Goal: Task Accomplishment & Management: Manage account settings

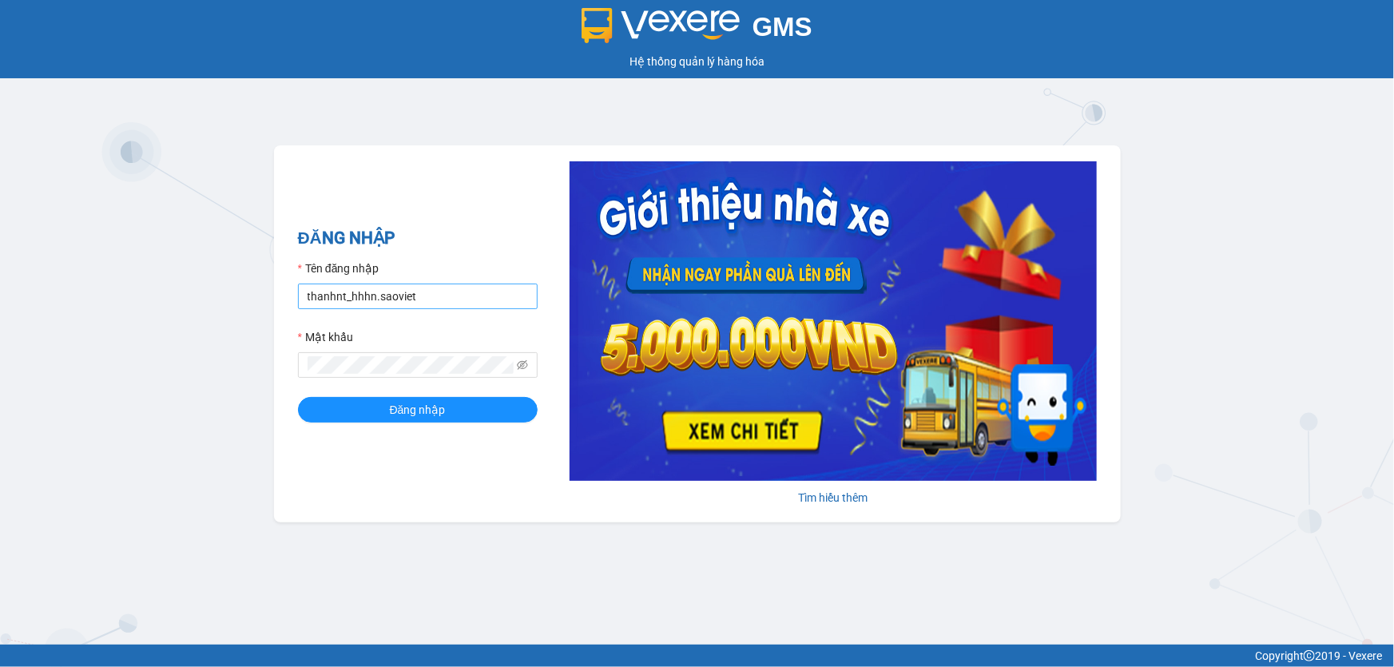
click at [391, 296] on input "thanhnt_hhhn.saoviet" at bounding box center [418, 297] width 240 height 26
drag, startPoint x: 422, startPoint y: 420, endPoint x: 439, endPoint y: 294, distance: 127.5
click at [439, 296] on form "Tên đăng nhập hanhnt_hhhn.saoviet Mật khẩu Đăng nhập" at bounding box center [418, 341] width 240 height 163
click at [439, 294] on input "hanhnt_hhhn.saoviet" at bounding box center [418, 297] width 240 height 26
type input "hanhnt_hh07.saoviet"
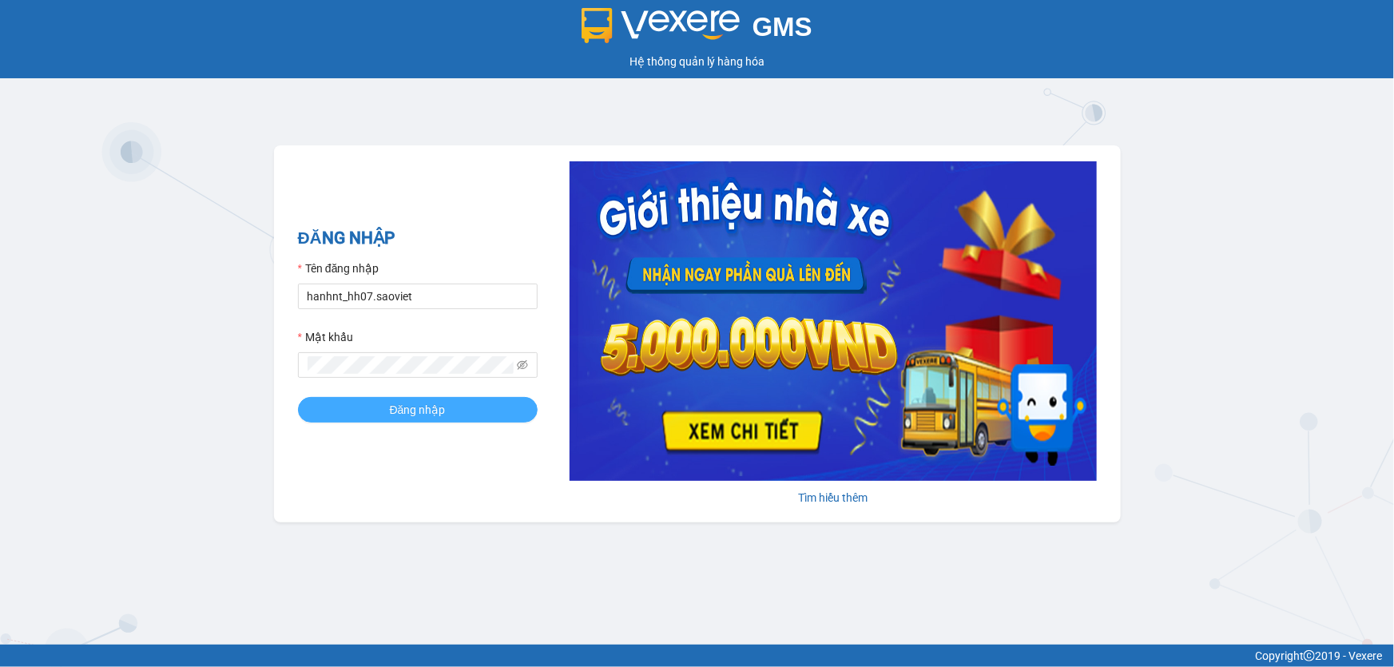
click at [462, 407] on button "Đăng nhập" at bounding box center [418, 410] width 240 height 26
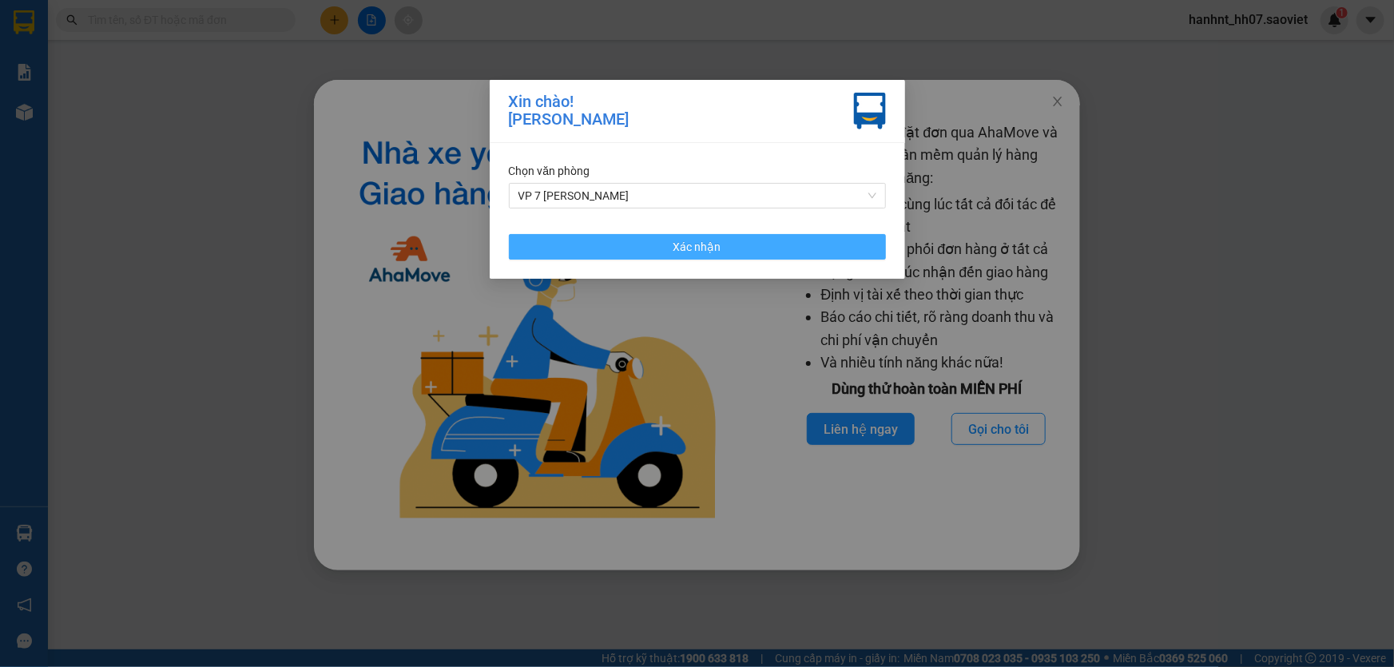
click at [728, 256] on button "Xác nhận" at bounding box center [697, 247] width 377 height 26
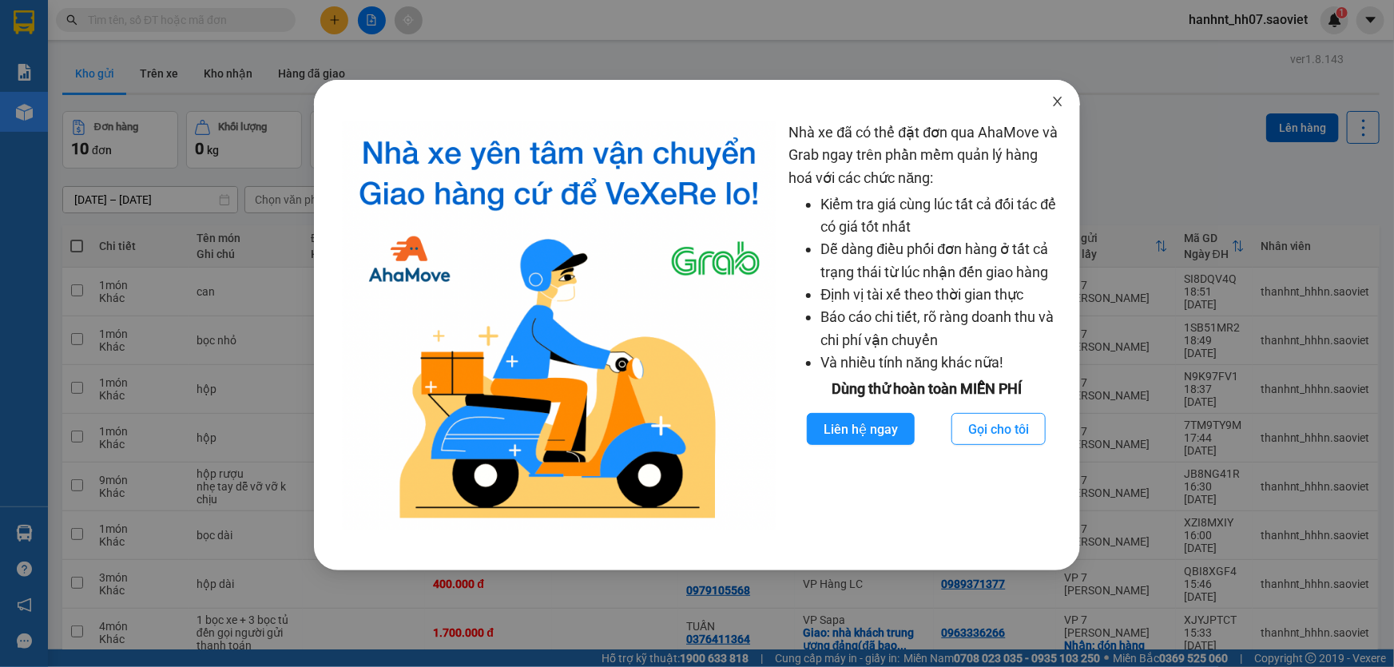
click at [1063, 105] on icon "close" at bounding box center [1057, 101] width 13 height 13
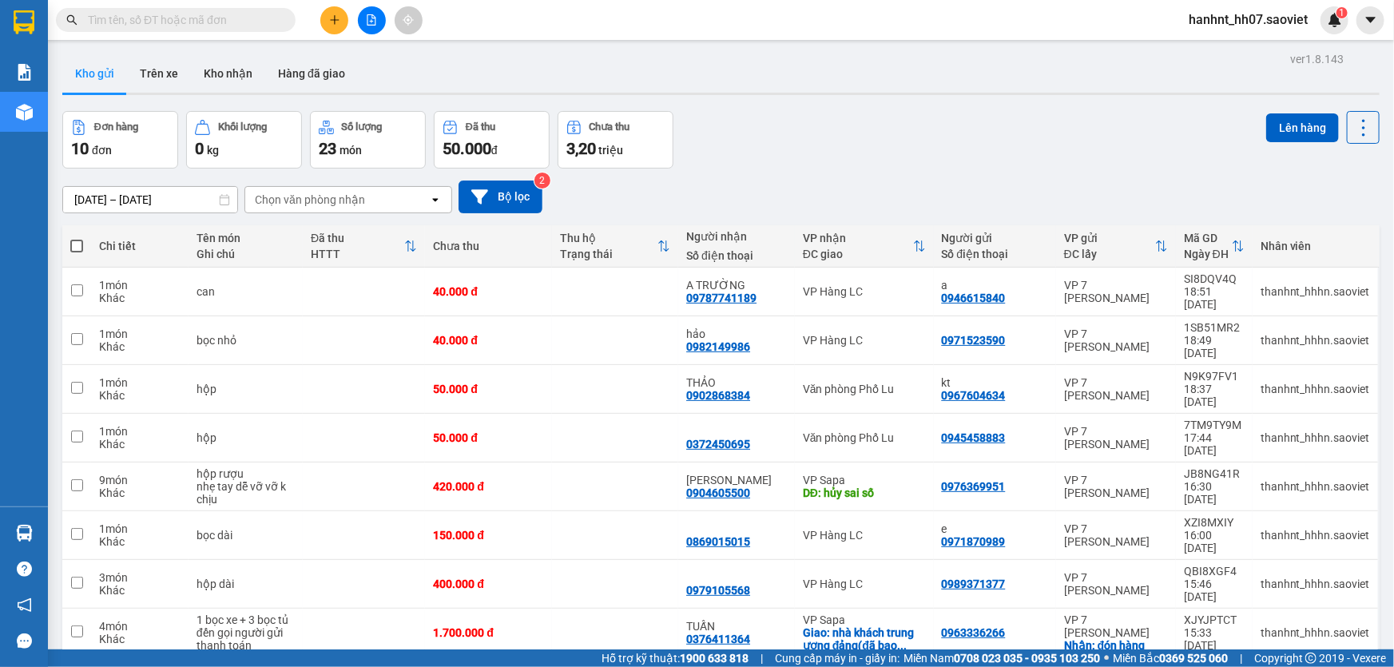
click at [276, 11] on input "text" at bounding box center [182, 20] width 189 height 18
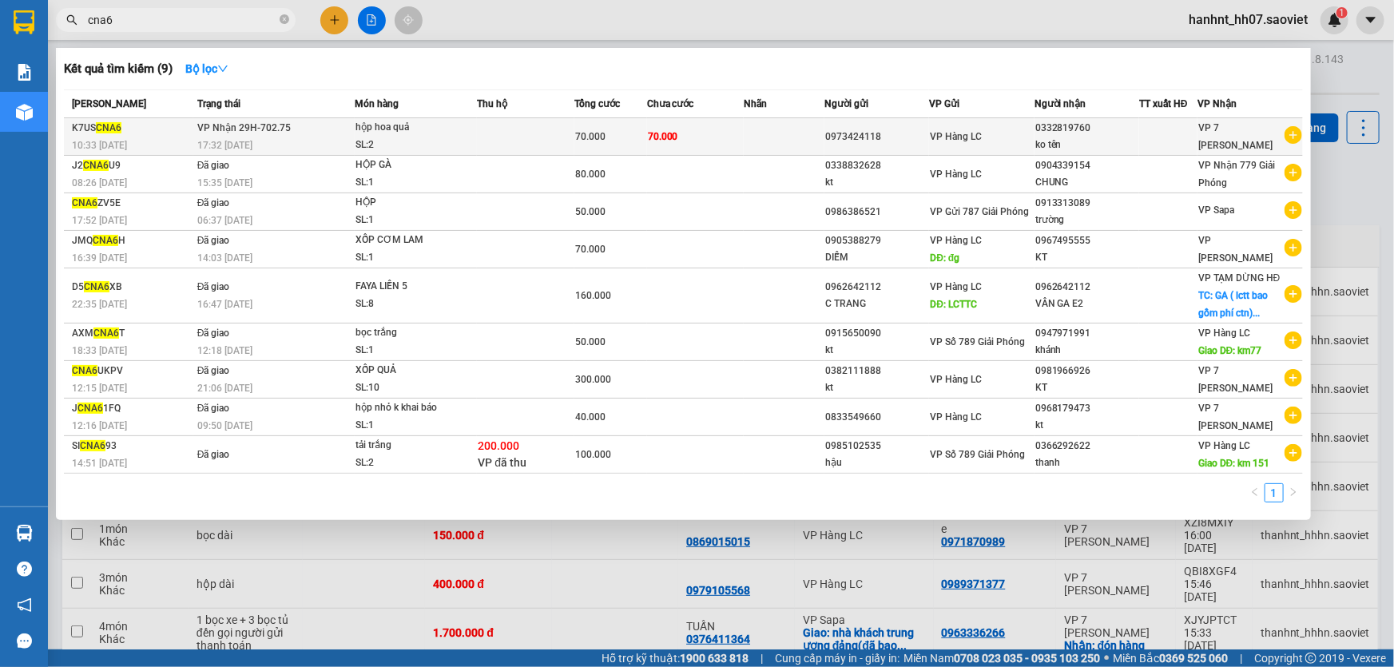
type input "cna6"
click at [527, 131] on td at bounding box center [525, 137] width 97 height 38
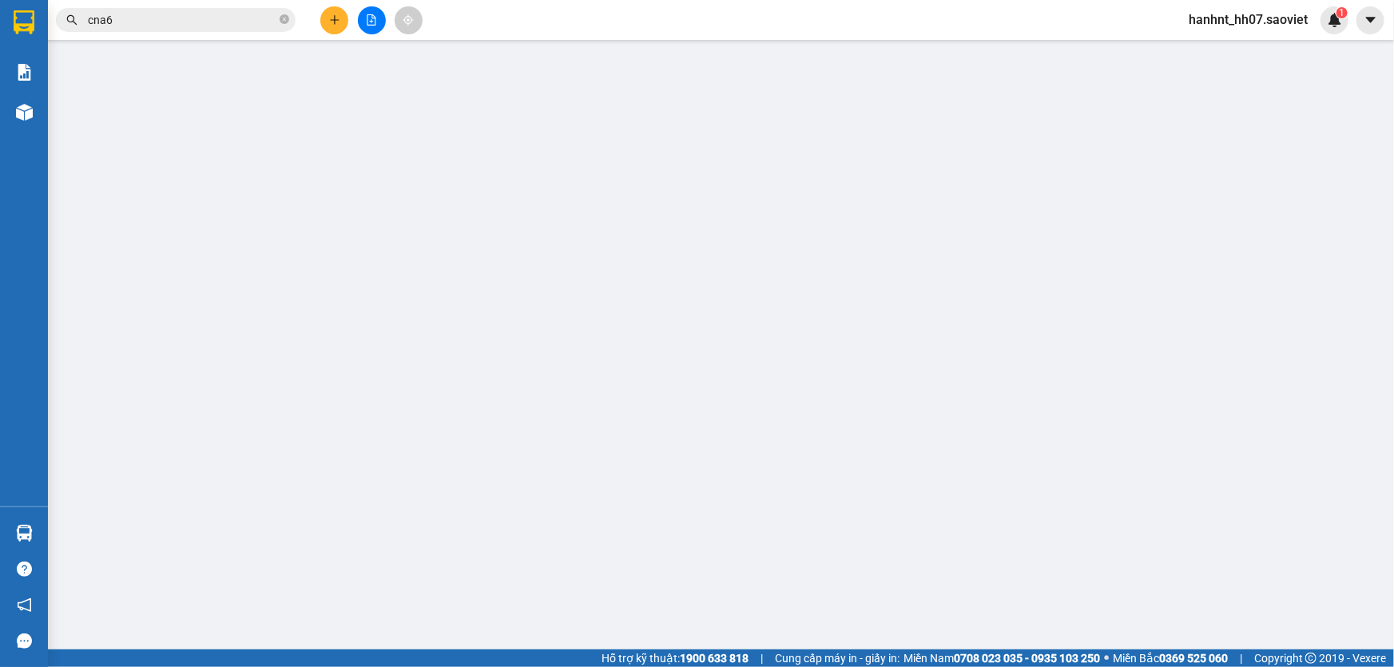
type input "0973424118"
type input "0332819760"
type input "ko tên"
type input "70.000"
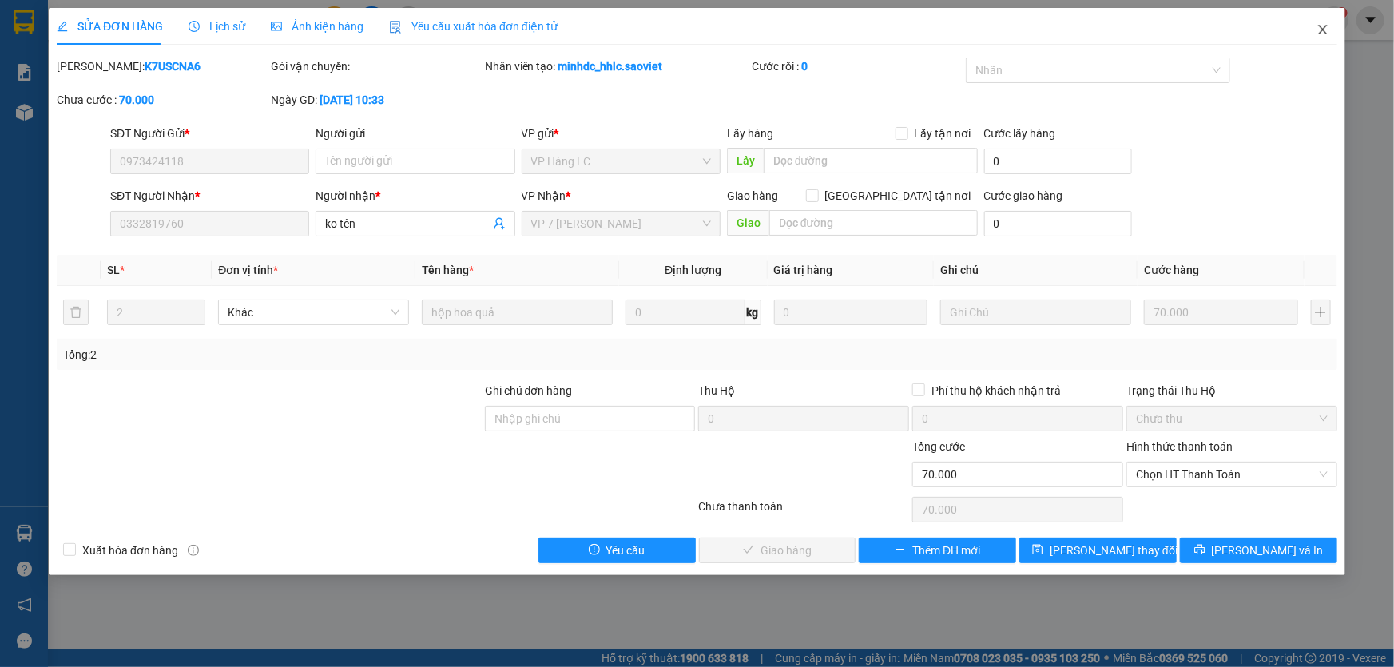
click at [1318, 32] on icon "close" at bounding box center [1323, 29] width 13 height 13
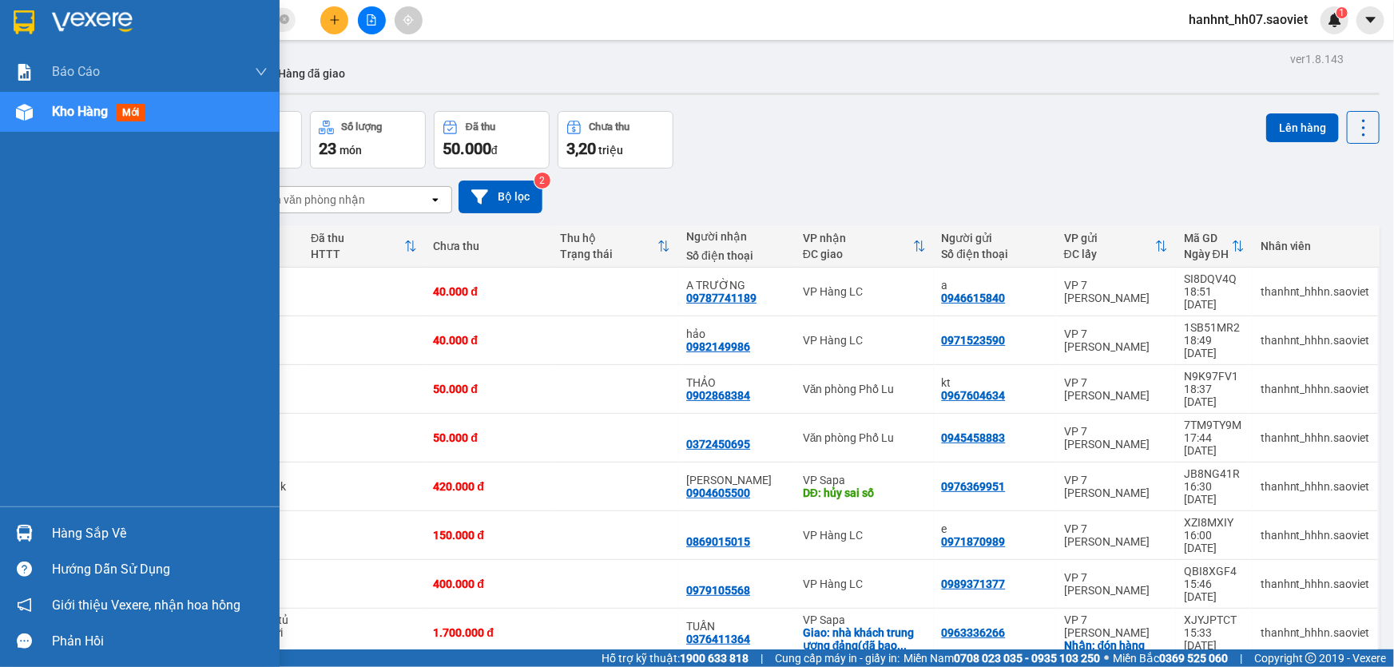
click at [80, 534] on div "Hàng sắp về" at bounding box center [160, 534] width 216 height 24
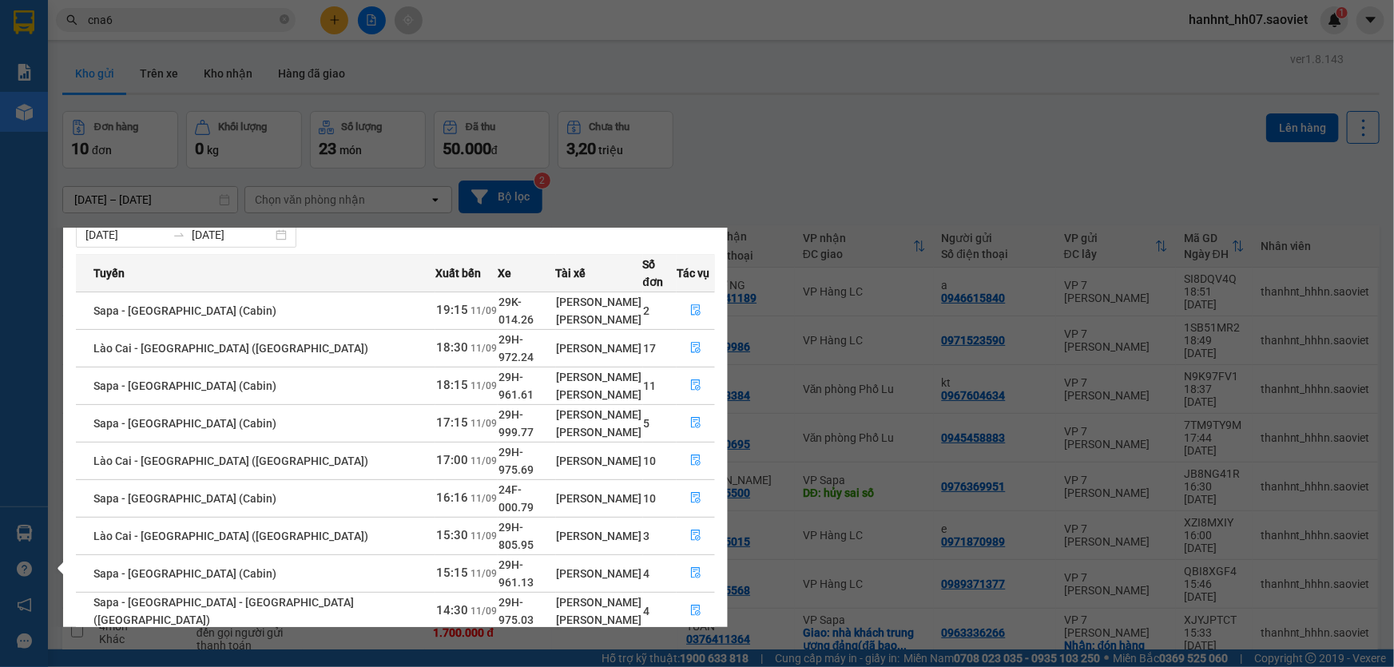
scroll to position [64, 0]
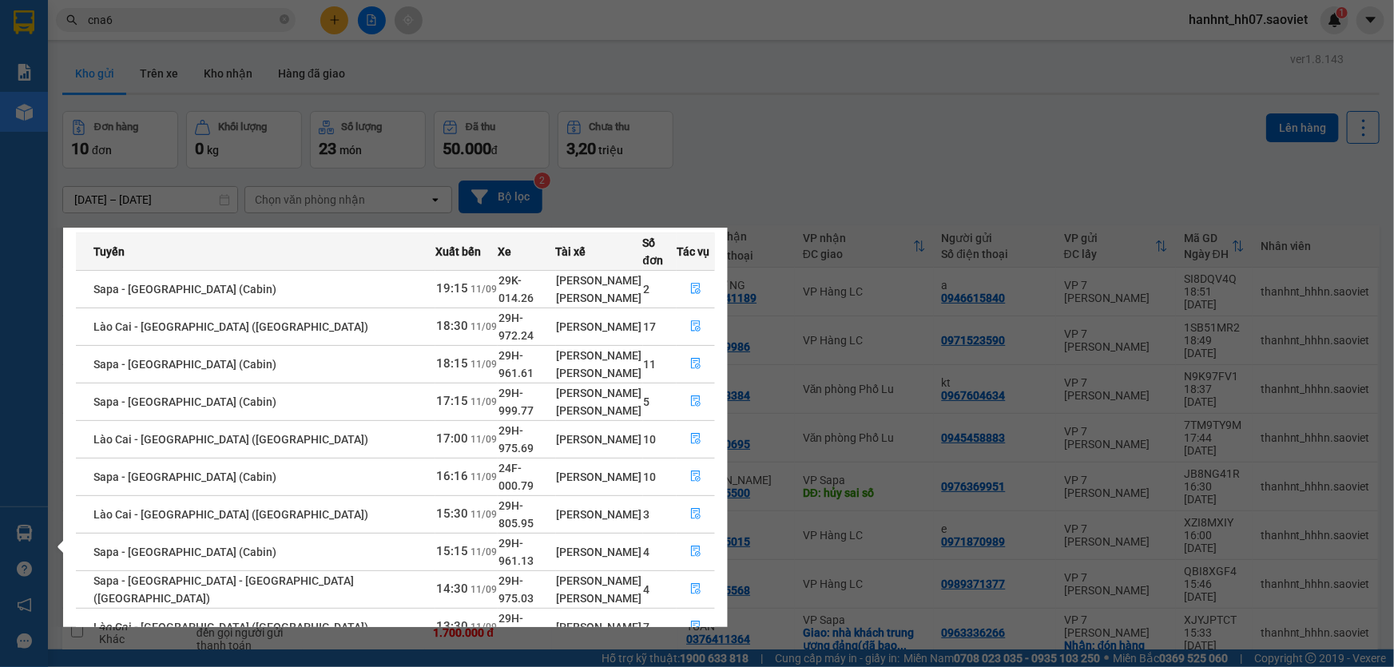
click at [683, 657] on link "2" at bounding box center [687, 666] width 18 height 18
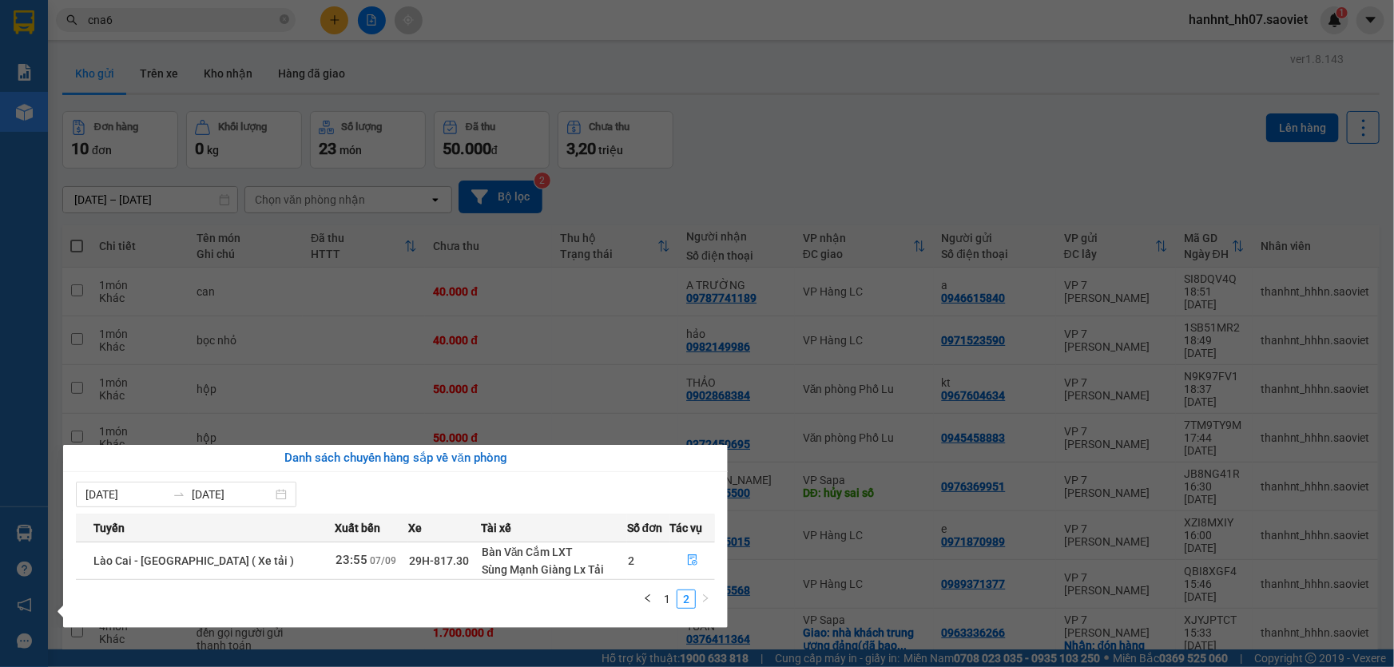
scroll to position [0, 0]
click at [662, 593] on link "1" at bounding box center [667, 599] width 18 height 18
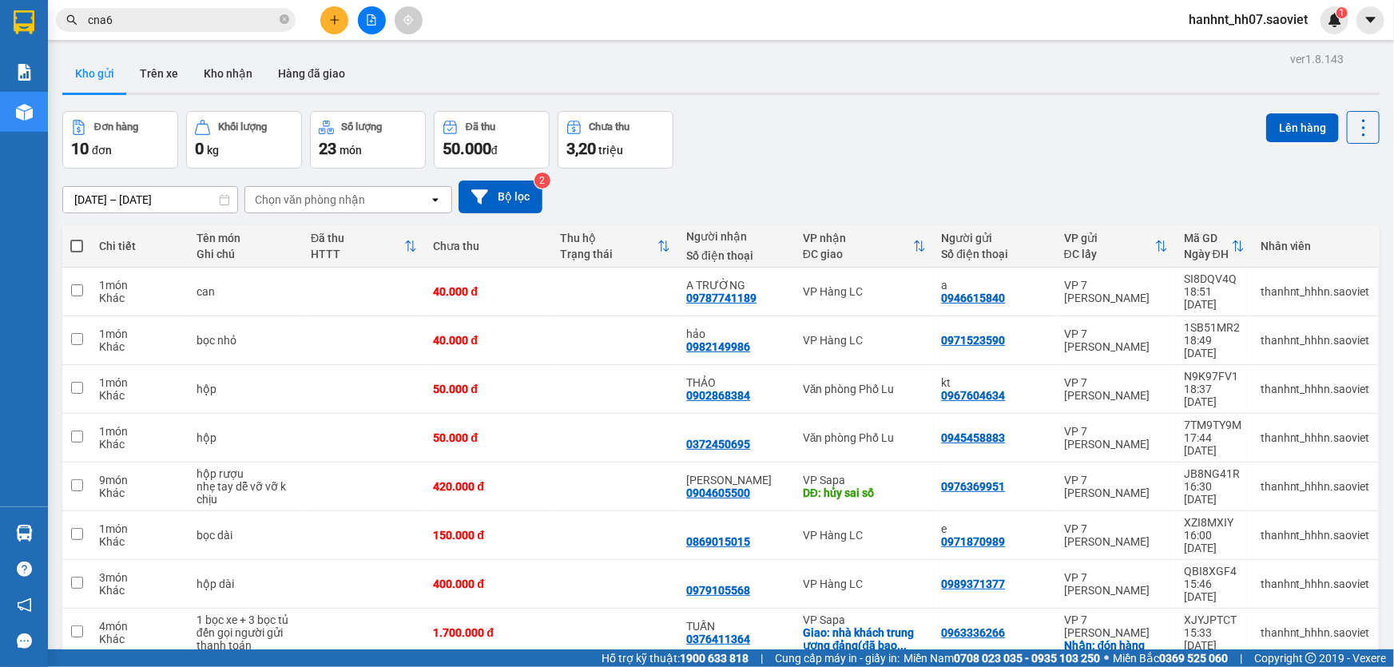
click at [790, 23] on section "Kết quả tìm kiếm ( 9 ) Bộ lọc Mã ĐH Trạng thái Món hàng Thu hộ Tổng cước Chưa c…" at bounding box center [697, 333] width 1394 height 667
click at [191, 18] on input "cna6" at bounding box center [182, 20] width 189 height 18
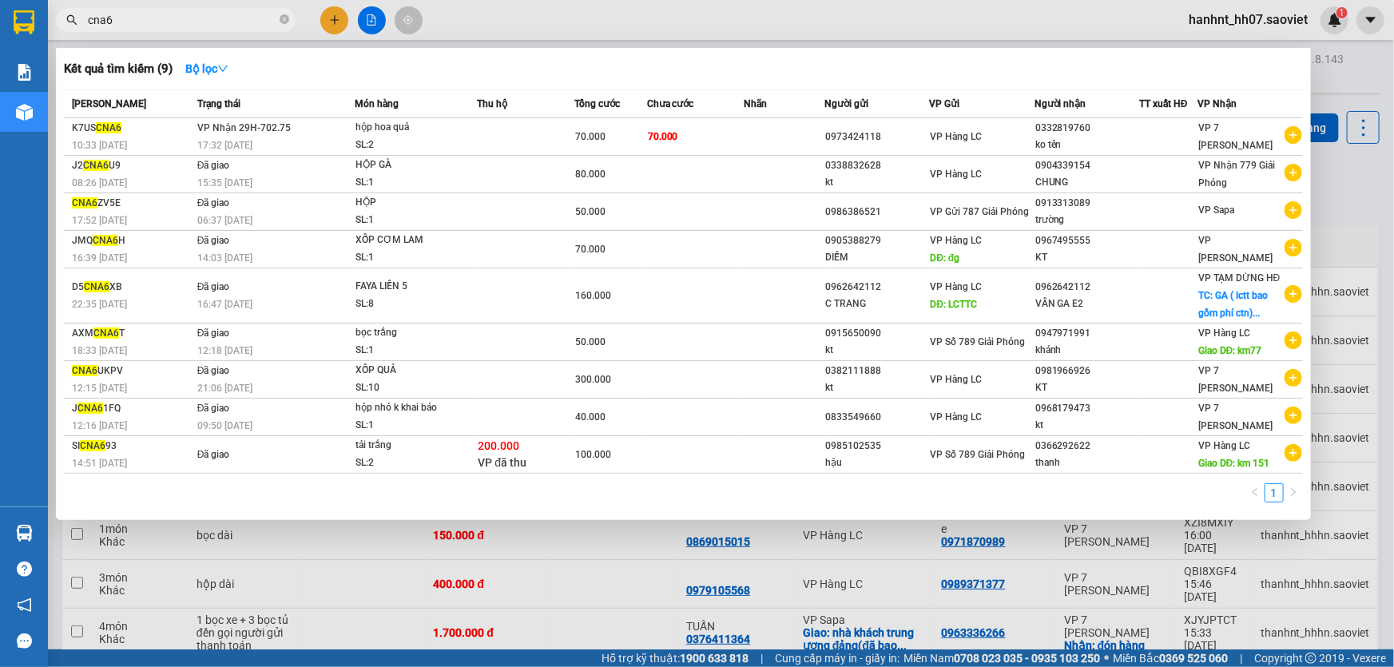
click at [191, 18] on input "cna6" at bounding box center [182, 20] width 189 height 18
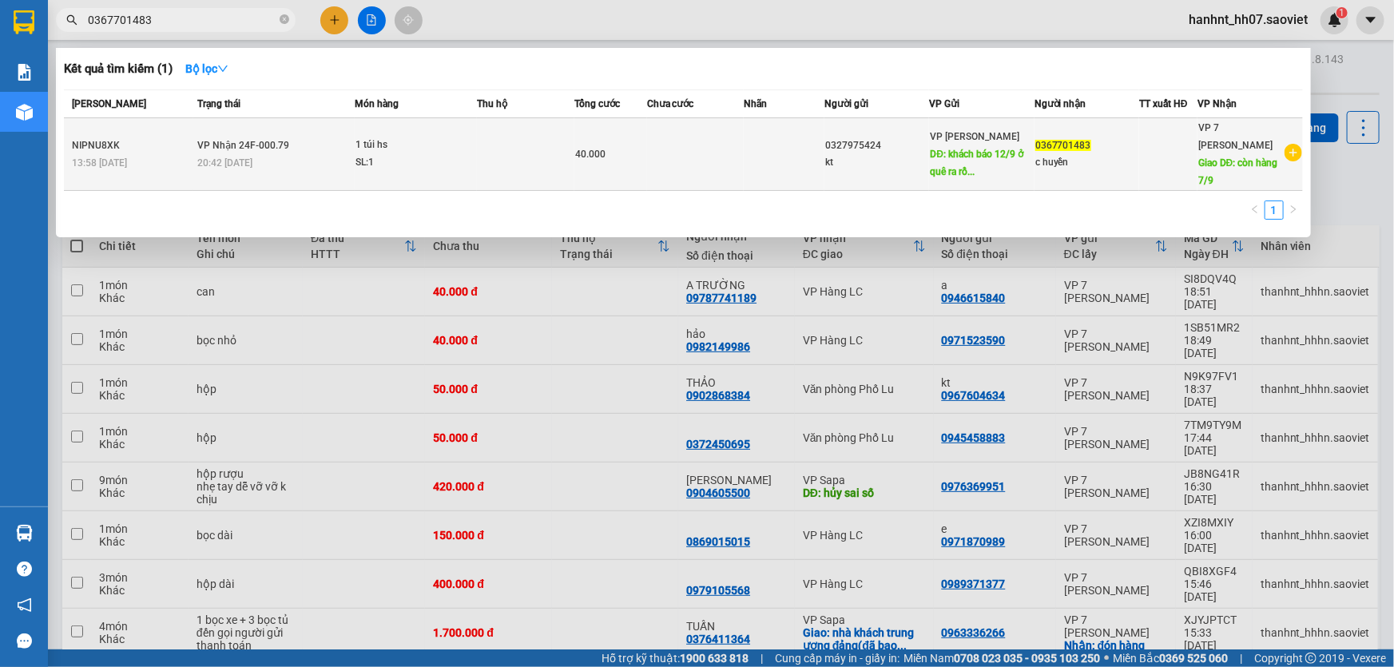
type input "0367701483"
click at [535, 169] on td at bounding box center [525, 154] width 97 height 73
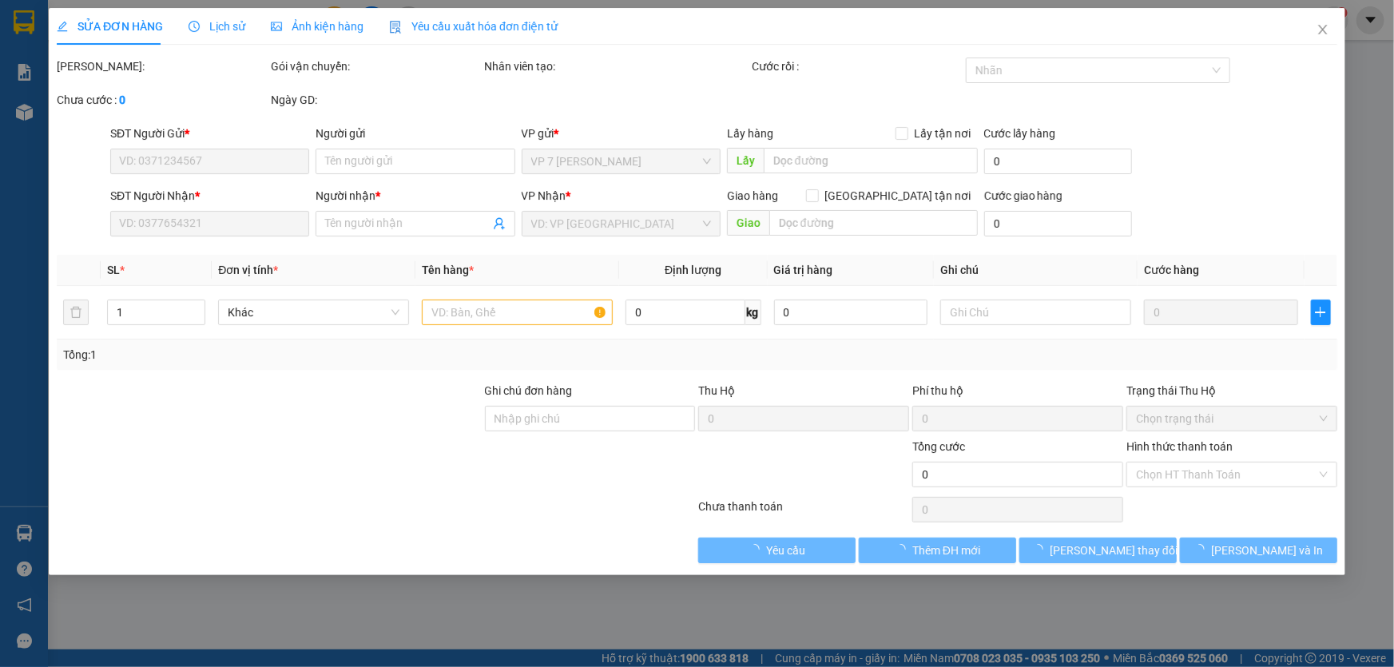
type input "0327975424"
type input "kt"
type input "khách báo 12/9 ở quê ra rồi lấy 4/9"
type input "0367701483"
type input "c huyền"
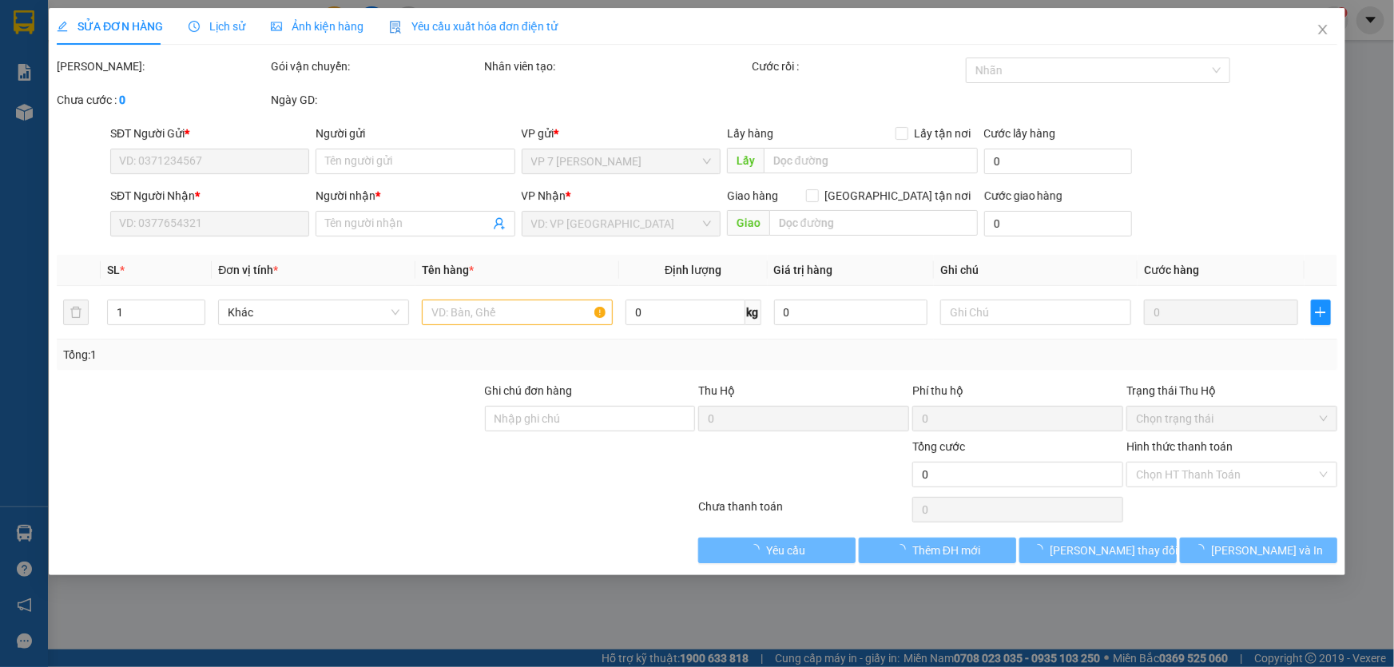
type input "còn hàng 7/9"
type input "40.000"
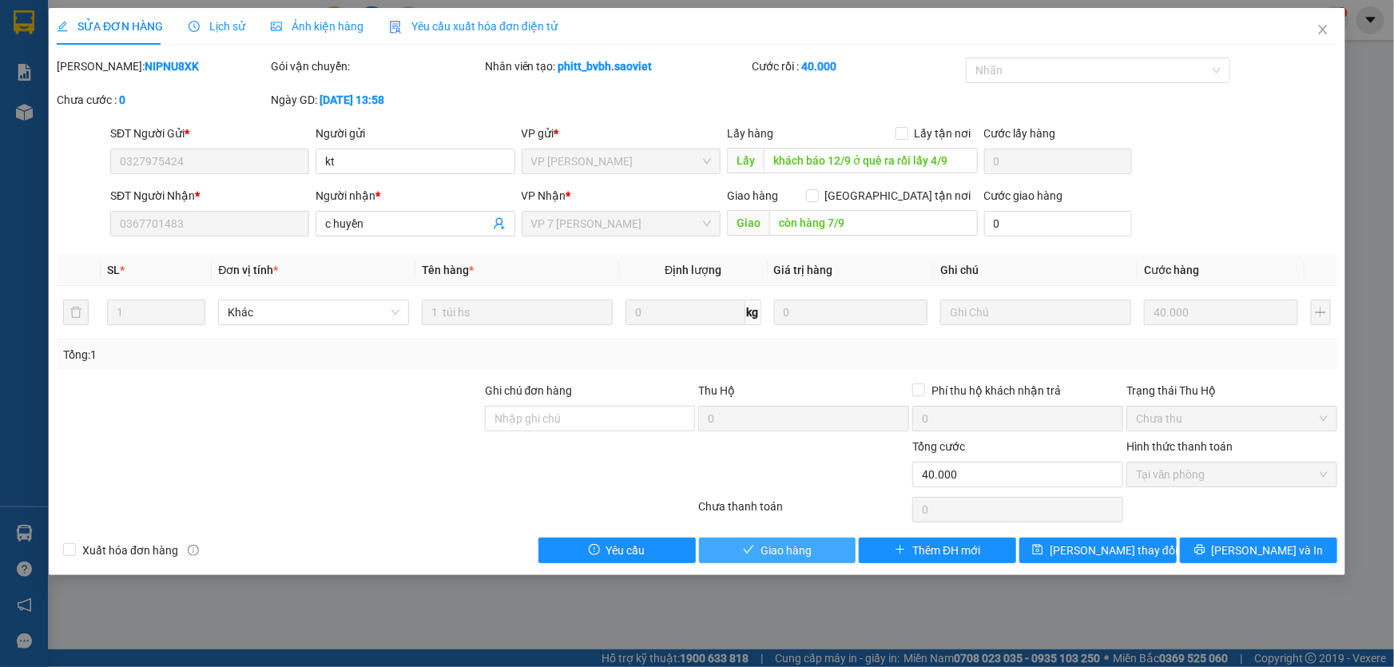
click at [805, 554] on span "Giao hàng" at bounding box center [786, 551] width 51 height 18
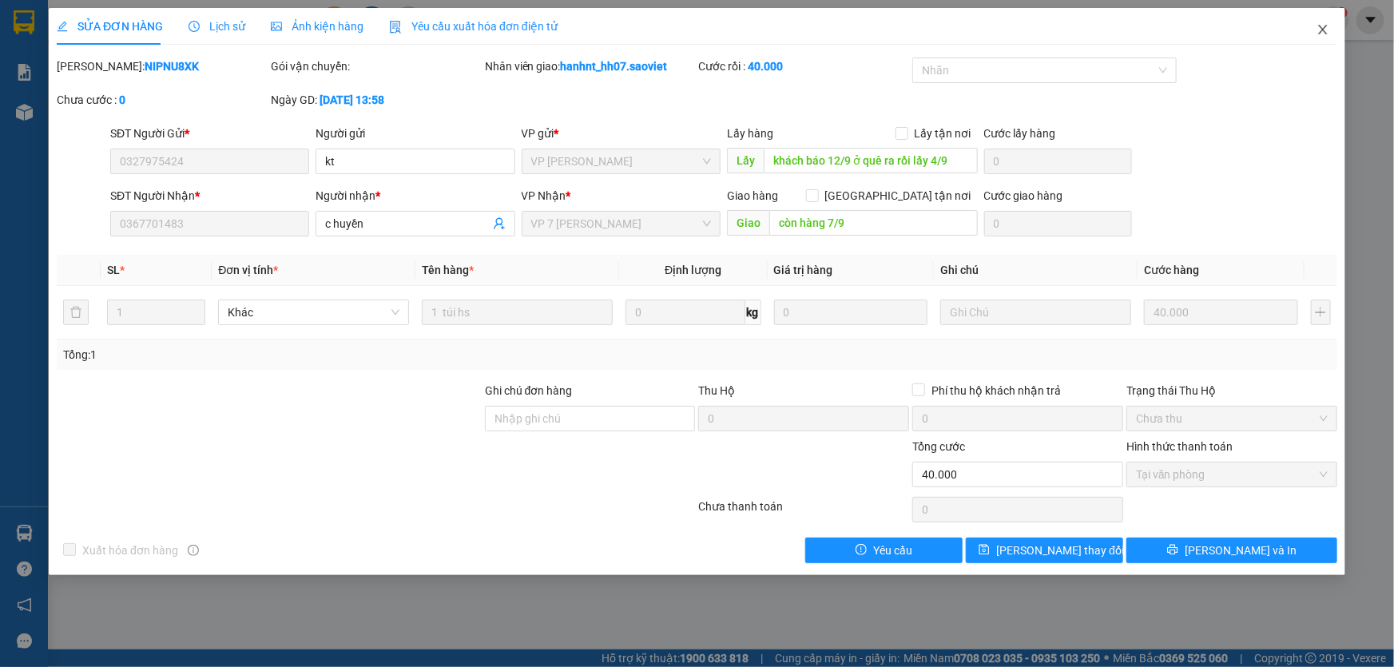
click at [1323, 13] on span "Close" at bounding box center [1323, 30] width 45 height 45
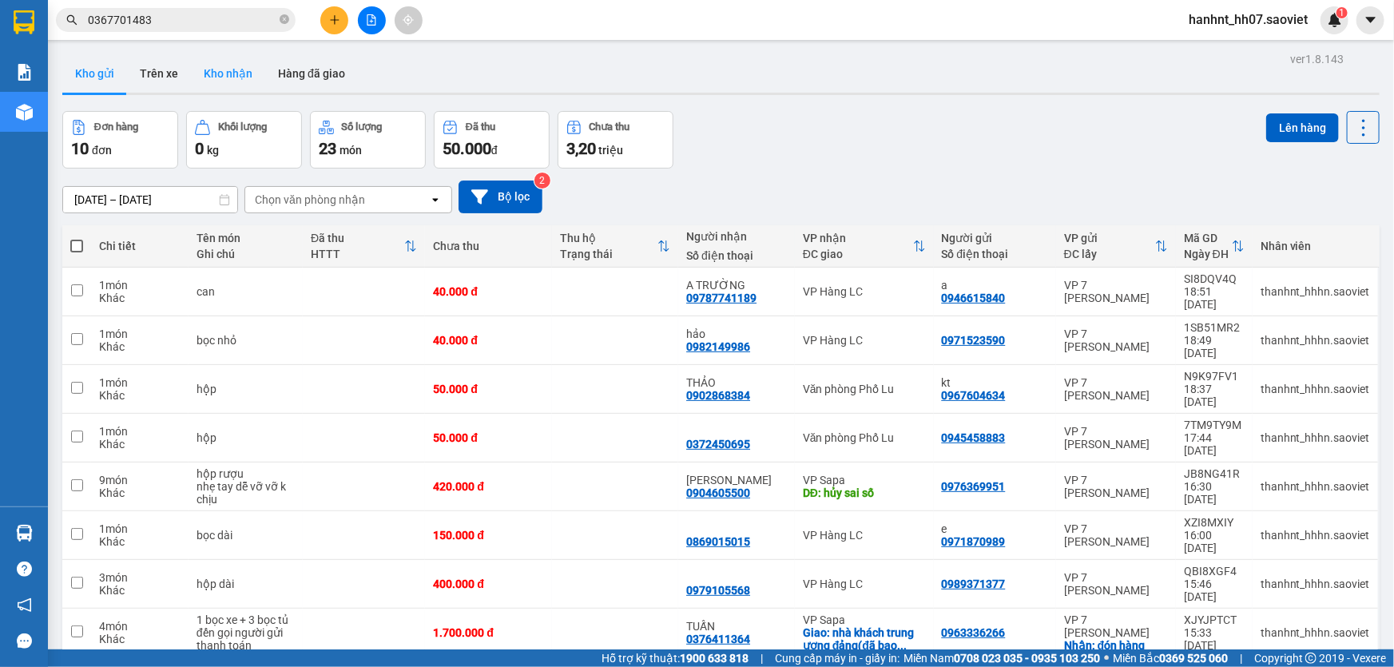
click at [221, 75] on button "Kho nhận" at bounding box center [228, 73] width 74 height 38
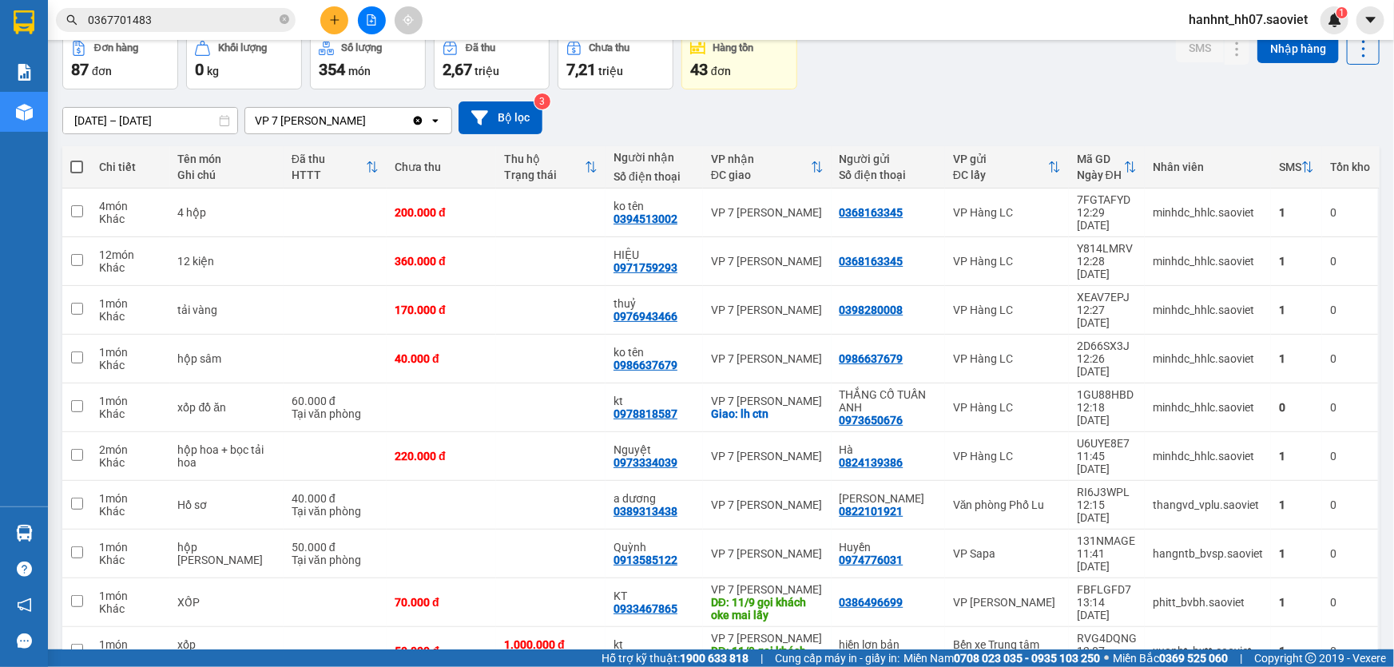
scroll to position [80, 0]
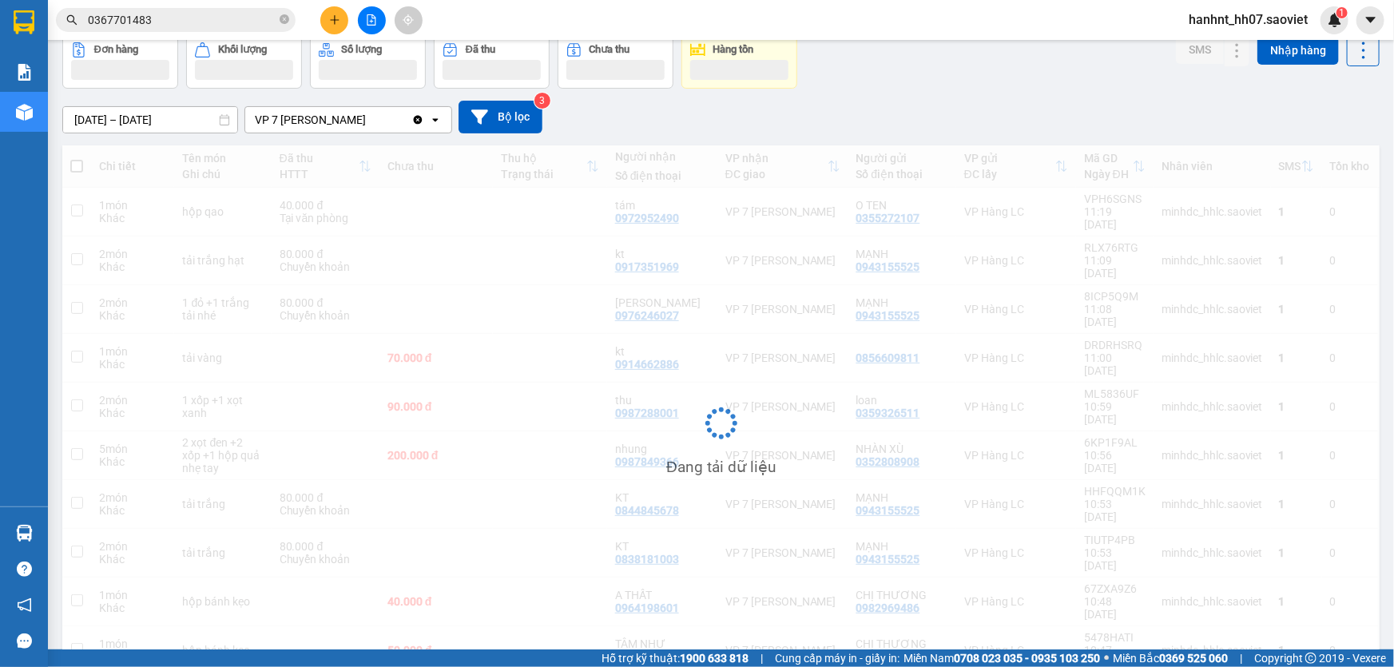
scroll to position [73, 0]
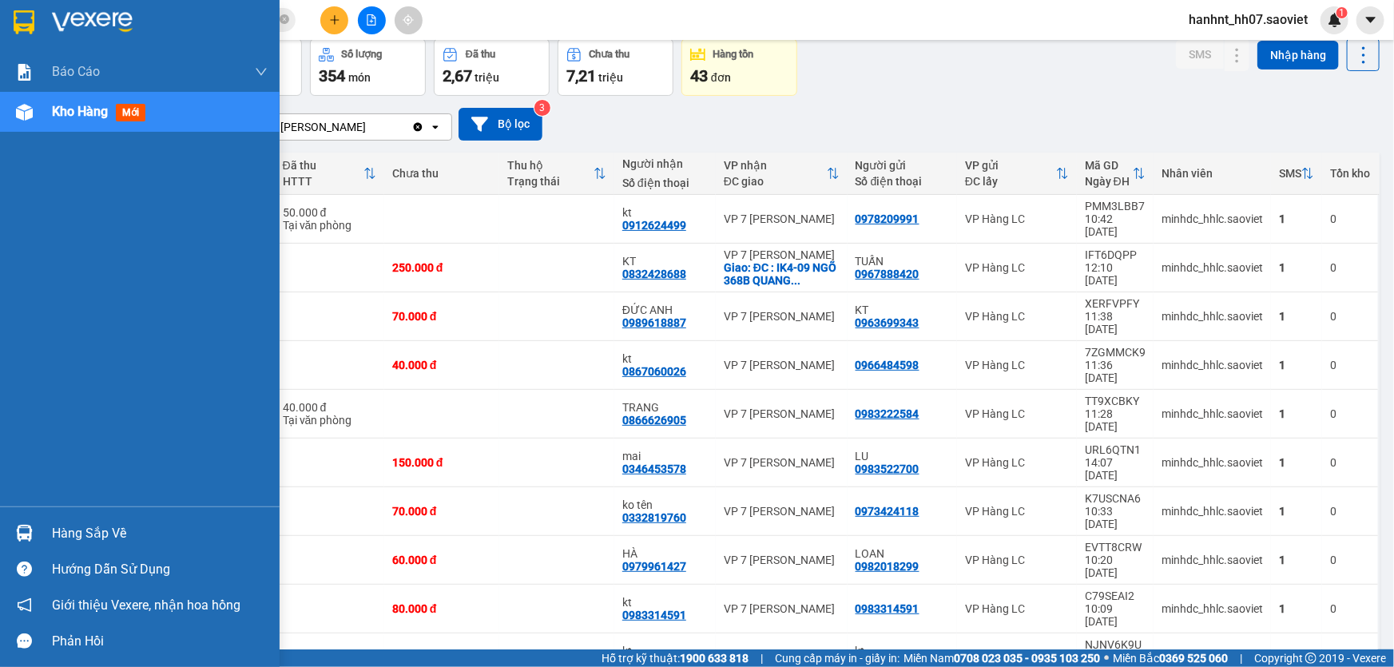
click at [26, 526] on img at bounding box center [24, 533] width 17 height 17
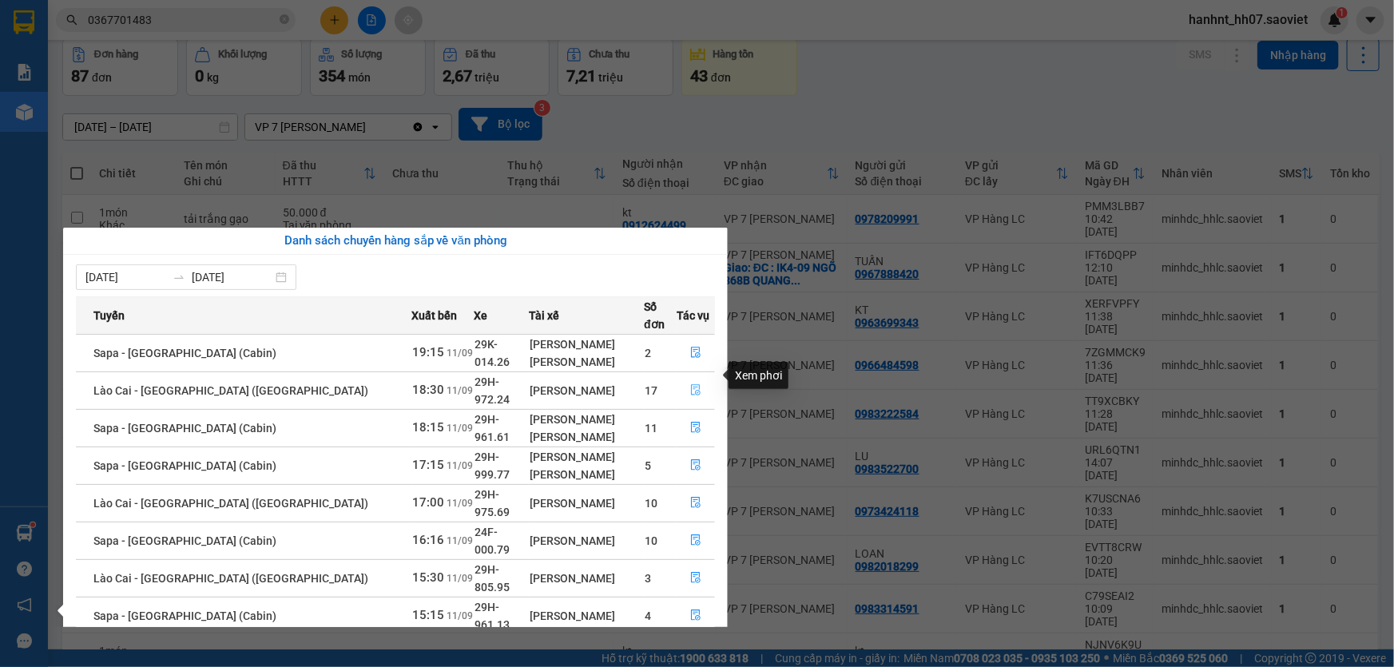
click at [680, 378] on button "button" at bounding box center [696, 391] width 37 height 26
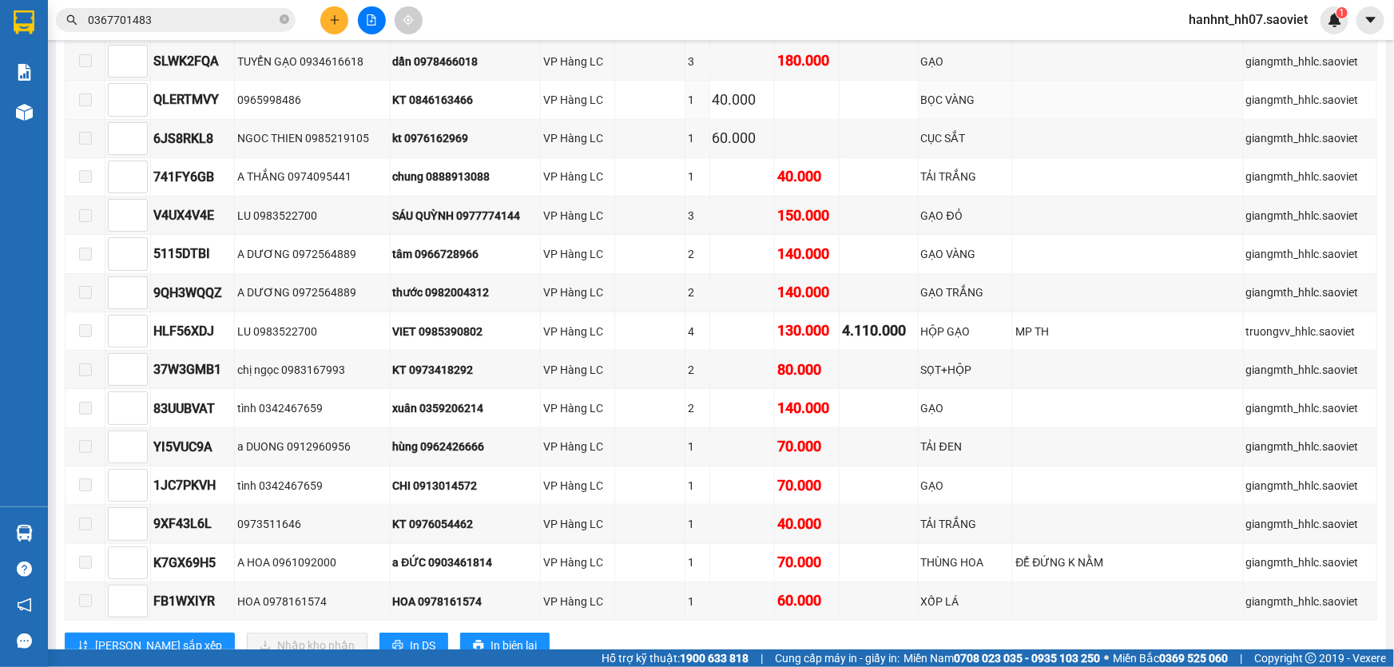
scroll to position [603, 0]
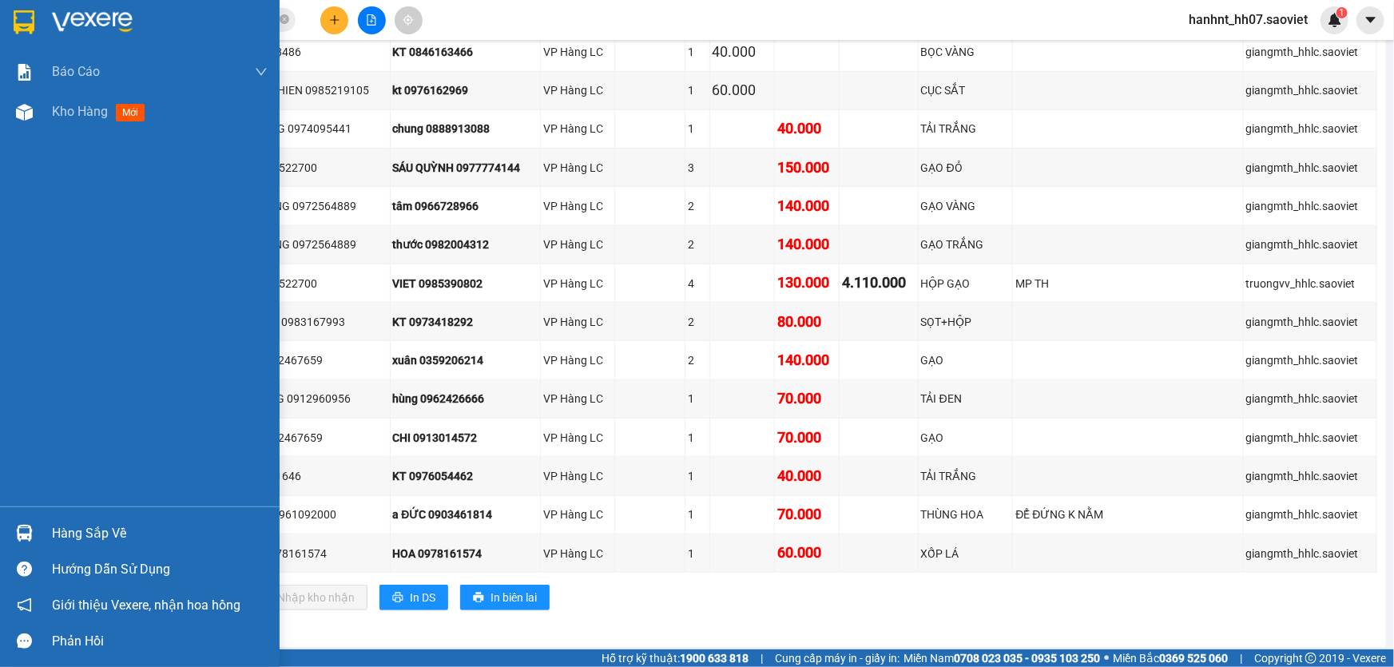
click at [30, 522] on div at bounding box center [24, 533] width 28 height 28
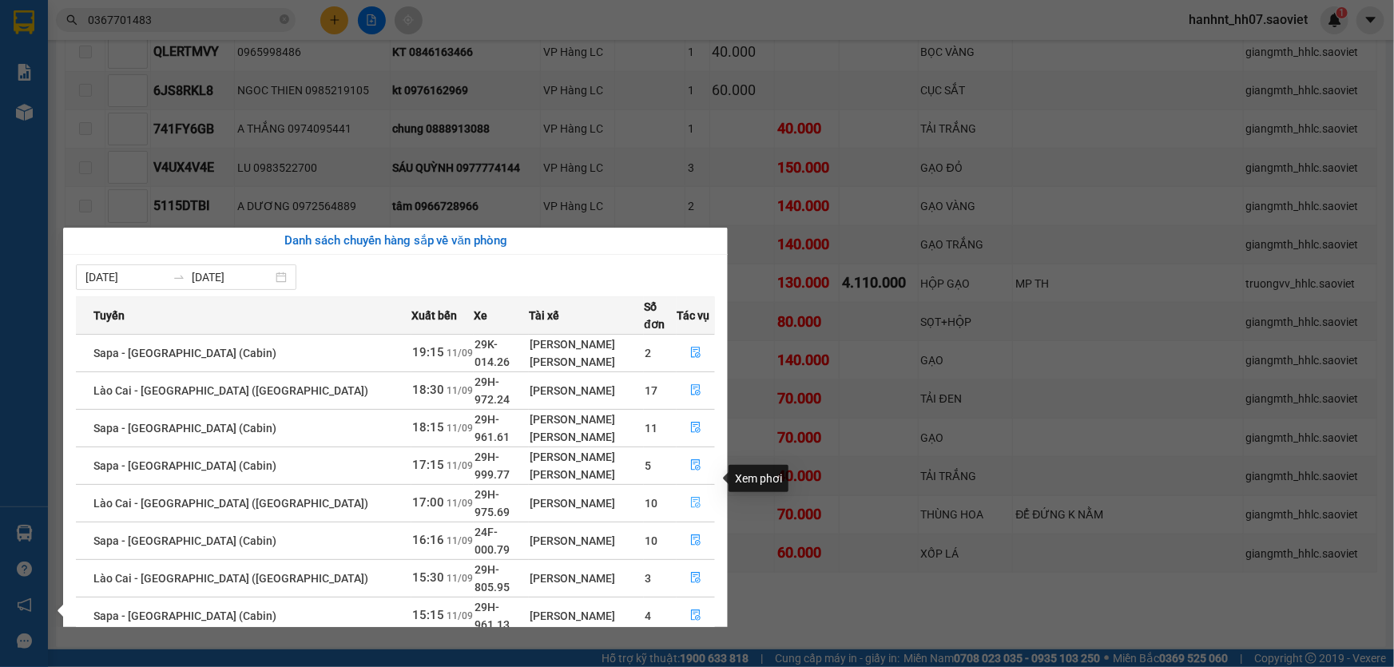
click at [682, 491] on button "button" at bounding box center [696, 504] width 37 height 26
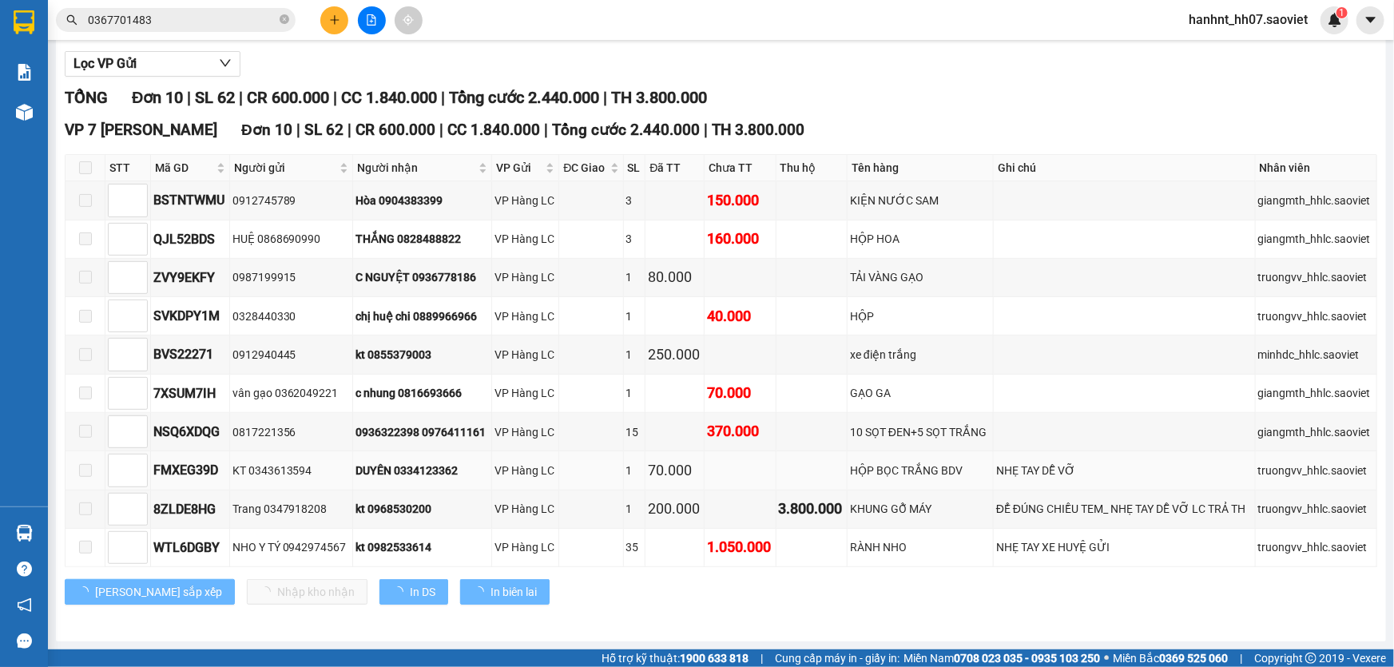
scroll to position [176, 0]
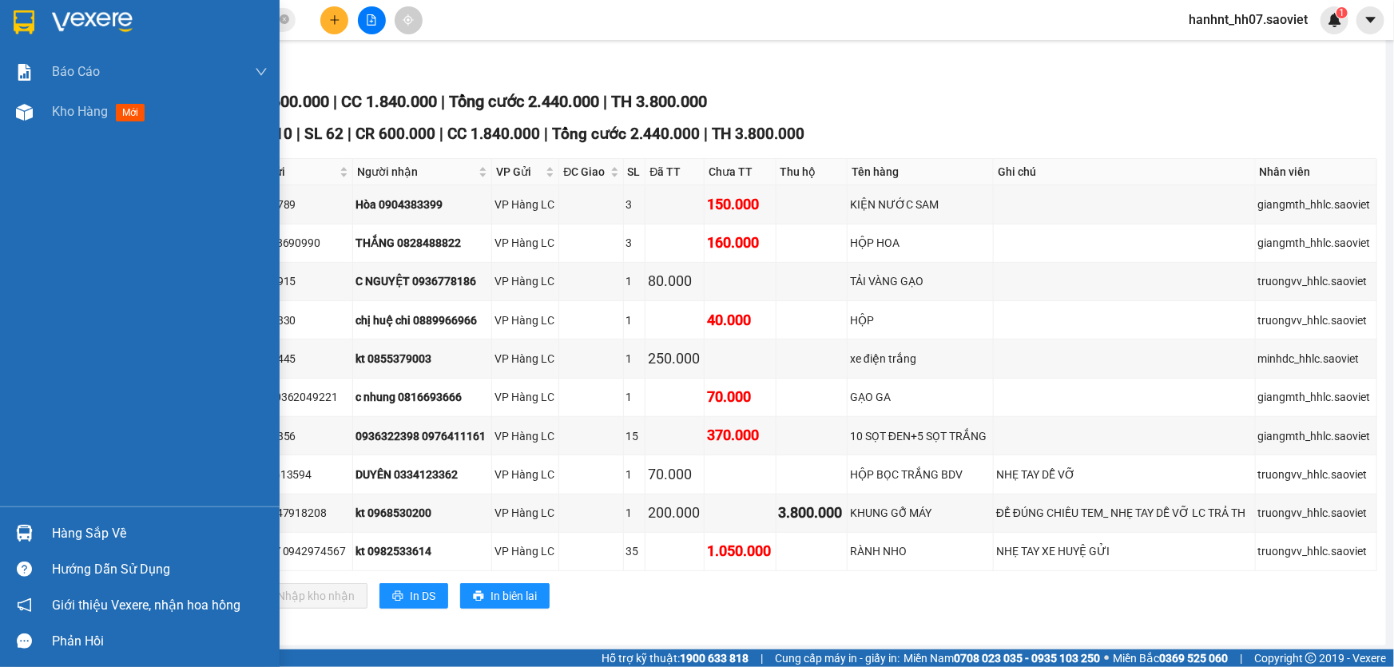
click at [13, 532] on div at bounding box center [24, 533] width 28 height 28
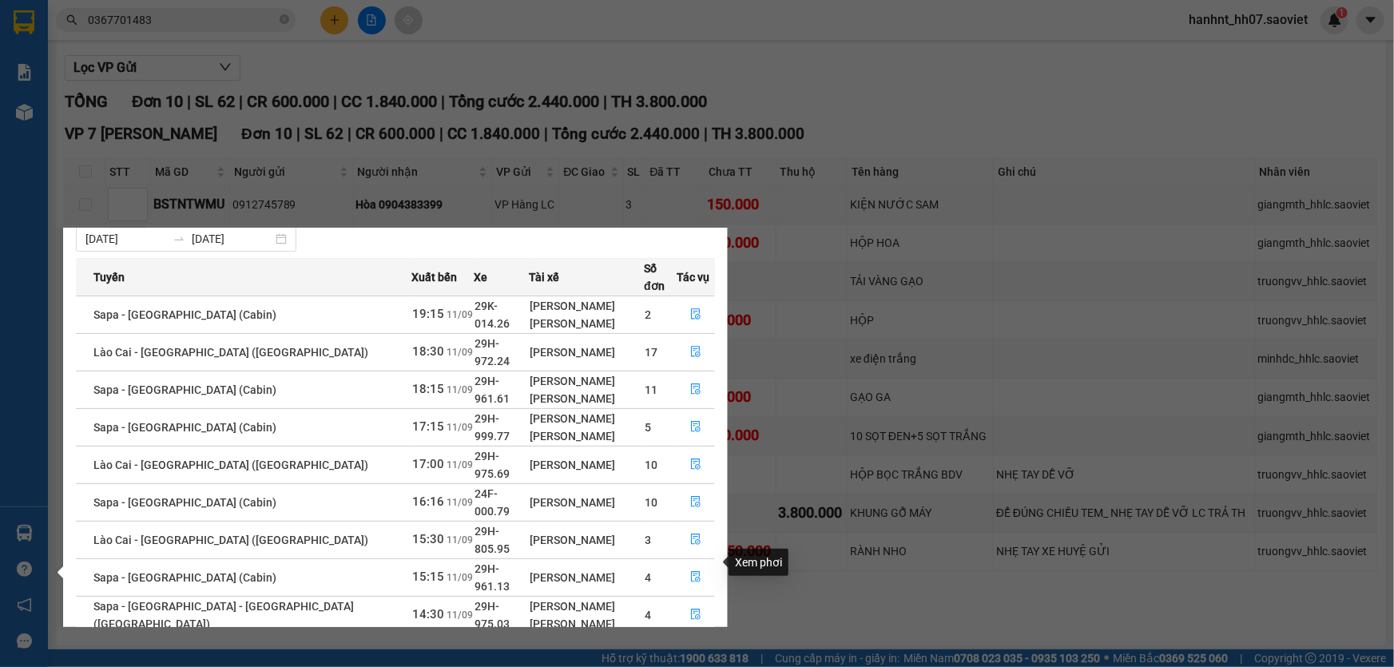
scroll to position [73, 0]
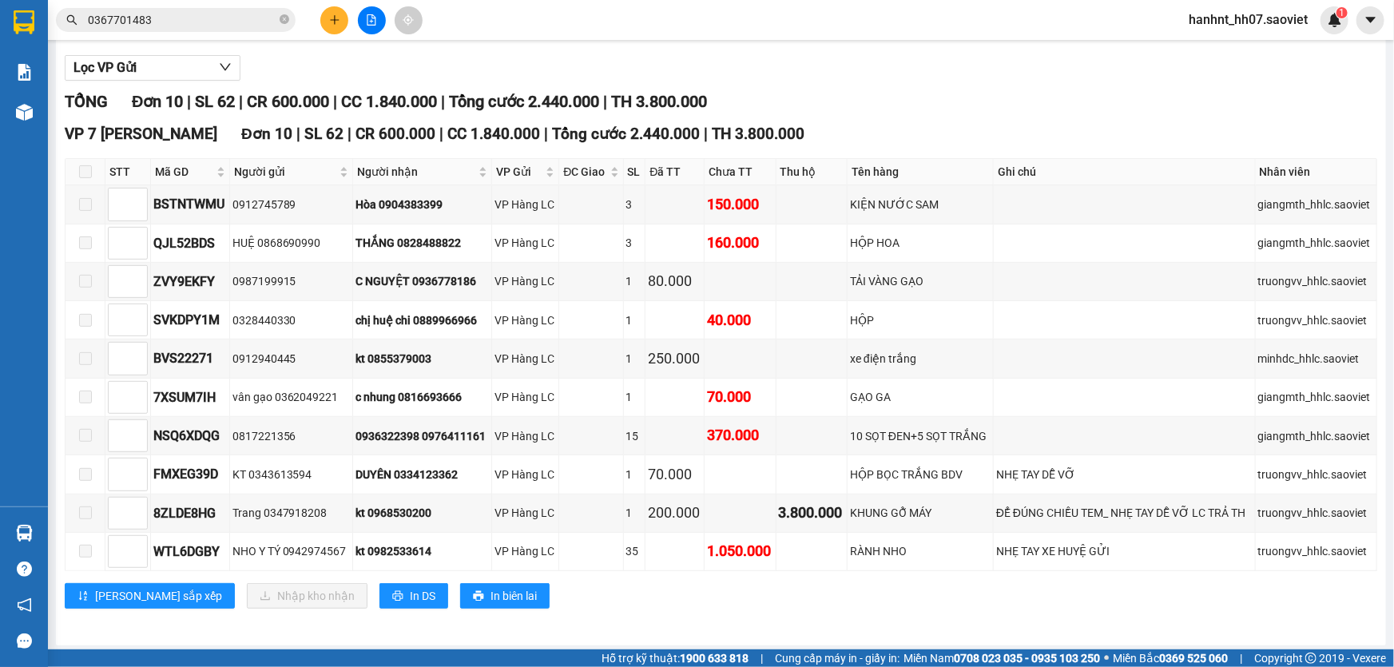
click at [994, 104] on section "Kết quả tìm kiếm ( 1 ) Bộ lọc Mã ĐH Trạng thái Món hàng Thu hộ Tổng cước Chưa c…" at bounding box center [697, 333] width 1394 height 667
click at [256, 12] on input "0367701483" at bounding box center [182, 20] width 189 height 18
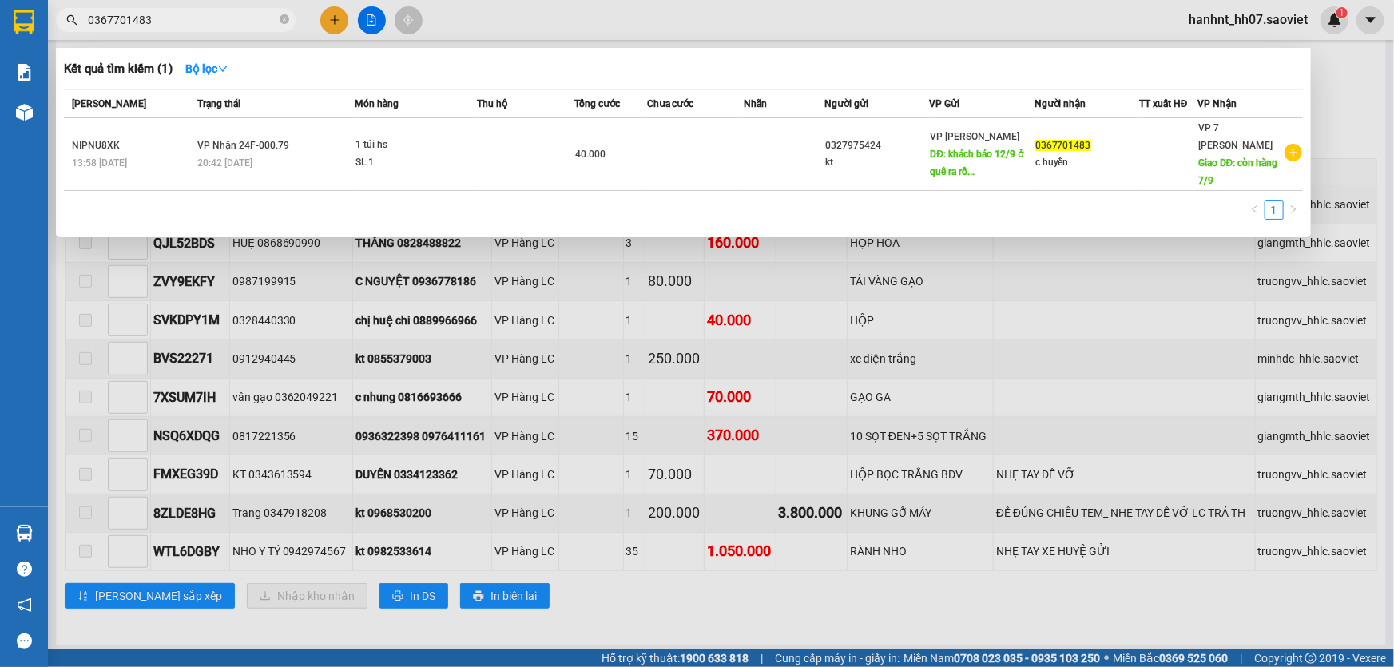
click at [256, 12] on input "0367701483" at bounding box center [182, 20] width 189 height 18
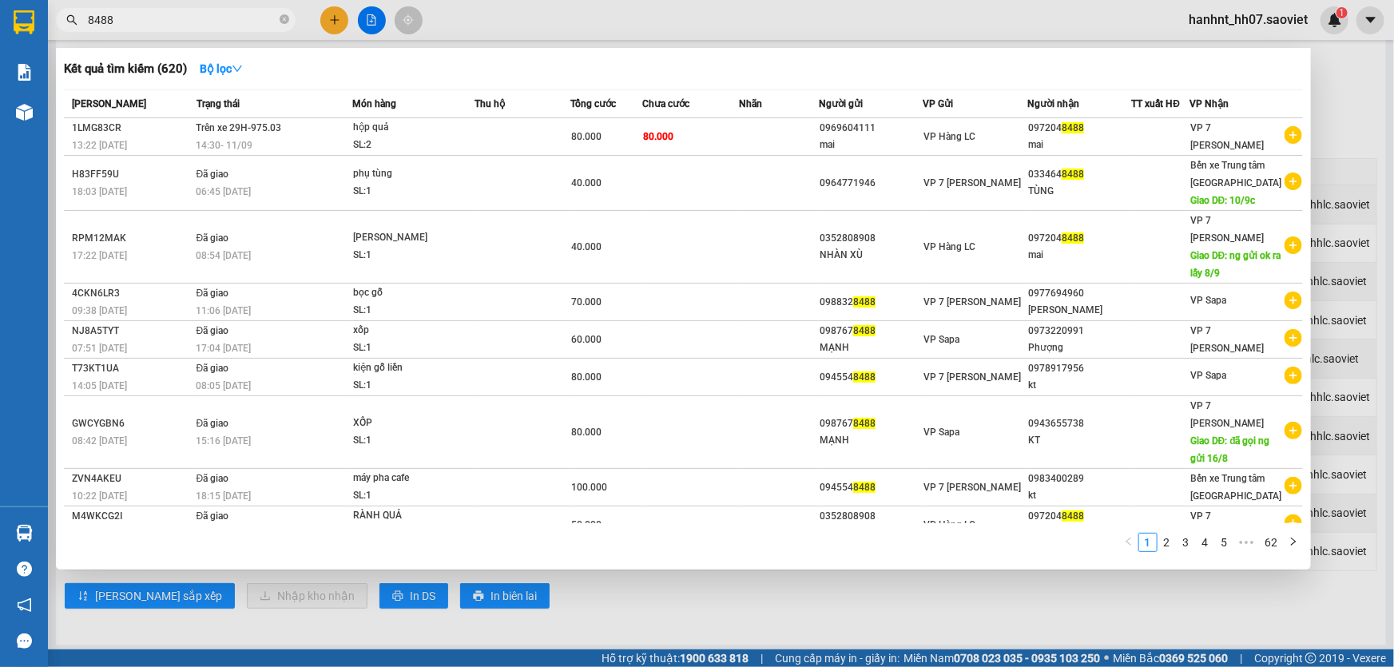
type input "8488"
click at [647, 615] on div at bounding box center [697, 333] width 1394 height 667
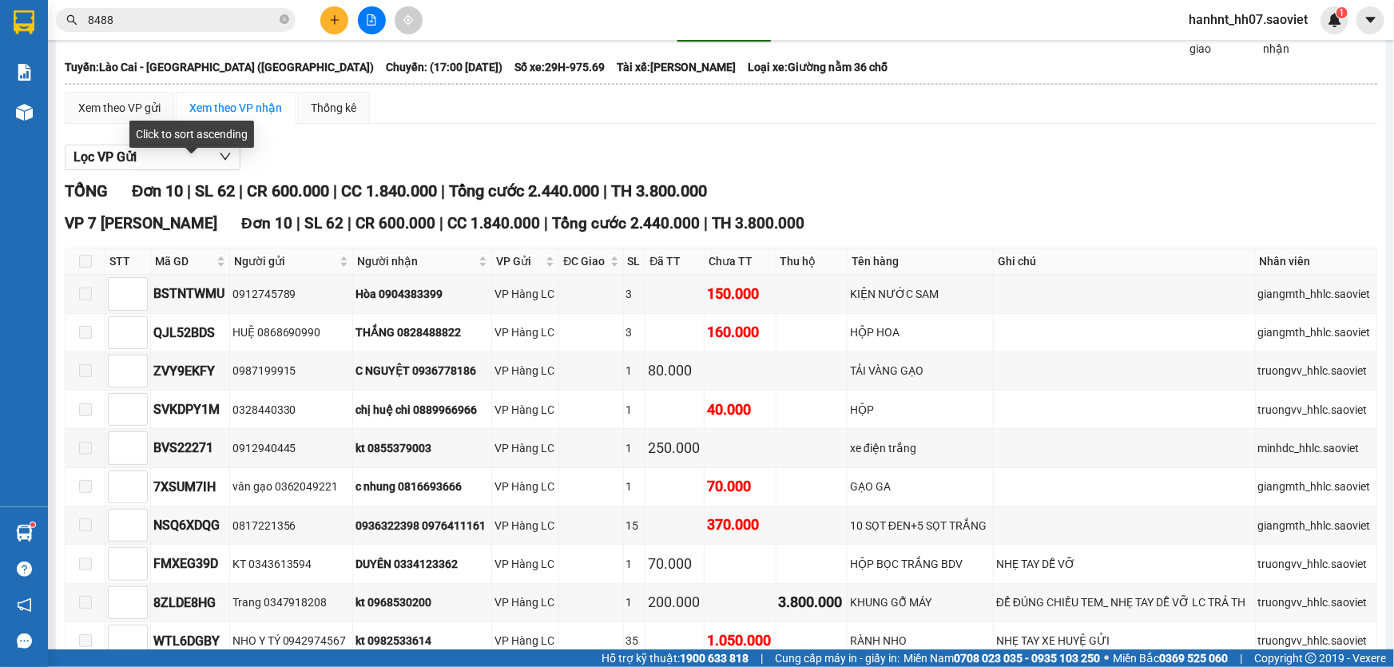
scroll to position [0, 0]
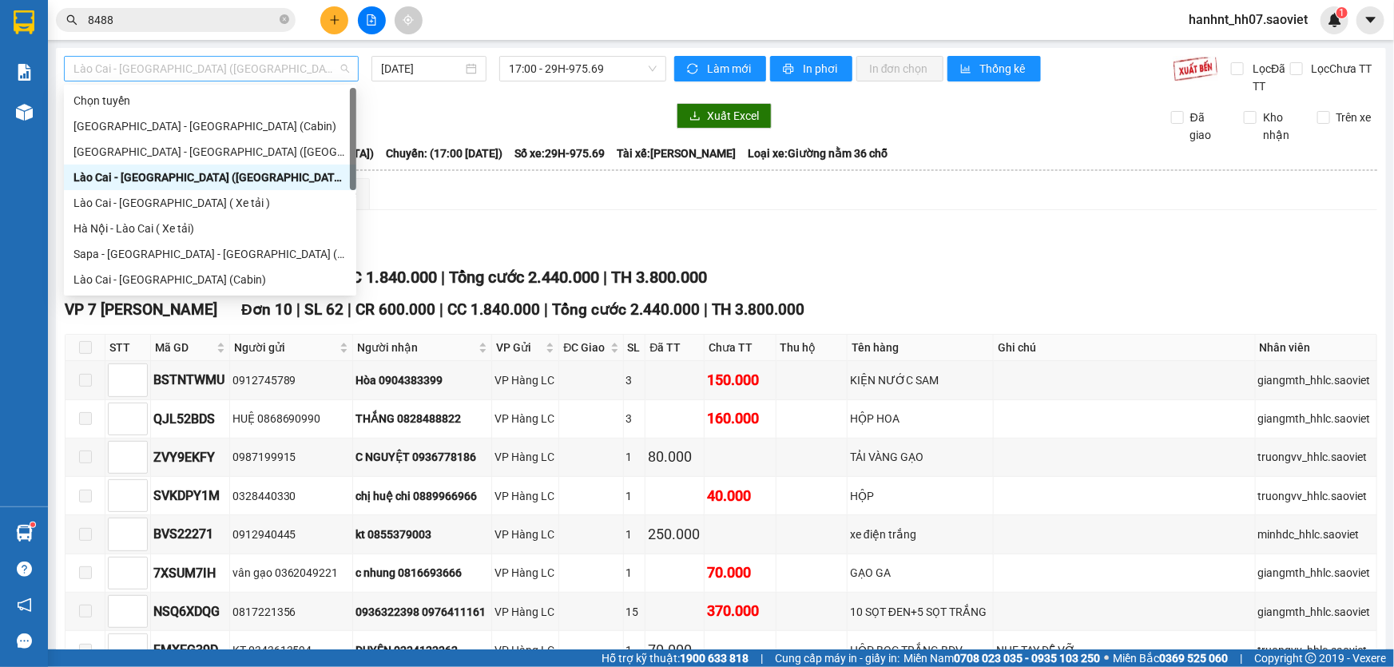
click at [170, 71] on span "Lào Cai - [GEOGRAPHIC_DATA] ([GEOGRAPHIC_DATA])" at bounding box center [212, 69] width 276 height 24
click at [149, 227] on div "Hà Nội - Lào Cai ( Xe tải)" at bounding box center [210, 229] width 273 height 18
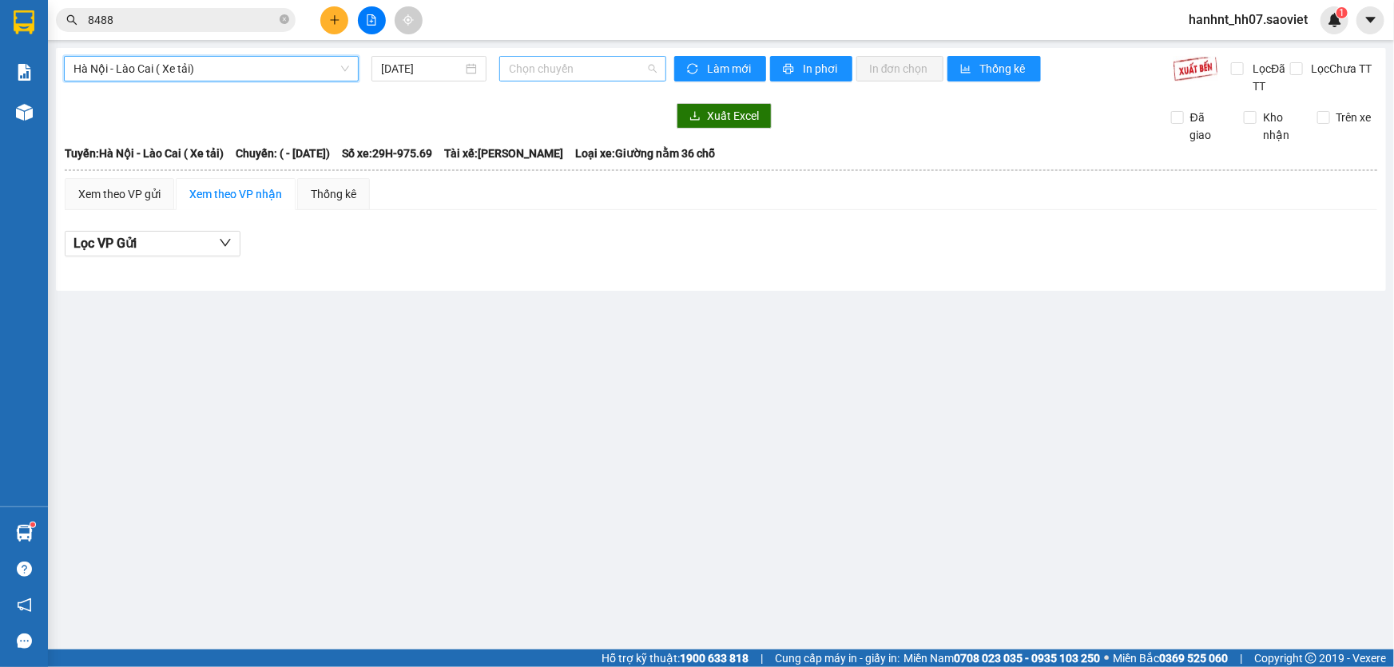
click at [564, 70] on span "Chọn chuyến" at bounding box center [583, 69] width 148 height 24
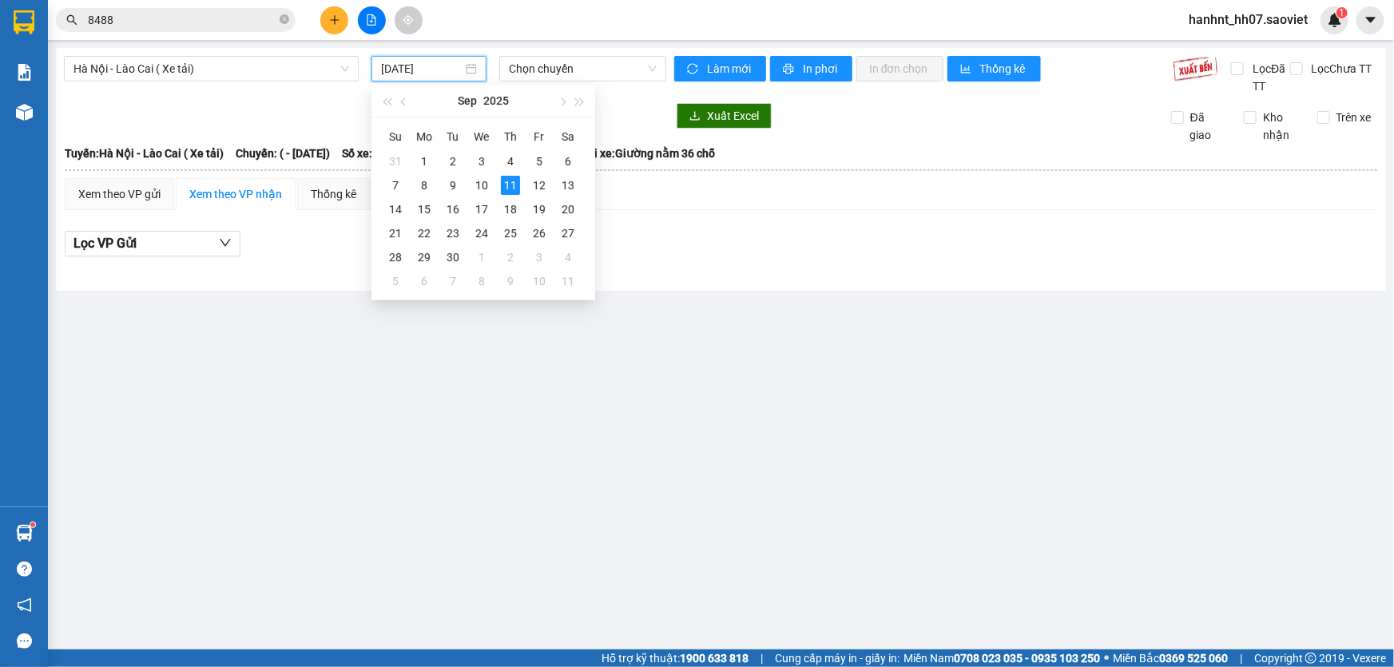
click at [431, 69] on input "[DATE]" at bounding box center [421, 69] width 81 height 18
click at [481, 189] on div "10" at bounding box center [481, 185] width 19 height 19
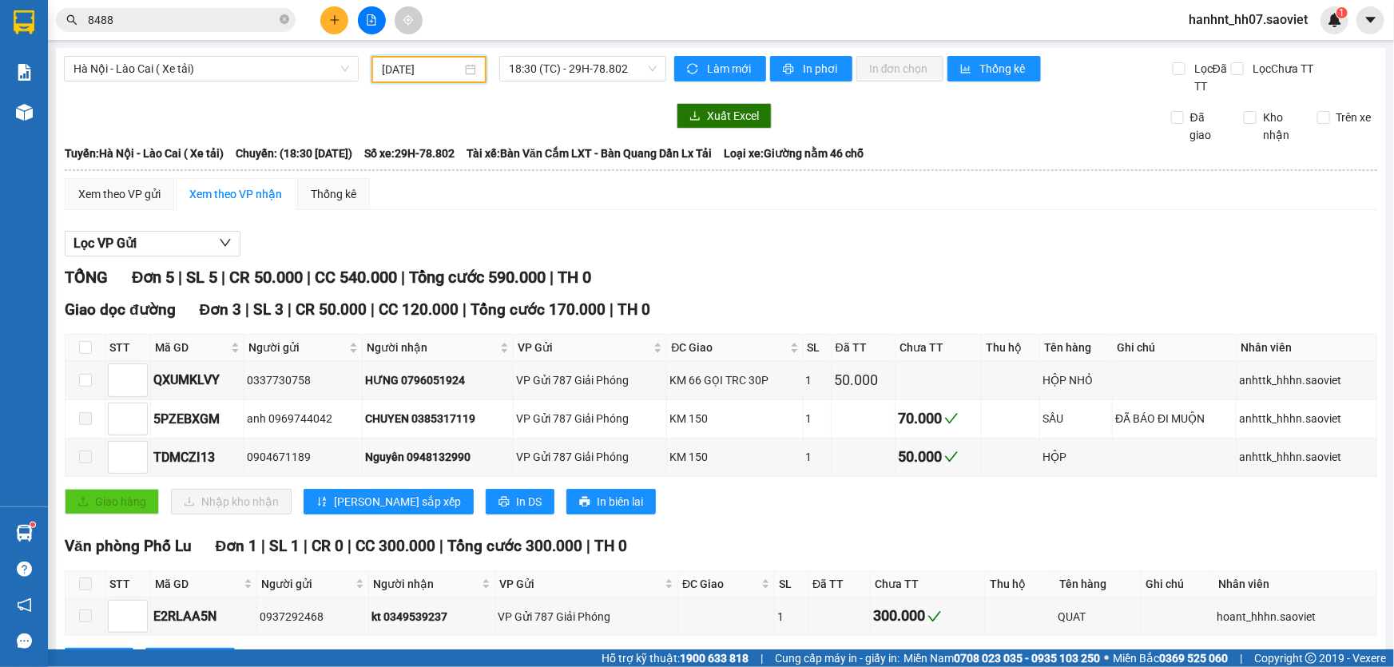
click at [430, 71] on input "10/09/2025" at bounding box center [422, 70] width 80 height 18
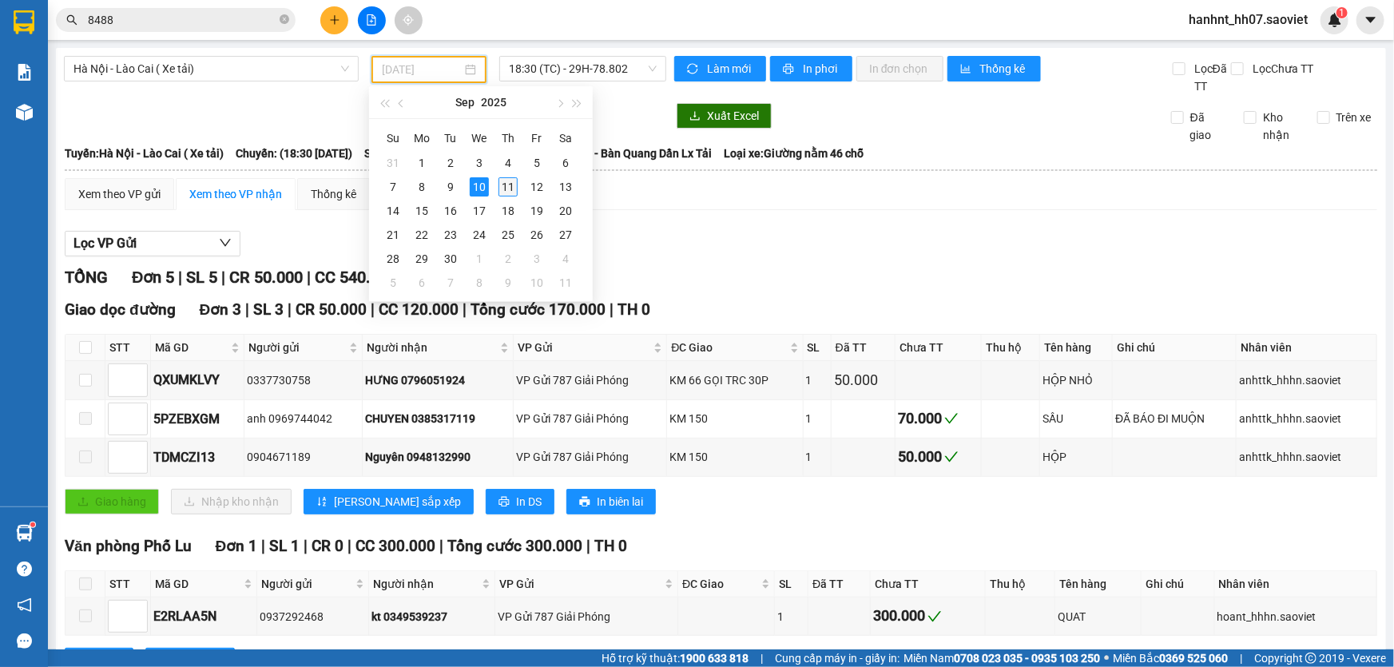
click at [507, 185] on div "11" at bounding box center [508, 186] width 19 height 19
type input "[DATE]"
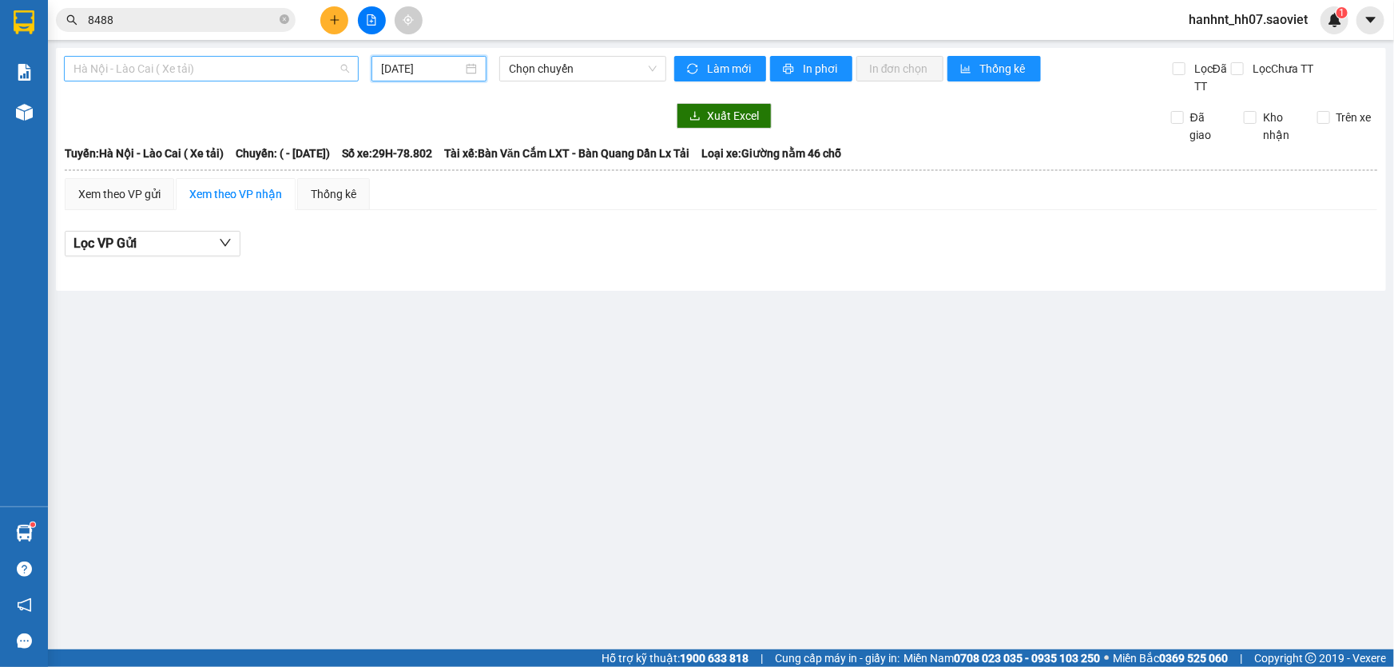
click at [256, 70] on span "Hà Nội - Lào Cai ( Xe tải)" at bounding box center [212, 69] width 276 height 24
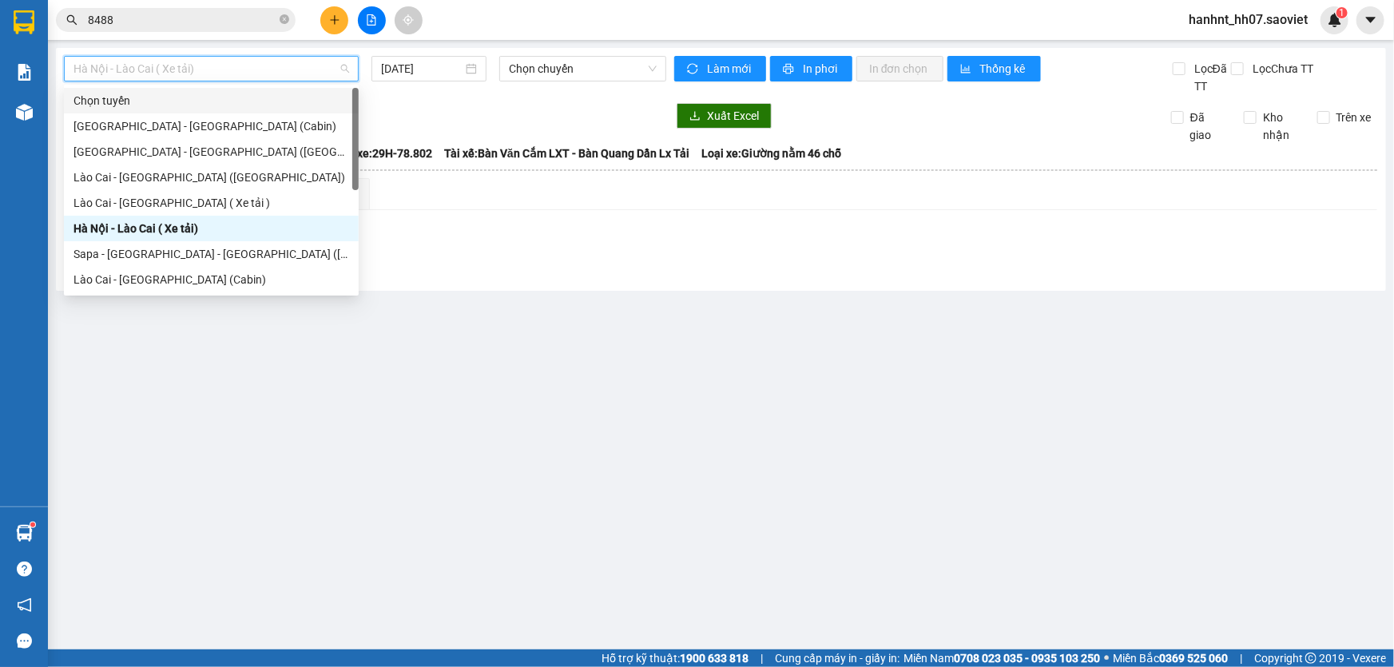
click at [435, 118] on div at bounding box center [365, 116] width 602 height 26
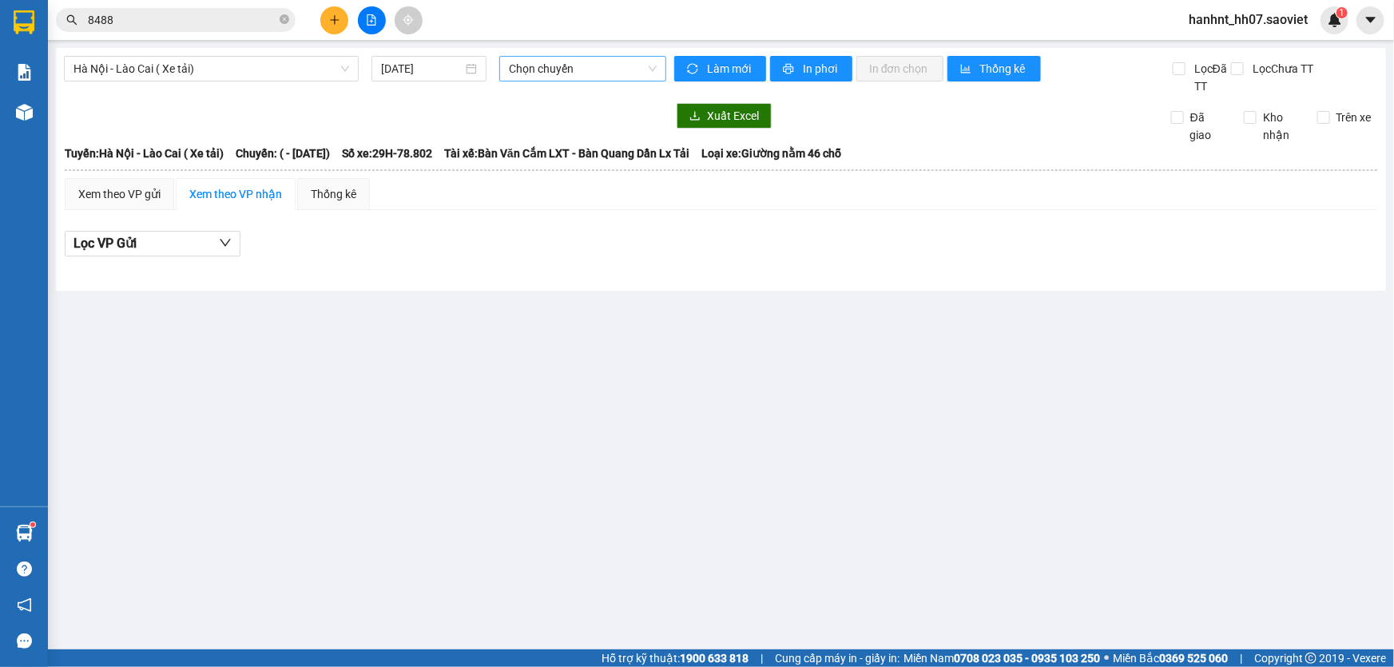
click at [534, 72] on span "Chọn chuyến" at bounding box center [583, 69] width 148 height 24
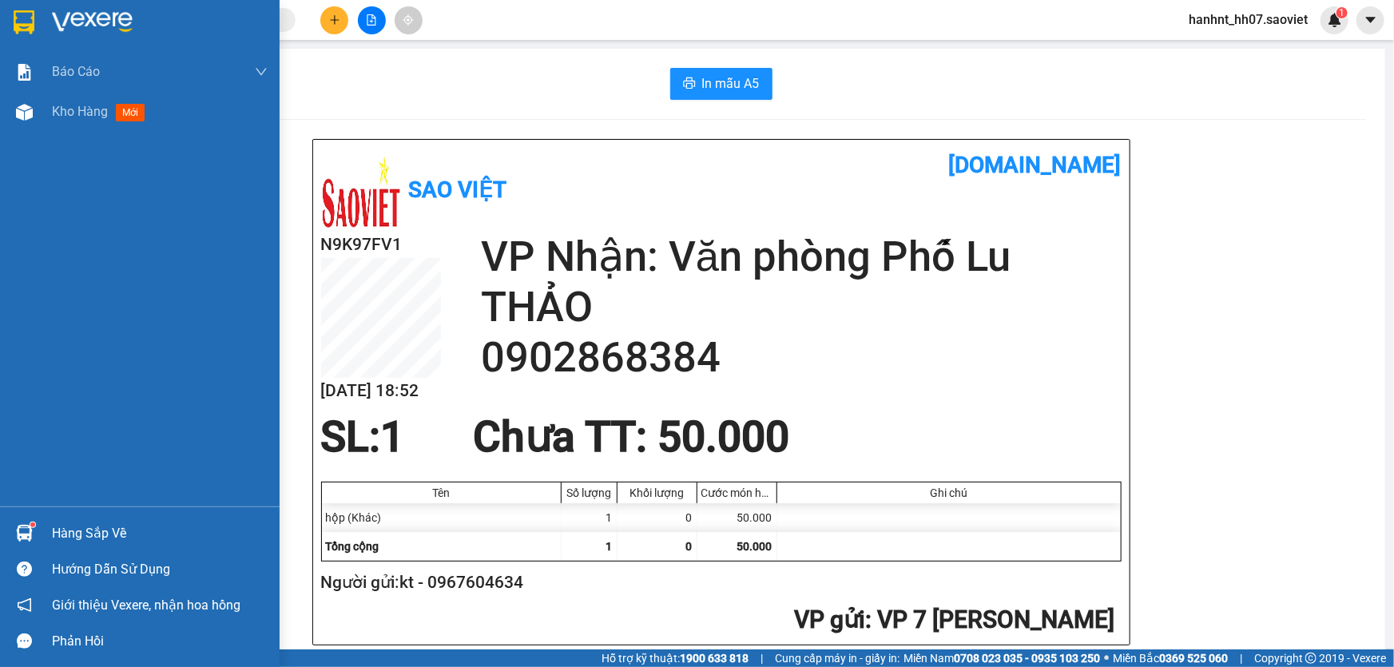
click at [17, 531] on img at bounding box center [24, 533] width 17 height 17
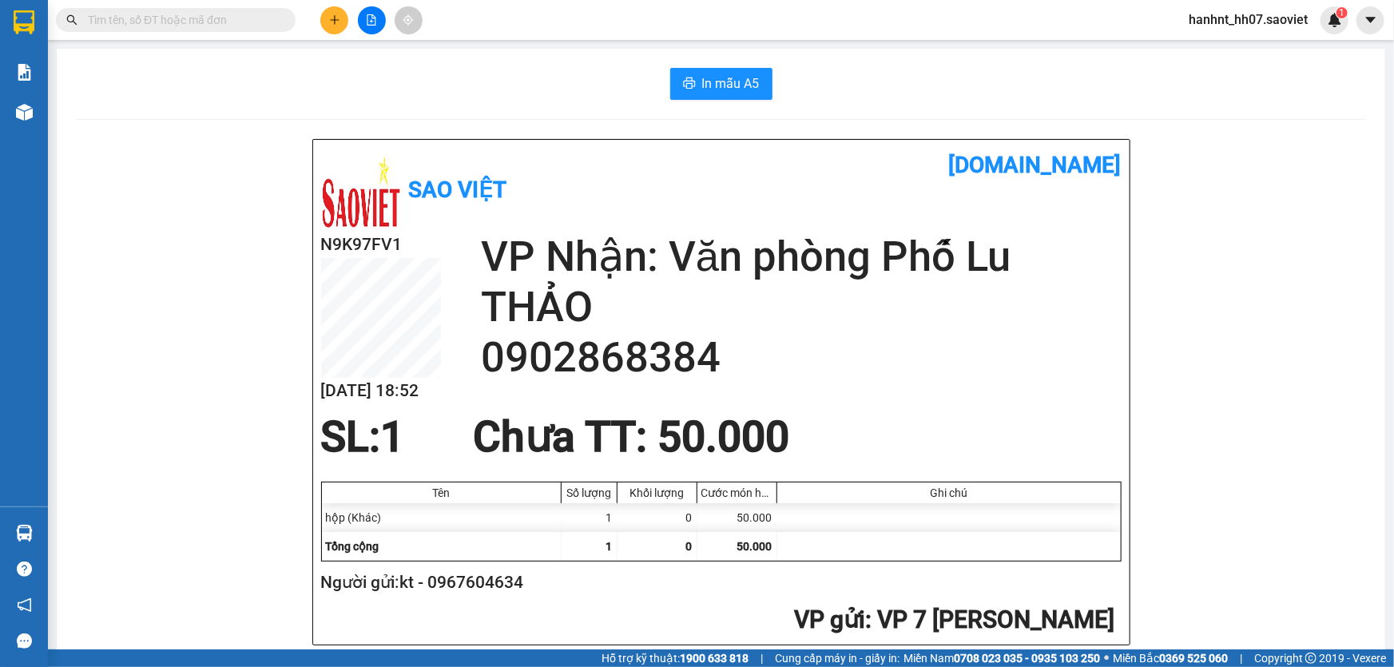
click at [399, 183] on section "Kết quả tìm kiếm ( 0 ) Bộ lọc No Data hanhnt_hh07.saoviet 1 Báo cáo 1B. Chi tiế…" at bounding box center [697, 333] width 1394 height 667
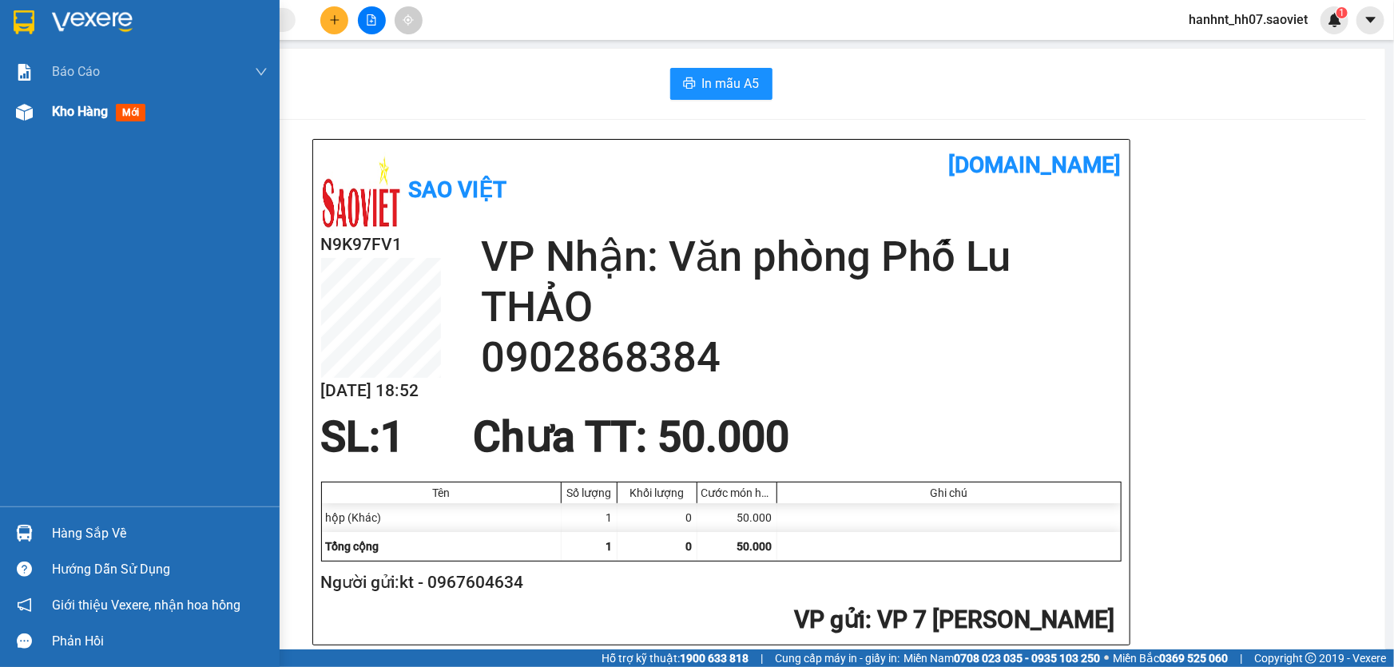
click at [58, 112] on span "Kho hàng" at bounding box center [80, 111] width 56 height 15
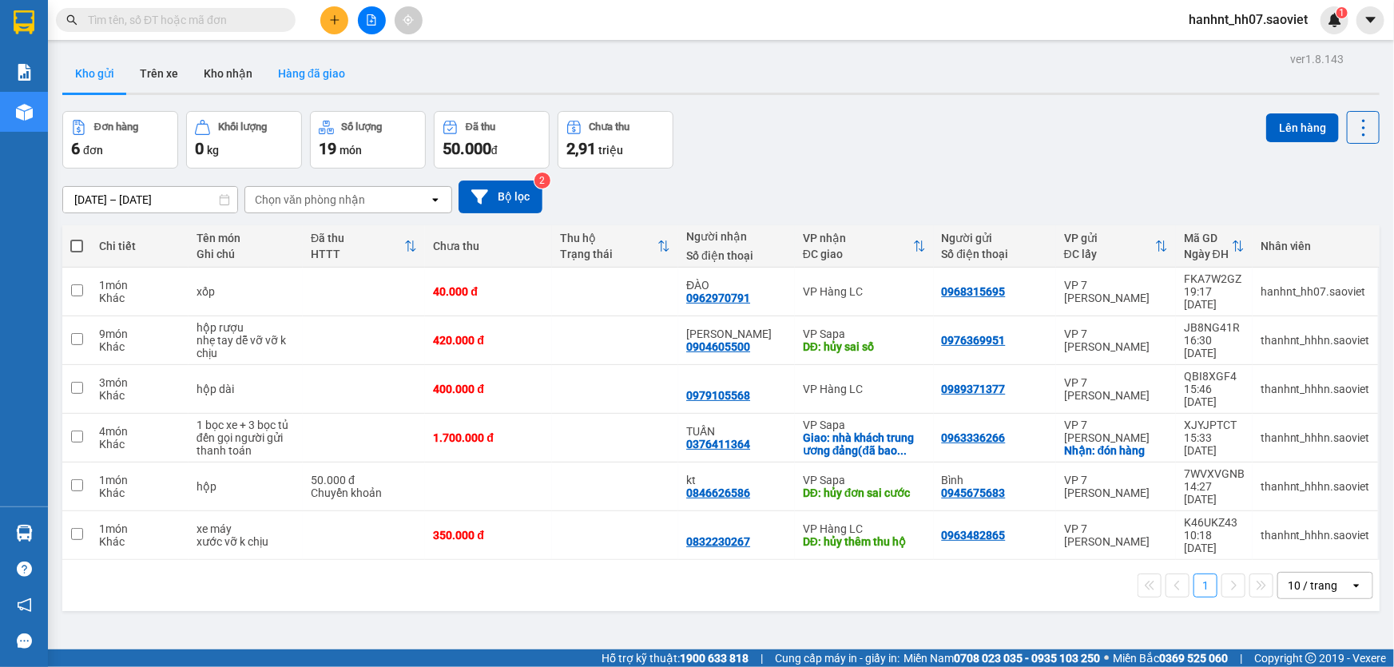
click at [288, 82] on button "Hàng đã giao" at bounding box center [311, 73] width 93 height 38
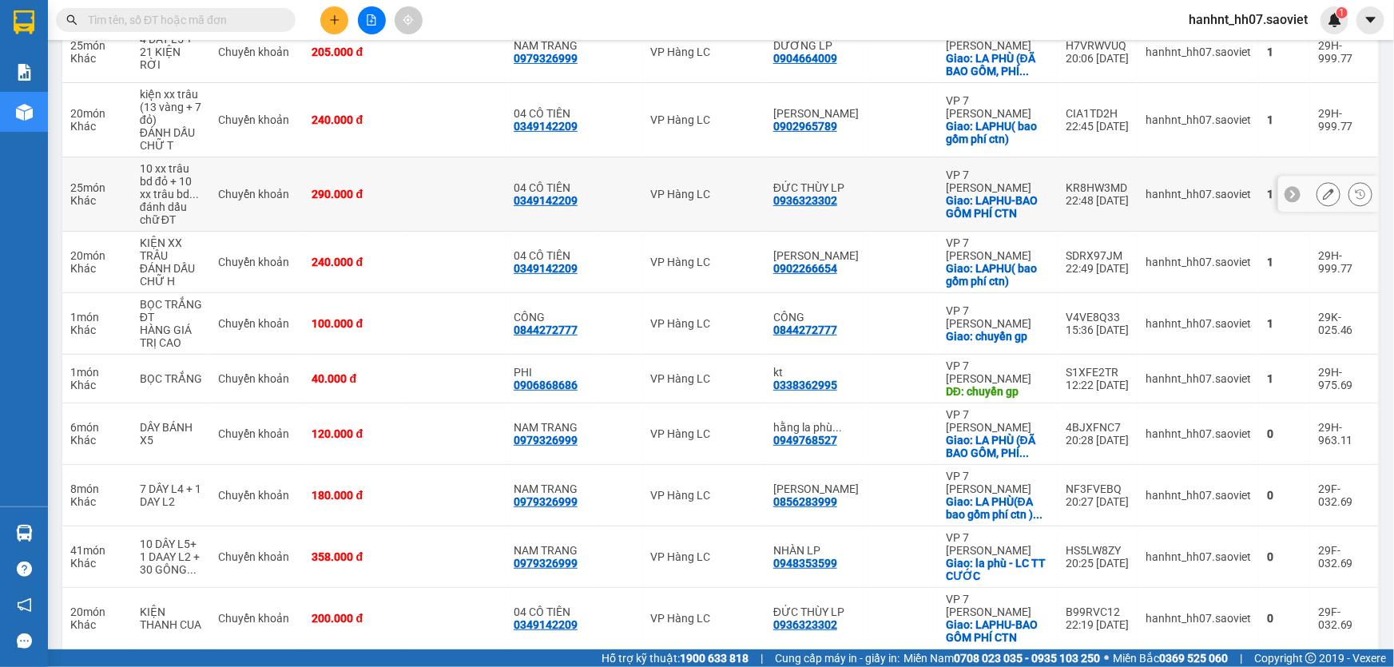
scroll to position [310, 0]
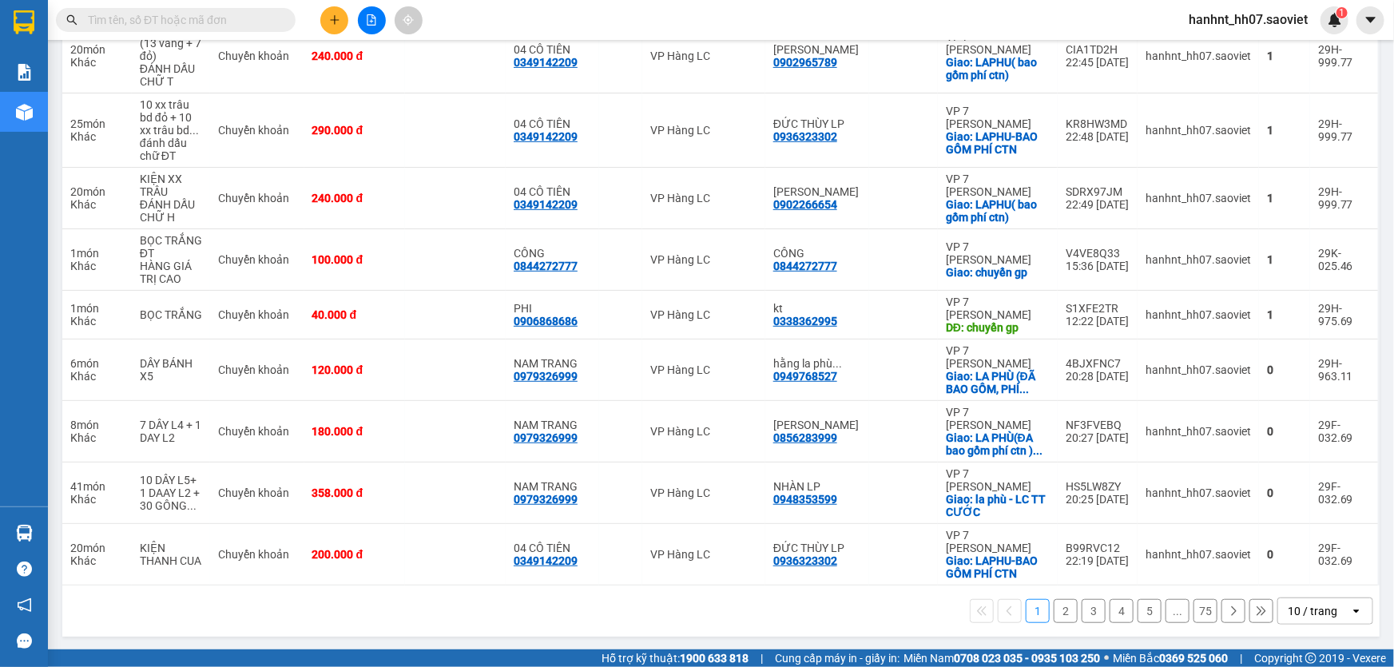
click at [1056, 607] on button "2" at bounding box center [1066, 611] width 24 height 24
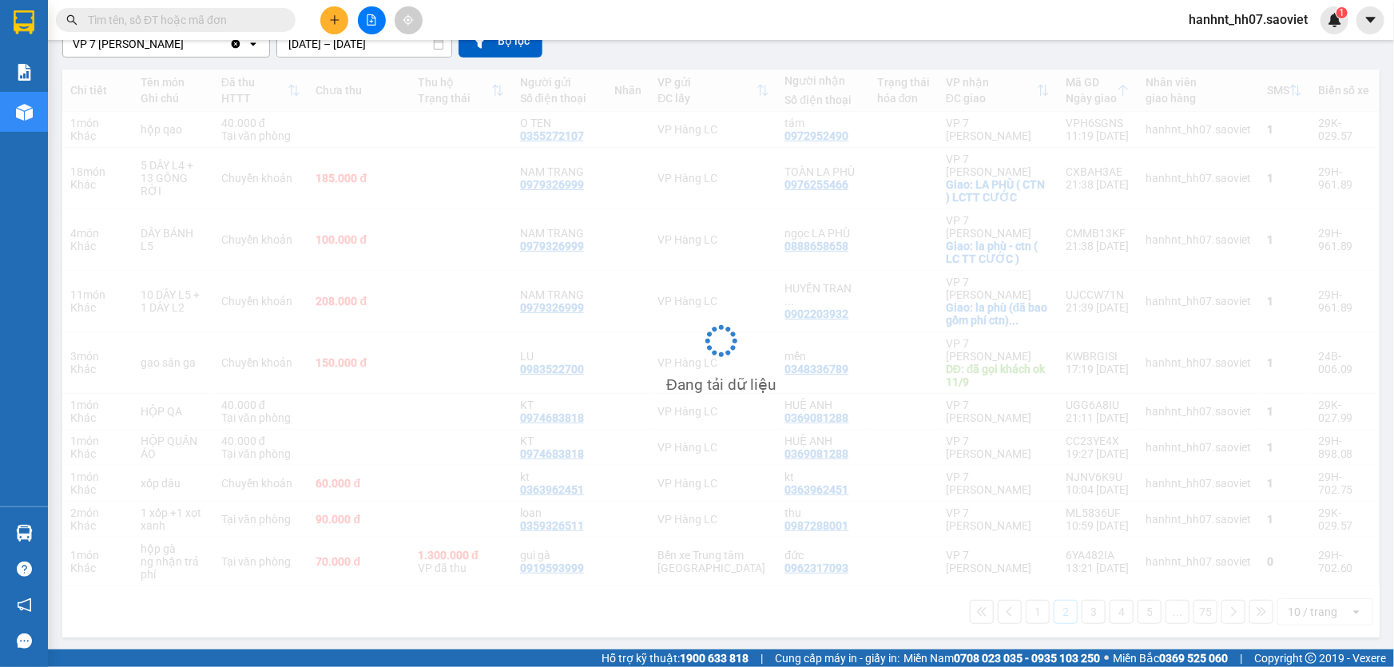
scroll to position [156, 0]
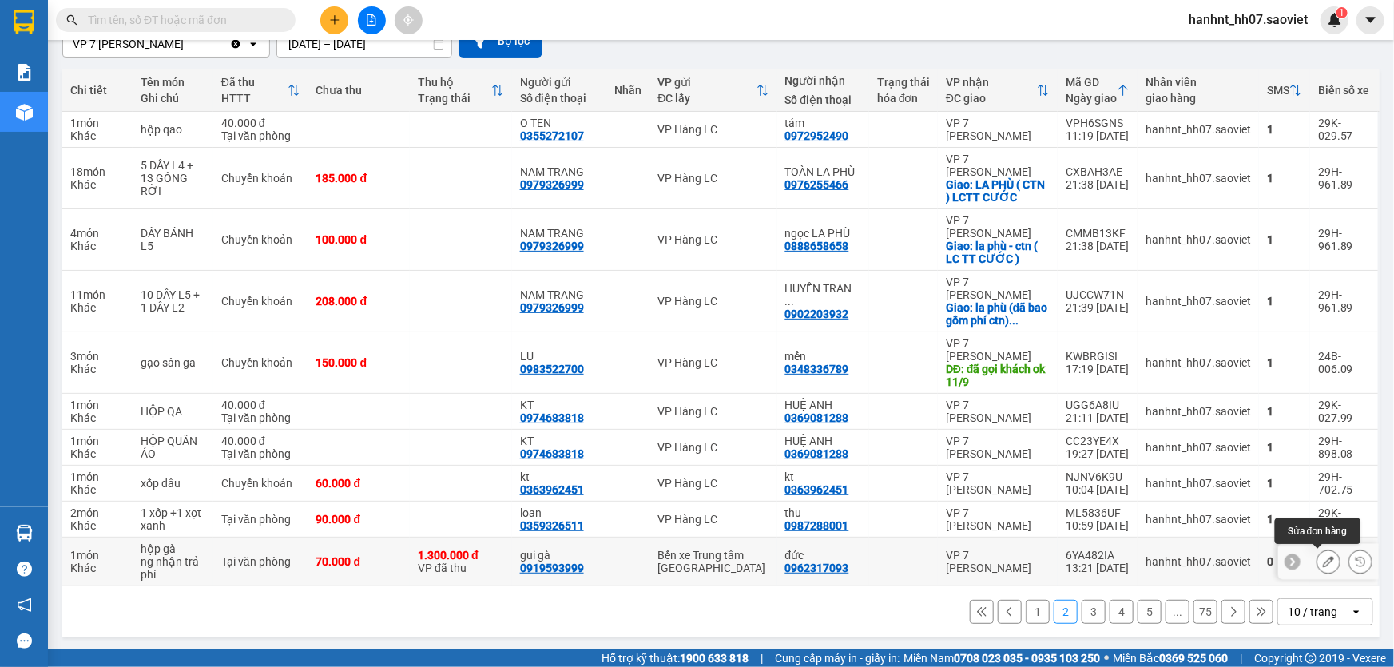
click at [1323, 564] on icon at bounding box center [1328, 561] width 11 height 11
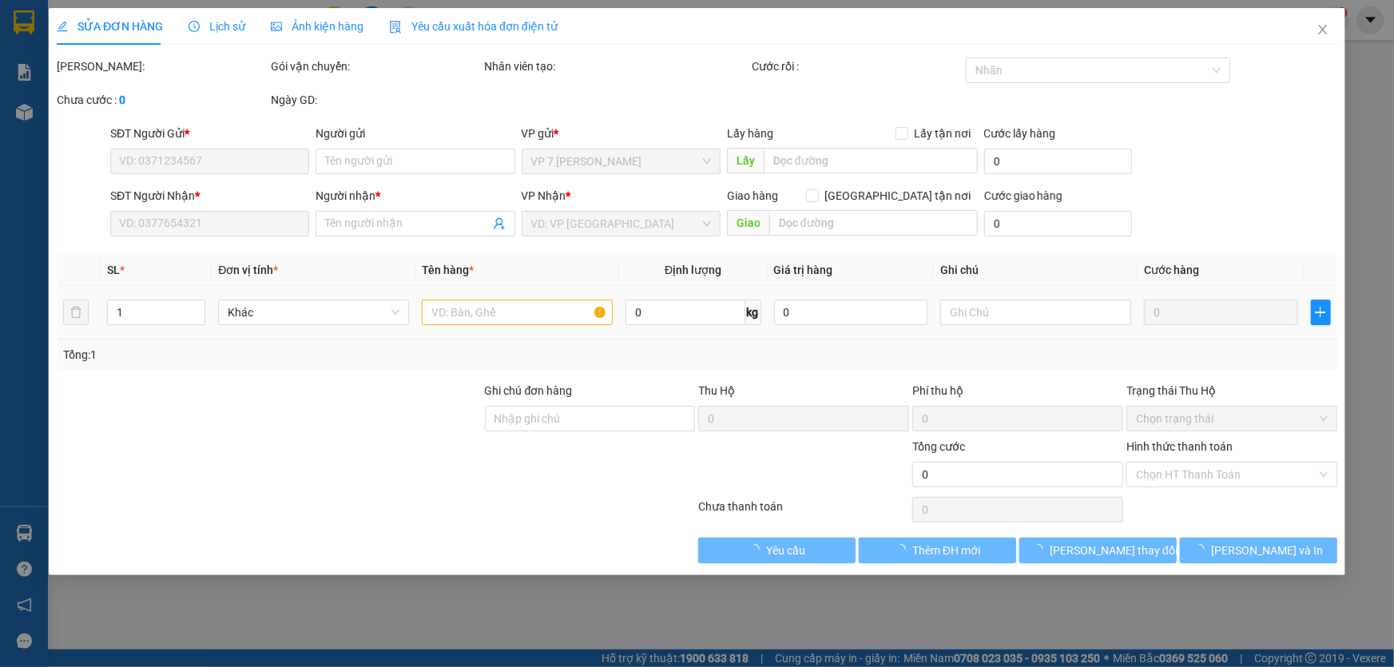
type input "0919593999"
type input "gui gà"
type input "0962317093"
type input "đức"
type input "1.300.000"
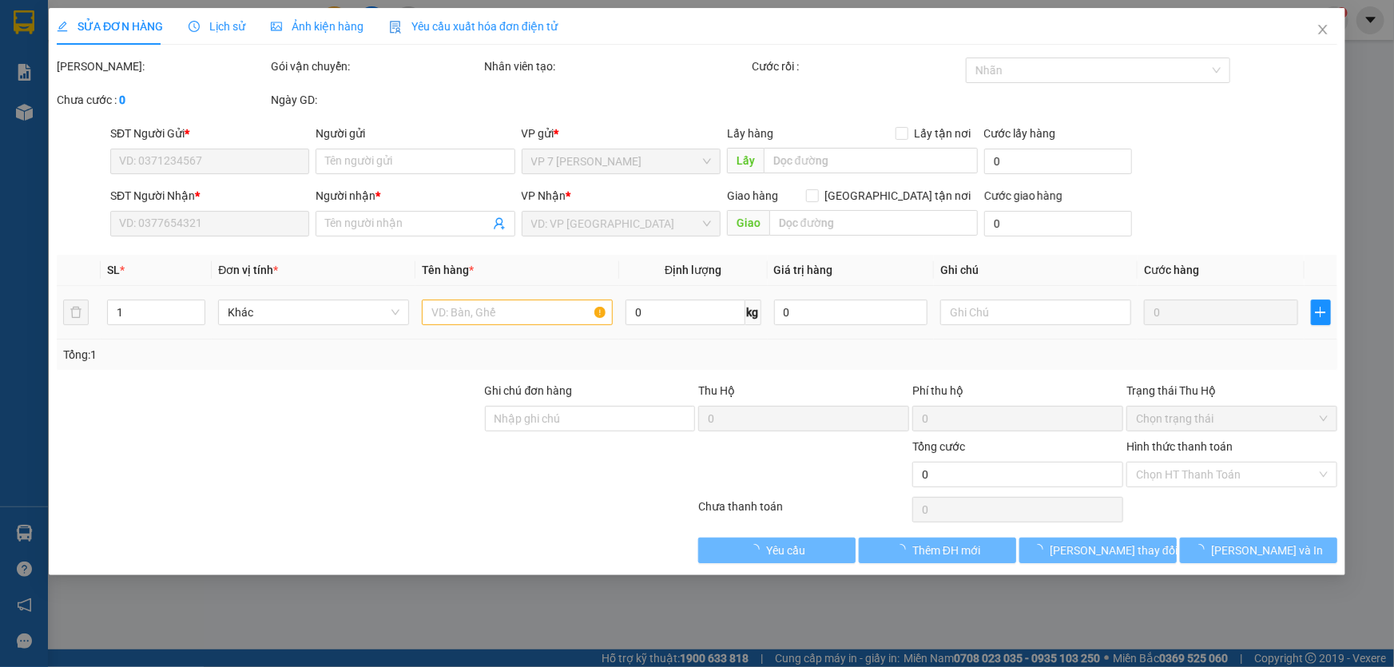
type input "30.000"
type input "70.000"
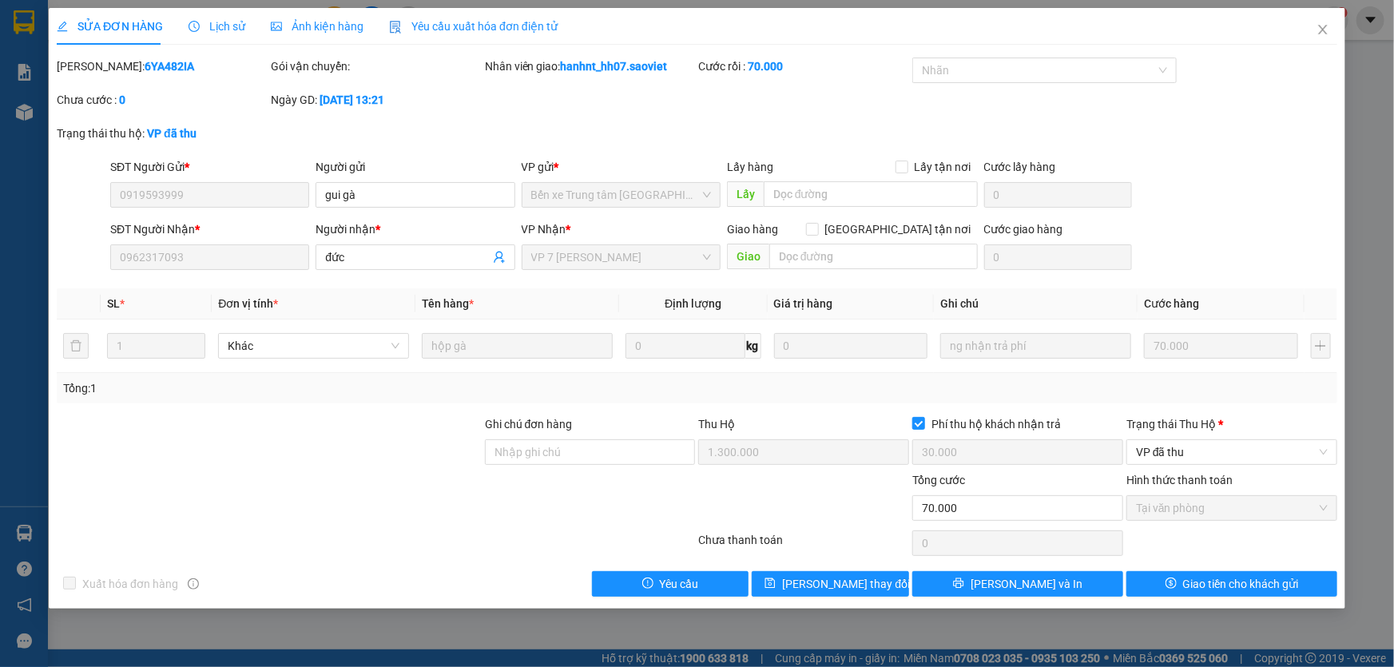
click at [145, 65] on b "6YA482IA" at bounding box center [170, 66] width 50 height 13
copy b "6YA482IA"
click at [145, 70] on b "6YA482IA" at bounding box center [170, 66] width 50 height 13
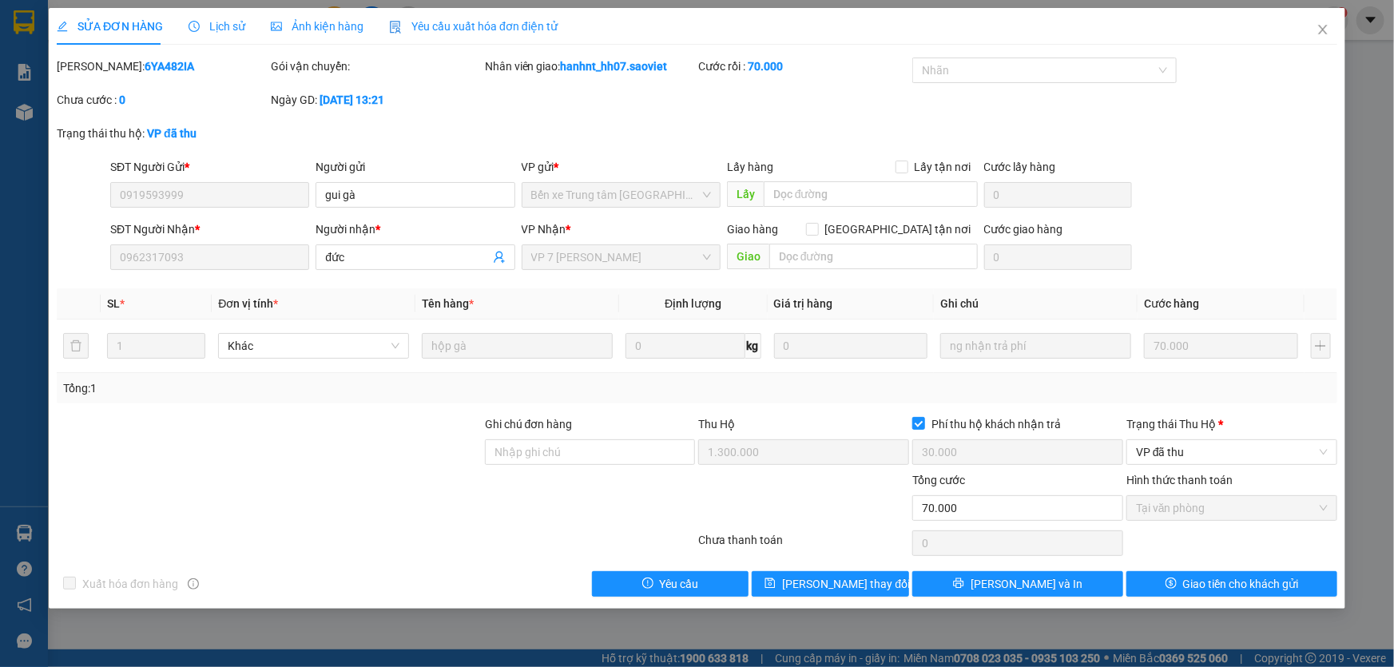
copy b "6YA482IA"
click at [1326, 18] on span "Close" at bounding box center [1323, 30] width 45 height 45
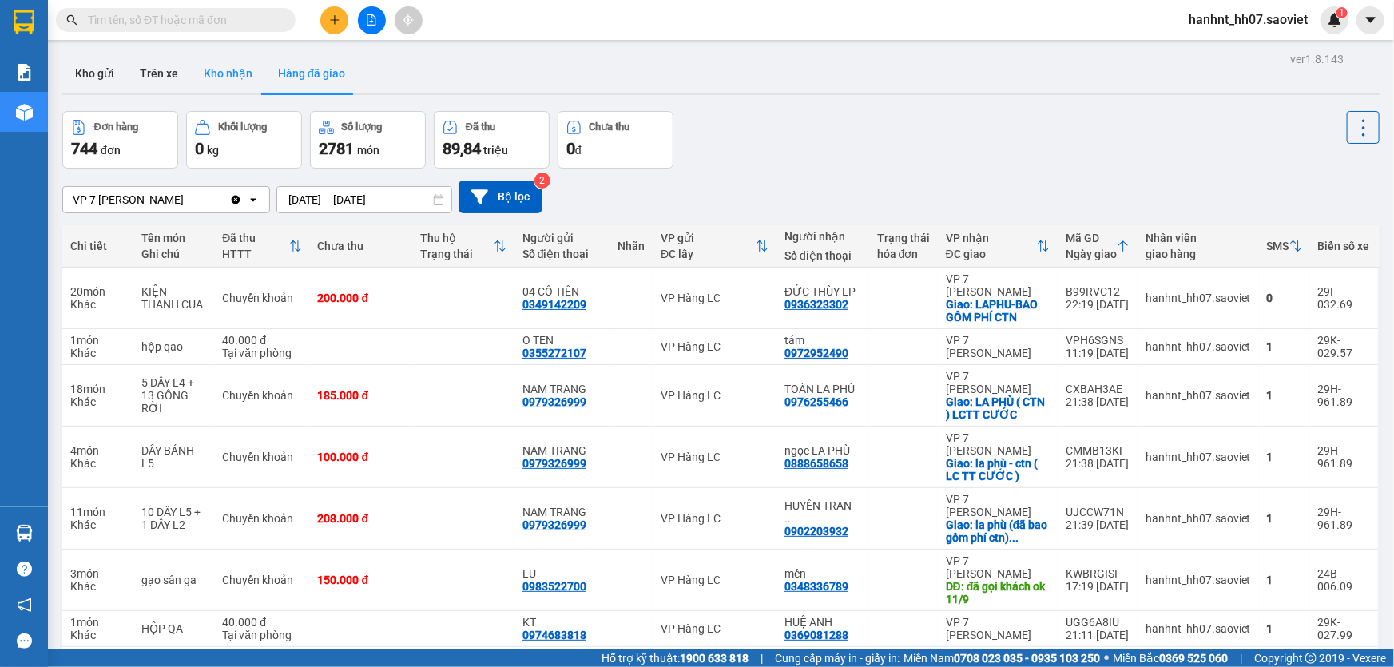
click at [224, 69] on button "Kho nhận" at bounding box center [228, 73] width 74 height 38
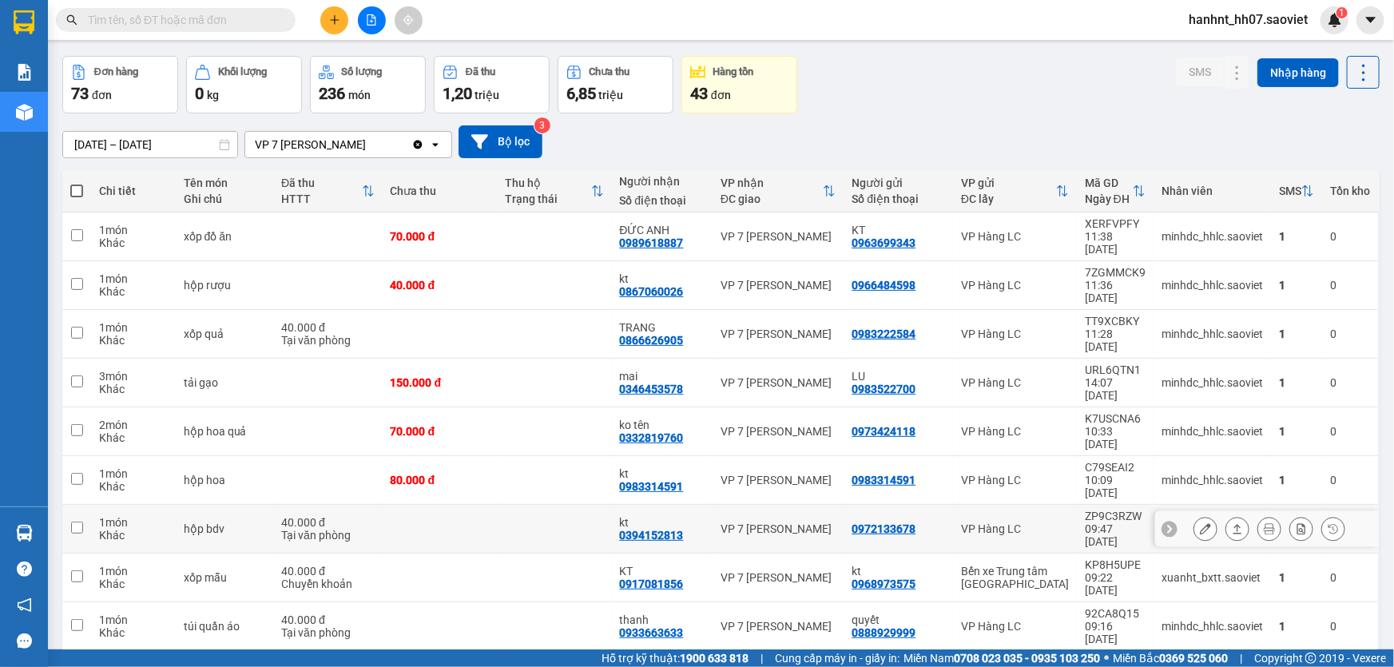
scroll to position [73, 0]
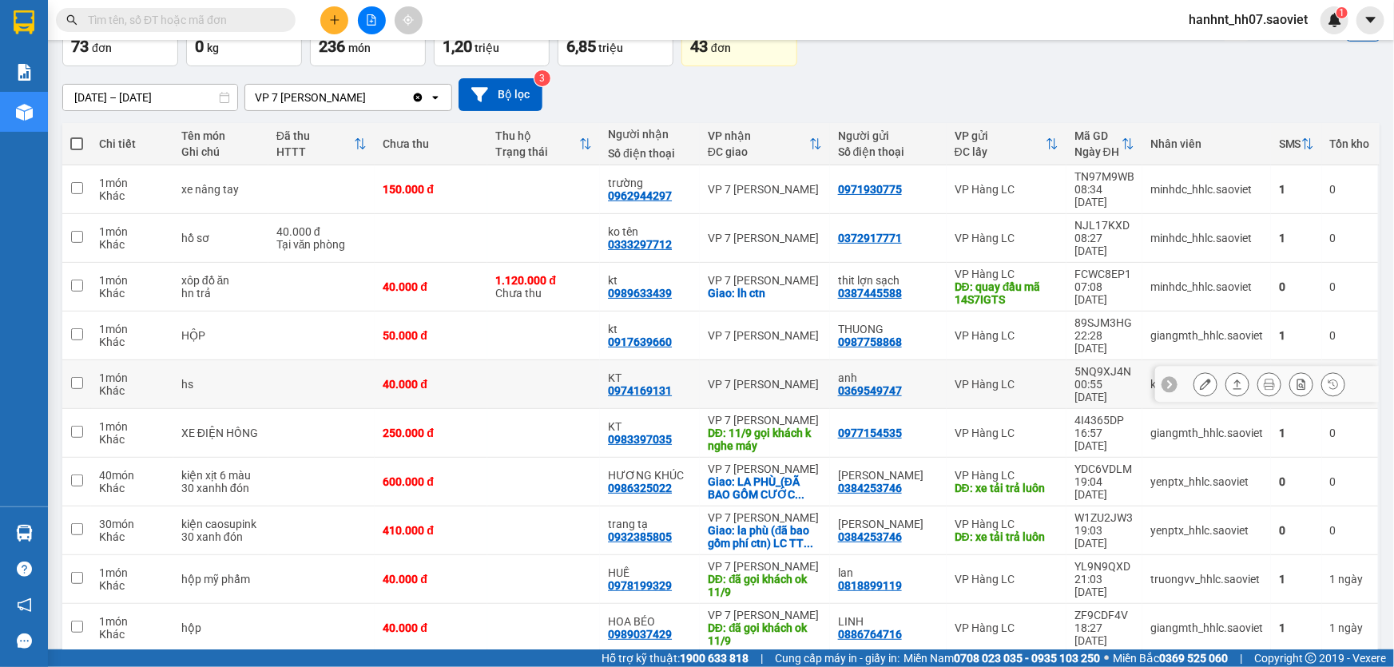
scroll to position [118, 0]
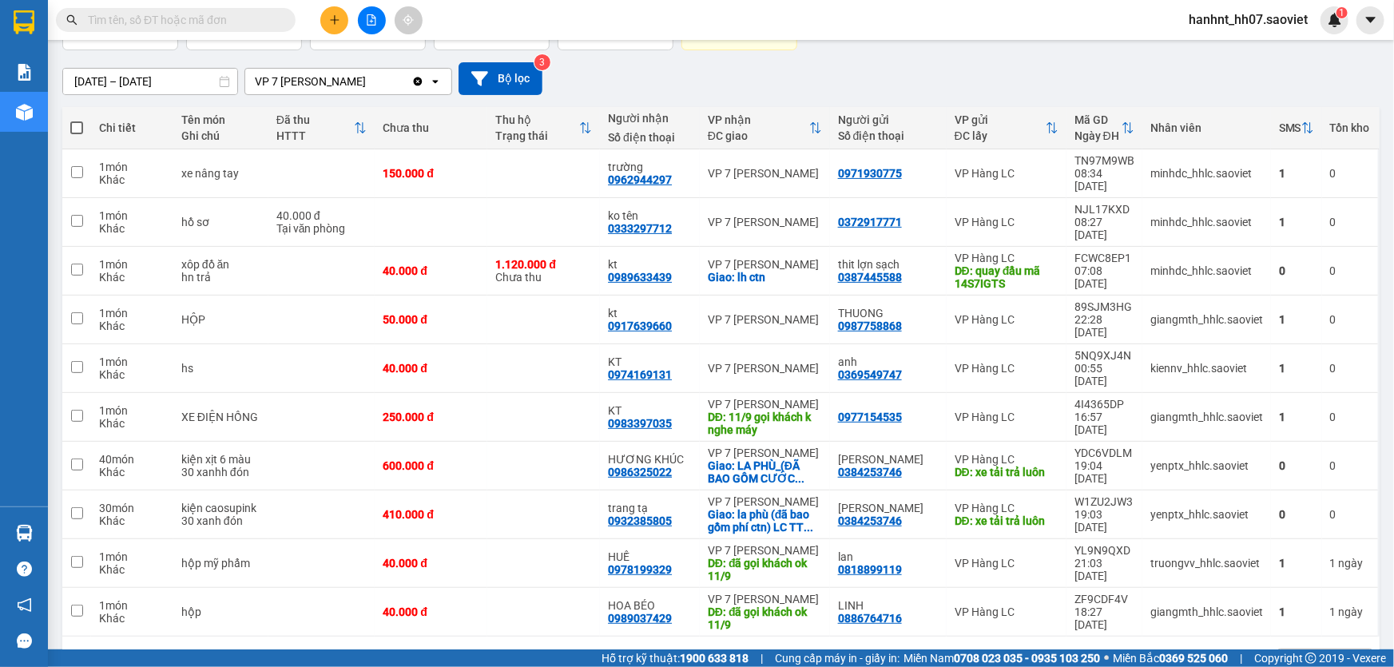
click at [1143, 650] on button "5" at bounding box center [1150, 662] width 24 height 24
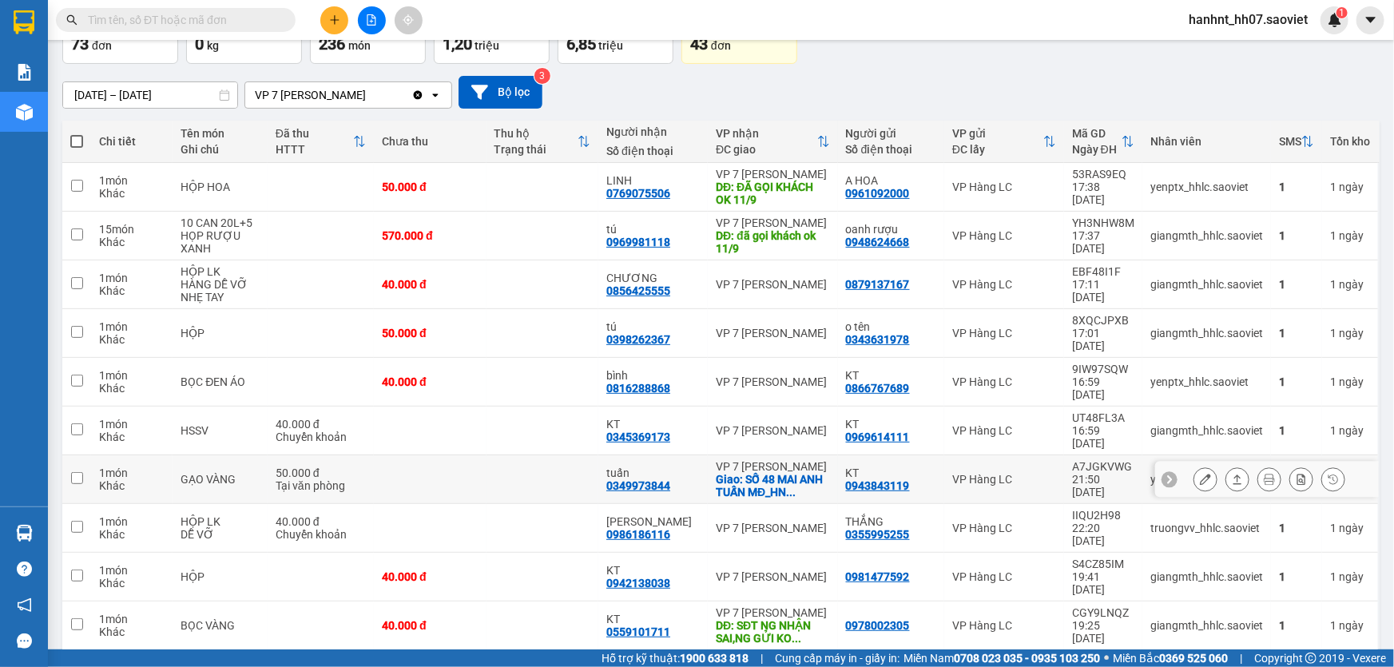
scroll to position [0, 0]
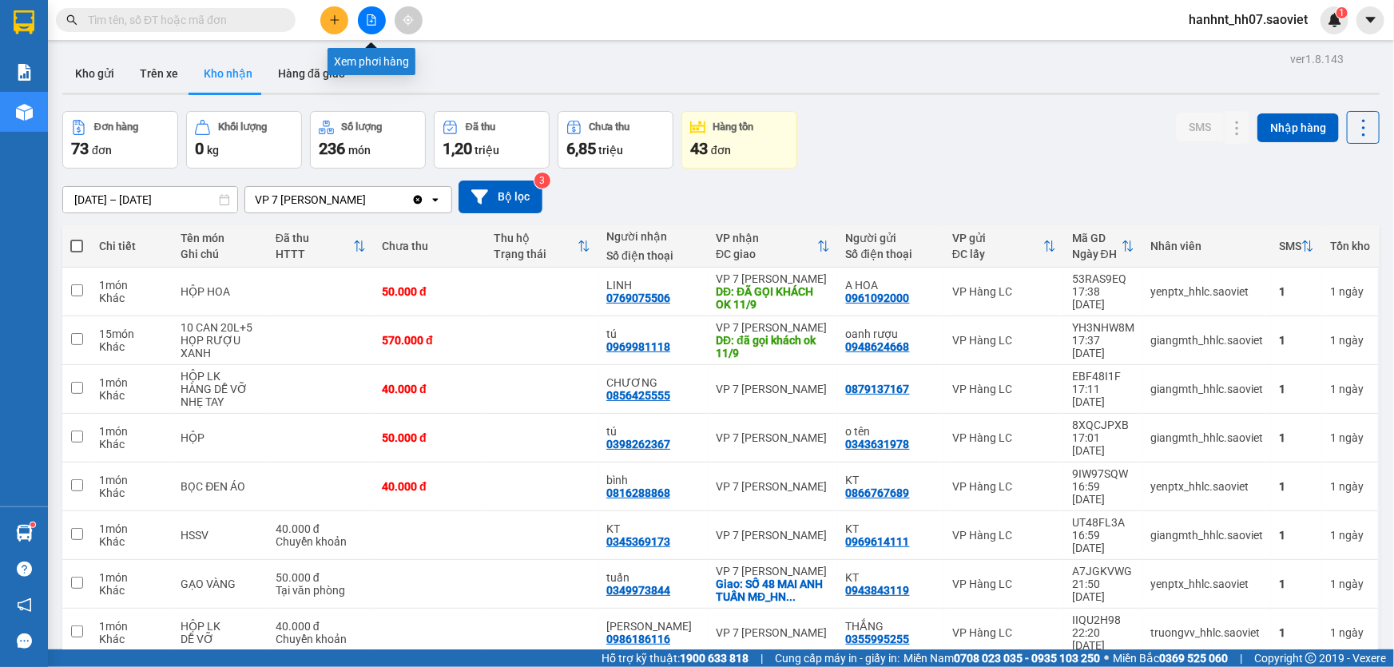
click at [366, 22] on icon "file-add" at bounding box center [371, 19] width 11 height 11
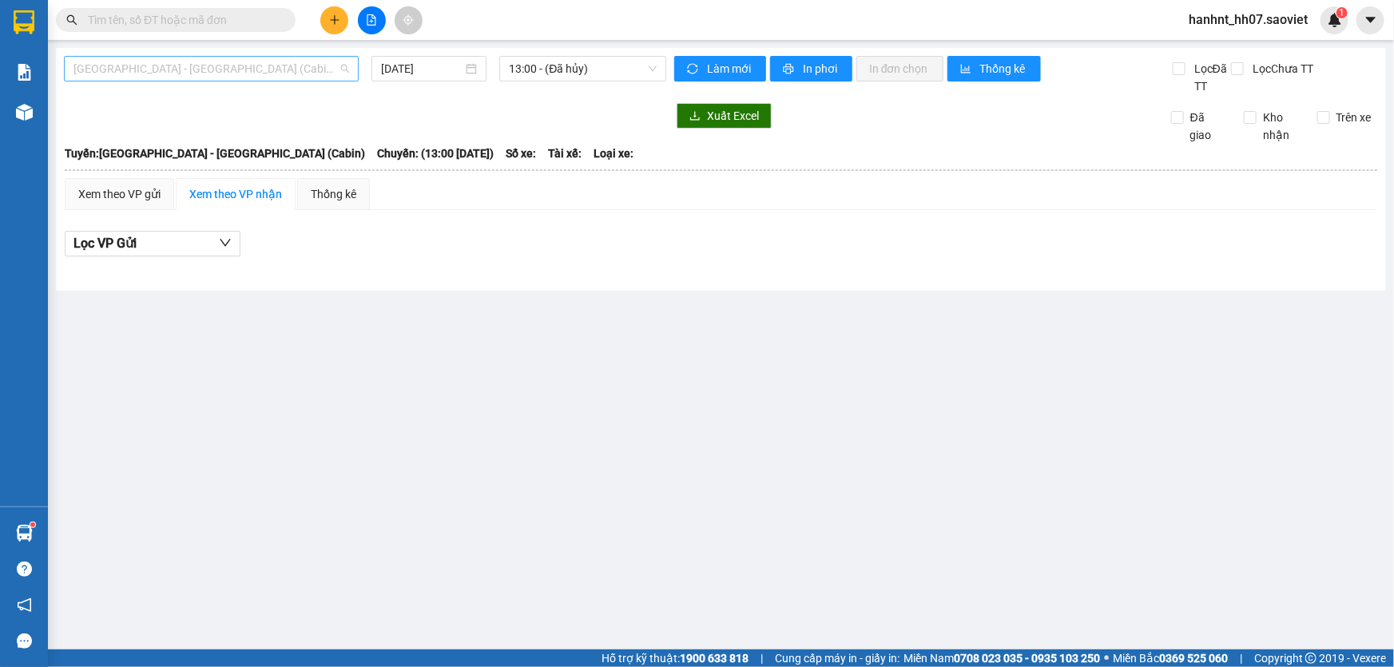
click at [141, 66] on span "[GEOGRAPHIC_DATA] - [GEOGRAPHIC_DATA] (Cabin)" at bounding box center [212, 69] width 276 height 24
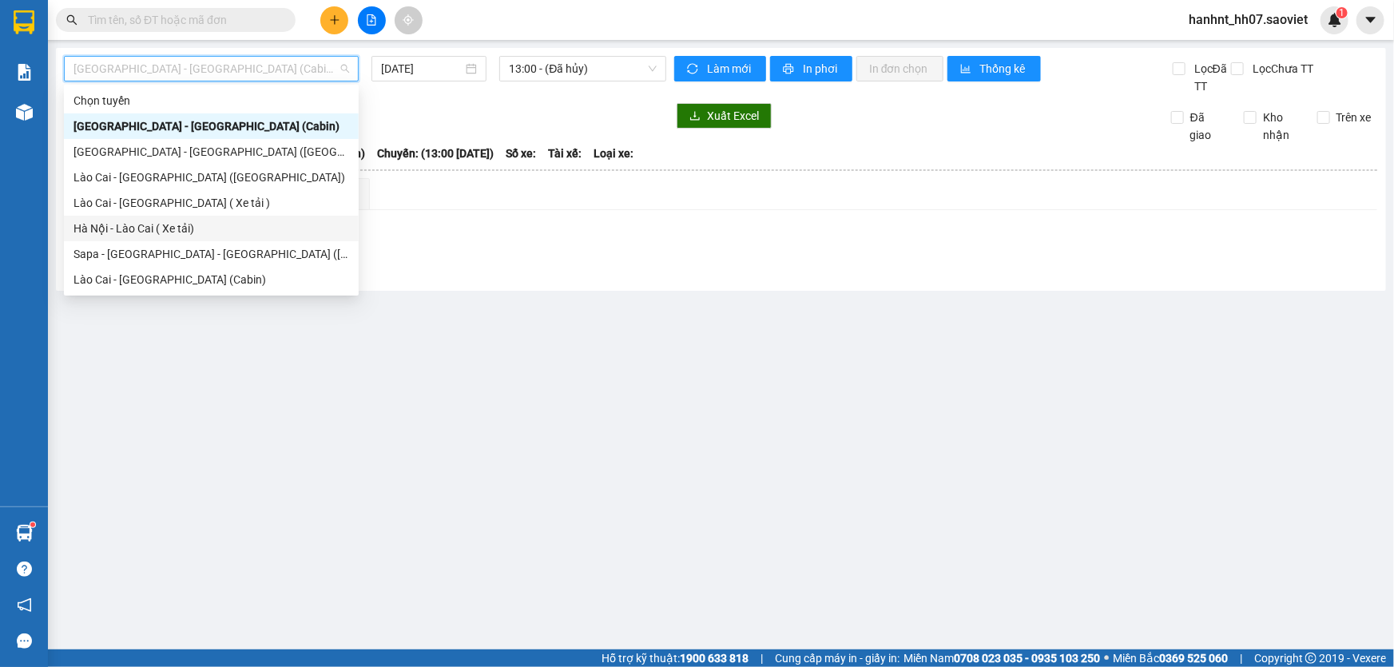
click at [152, 229] on div "Hà Nội - Lào Cai ( Xe tải)" at bounding box center [212, 229] width 276 height 18
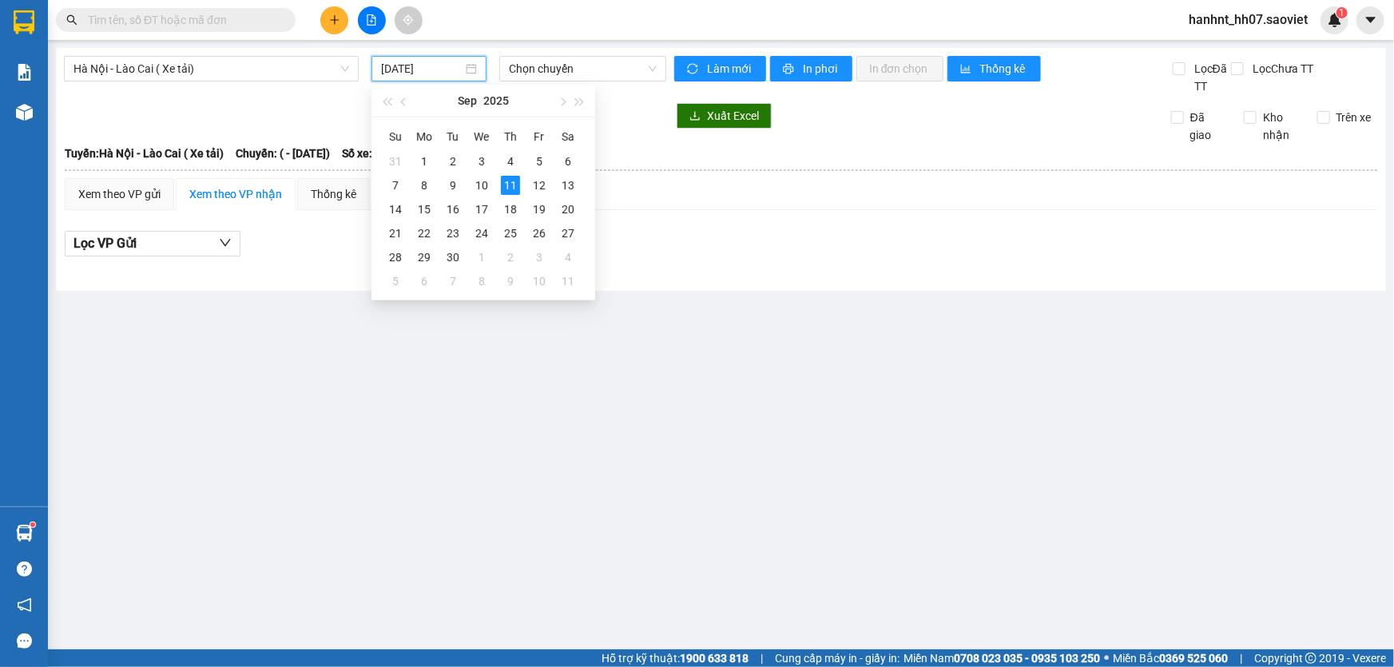
click at [417, 72] on input "[DATE]" at bounding box center [421, 69] width 81 height 18
click at [489, 179] on div "10" at bounding box center [481, 185] width 19 height 19
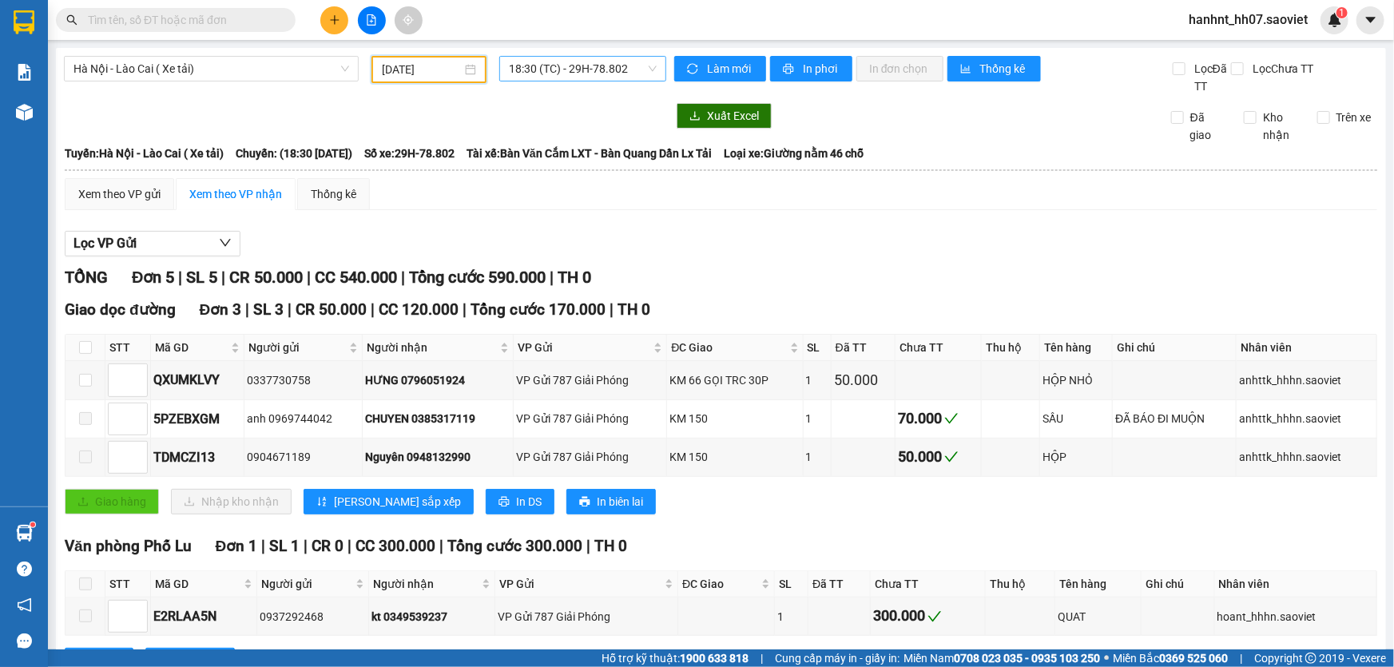
click at [544, 69] on span "18:30 (TC) - 29H-78.802" at bounding box center [583, 69] width 148 height 24
click at [423, 71] on input "10/09/2025" at bounding box center [422, 70] width 80 height 18
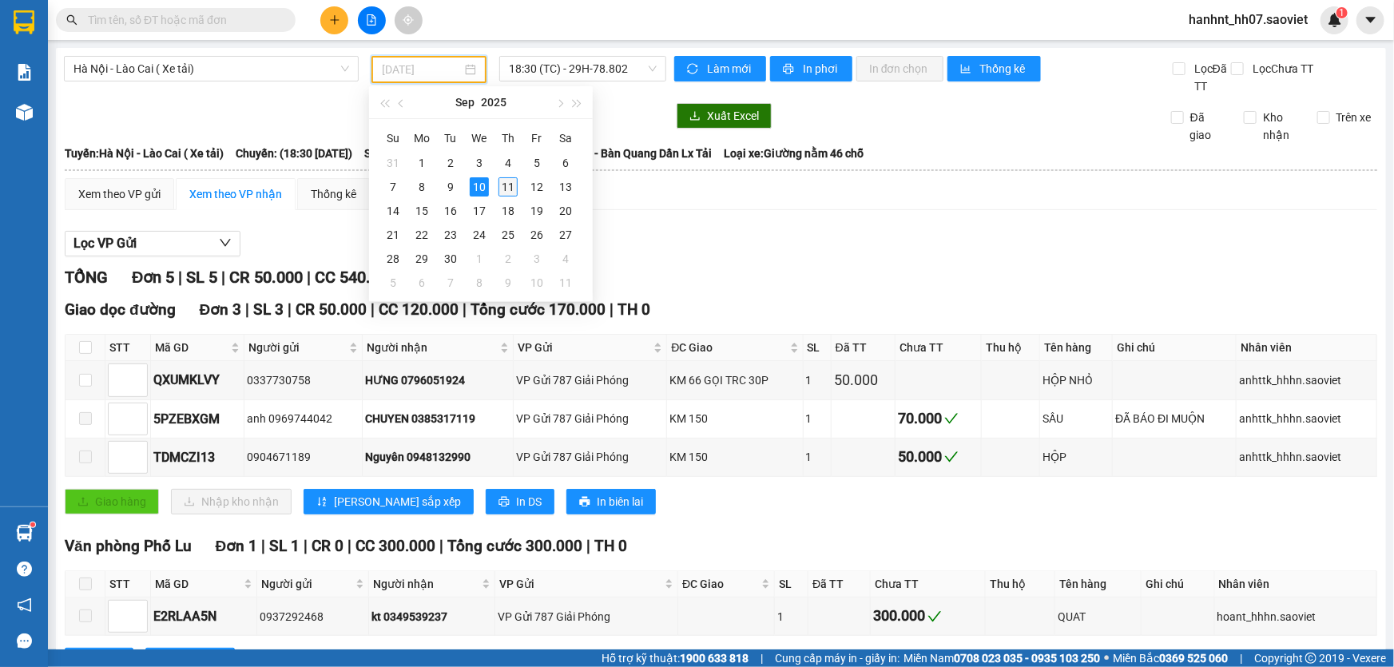
click at [505, 177] on div "11" at bounding box center [508, 186] width 19 height 19
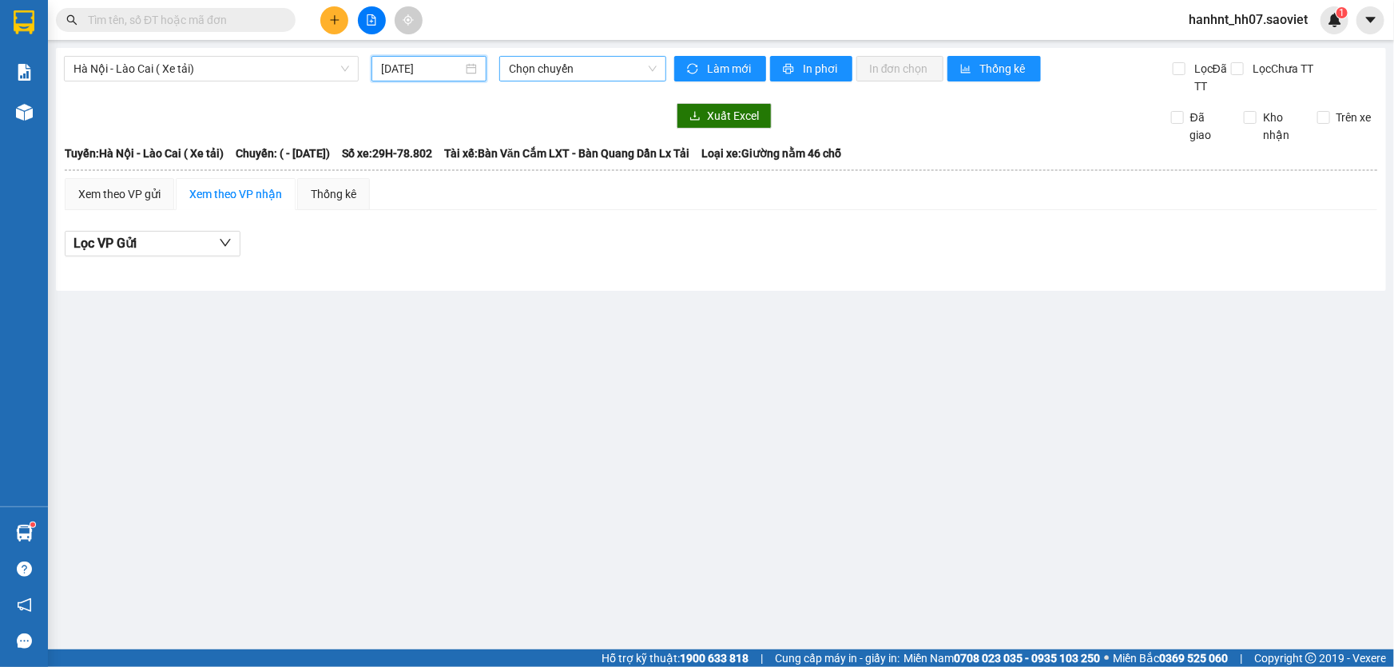
click at [545, 69] on span "Chọn chuyến" at bounding box center [583, 69] width 148 height 24
click at [471, 121] on div at bounding box center [365, 116] width 602 height 26
click at [398, 74] on input "[DATE]" at bounding box center [421, 69] width 81 height 18
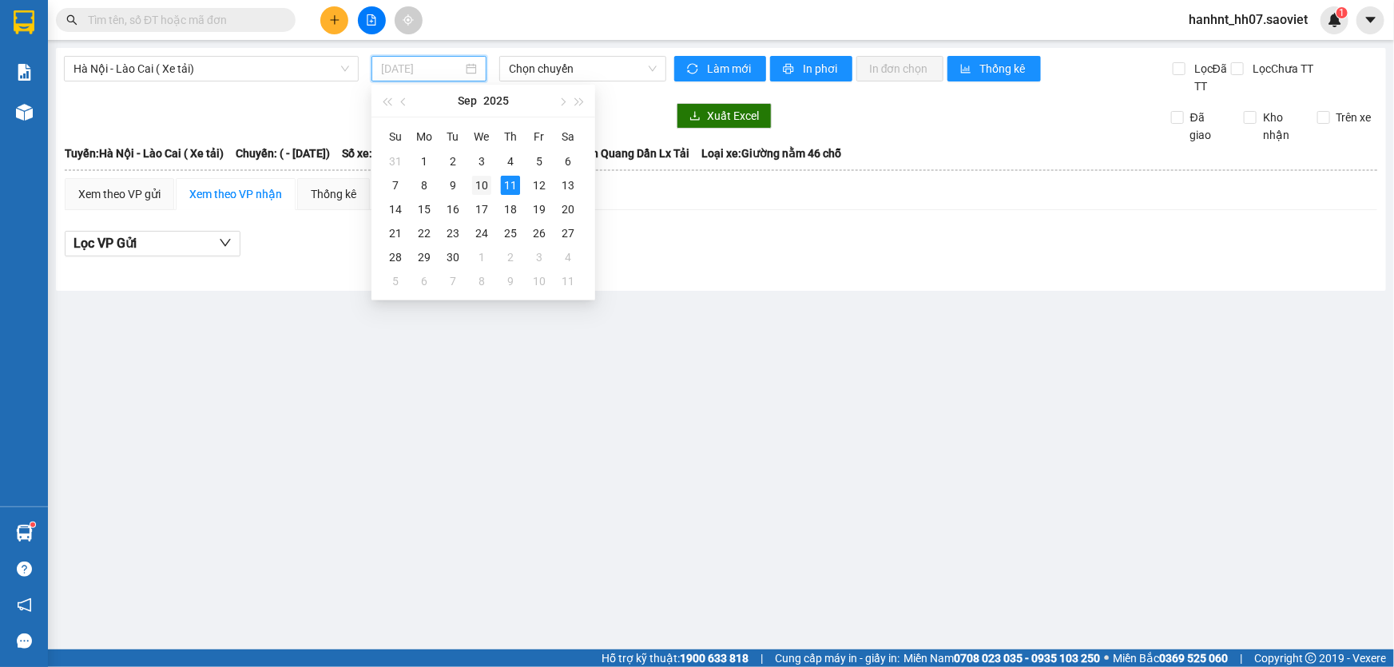
click at [486, 180] on div "10" at bounding box center [481, 185] width 19 height 19
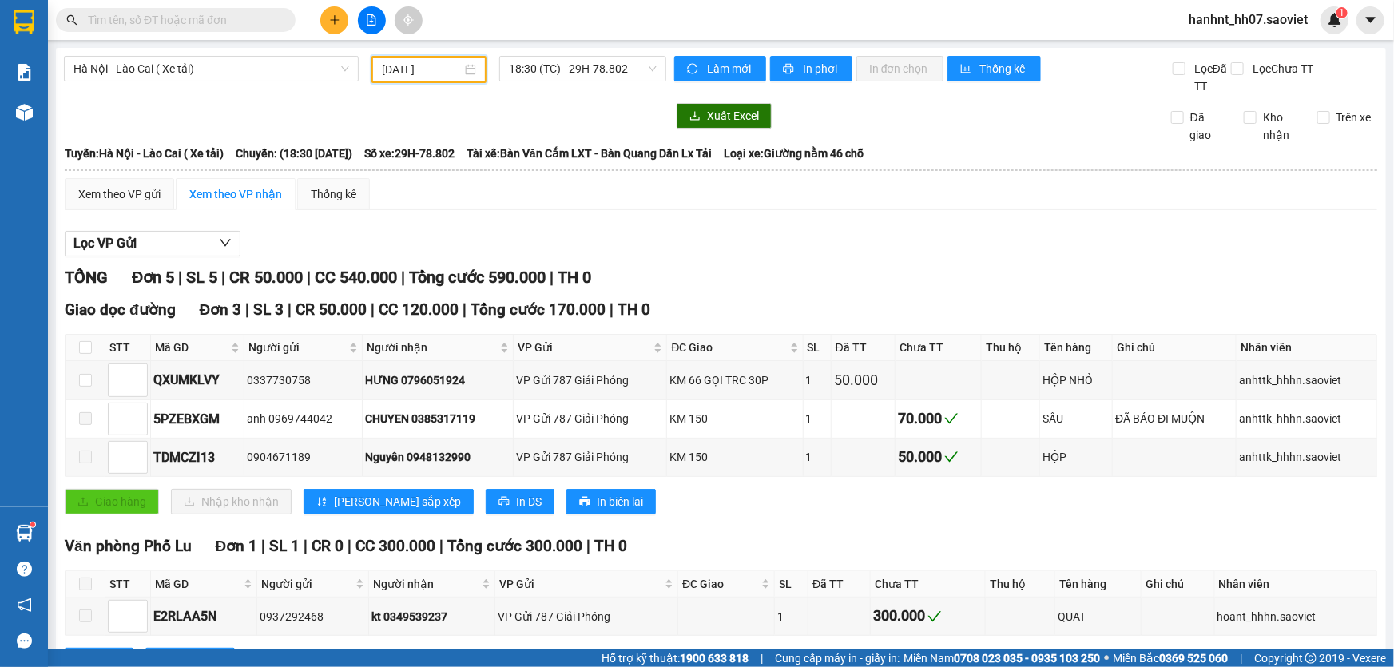
click at [408, 77] on input "10/09/2025" at bounding box center [422, 70] width 80 height 18
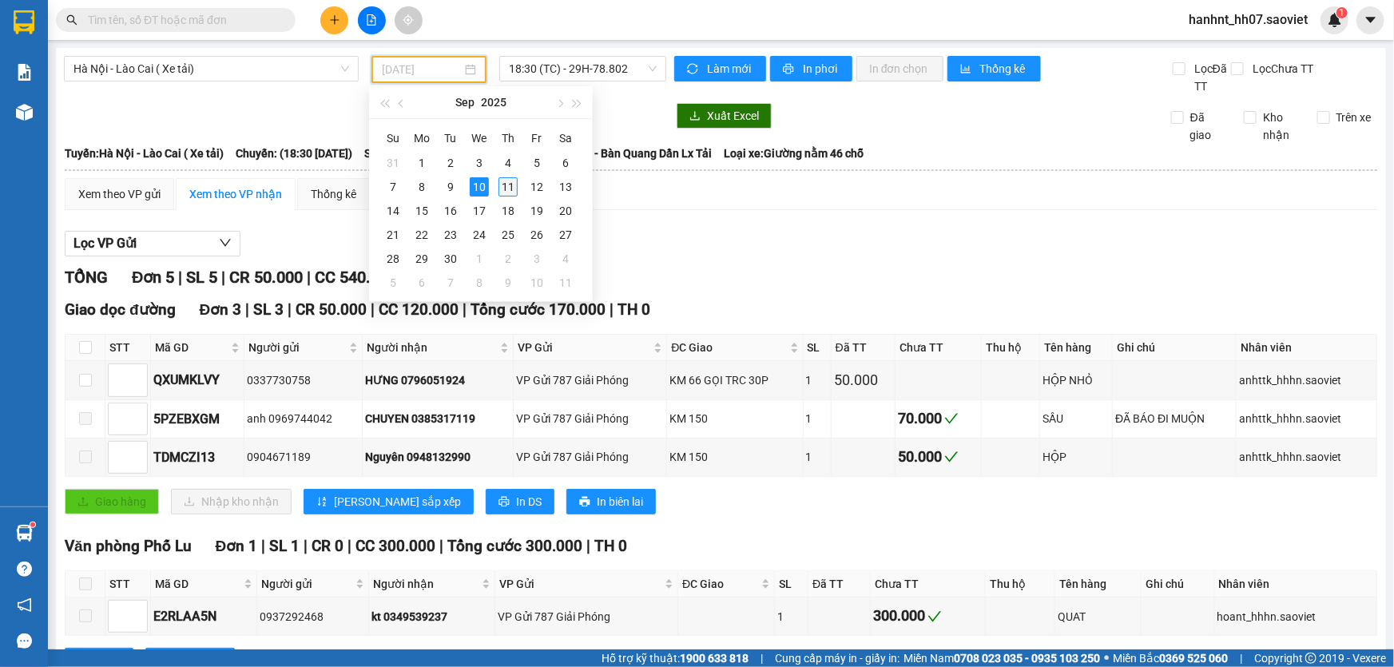
click at [497, 189] on td "11" at bounding box center [508, 187] width 29 height 24
type input "[DATE]"
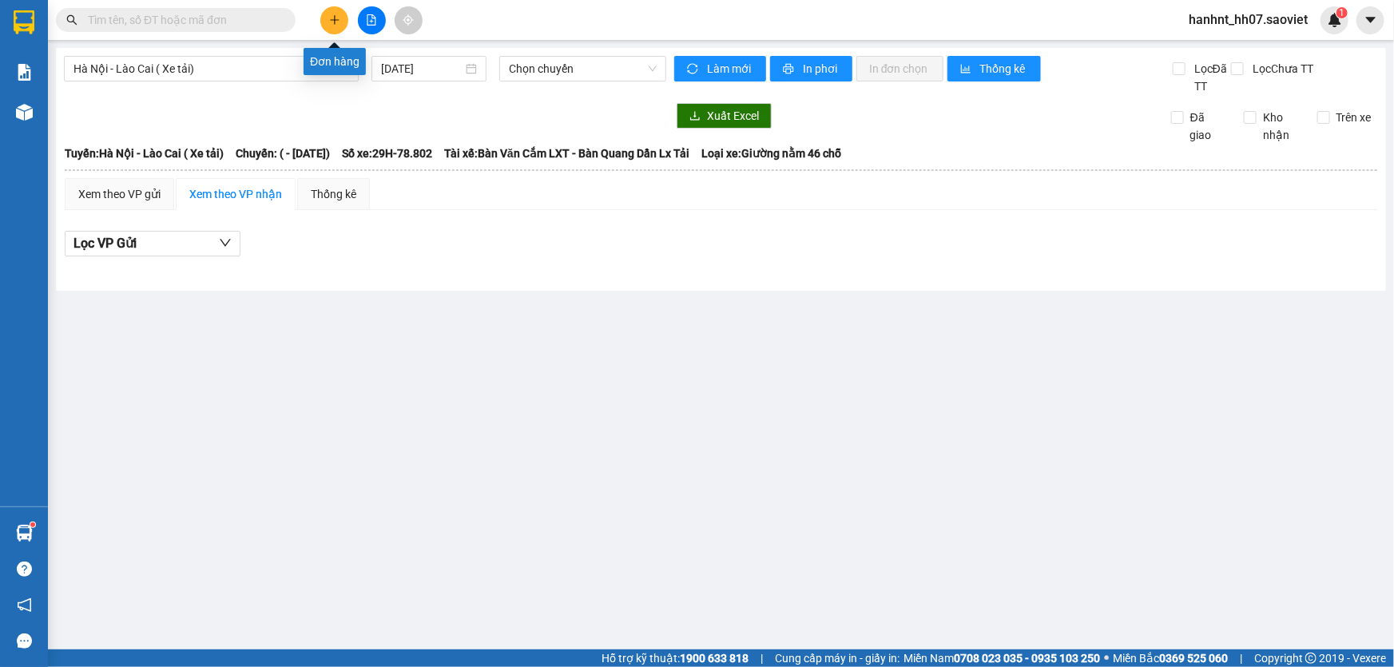
click at [336, 21] on icon "plus" at bounding box center [334, 19] width 11 height 11
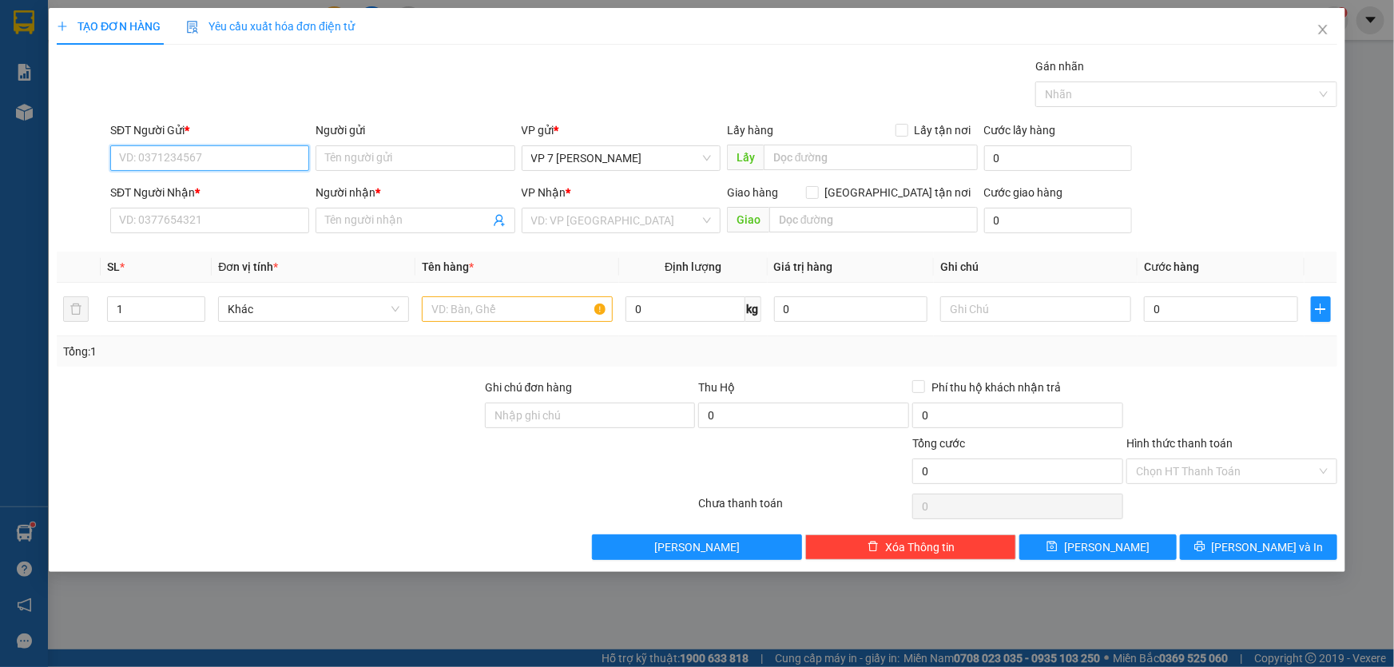
click at [209, 163] on input "SĐT Người Gửi *" at bounding box center [209, 158] width 199 height 26
click at [1329, 26] on span "Close" at bounding box center [1323, 30] width 45 height 45
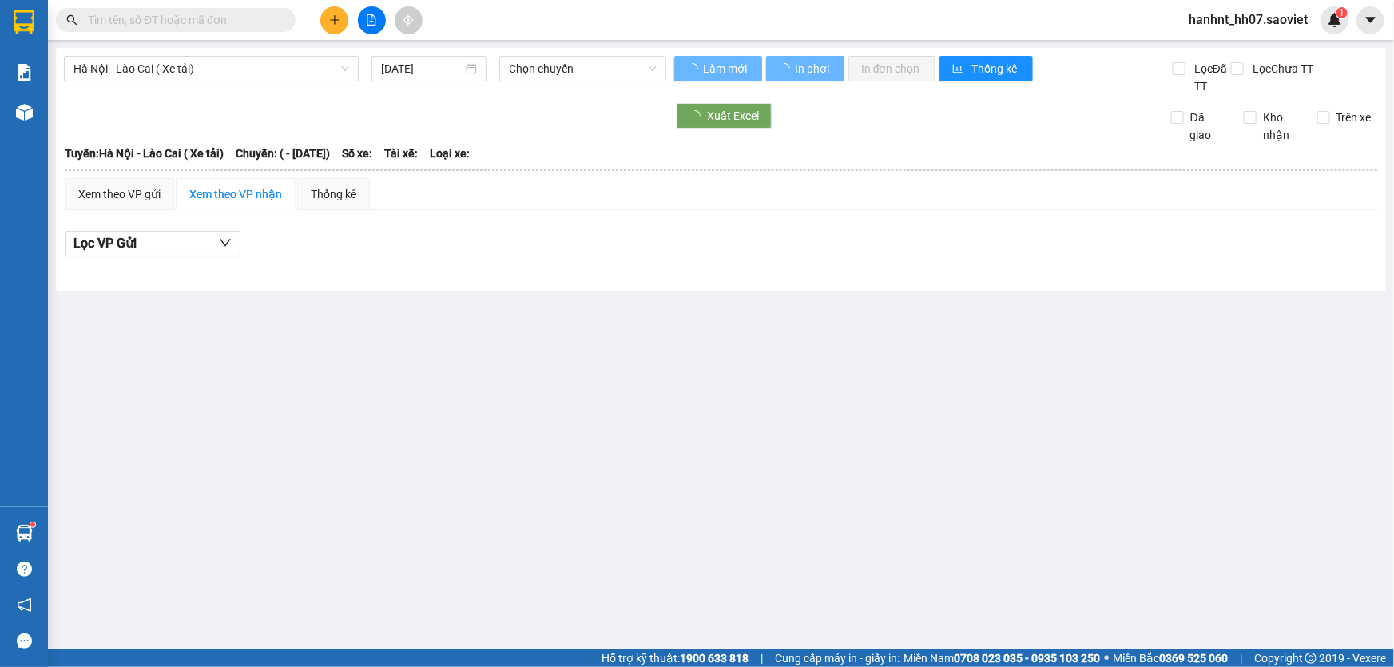
click at [175, 16] on input "text" at bounding box center [182, 20] width 189 height 18
type input "10/09/2025"
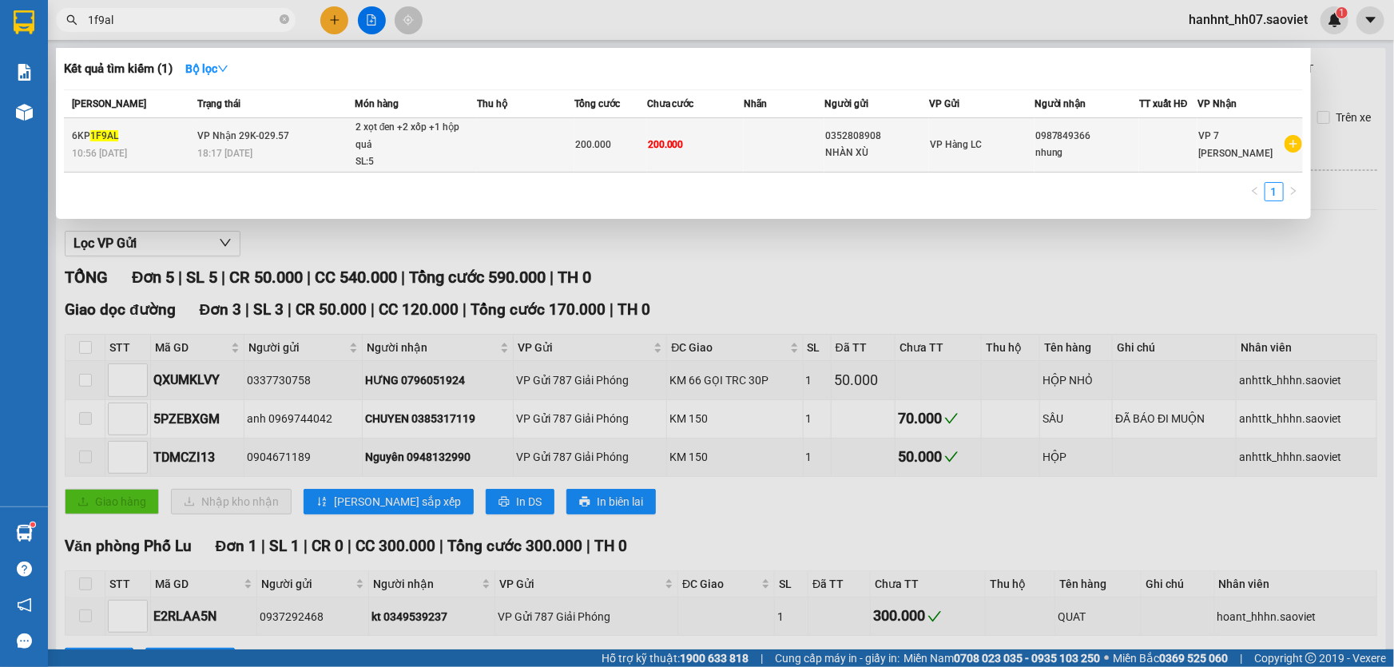
type input "1f9al"
click at [526, 128] on td at bounding box center [525, 145] width 97 height 54
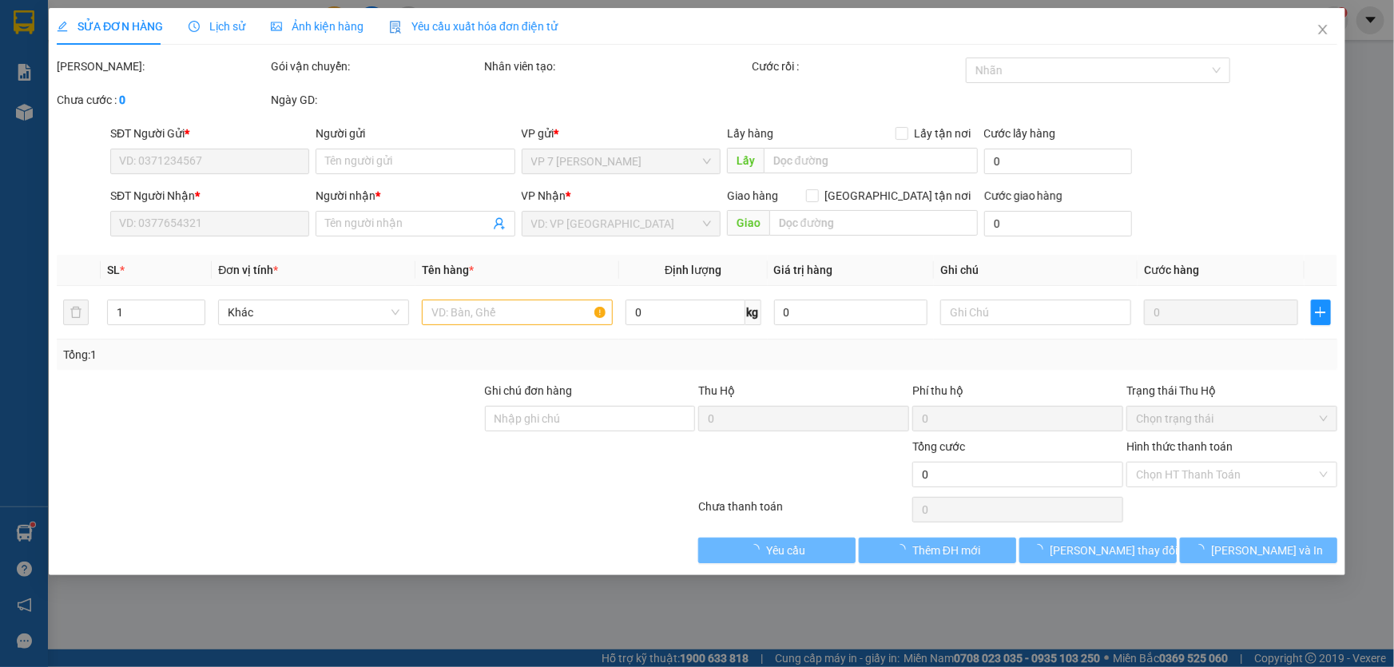
type input "0352808908"
type input "NHÀN XÙ"
type input "0987849366"
type input "nhung"
type input "200.000"
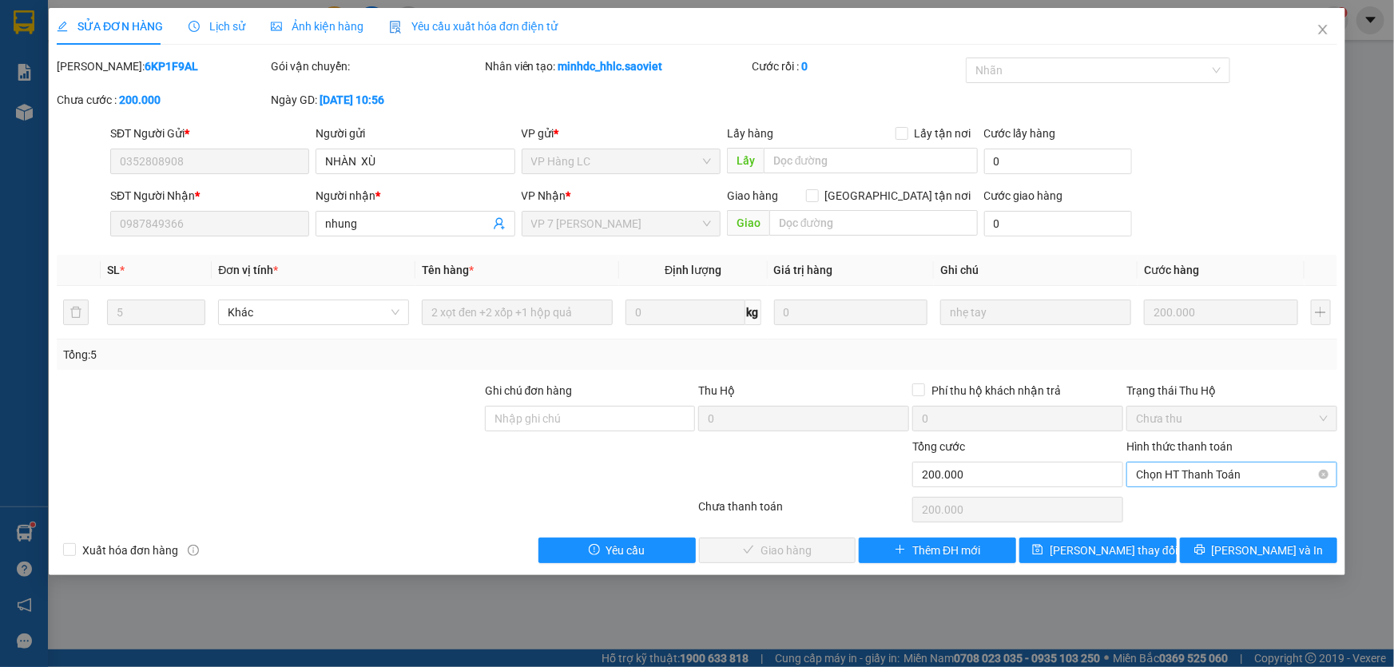
click at [1178, 473] on span "Chọn HT Thanh Toán" at bounding box center [1232, 475] width 192 height 24
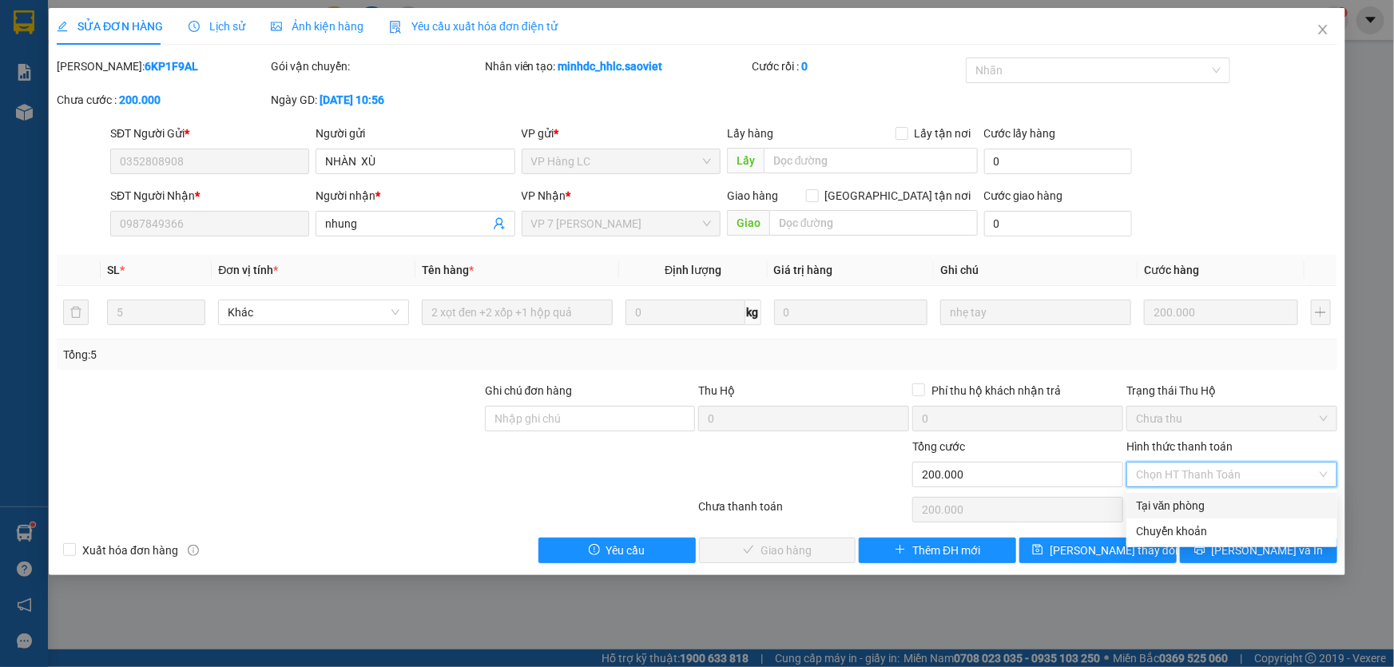
click at [1164, 499] on div "Tại văn phòng" at bounding box center [1232, 506] width 192 height 18
type input "0"
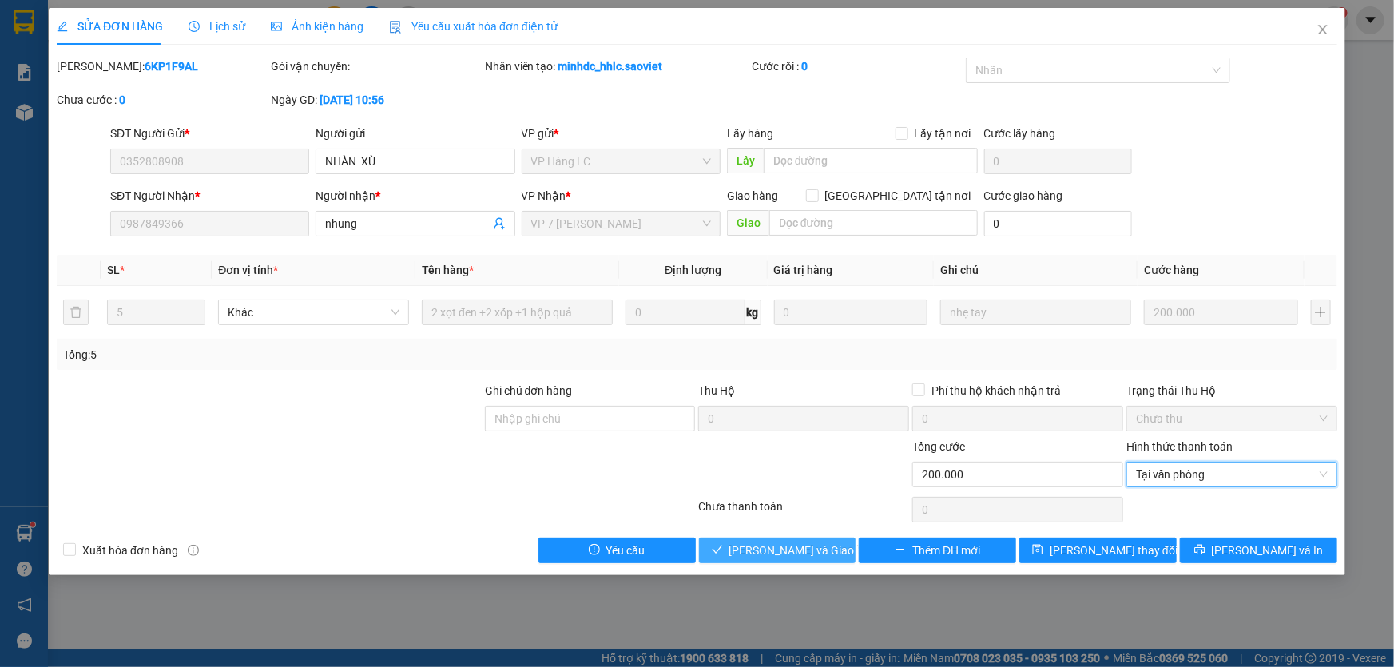
click at [795, 542] on span "Lưu và Giao hàng" at bounding box center [805, 551] width 153 height 18
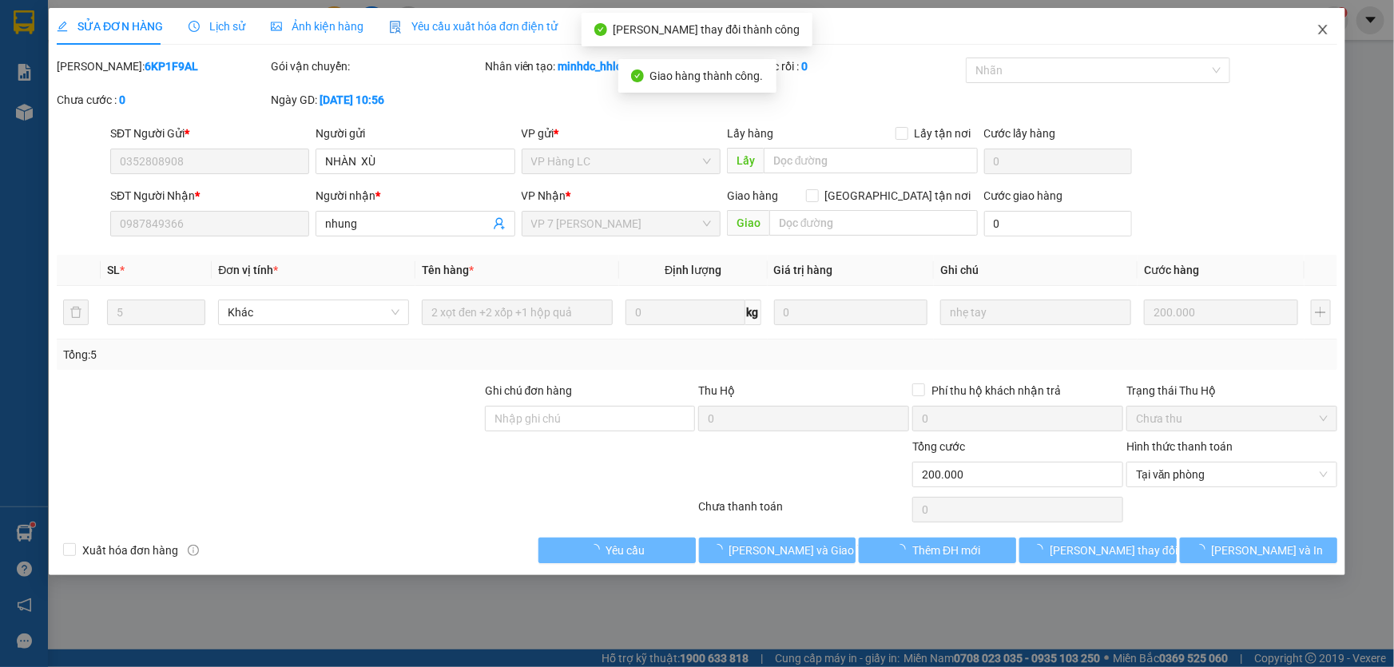
click at [1320, 24] on icon "close" at bounding box center [1323, 29] width 13 height 13
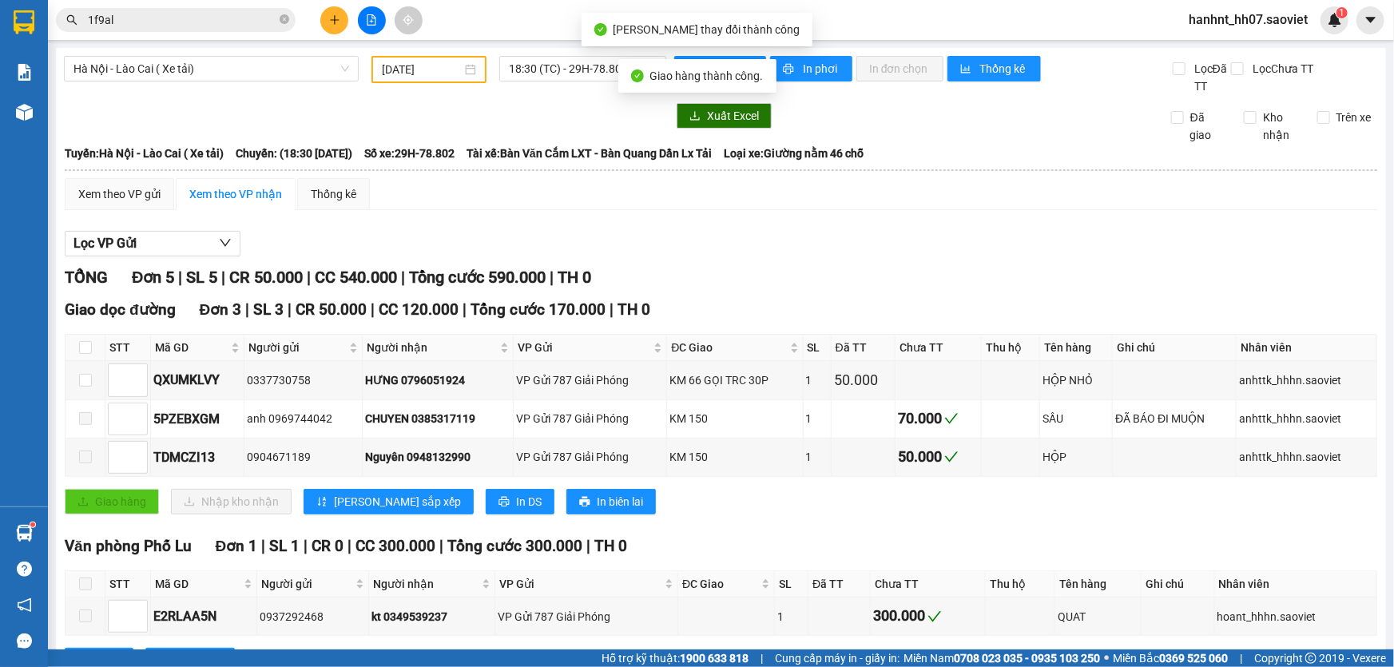
click at [135, 8] on span "1f9al" at bounding box center [176, 20] width 240 height 24
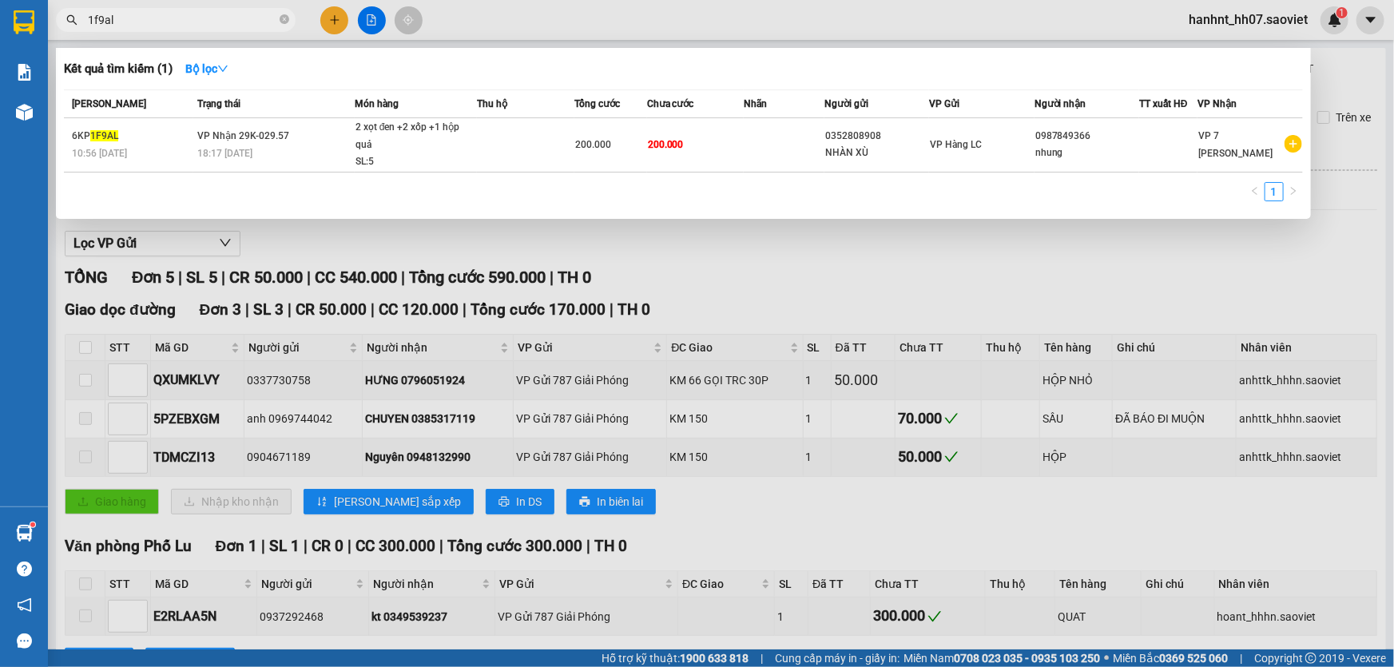
click at [165, 14] on input "1f9al" at bounding box center [182, 20] width 189 height 18
type input "1"
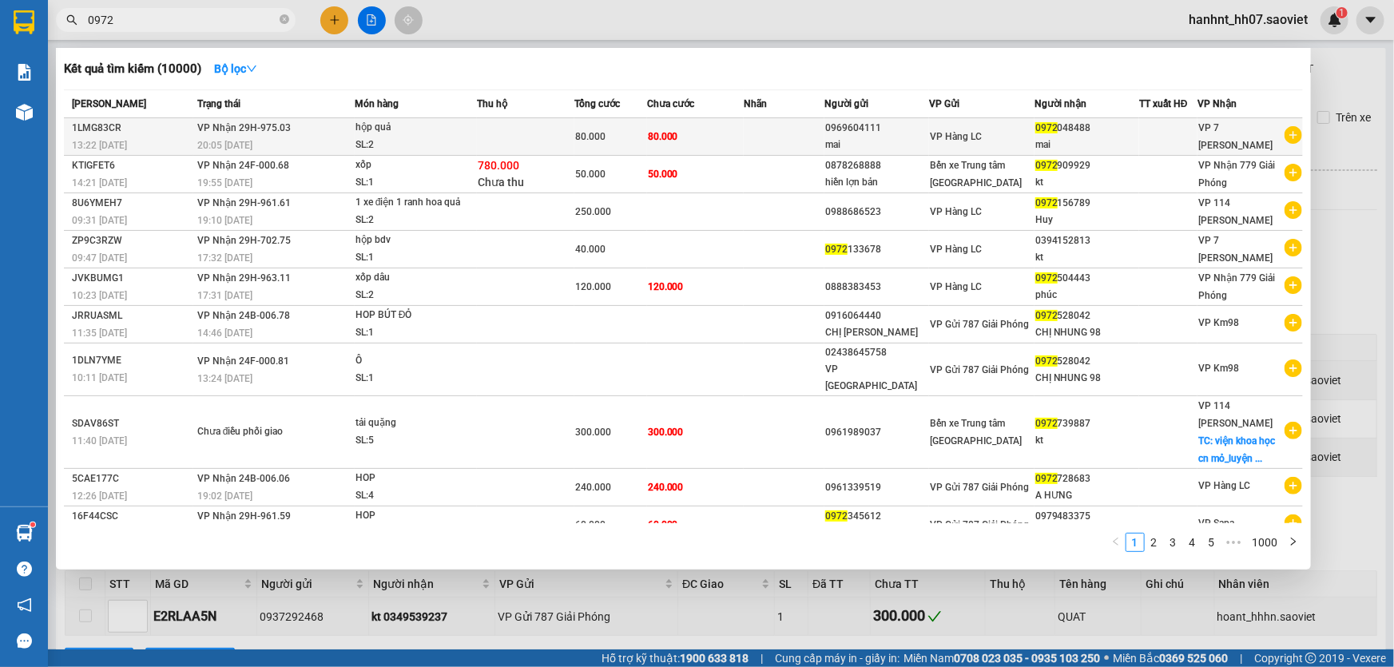
type input "0972"
click at [566, 134] on td at bounding box center [525, 137] width 97 height 38
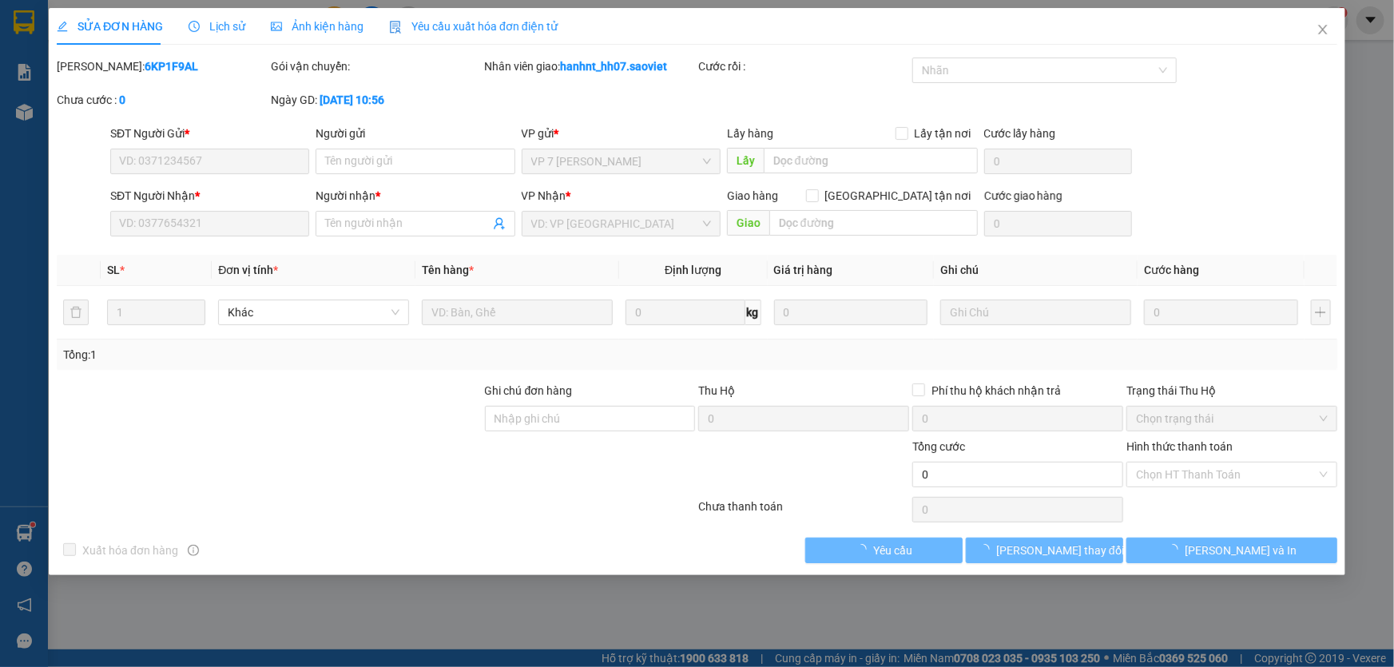
type input "0969604111"
type input "mai"
type input "0972048488"
type input "mai"
type input "80.000"
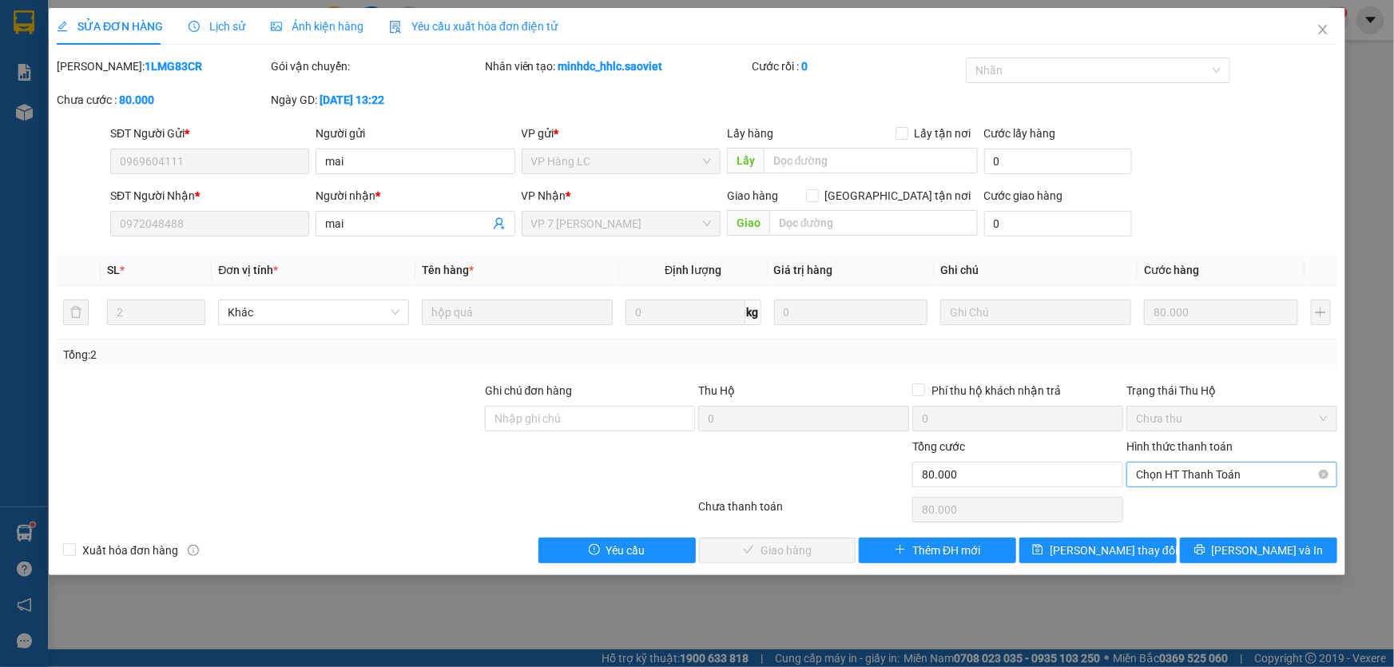
click at [1222, 473] on span "Chọn HT Thanh Toán" at bounding box center [1232, 475] width 192 height 24
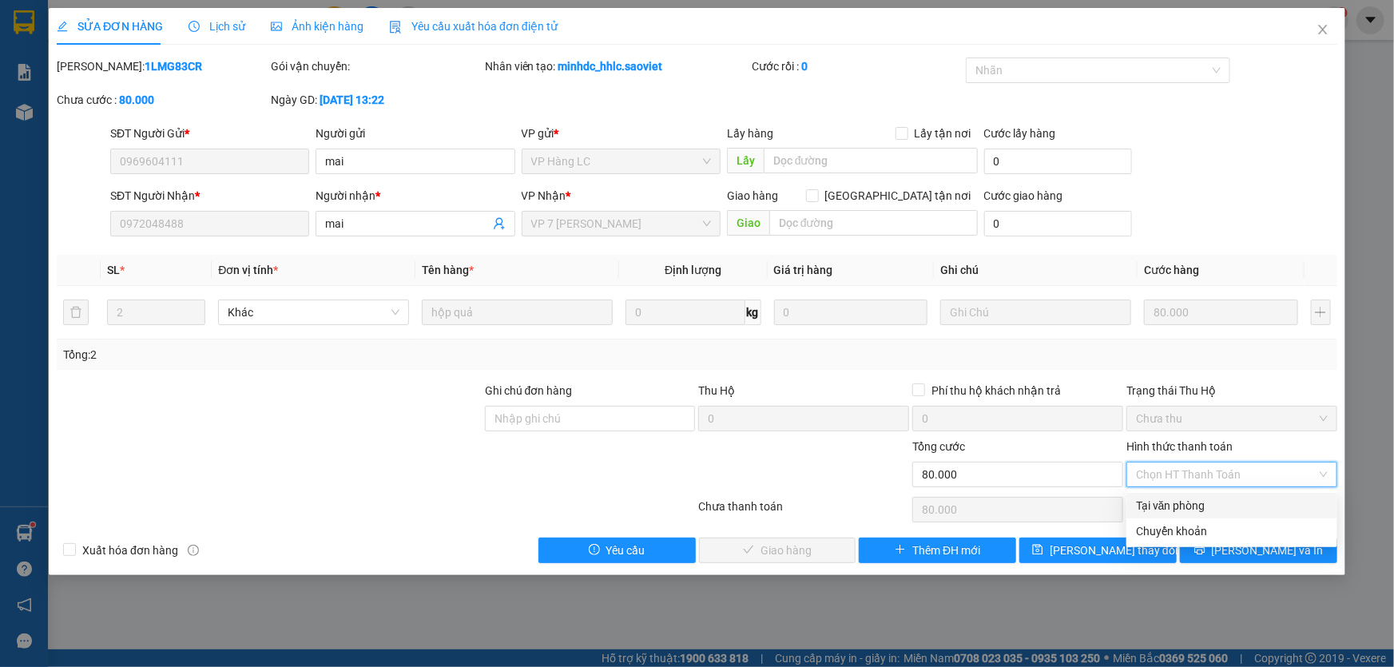
click at [1213, 503] on div "Tại văn phòng" at bounding box center [1232, 506] width 192 height 18
type input "0"
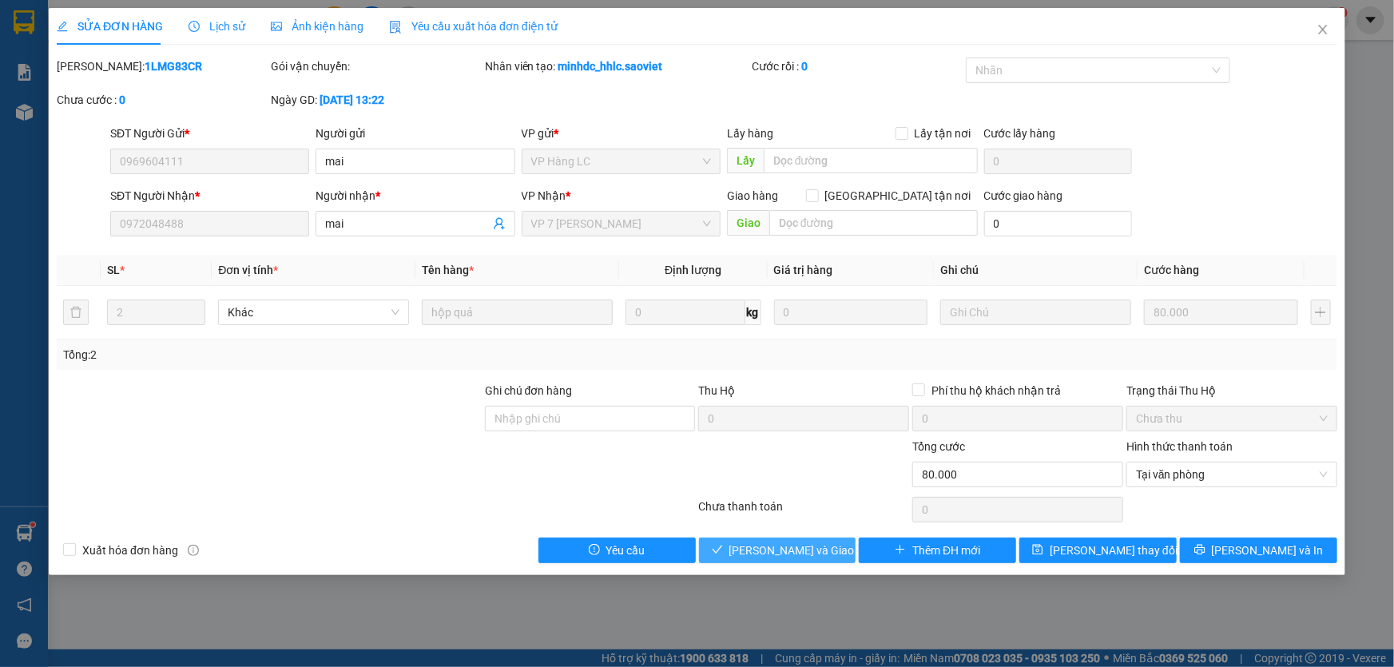
click at [804, 550] on span "Lưu và Giao hàng" at bounding box center [805, 551] width 153 height 18
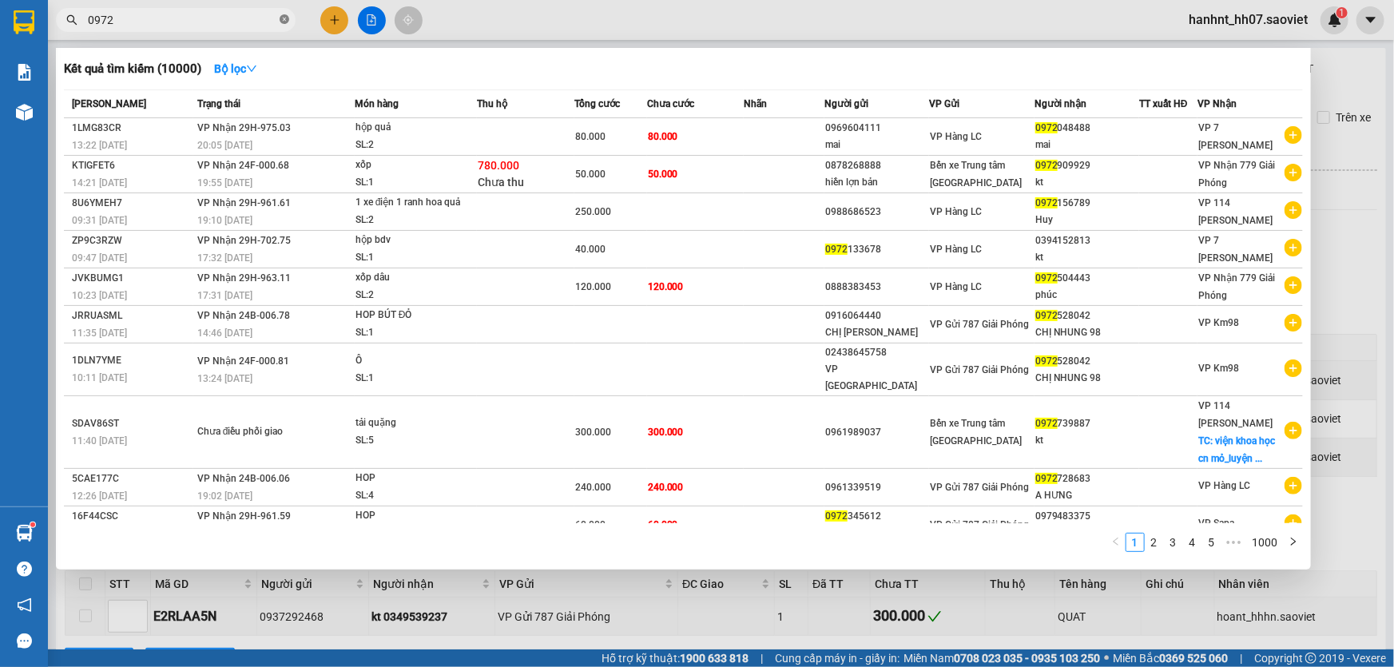
click at [284, 17] on icon "close-circle" at bounding box center [285, 19] width 10 height 10
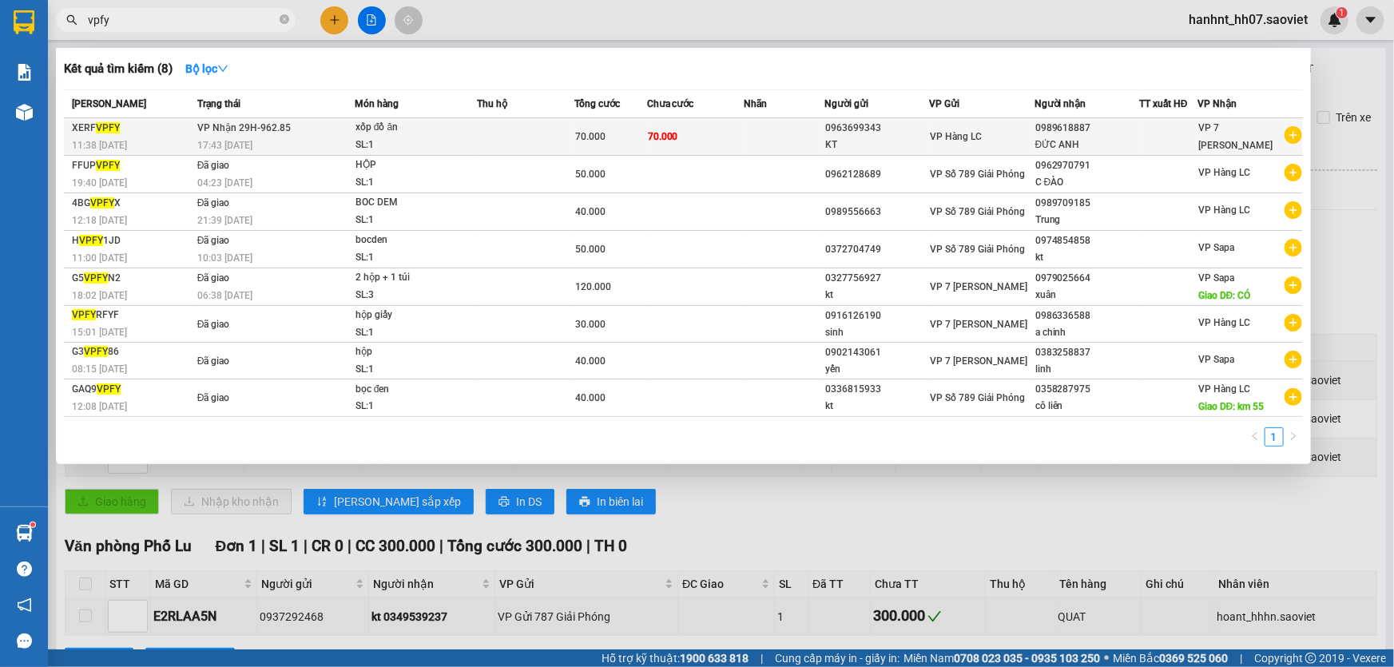
type input "vpfy"
click at [773, 133] on td at bounding box center [784, 137] width 81 height 38
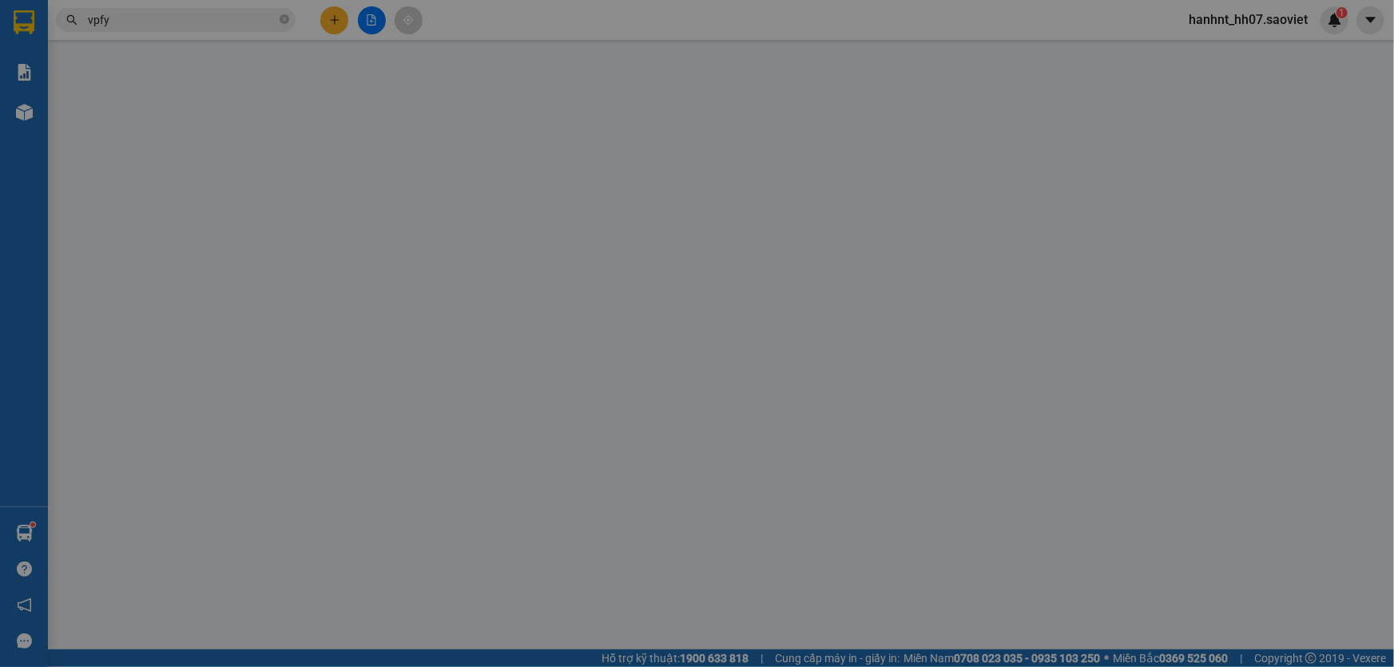
type input "0963699343"
type input "KT"
type input "0989618887"
type input "ĐỨC ANH"
type input "70.000"
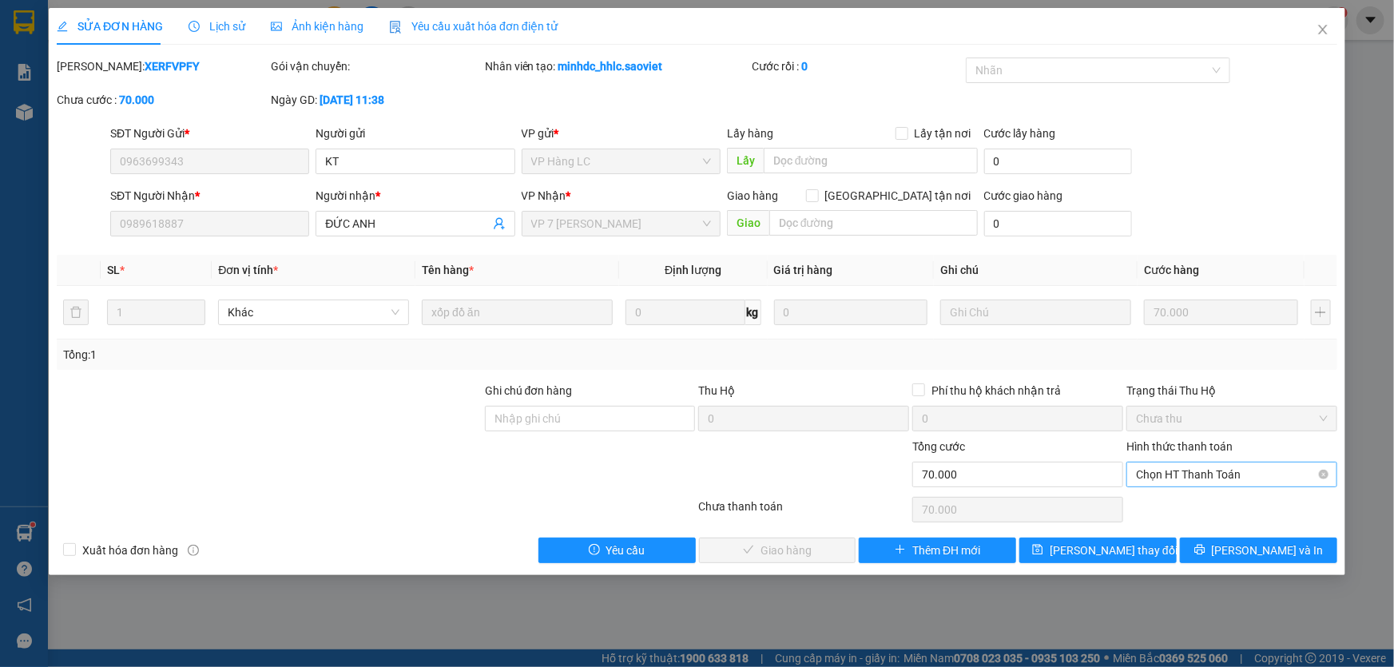
click at [1166, 465] on span "Chọn HT Thanh Toán" at bounding box center [1232, 475] width 192 height 24
click at [1143, 525] on div "Chuyển khoản" at bounding box center [1232, 532] width 192 height 18
type input "0"
click at [786, 545] on span "Lưu và Giao hàng" at bounding box center [805, 551] width 153 height 18
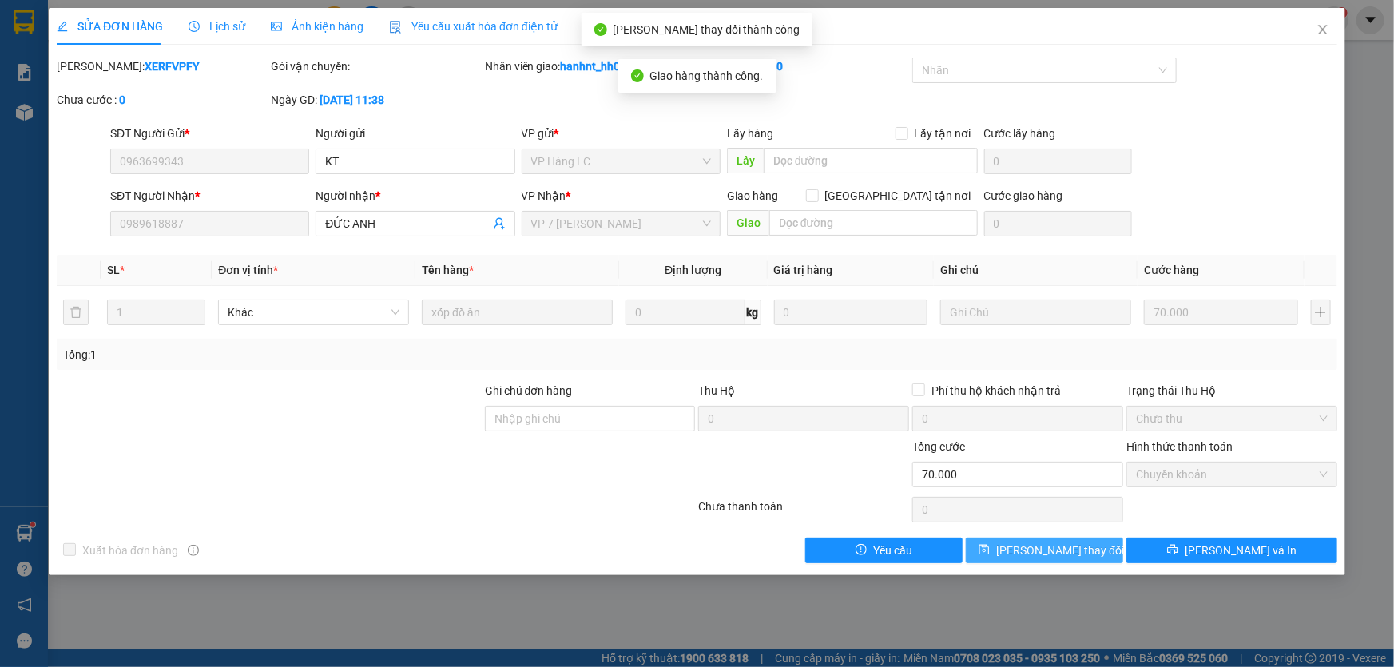
click at [1035, 553] on span "Lưu thay đổi" at bounding box center [1060, 551] width 128 height 18
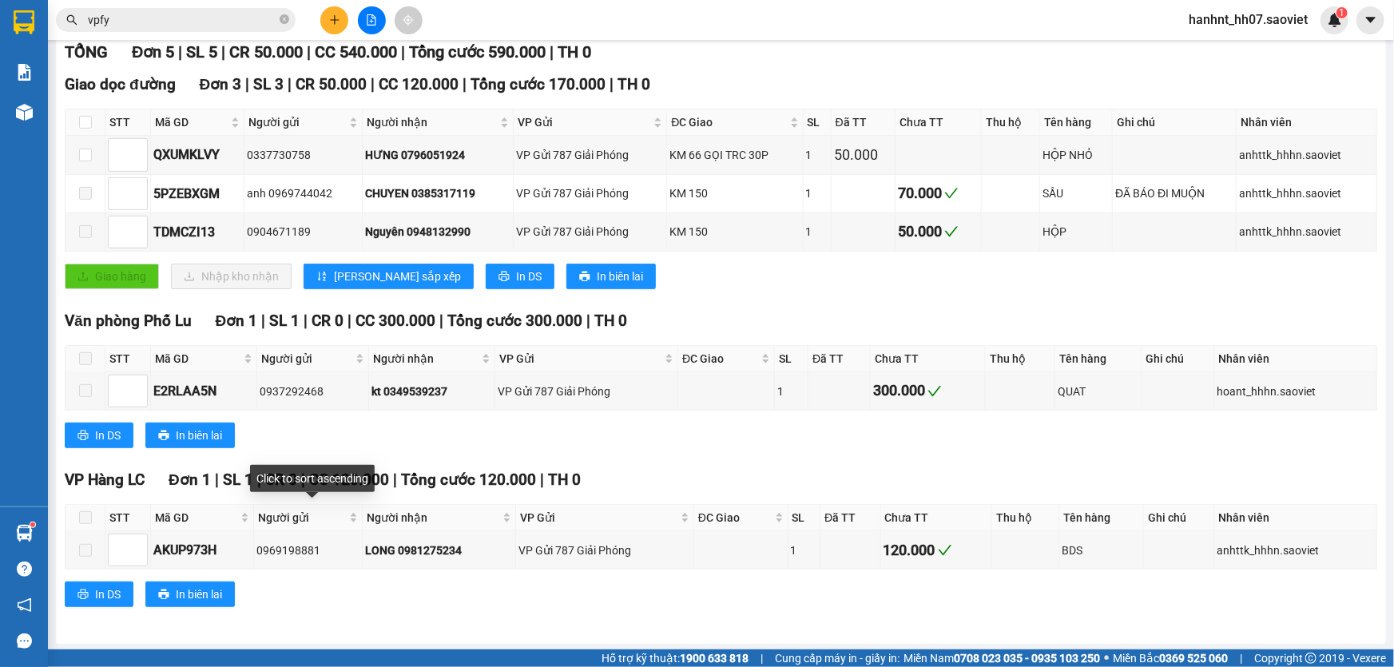
scroll to position [8, 0]
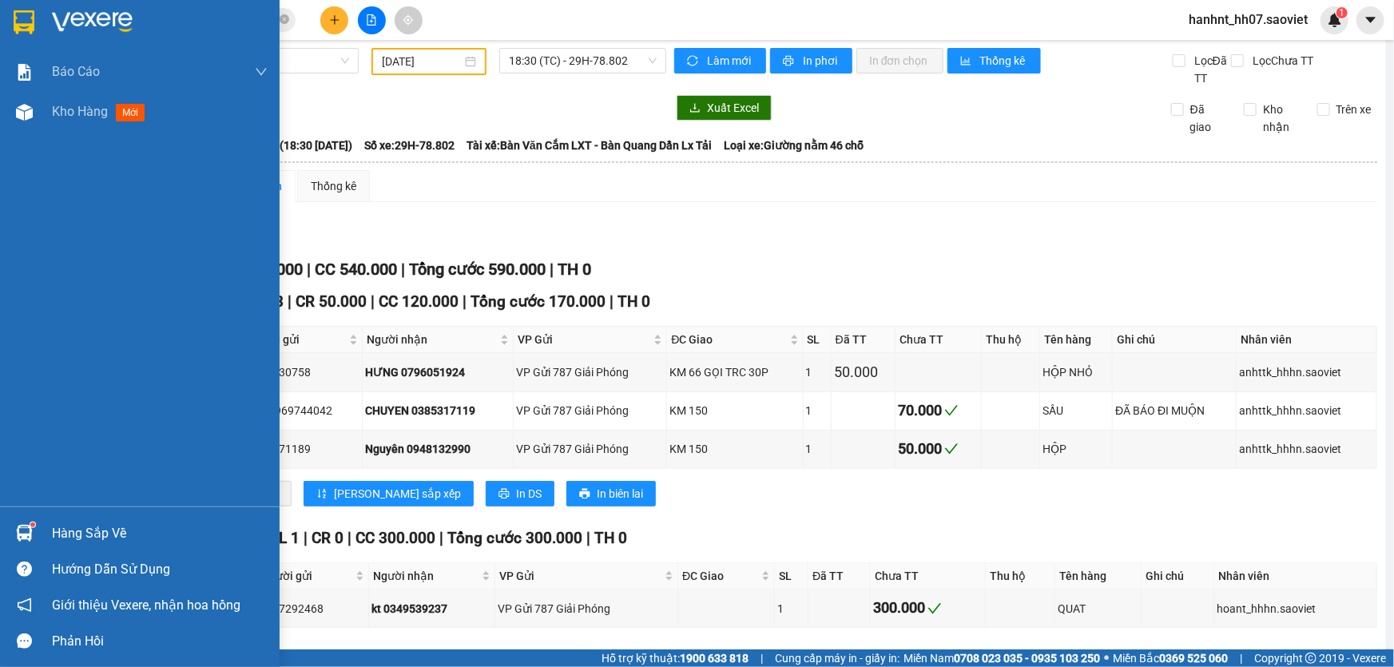
click at [82, 532] on div "Hàng sắp về" at bounding box center [160, 534] width 216 height 24
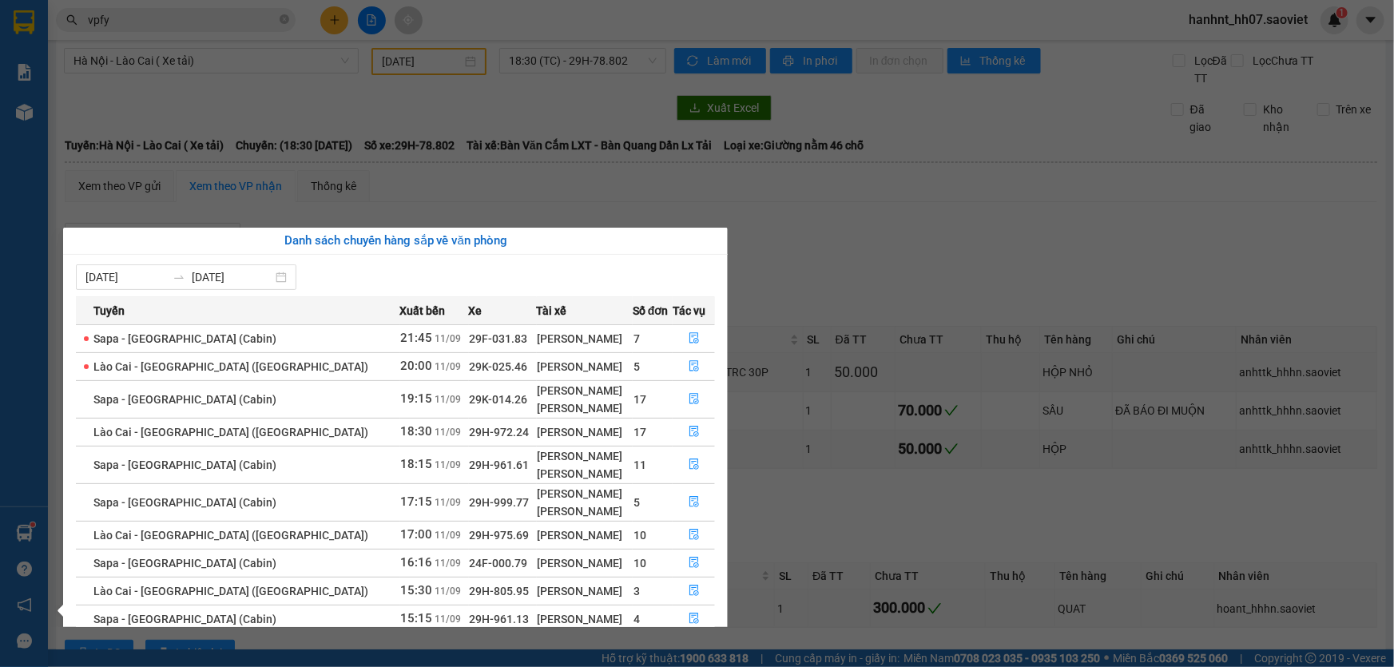
scroll to position [54, 0]
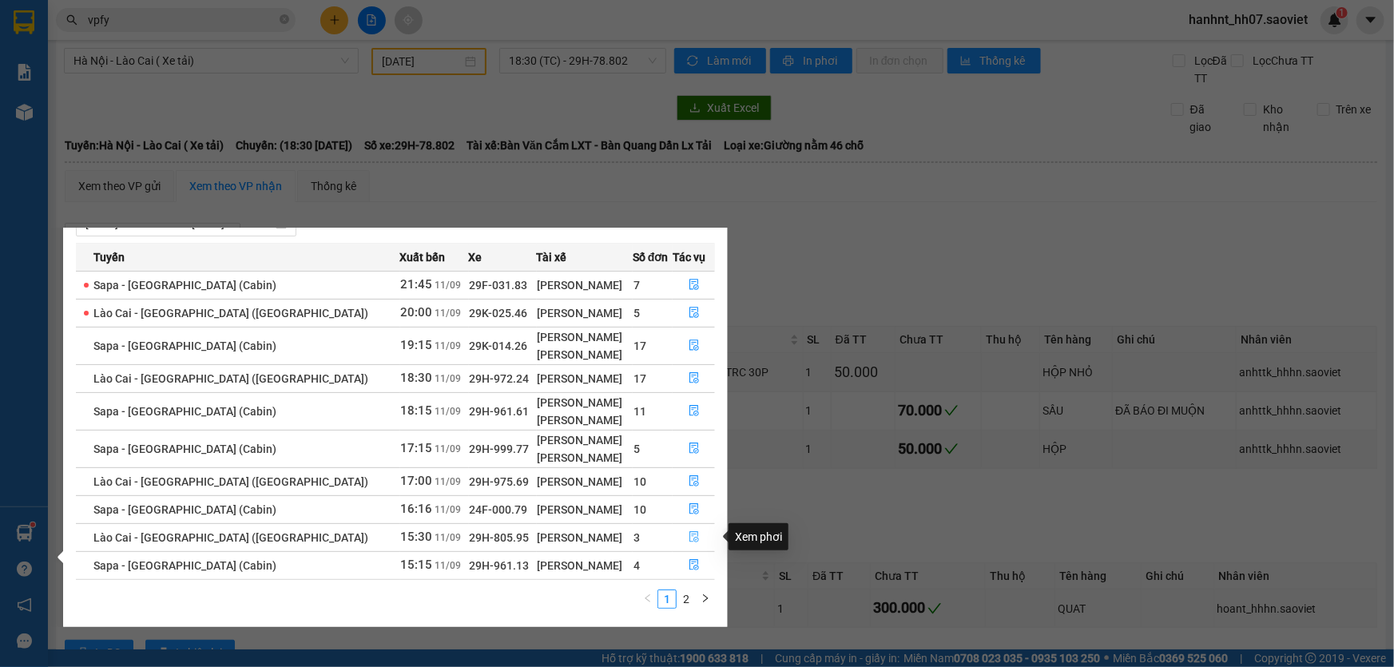
click at [680, 535] on button "button" at bounding box center [694, 538] width 41 height 26
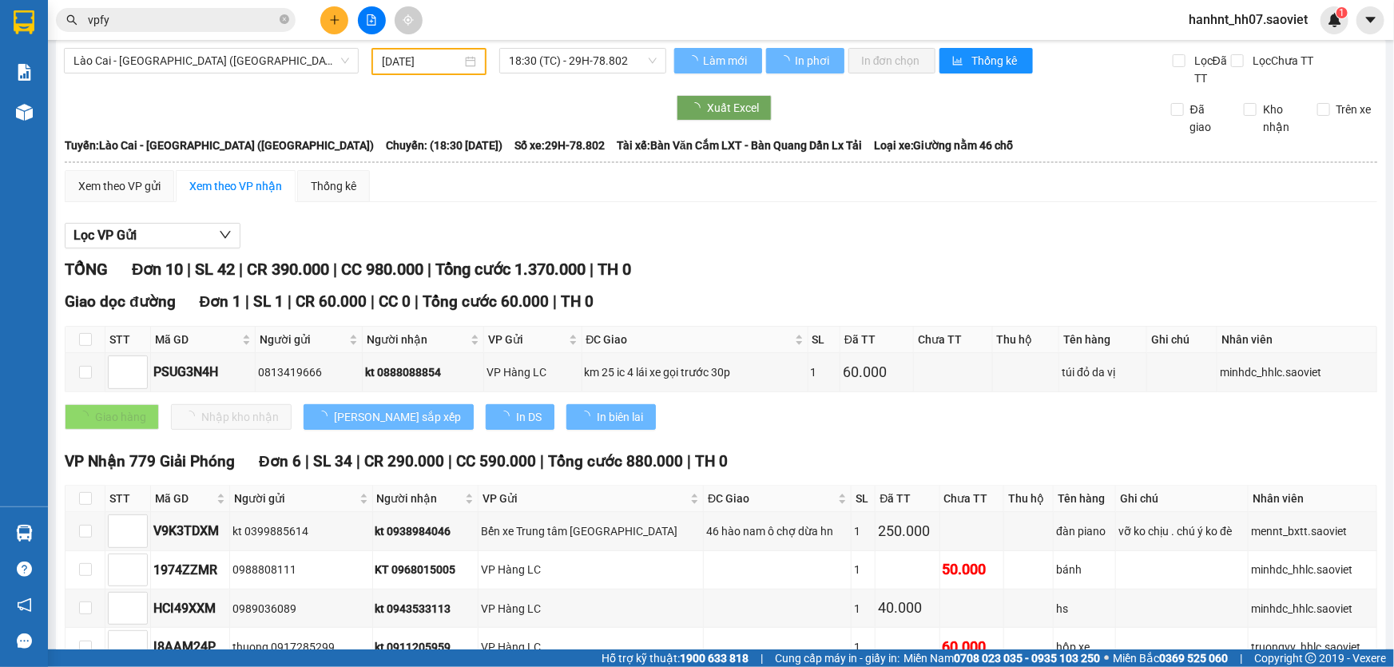
type input "[DATE]"
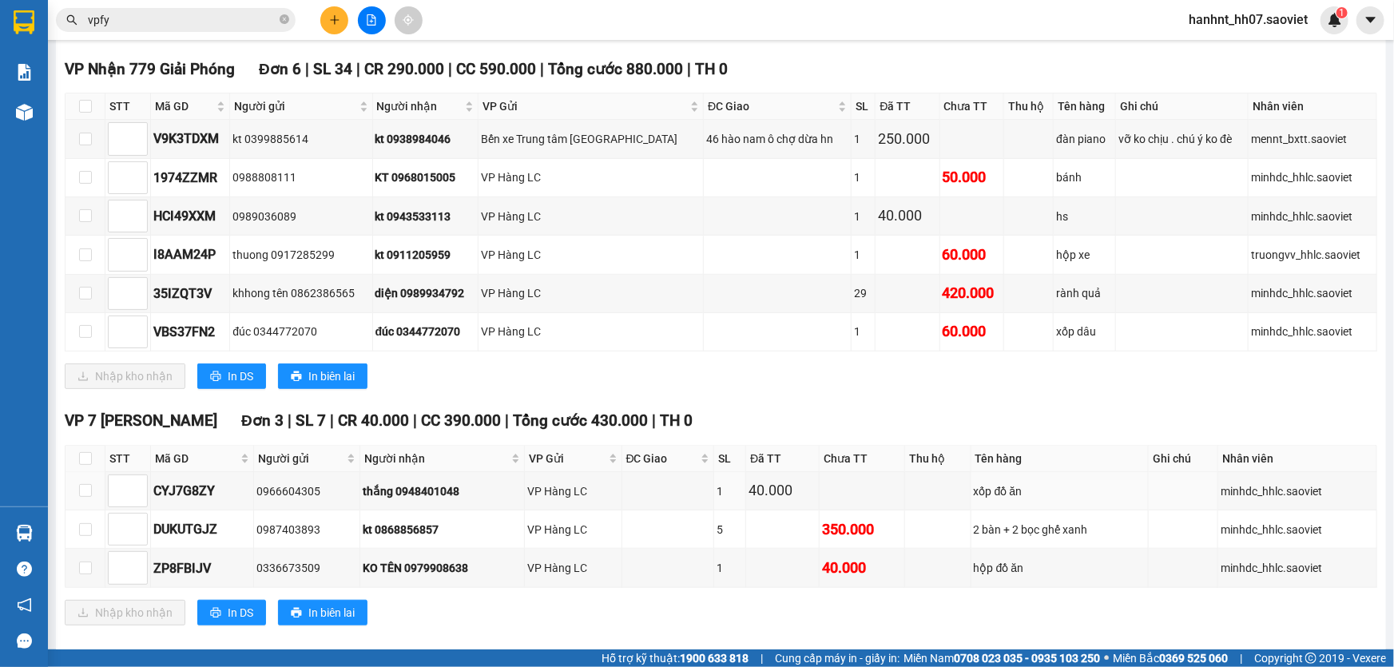
scroll to position [417, 0]
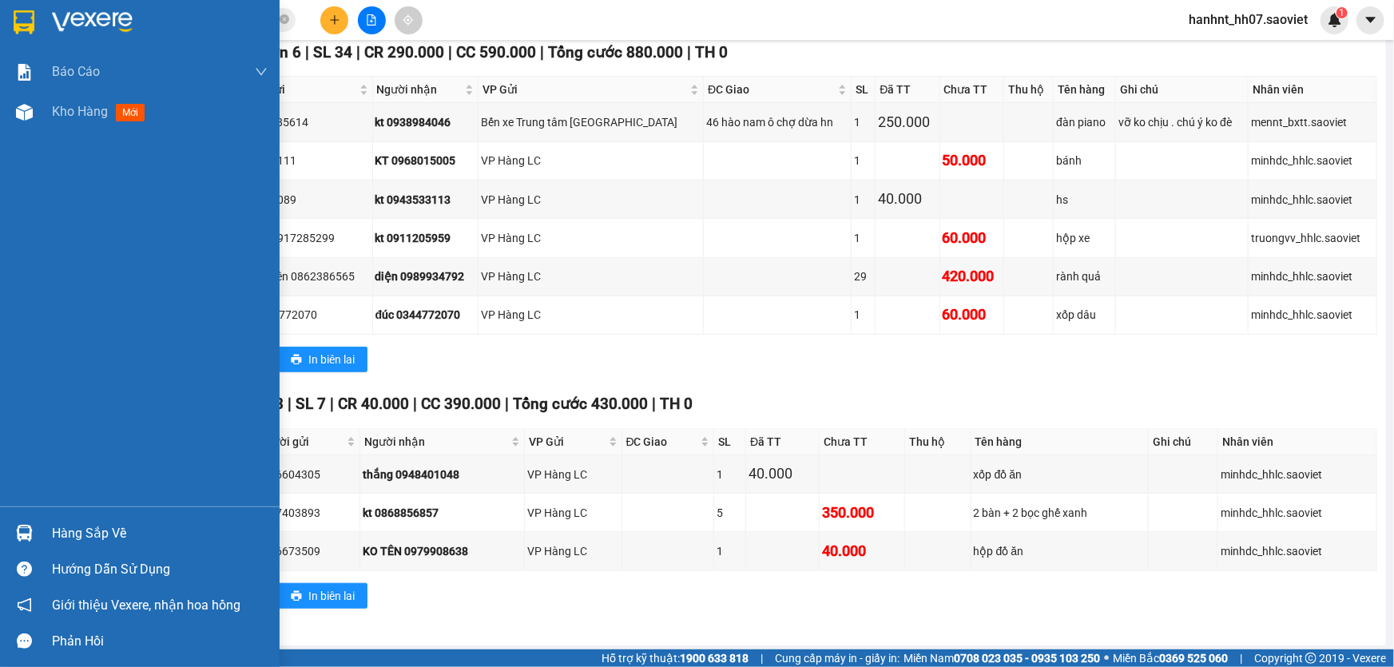
click at [87, 527] on div "Hàng sắp về" at bounding box center [160, 534] width 216 height 24
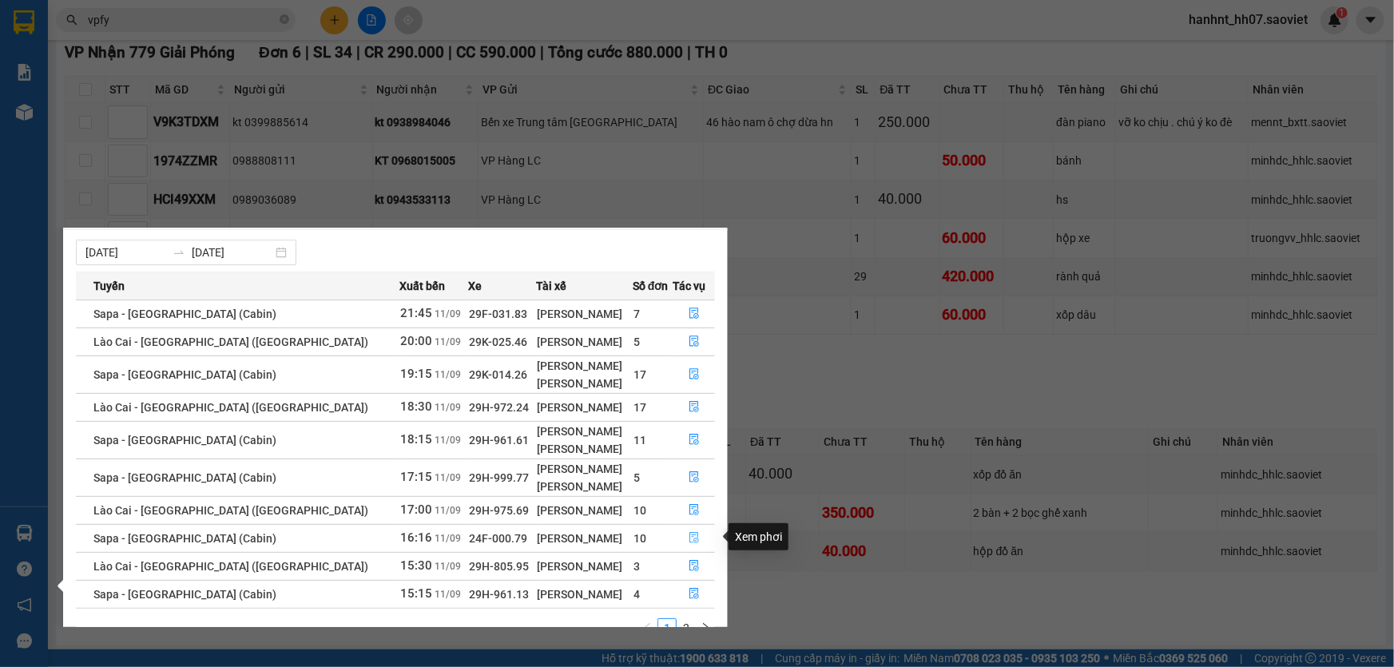
click at [680, 535] on button "button" at bounding box center [694, 539] width 41 height 26
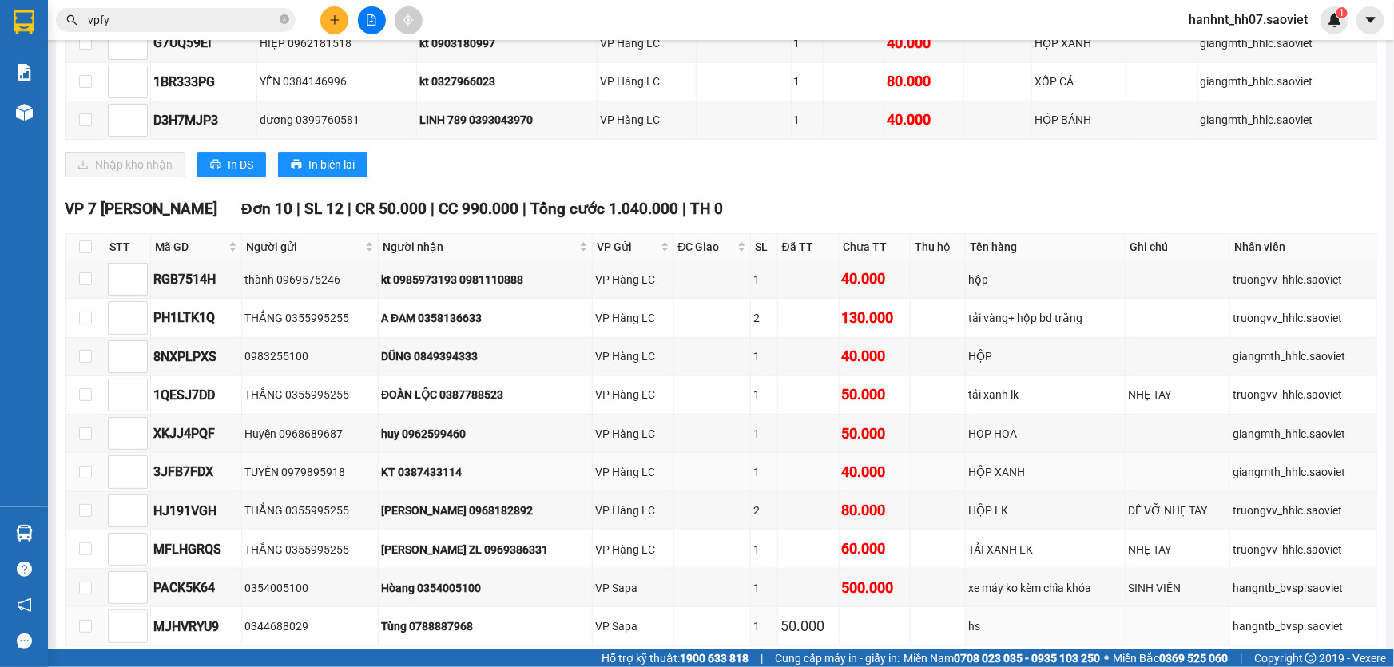
scroll to position [266, 0]
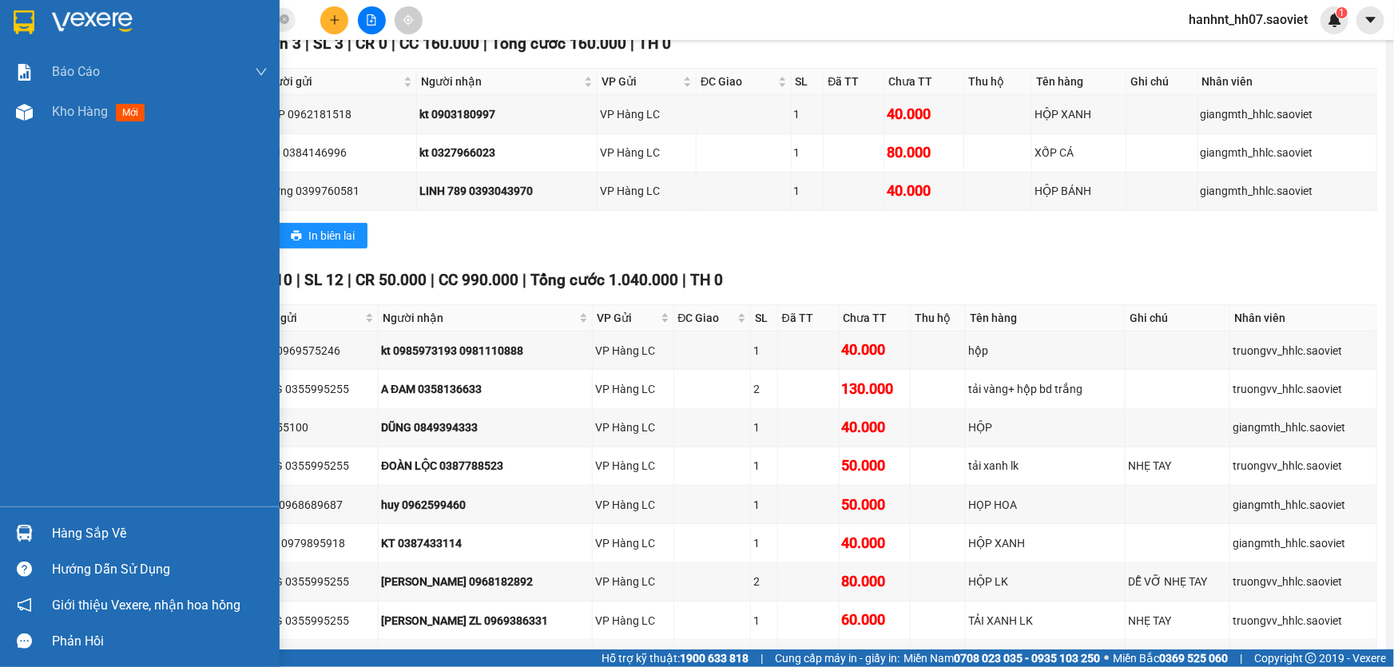
click at [86, 534] on div "Hàng sắp về" at bounding box center [160, 534] width 216 height 24
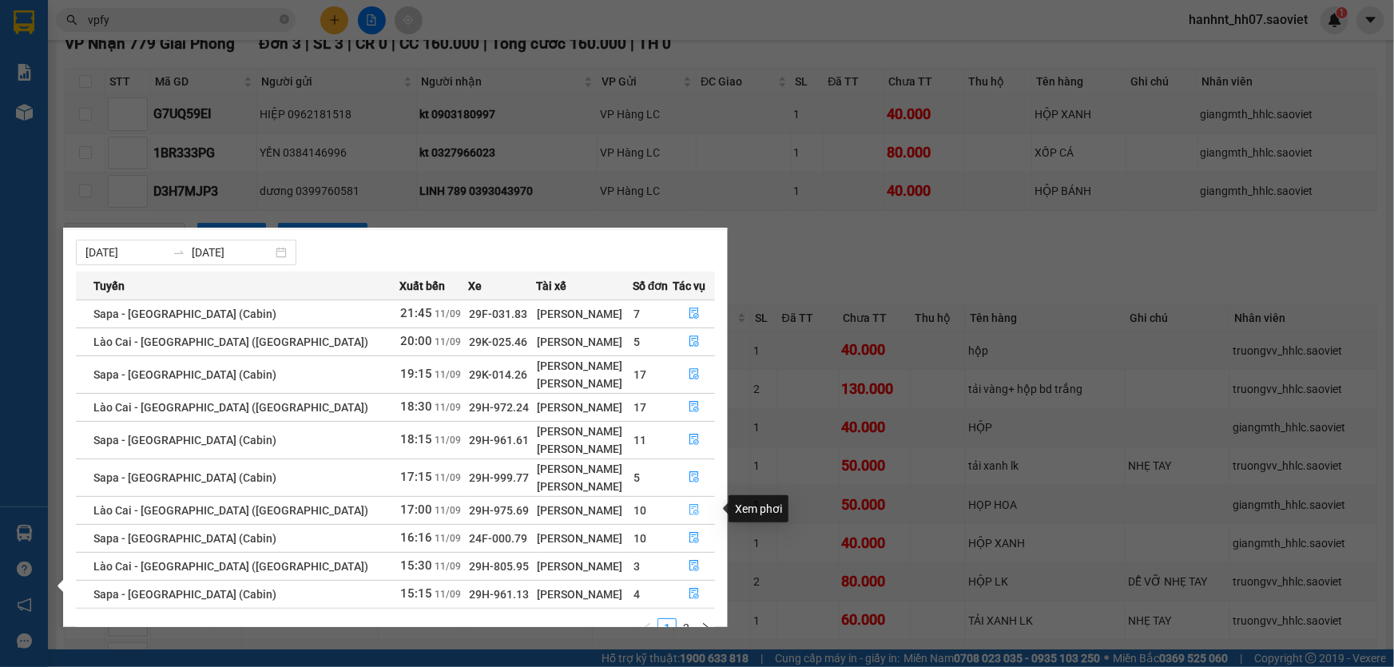
click at [694, 507] on button "button" at bounding box center [694, 511] width 41 height 26
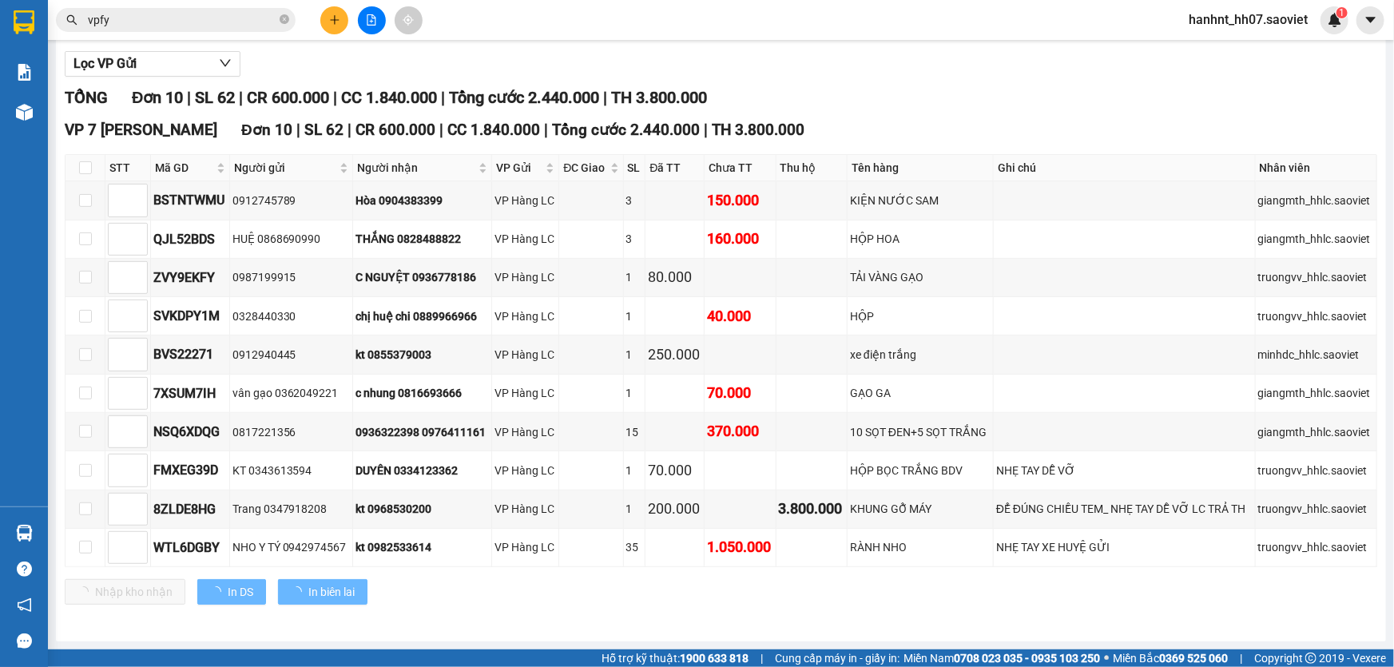
scroll to position [176, 0]
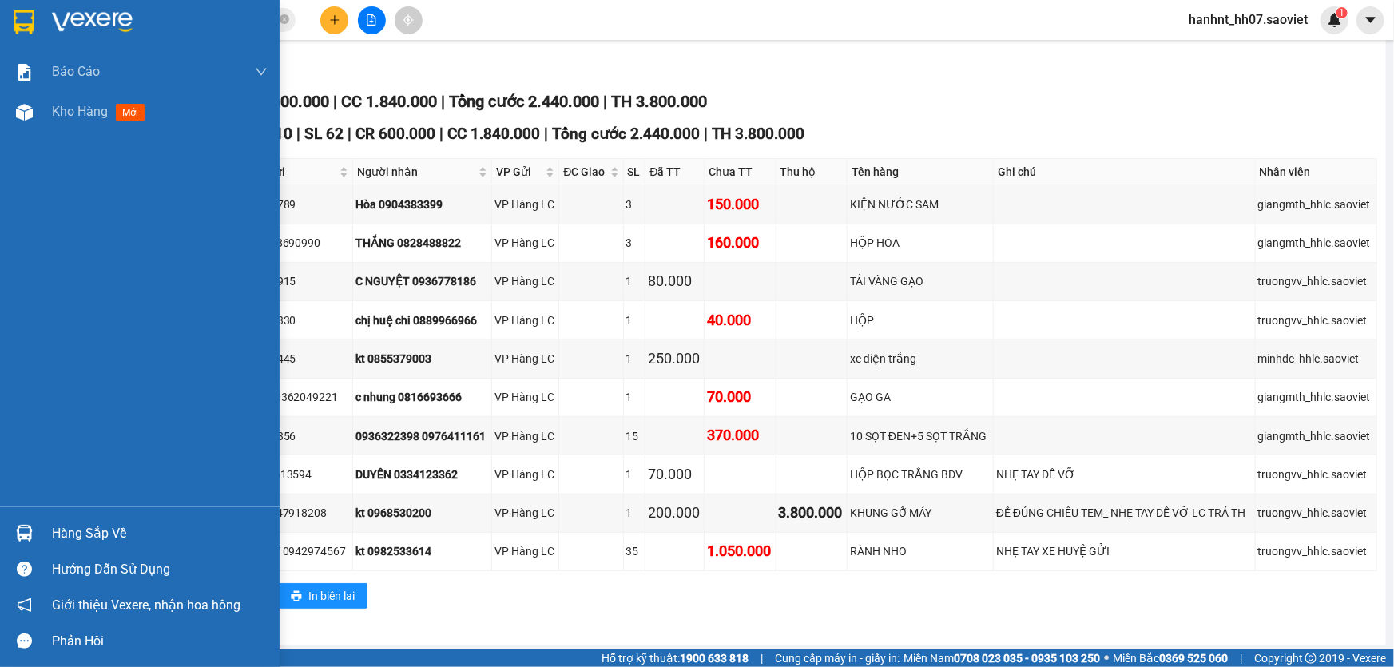
click at [78, 528] on div "Hàng sắp về" at bounding box center [160, 534] width 216 height 24
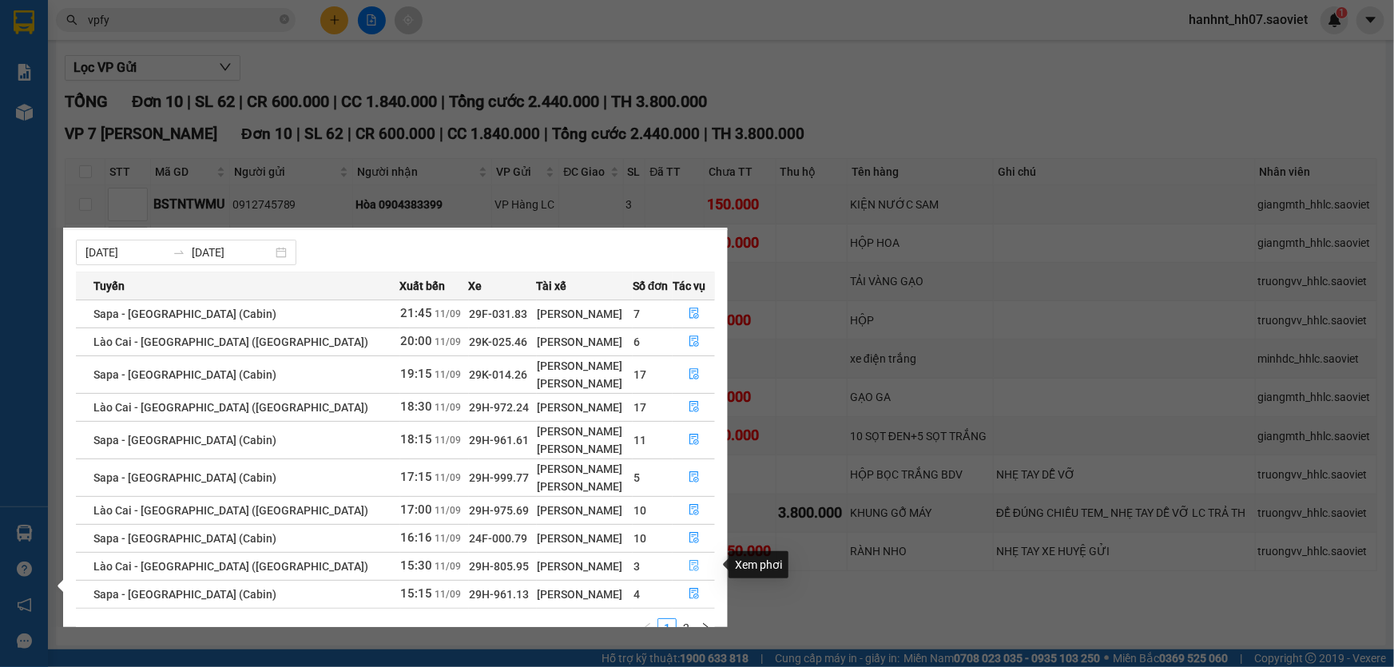
click at [689, 560] on icon "file-done" at bounding box center [694, 565] width 11 height 11
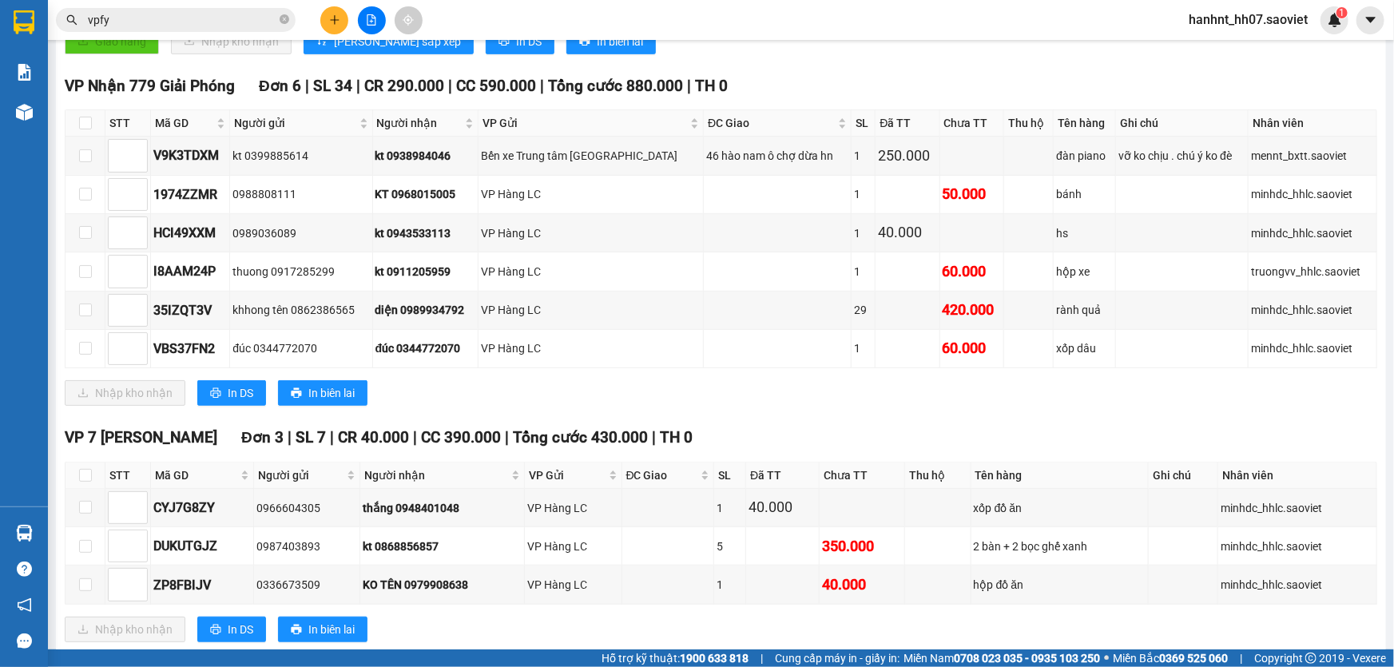
scroll to position [417, 0]
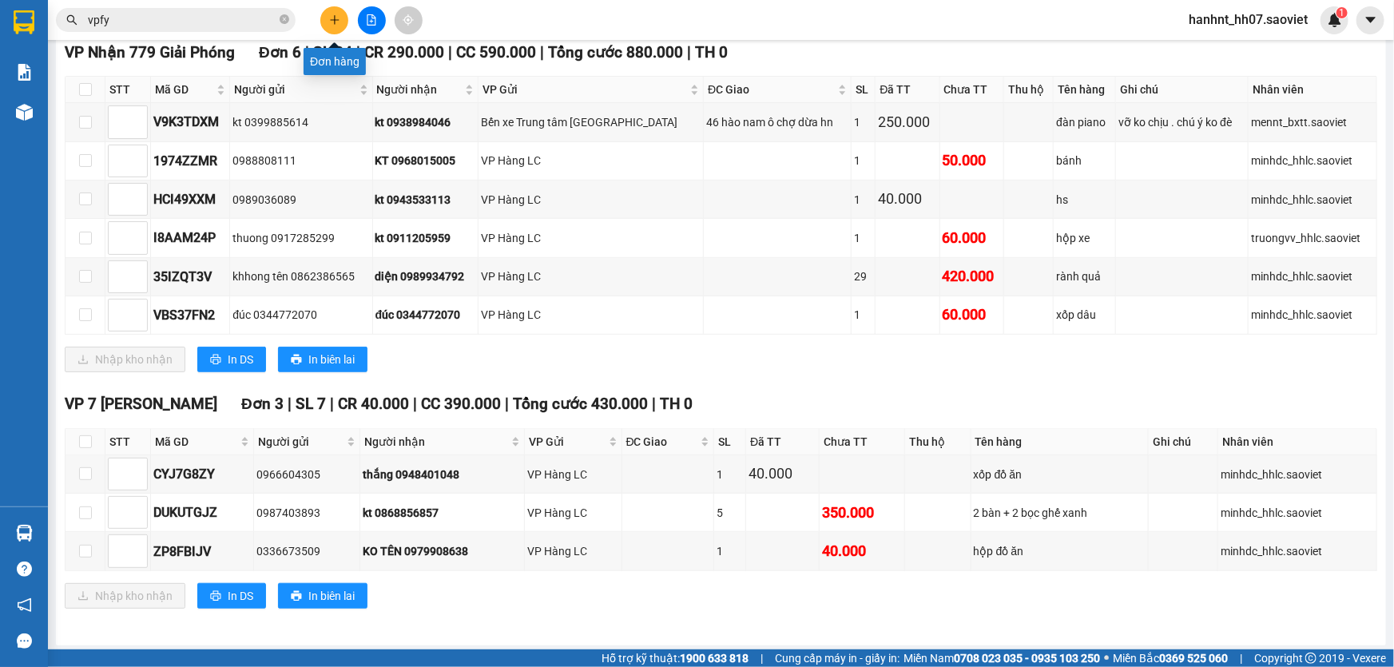
click at [334, 19] on icon "plus" at bounding box center [334, 19] width 9 height 1
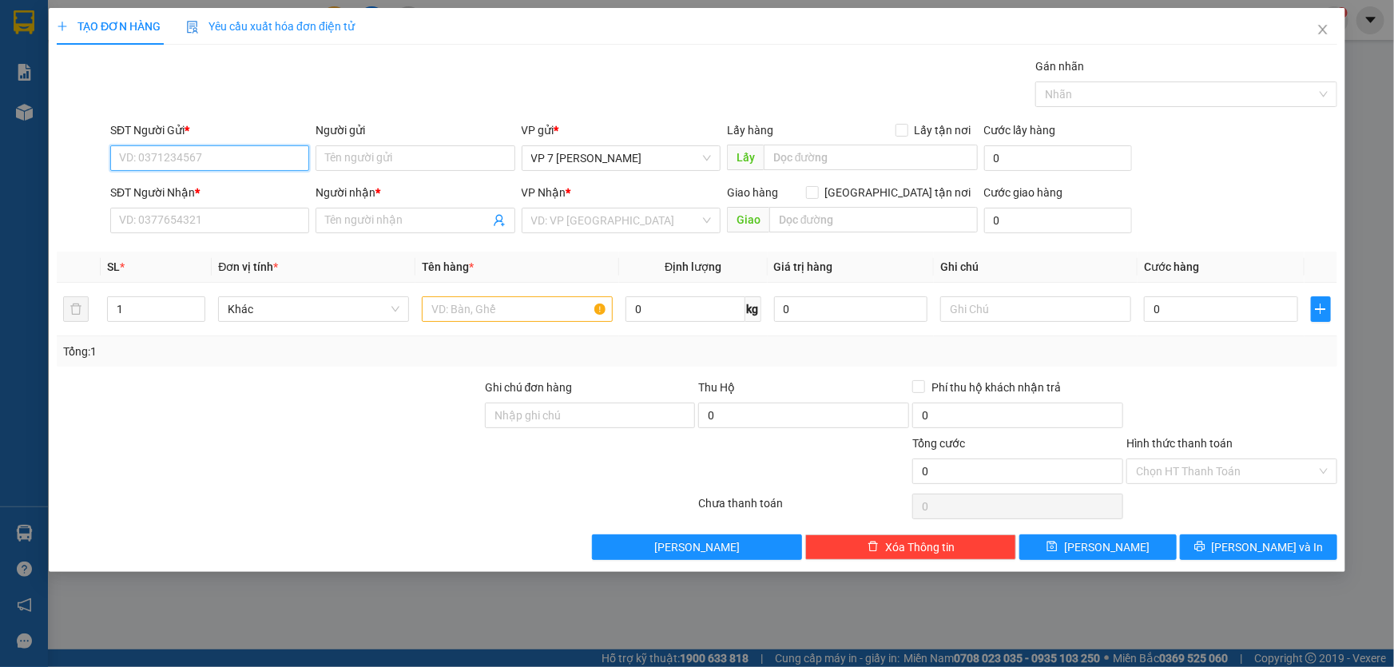
click at [217, 160] on input "SĐT Người Gửi *" at bounding box center [209, 158] width 199 height 26
type input "0"
click at [204, 189] on div "02439612345 - netsbost" at bounding box center [210, 190] width 180 height 18
type input "02439612345"
type input "netsbost"
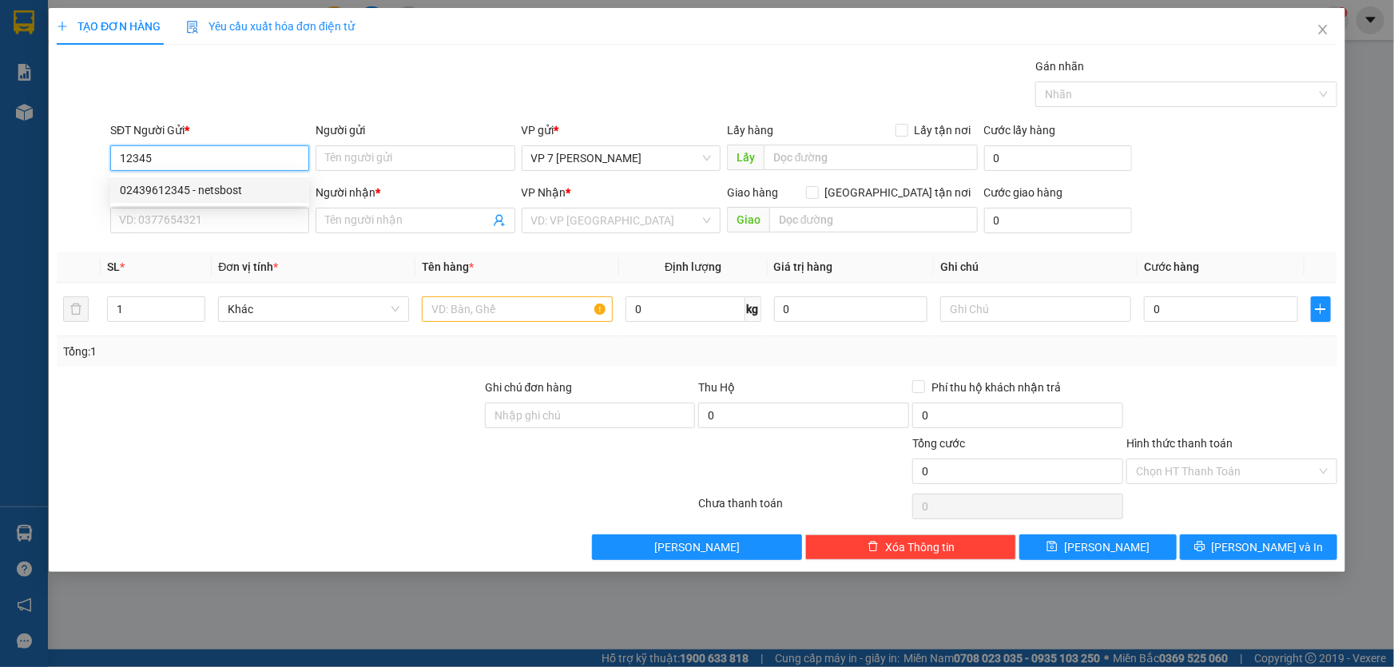
type input "0973355098"
type input "BẮC"
type input "02439612345"
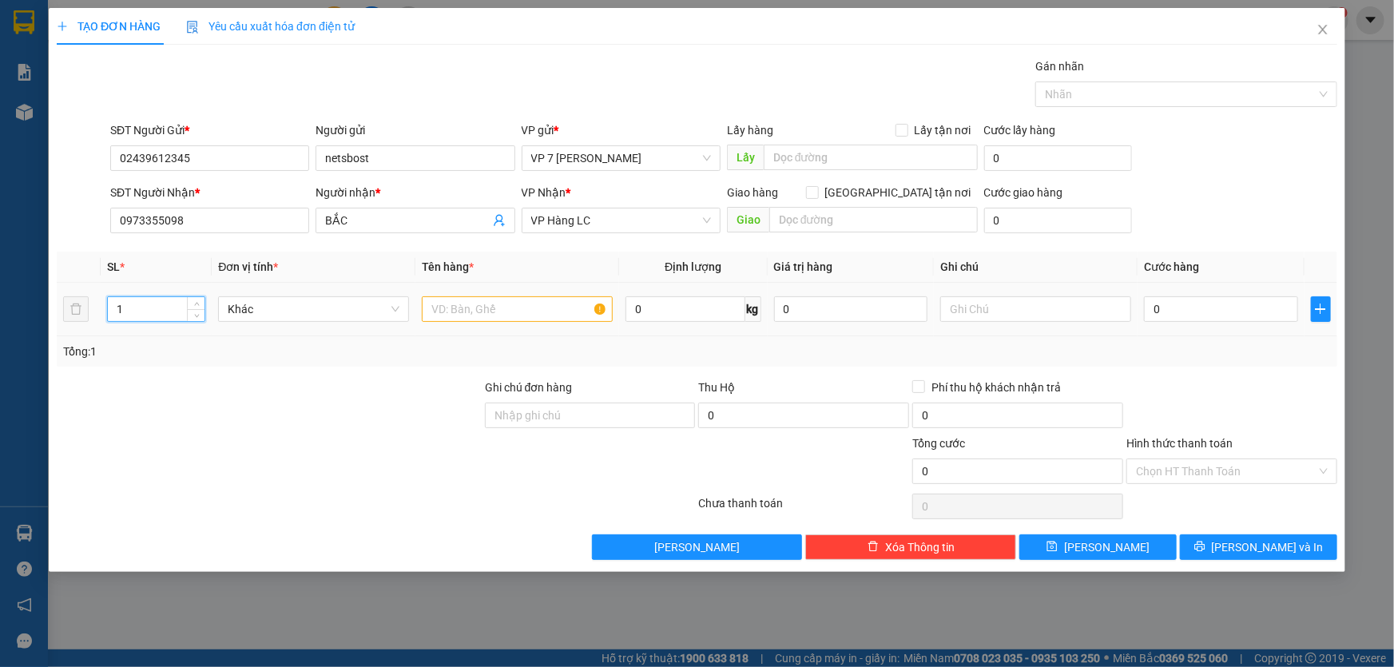
click at [141, 308] on input "1" at bounding box center [156, 309] width 97 height 24
type input "2"
click at [435, 312] on input "text" at bounding box center [517, 309] width 191 height 26
click at [1185, 305] on input "0" at bounding box center [1221, 309] width 154 height 26
click at [487, 312] on input "boc tráng" at bounding box center [517, 309] width 191 height 26
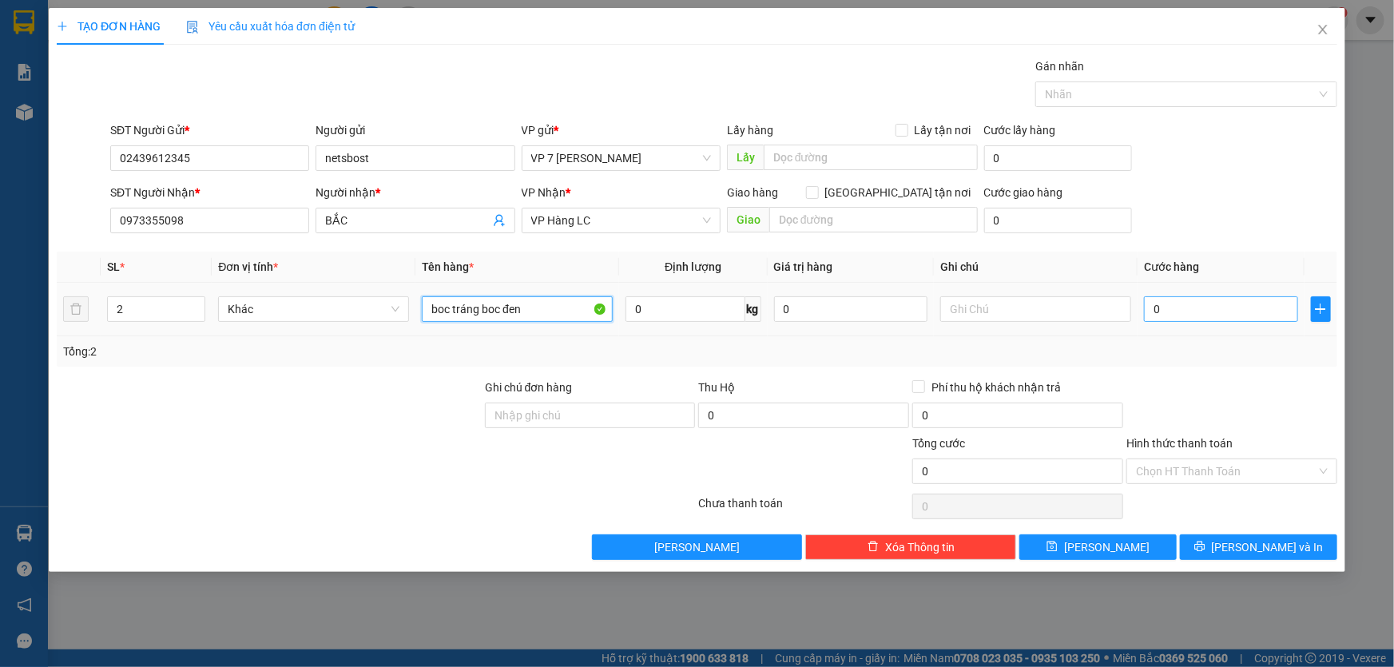
type input "boc tráng boc đen"
click at [1171, 309] on input "0" at bounding box center [1221, 309] width 154 height 26
type input "8"
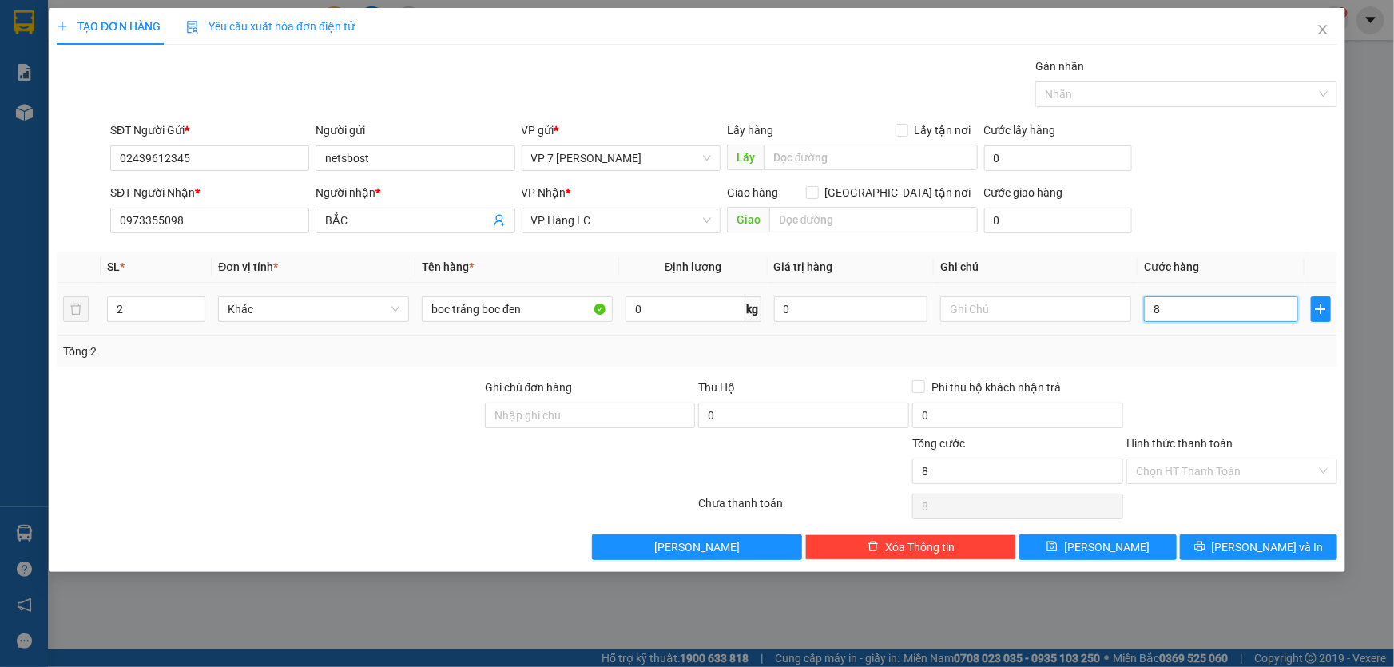
type input "80"
type input "80.000"
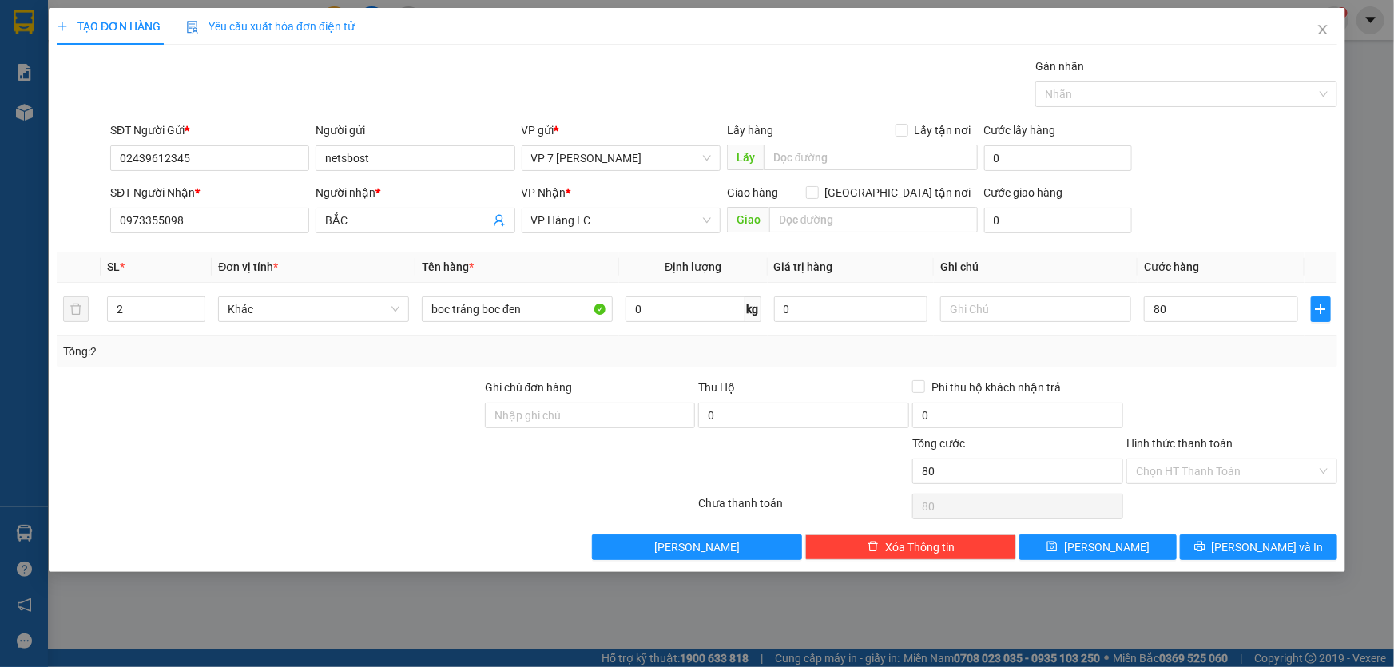
type input "80.000"
click at [1231, 388] on div at bounding box center [1232, 407] width 214 height 56
click at [1262, 547] on span "Lưu và In" at bounding box center [1268, 548] width 112 height 18
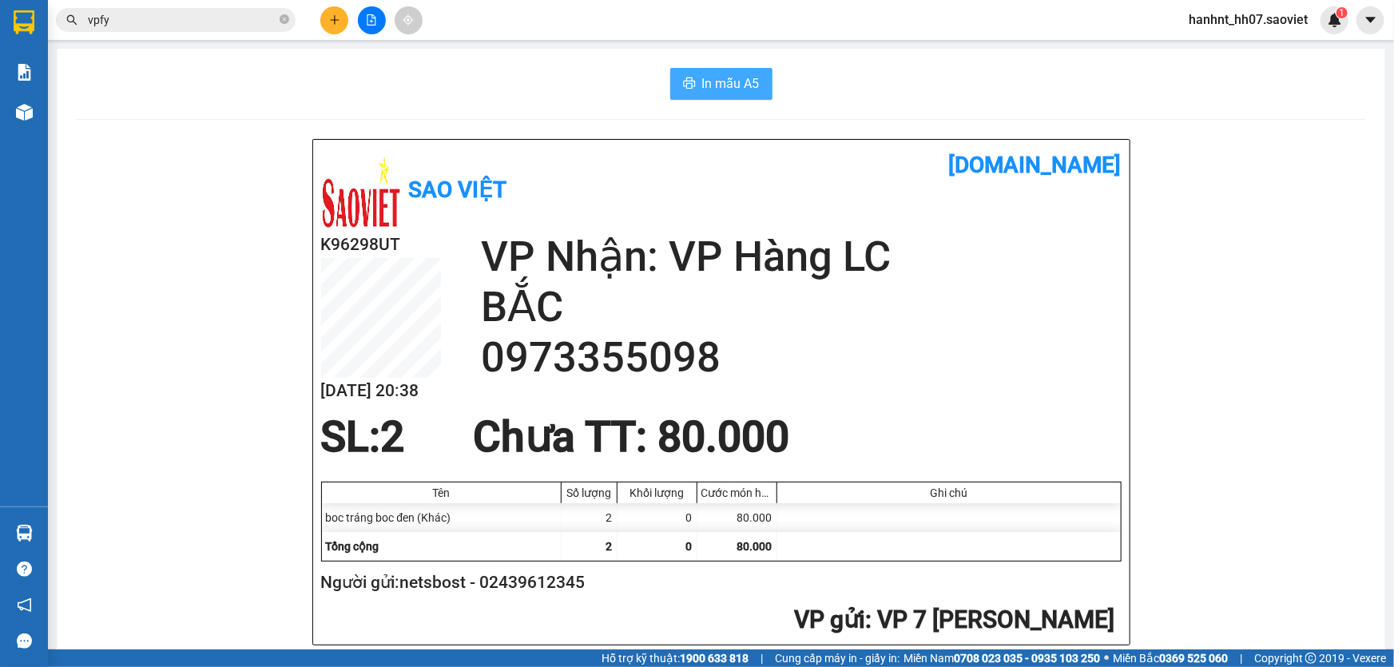
click at [721, 80] on span "In mẫu A5" at bounding box center [731, 84] width 58 height 20
click at [200, 37] on div "Kết quả tìm kiếm ( 8 ) Bộ lọc Mã ĐH Trạng thái Món hàng Thu hộ Tổng cước Chưa c…" at bounding box center [697, 20] width 1394 height 40
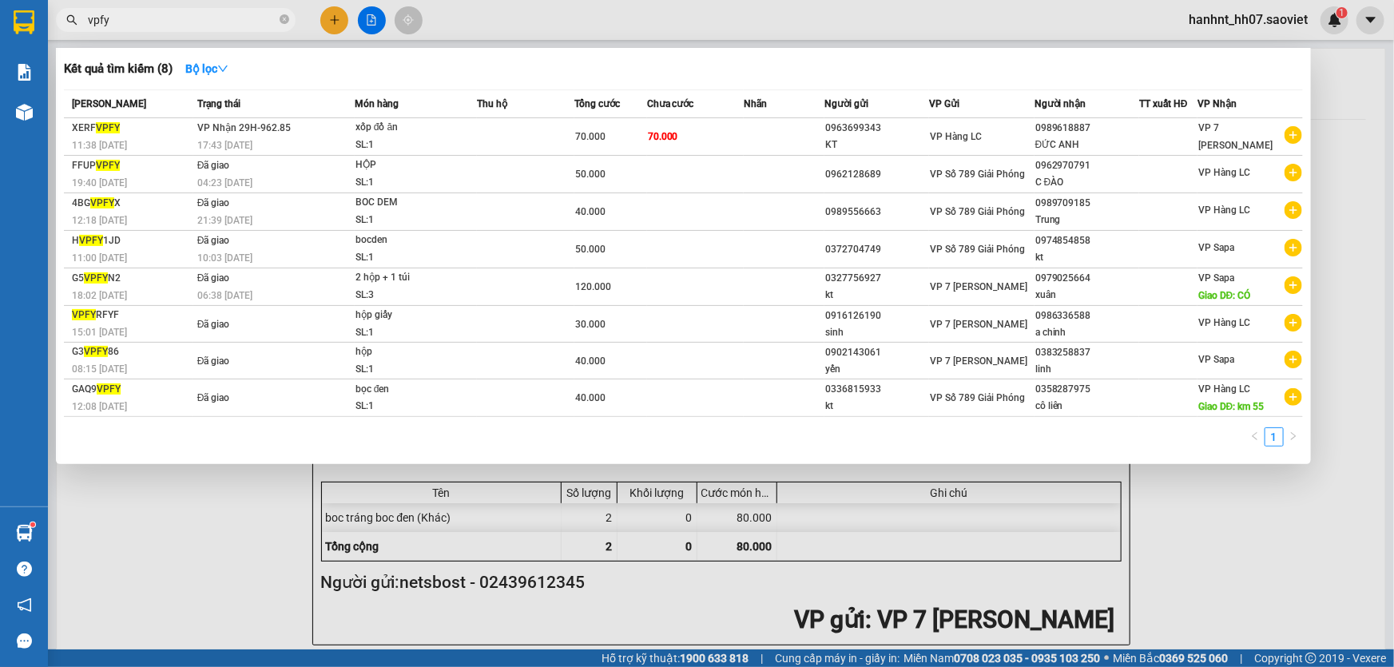
click at [199, 30] on span "vpfy" at bounding box center [176, 20] width 240 height 24
click at [256, 23] on input "vpfy" at bounding box center [182, 20] width 189 height 18
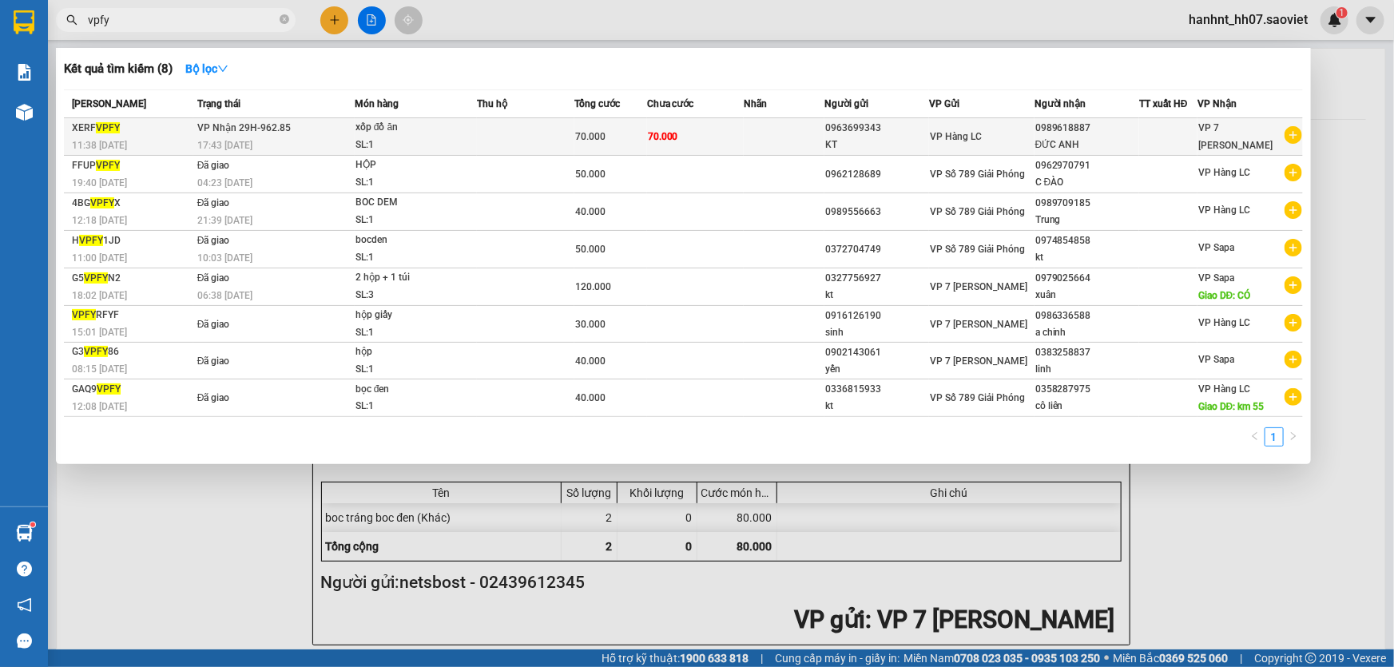
click at [581, 133] on span "70.000" at bounding box center [590, 136] width 30 height 11
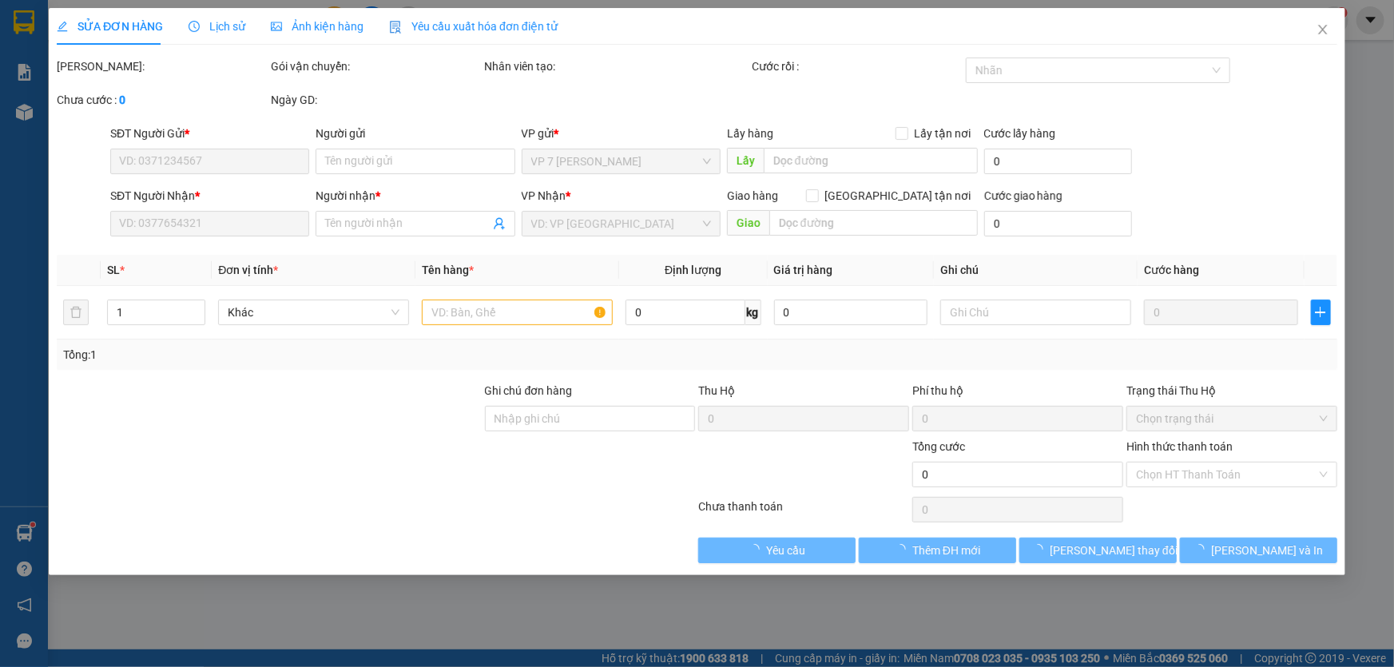
type input "0963699343"
type input "KT"
type input "0989618887"
type input "ĐỨC ANH"
type input "70.000"
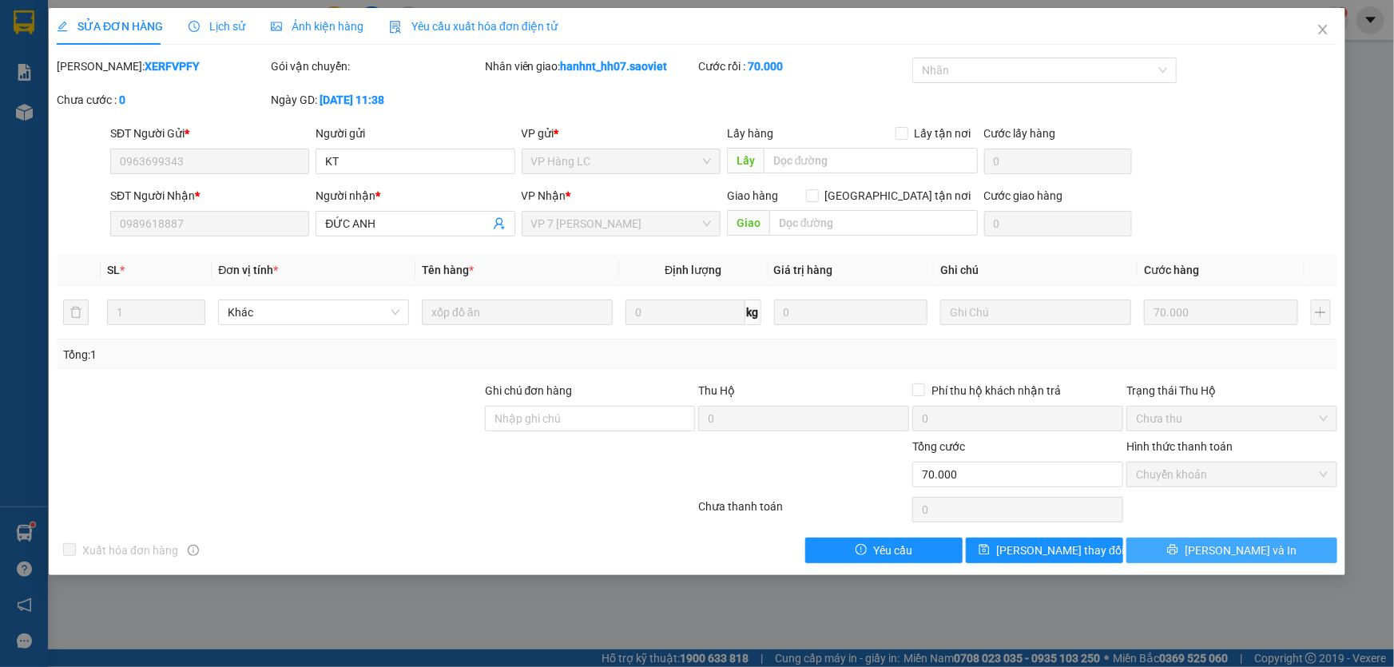
click at [1225, 544] on span "Lưu và In" at bounding box center [1241, 551] width 112 height 18
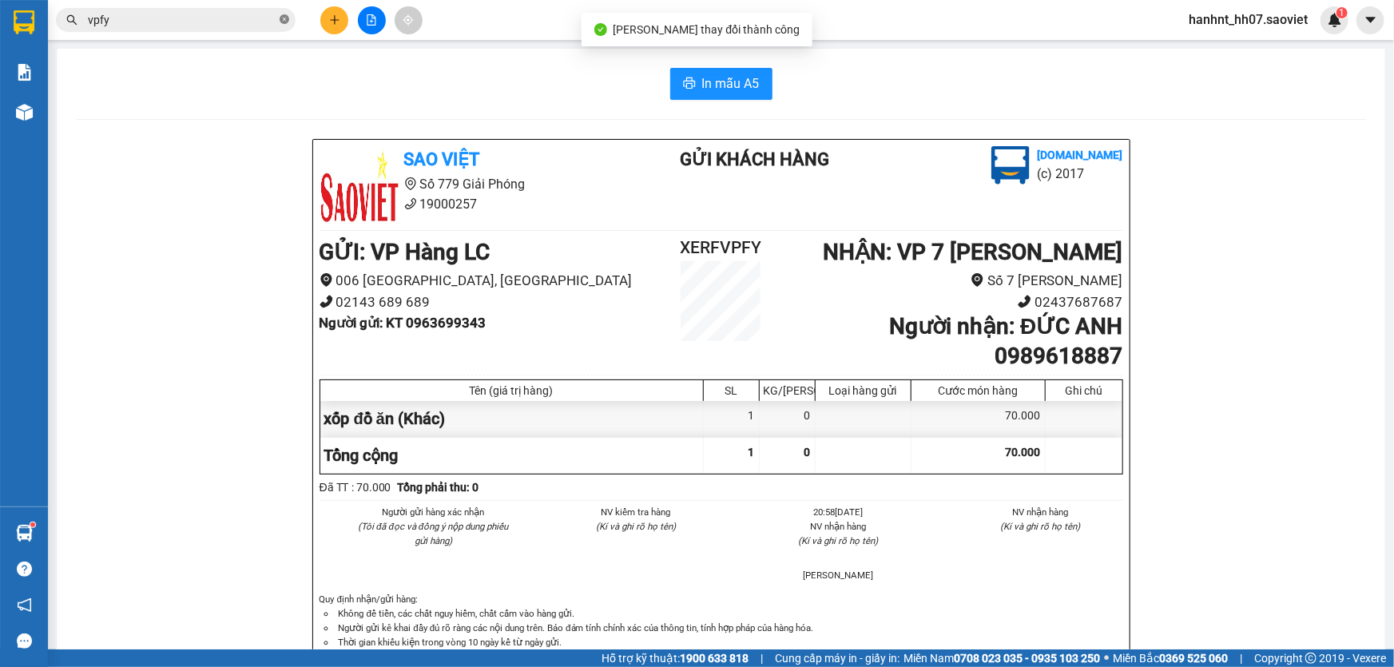
click at [282, 22] on icon "close-circle" at bounding box center [285, 19] width 10 height 10
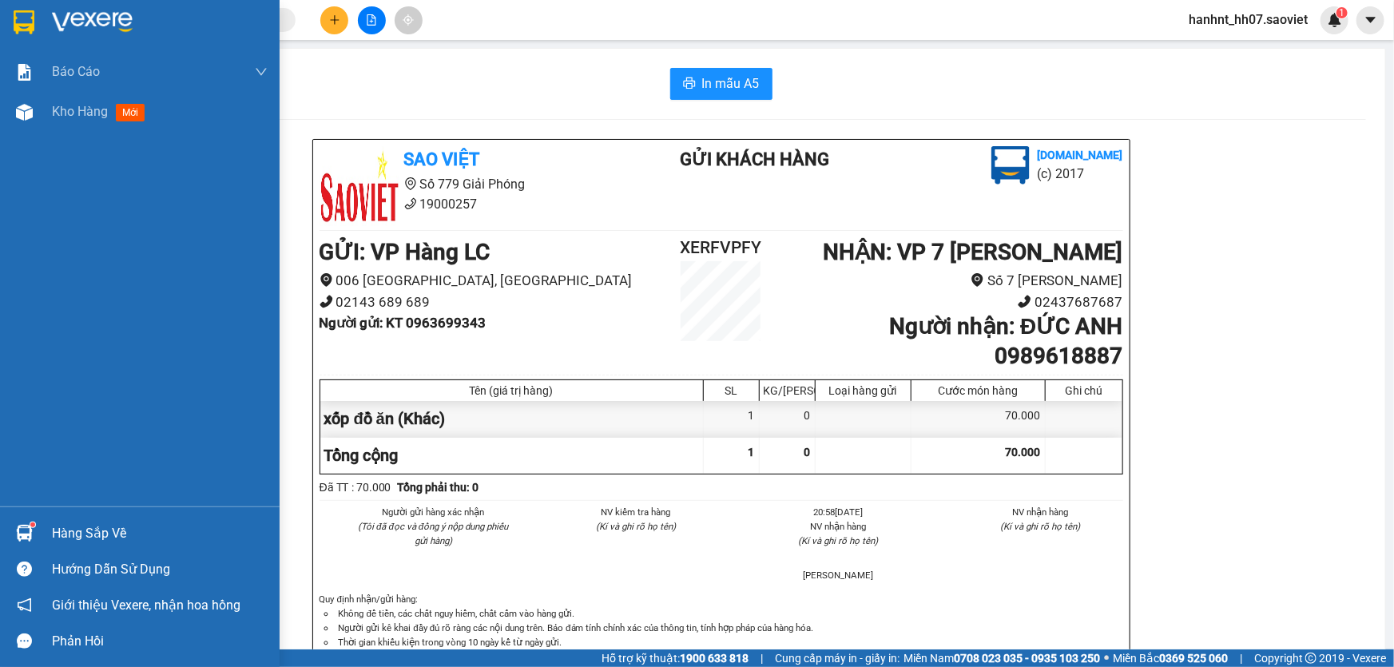
click at [116, 538] on div "Hàng sắp về" at bounding box center [160, 534] width 216 height 24
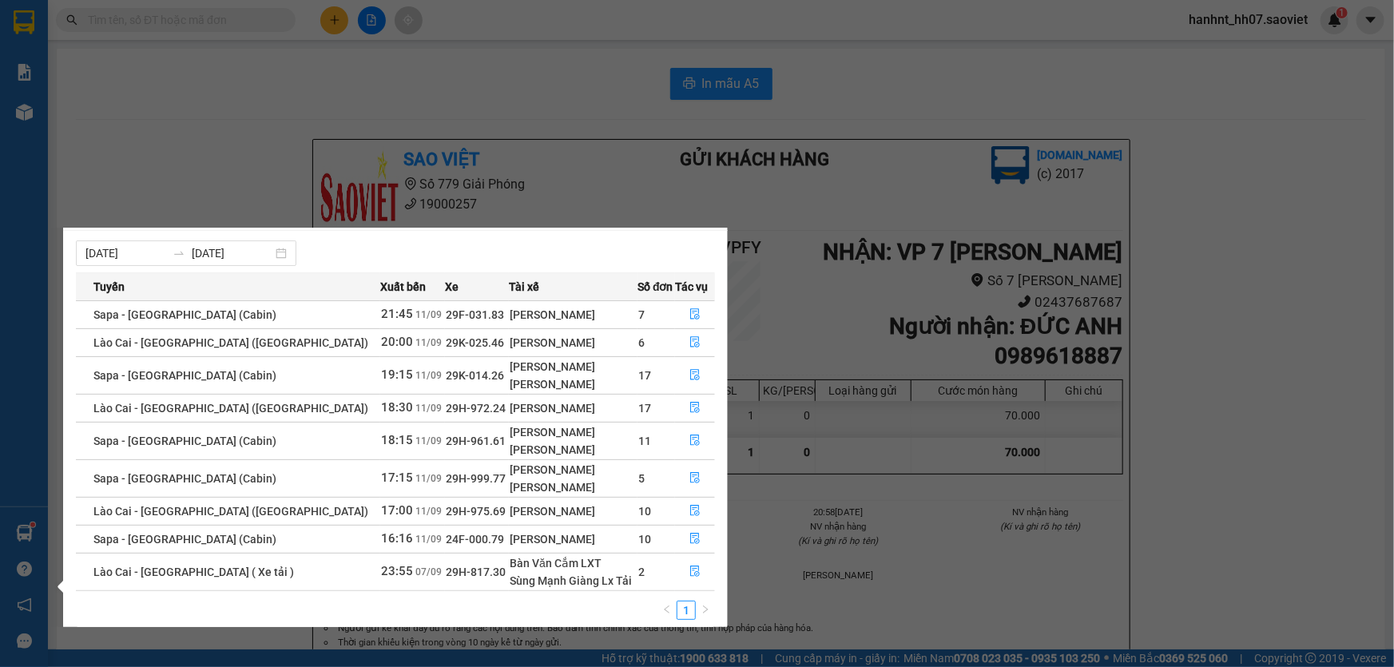
scroll to position [35, 0]
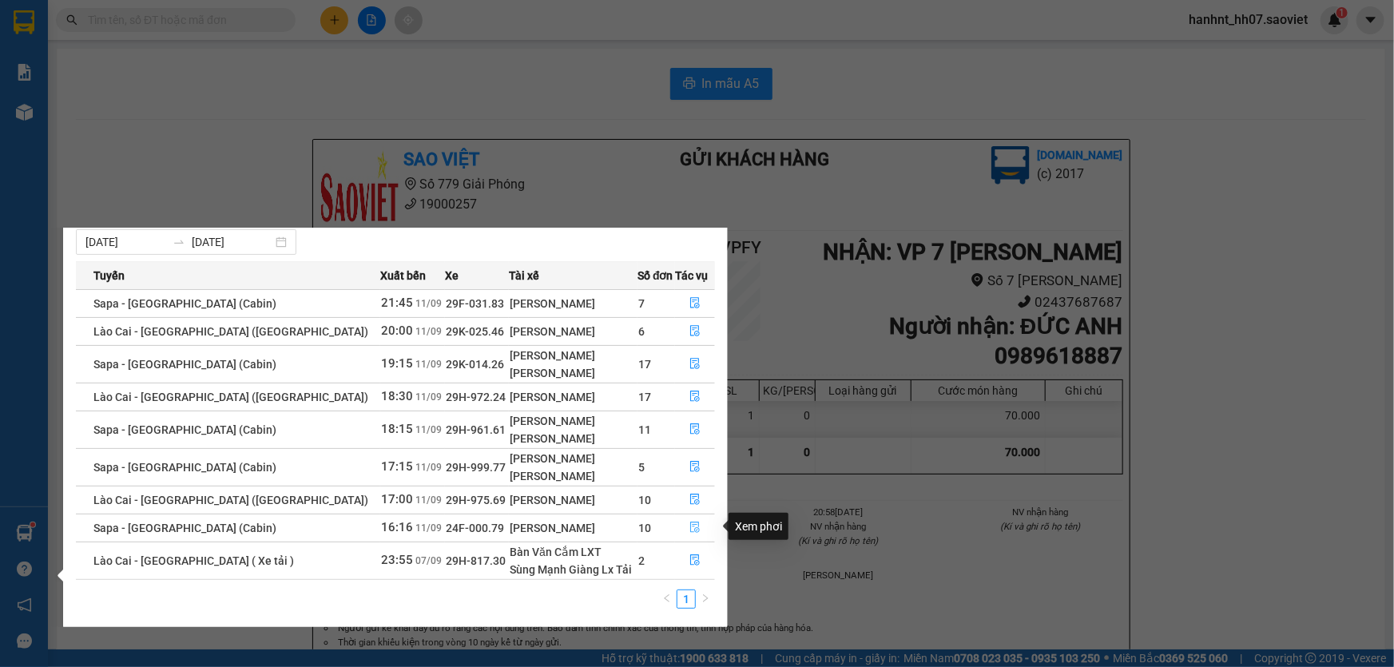
click at [690, 522] on icon "file-done" at bounding box center [695, 527] width 11 height 11
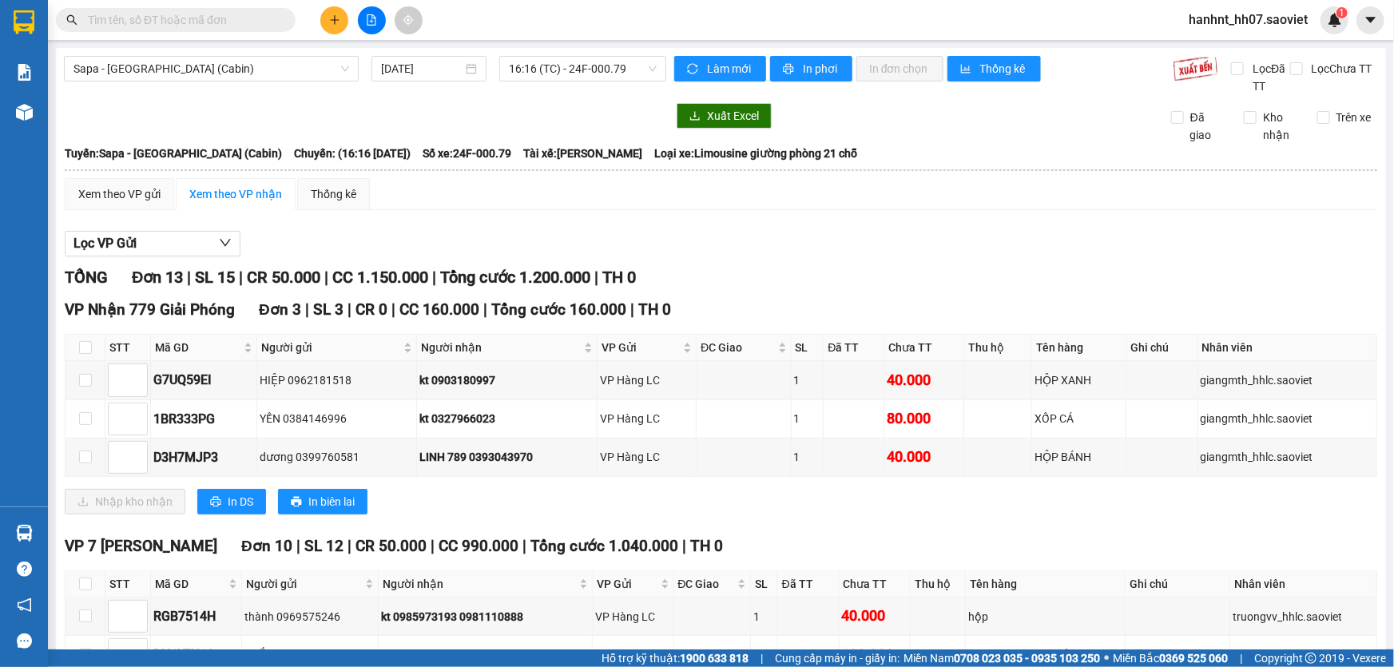
click at [190, 23] on input "text" at bounding box center [182, 20] width 189 height 18
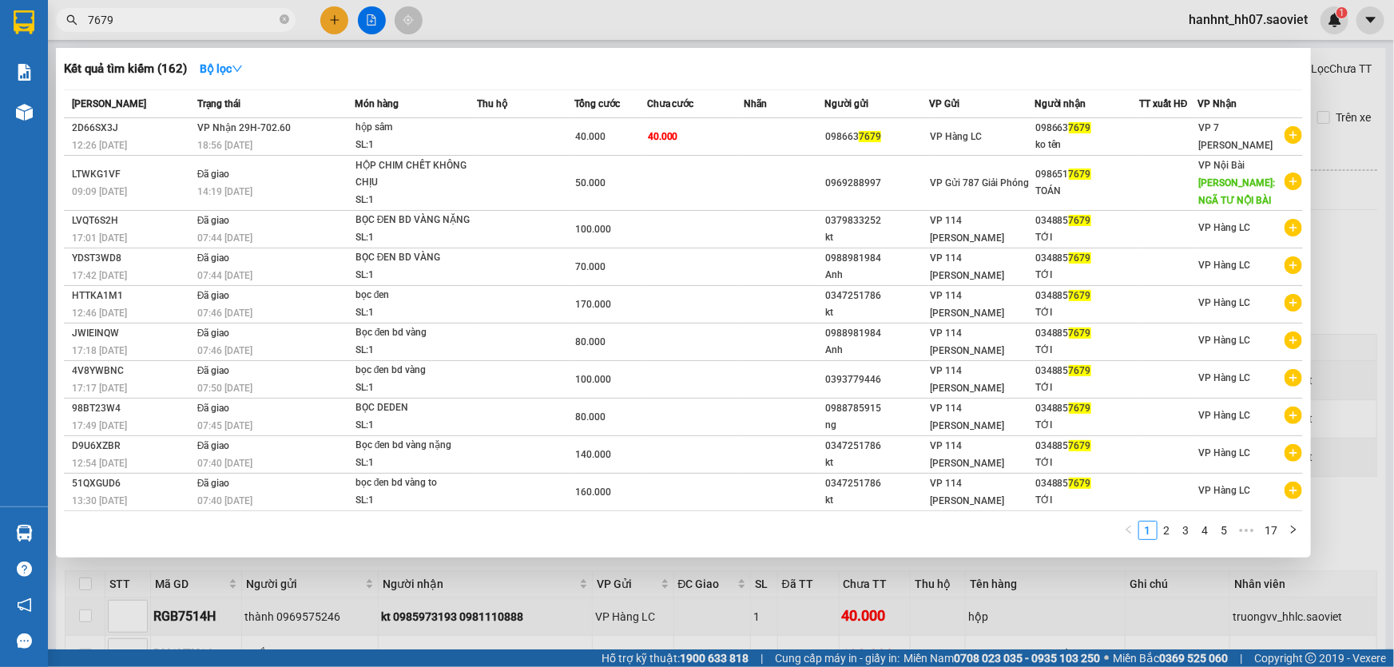
type input "7679"
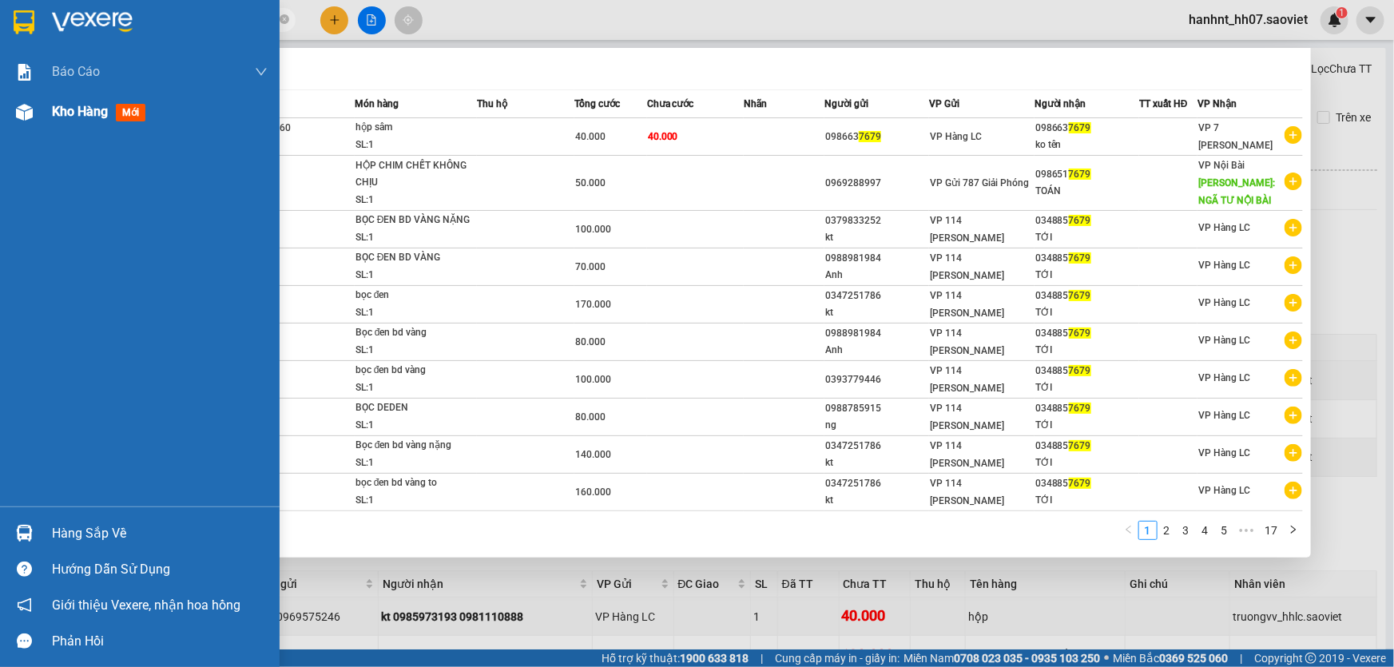
click at [40, 107] on div "Kho hàng mới" at bounding box center [140, 112] width 280 height 40
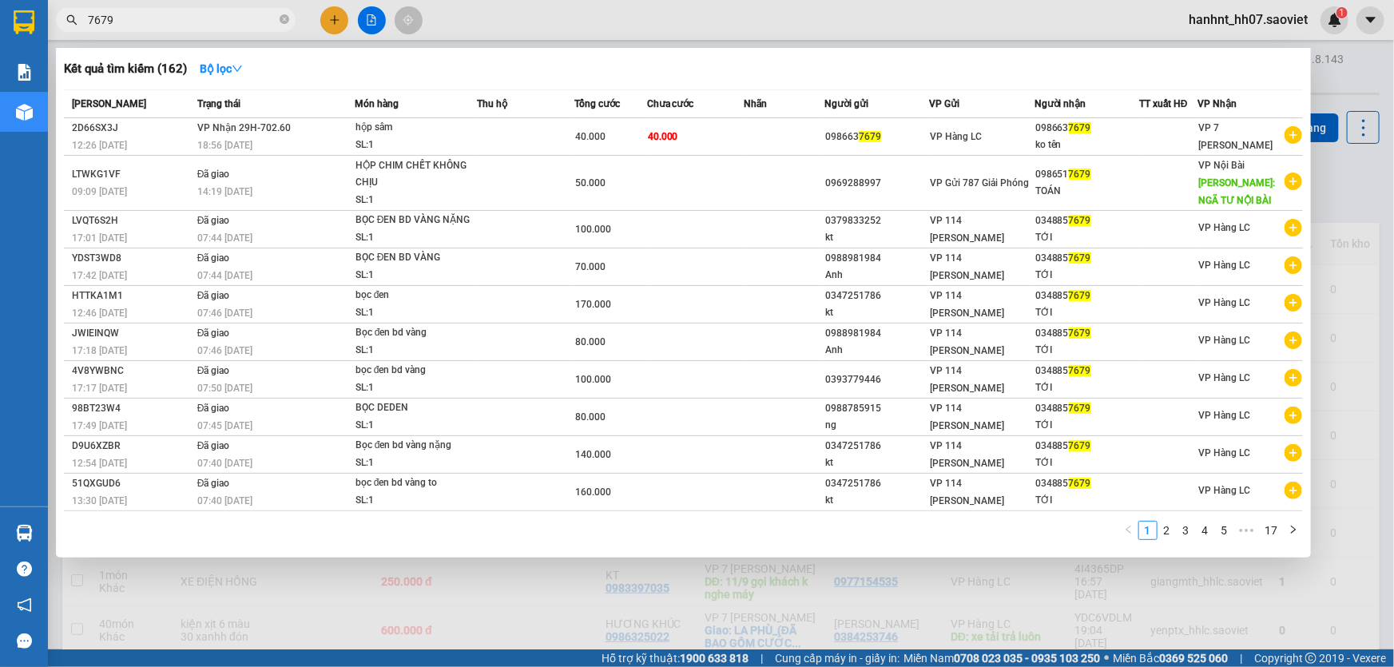
click at [609, 612] on div at bounding box center [697, 333] width 1394 height 667
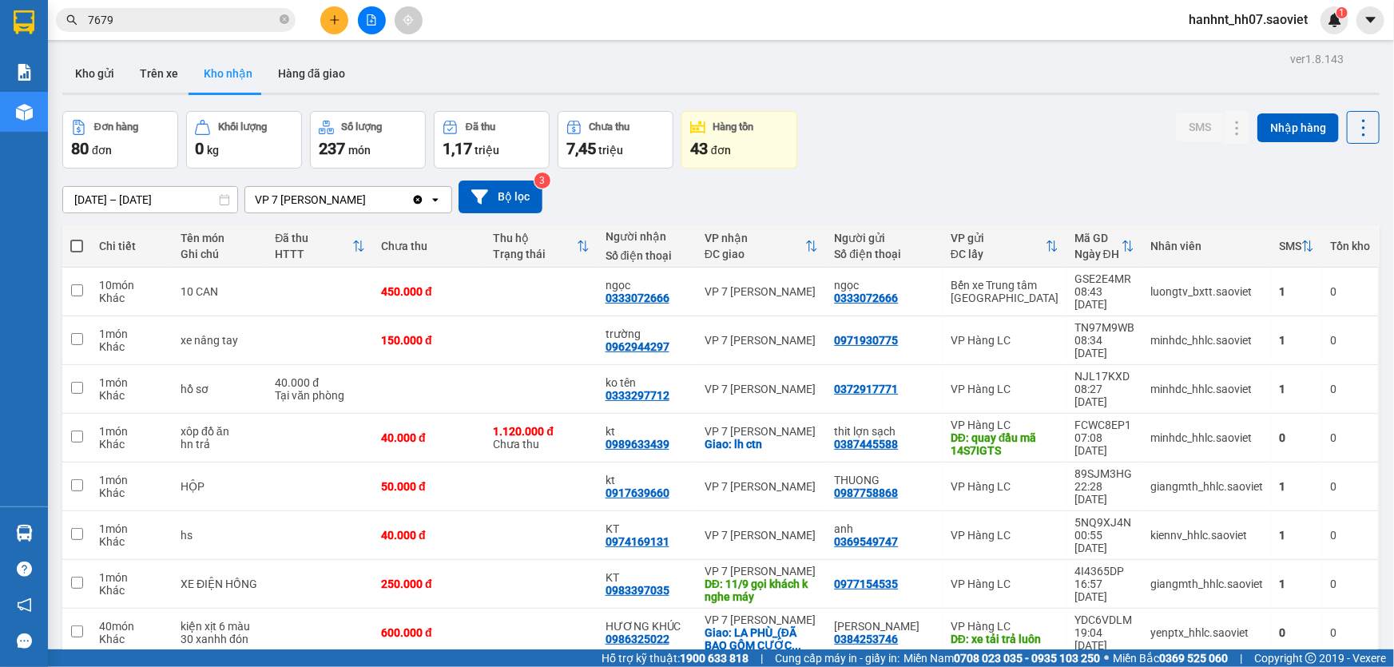
click at [99, 71] on button "Kho gửi" at bounding box center [94, 73] width 65 height 38
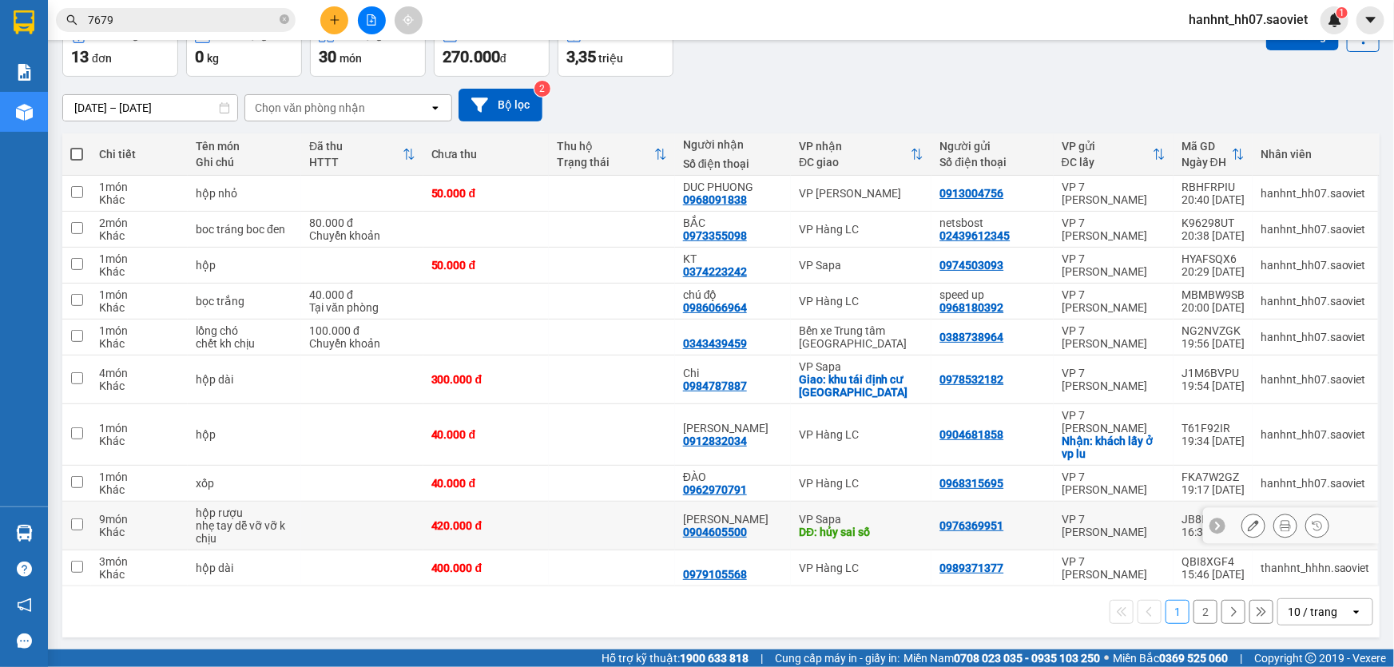
scroll to position [93, 0]
click at [1300, 614] on div "10 / trang" at bounding box center [1313, 611] width 50 height 16
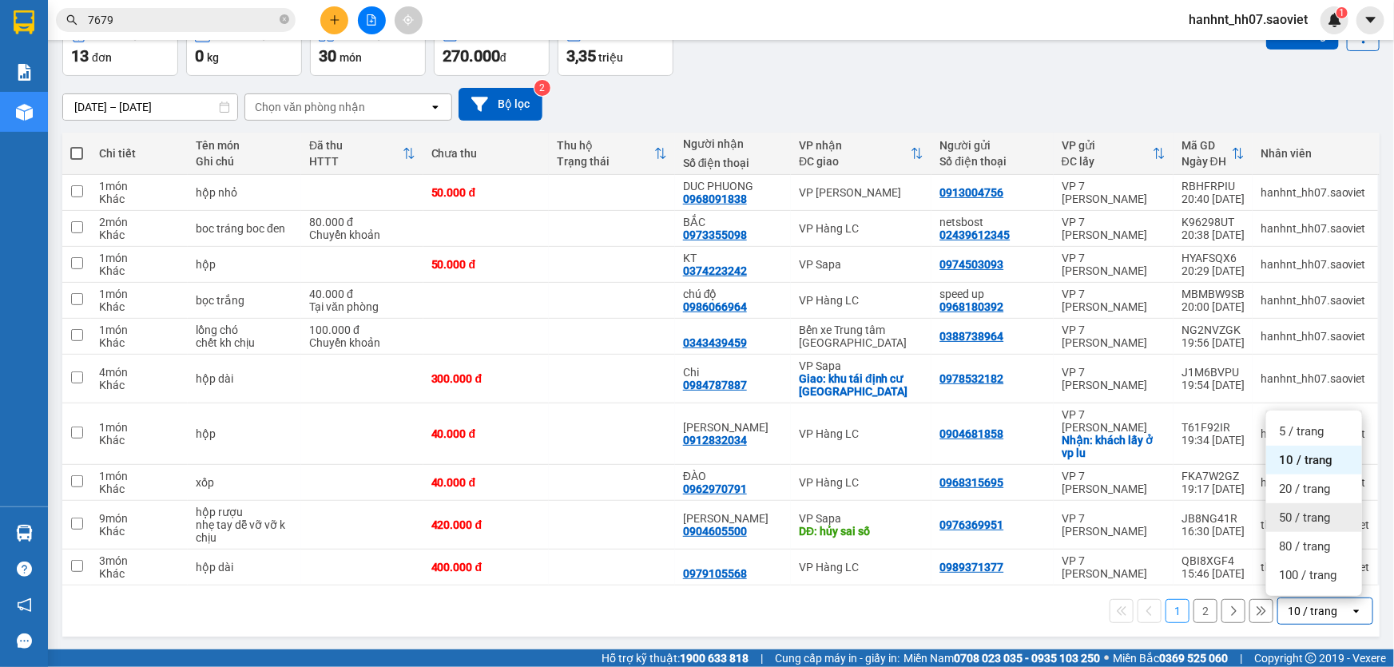
click at [1306, 513] on span "50 / trang" at bounding box center [1304, 518] width 51 height 16
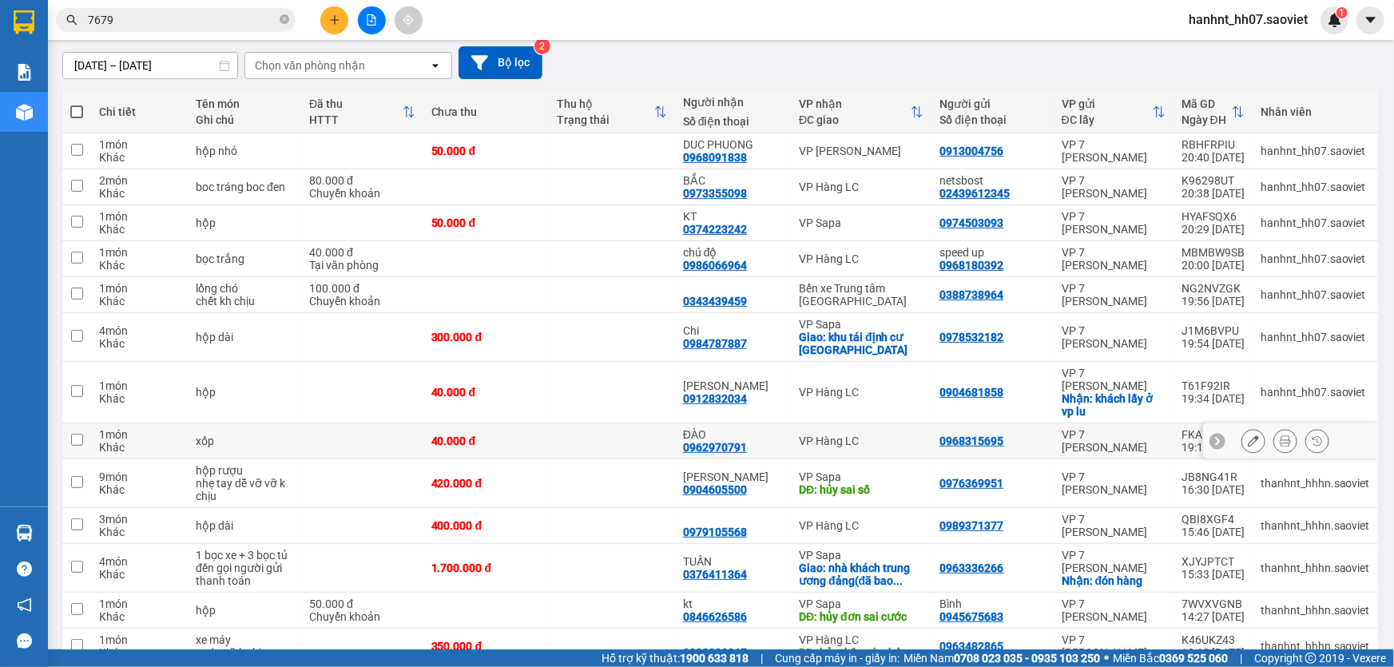
scroll to position [213, 0]
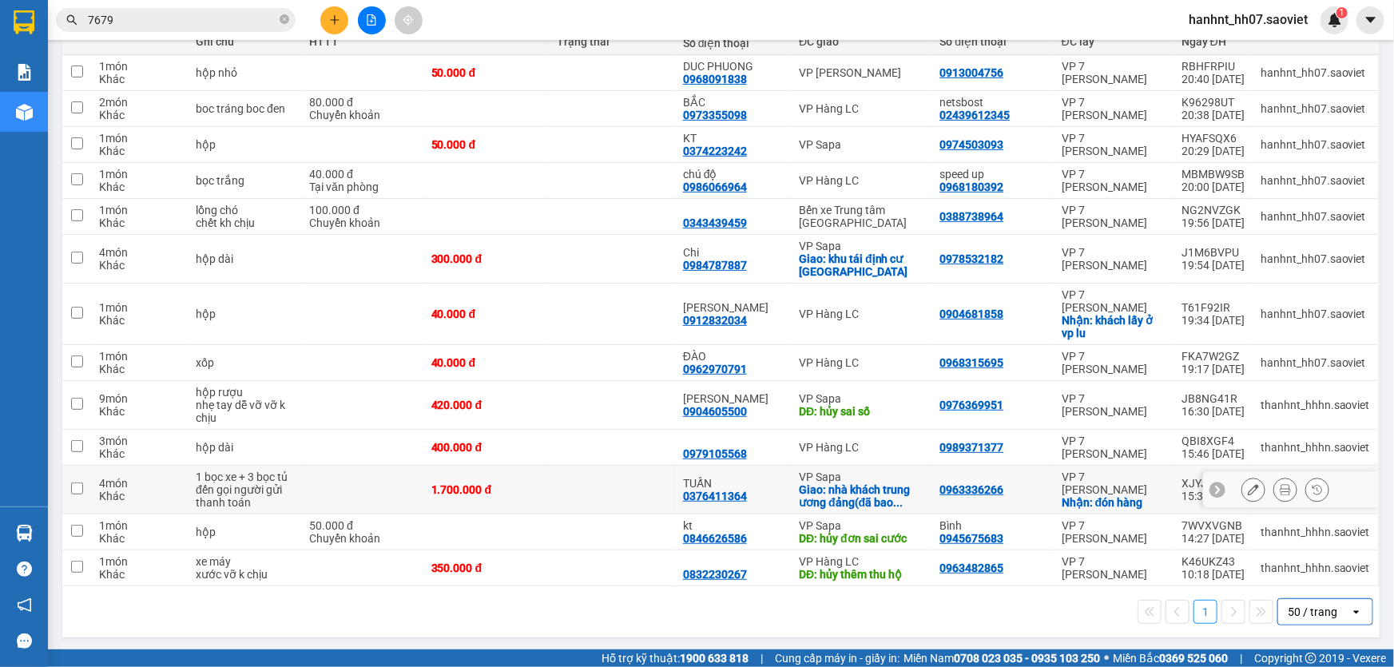
click at [615, 491] on td at bounding box center [612, 490] width 126 height 49
checkbox input "true"
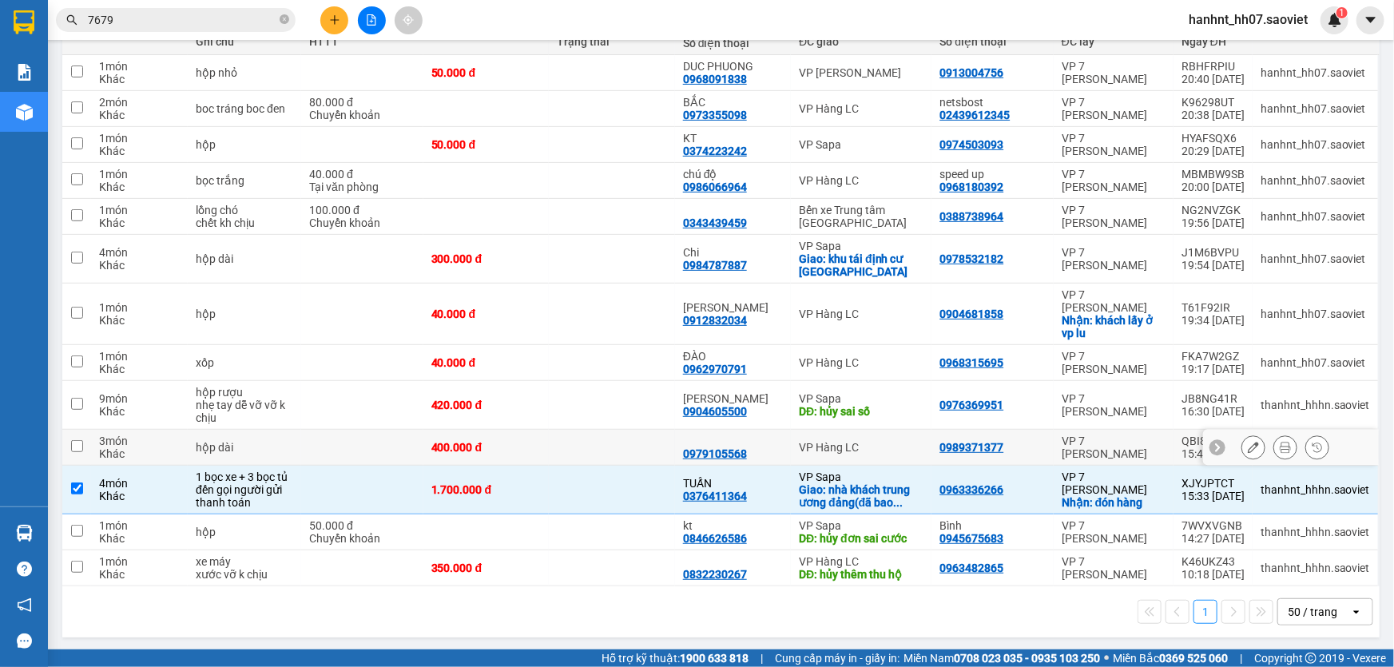
click at [592, 452] on td at bounding box center [612, 448] width 126 height 36
checkbox input "true"
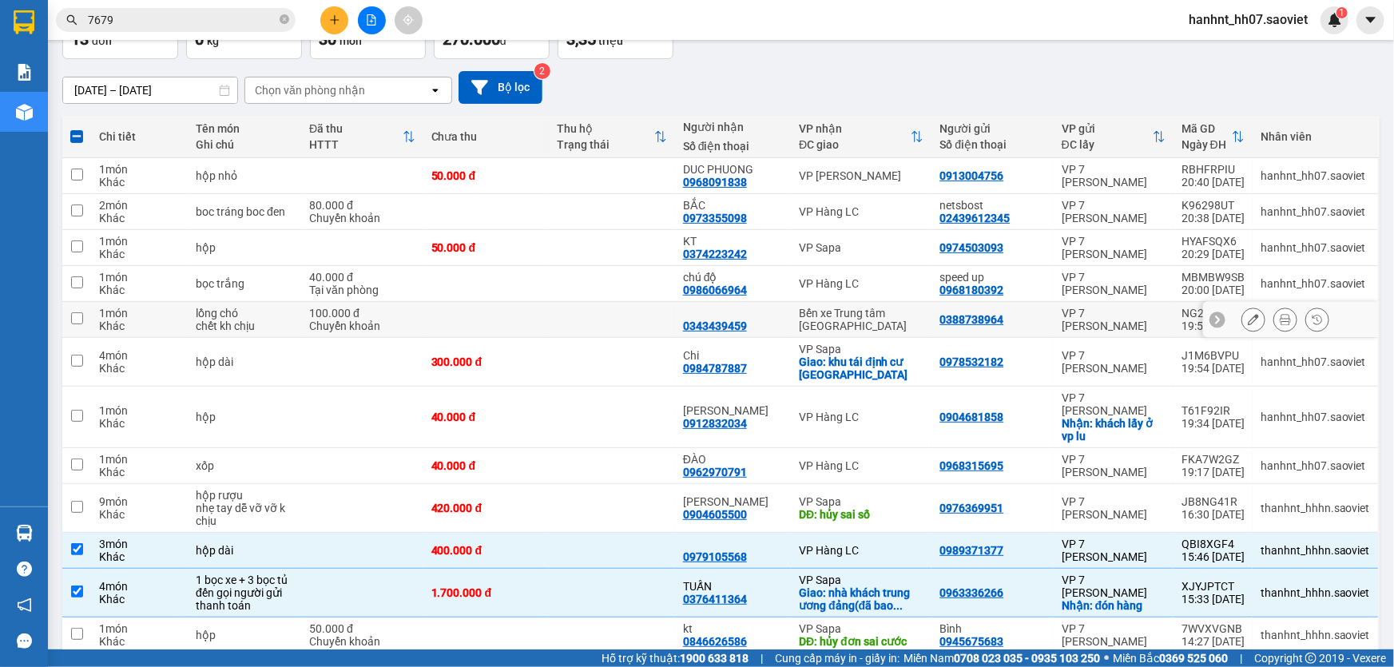
scroll to position [0, 0]
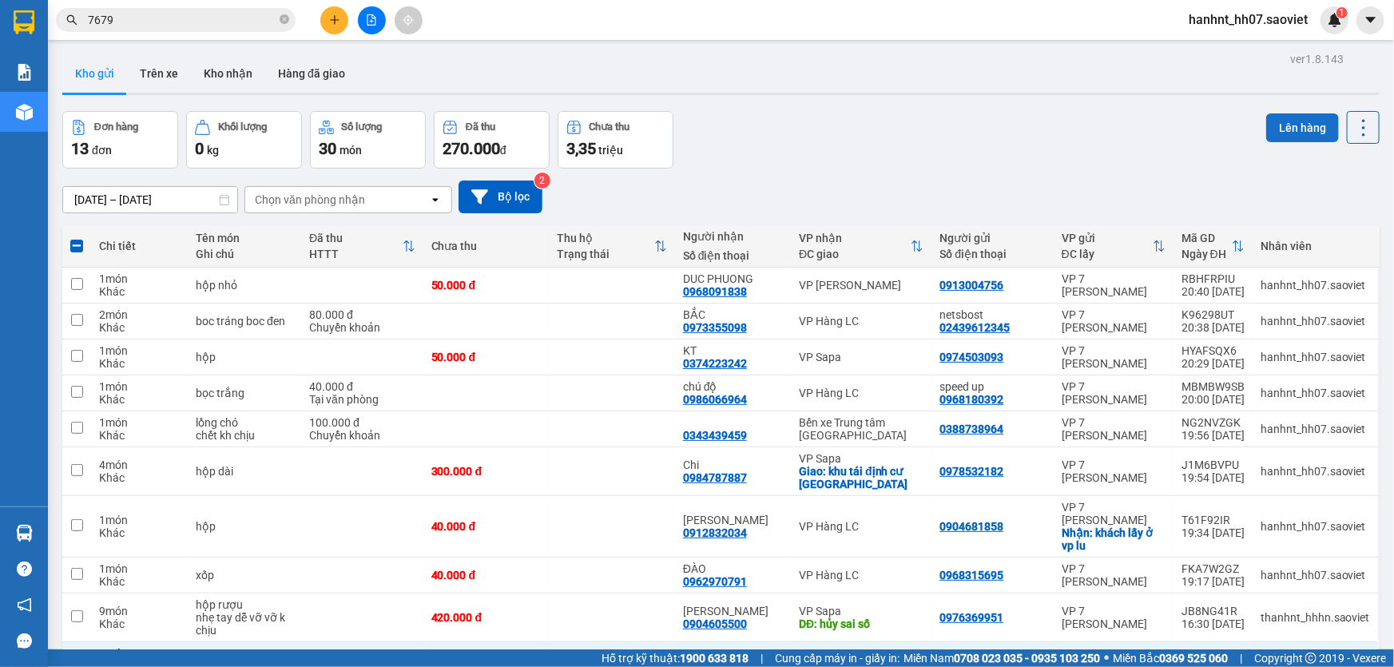
click at [1275, 123] on button "Lên hàng" at bounding box center [1302, 127] width 73 height 29
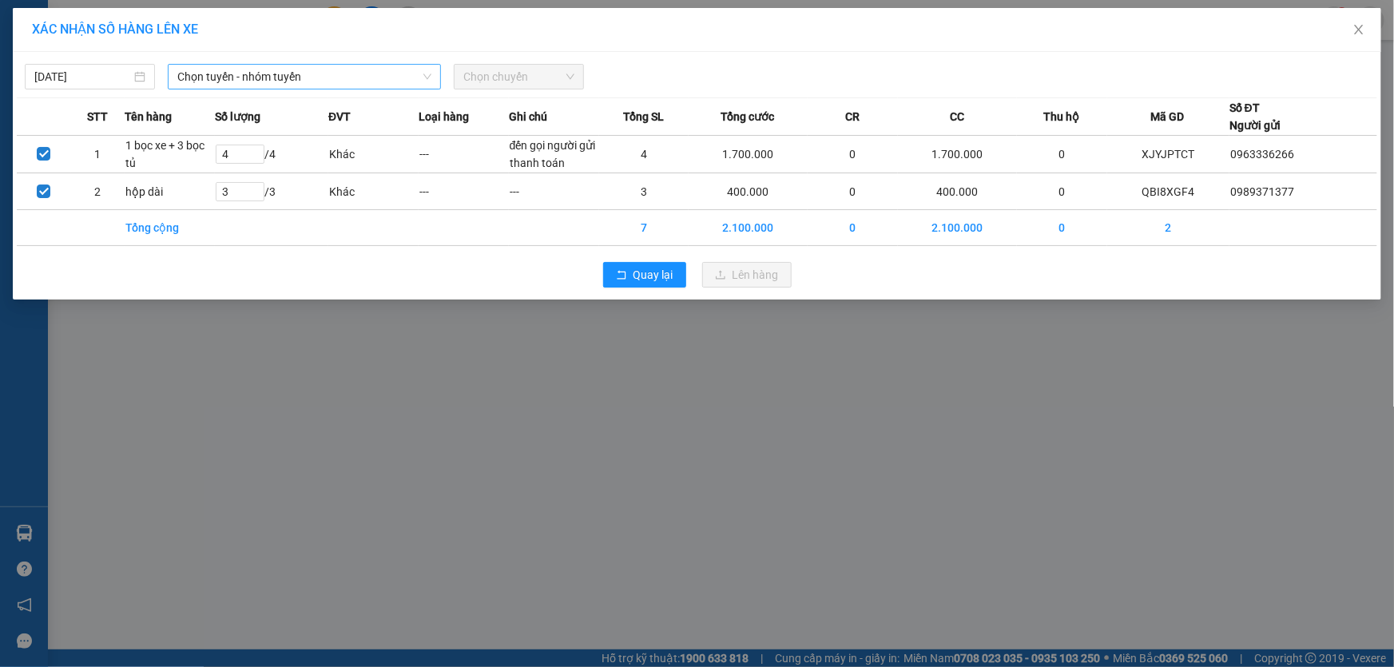
click at [296, 79] on span "Chọn tuyến - nhóm tuyến" at bounding box center [304, 77] width 254 height 24
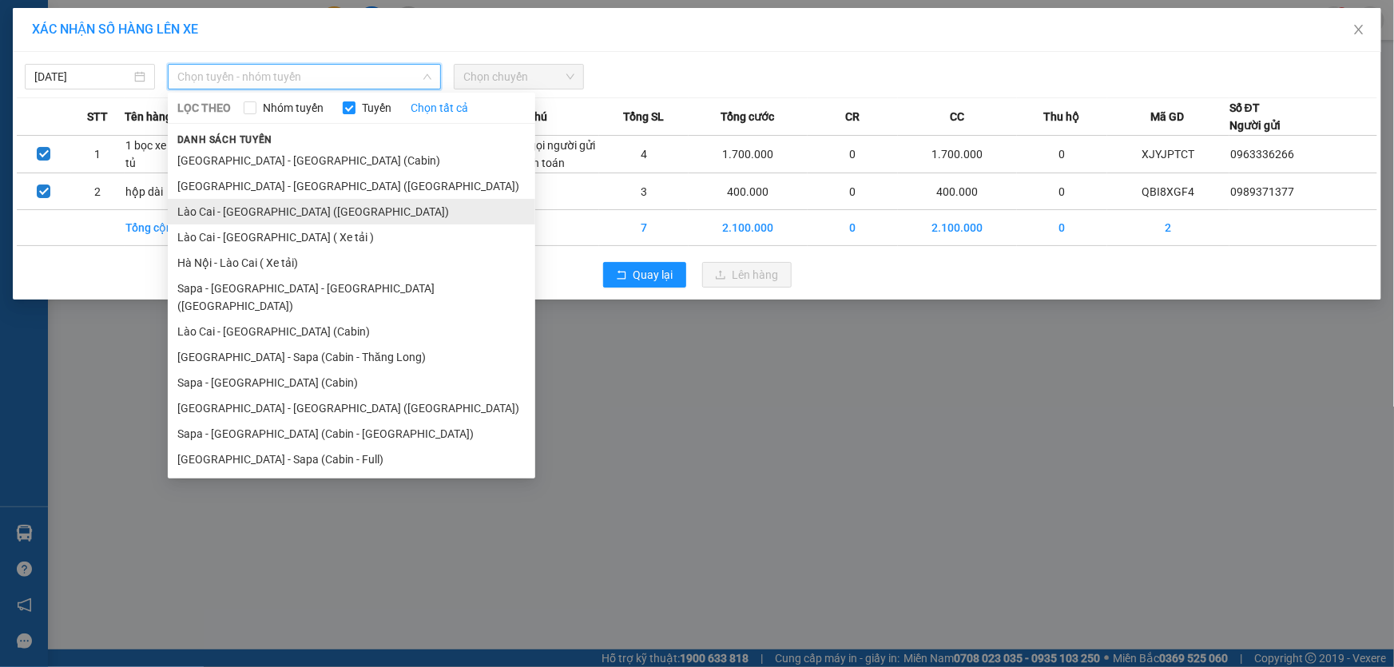
click at [288, 214] on li "Lào Cai - [GEOGRAPHIC_DATA] ([GEOGRAPHIC_DATA])" at bounding box center [352, 212] width 368 height 26
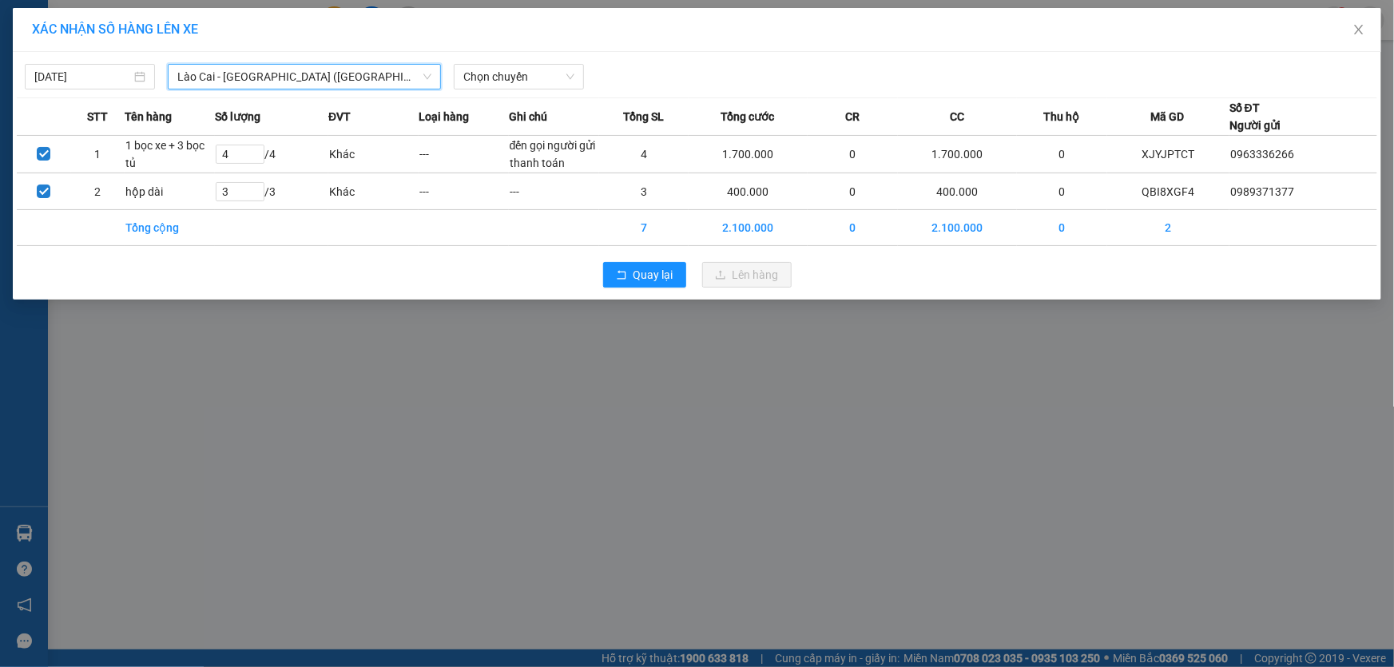
click at [324, 79] on span "Lào Cai - [GEOGRAPHIC_DATA] ([GEOGRAPHIC_DATA])" at bounding box center [304, 77] width 254 height 24
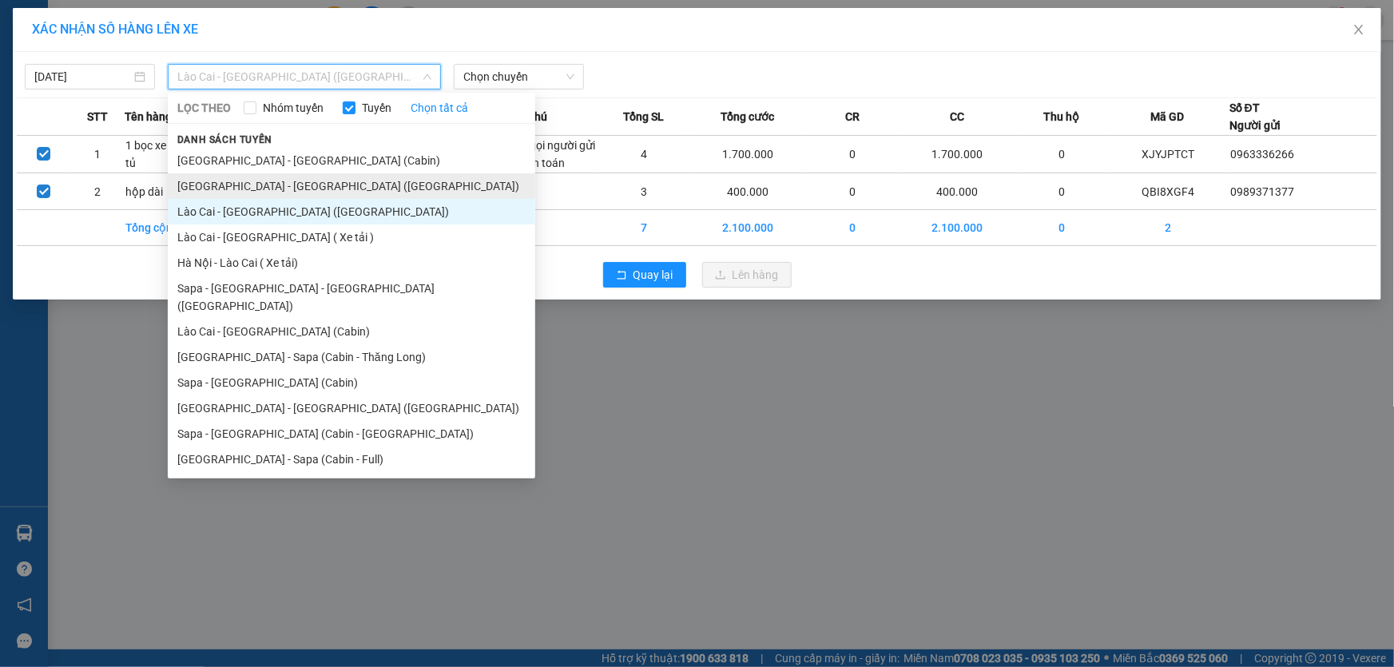
click at [280, 185] on li "[GEOGRAPHIC_DATA] - [GEOGRAPHIC_DATA] ([GEOGRAPHIC_DATA])" at bounding box center [352, 186] width 368 height 26
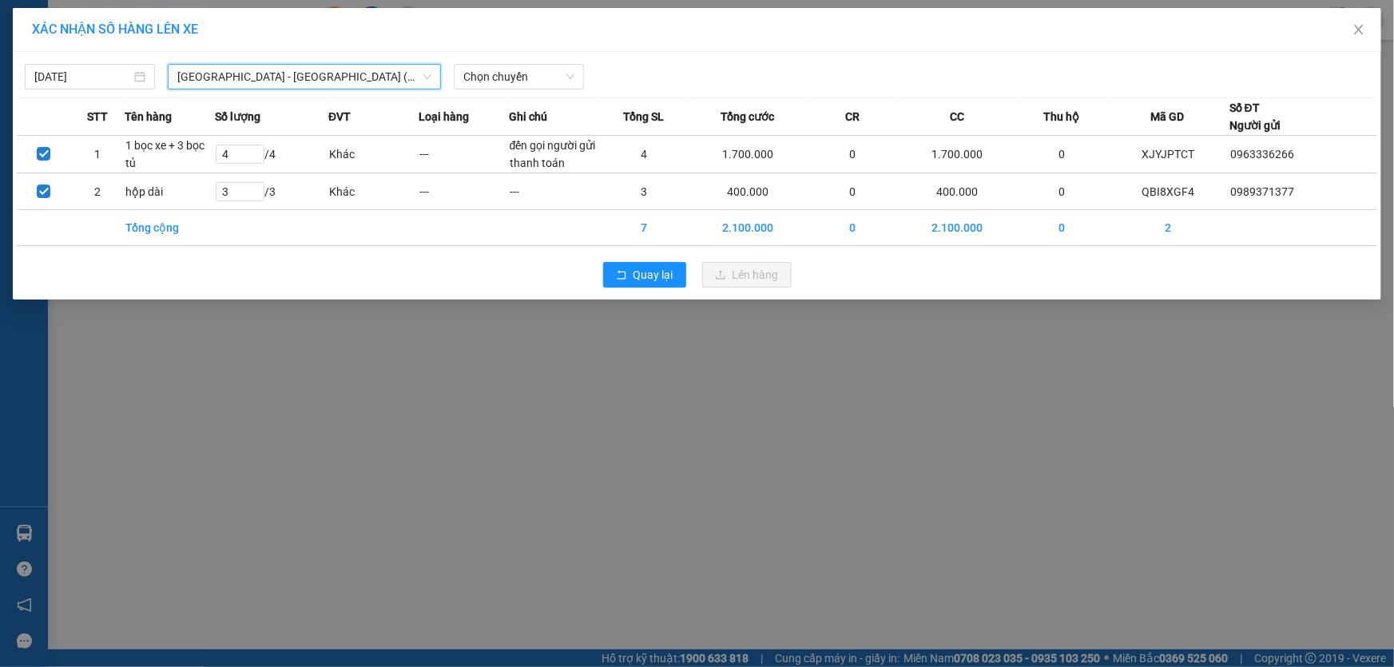
click at [327, 74] on span "[GEOGRAPHIC_DATA] - [GEOGRAPHIC_DATA] ([GEOGRAPHIC_DATA])" at bounding box center [304, 77] width 254 height 24
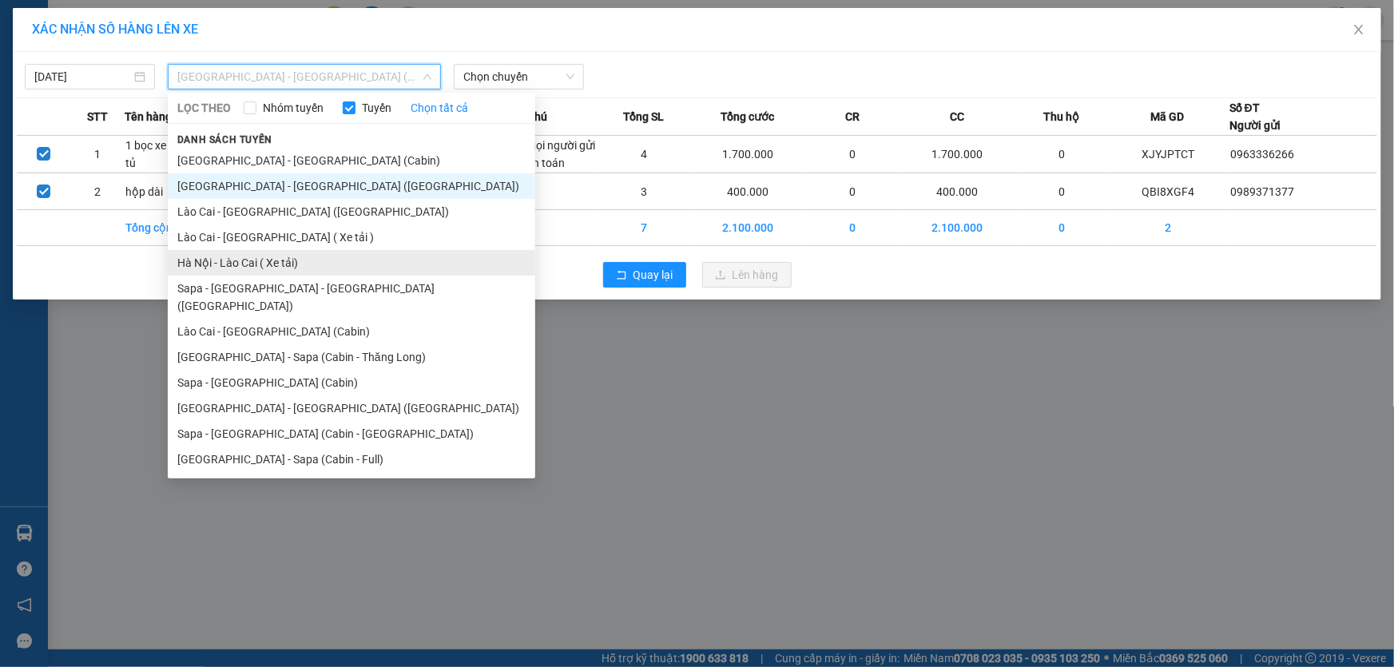
click at [276, 266] on li "Hà Nội - Lào Cai ( Xe tải)" at bounding box center [352, 263] width 368 height 26
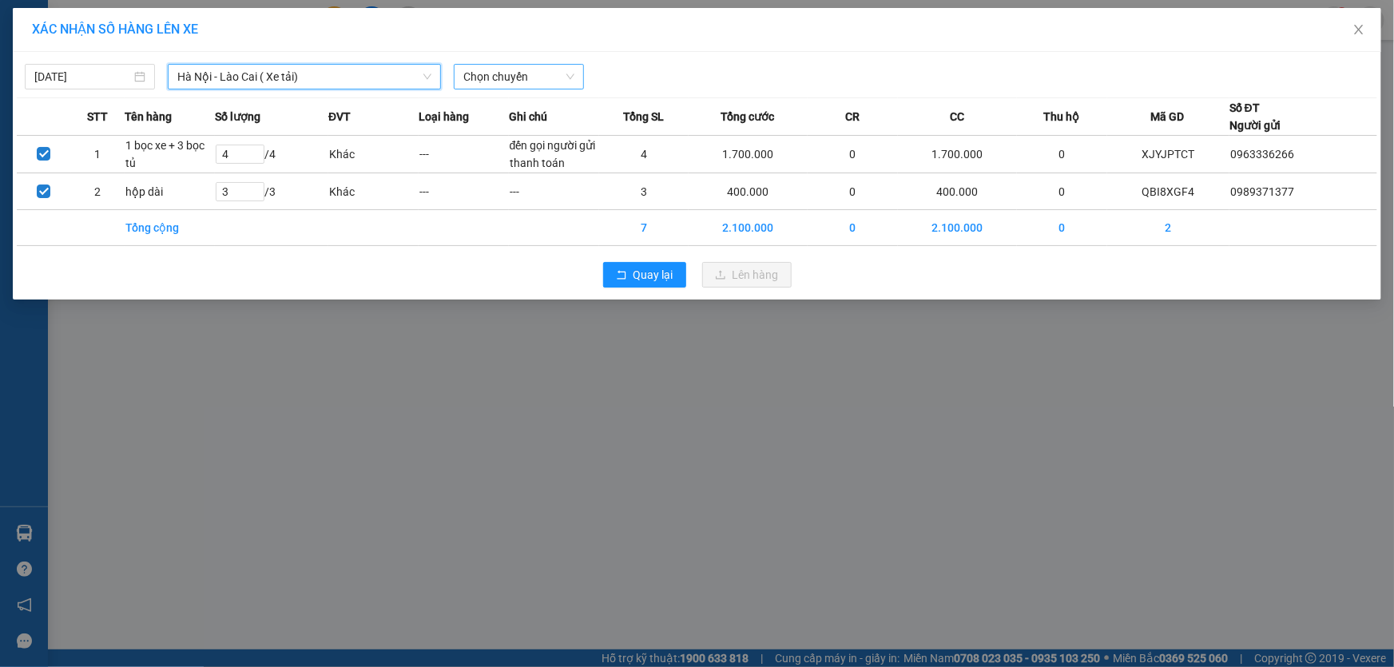
click at [499, 80] on span "Chọn chuyến" at bounding box center [518, 77] width 111 height 24
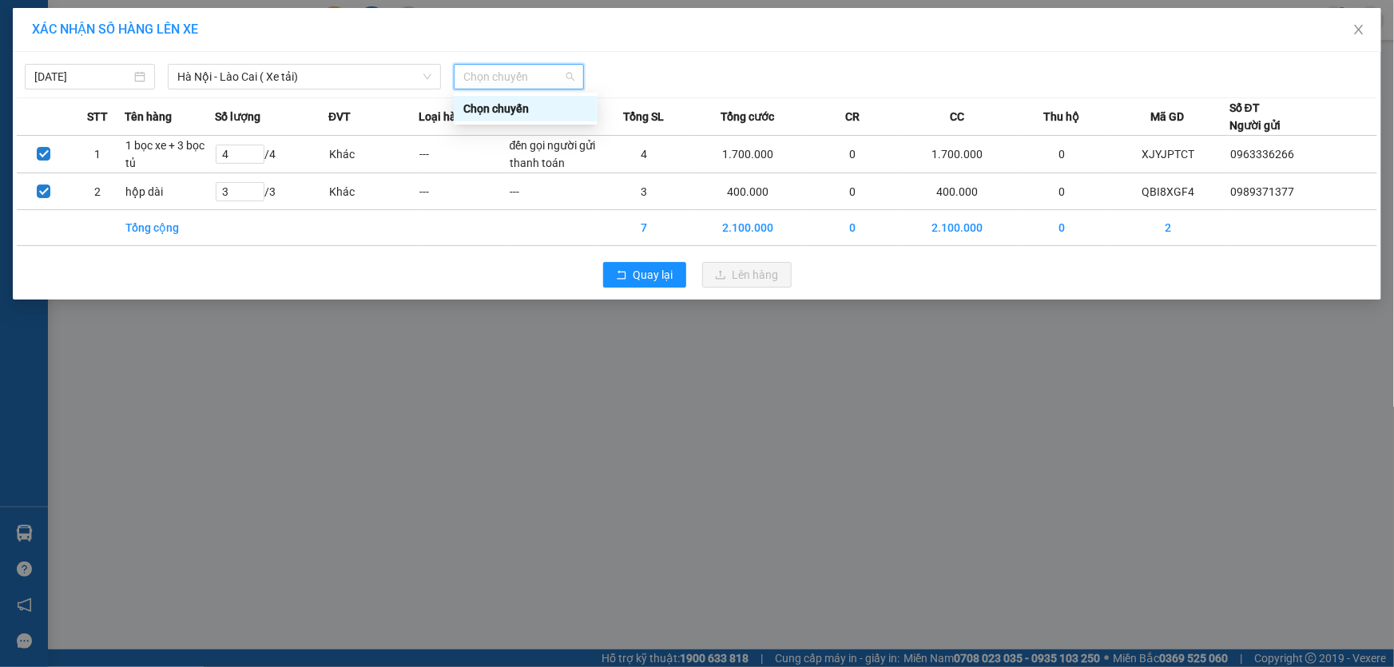
click at [503, 78] on span "Chọn chuyến" at bounding box center [518, 77] width 111 height 24
click at [498, 75] on span "Chọn chuyến" at bounding box center [518, 77] width 111 height 24
click at [498, 112] on div "Chọn chuyến" at bounding box center [525, 109] width 125 height 18
click at [524, 77] on span "Chọn chuyến" at bounding box center [518, 77] width 111 height 24
click at [531, 109] on div "Chọn chuyến" at bounding box center [525, 109] width 125 height 18
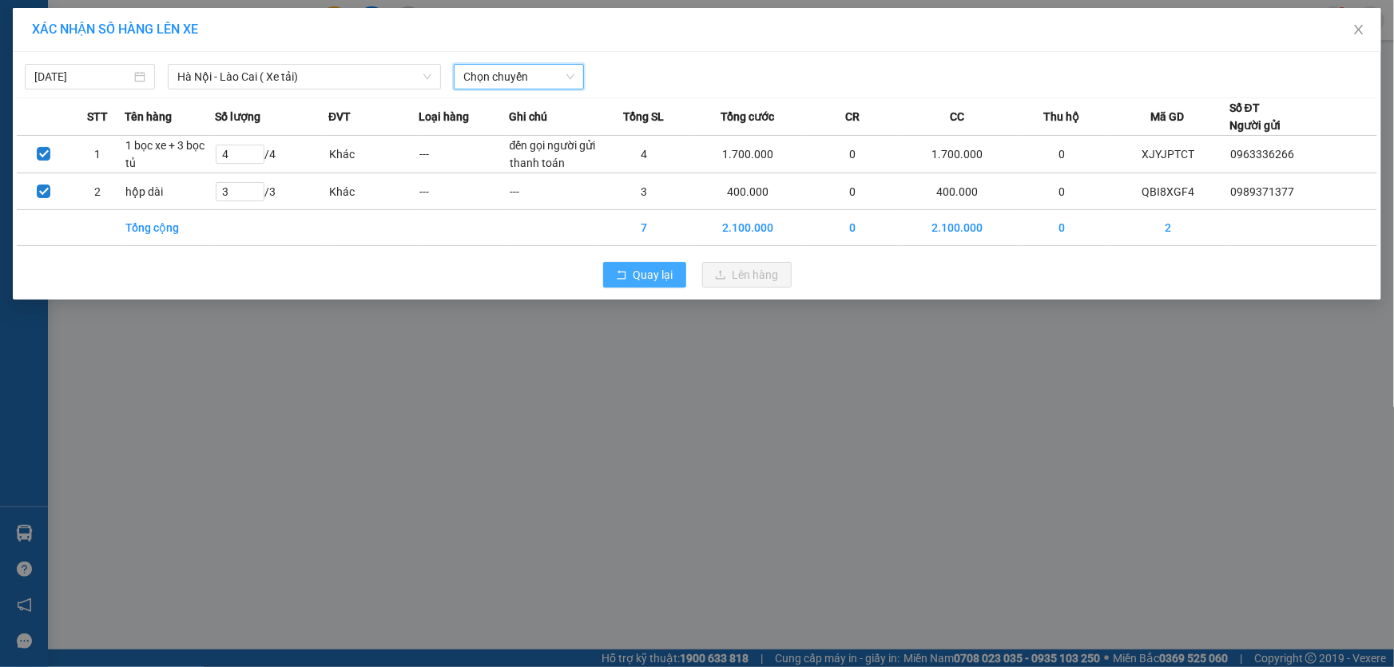
click at [642, 280] on span "Quay lại" at bounding box center [654, 275] width 40 height 18
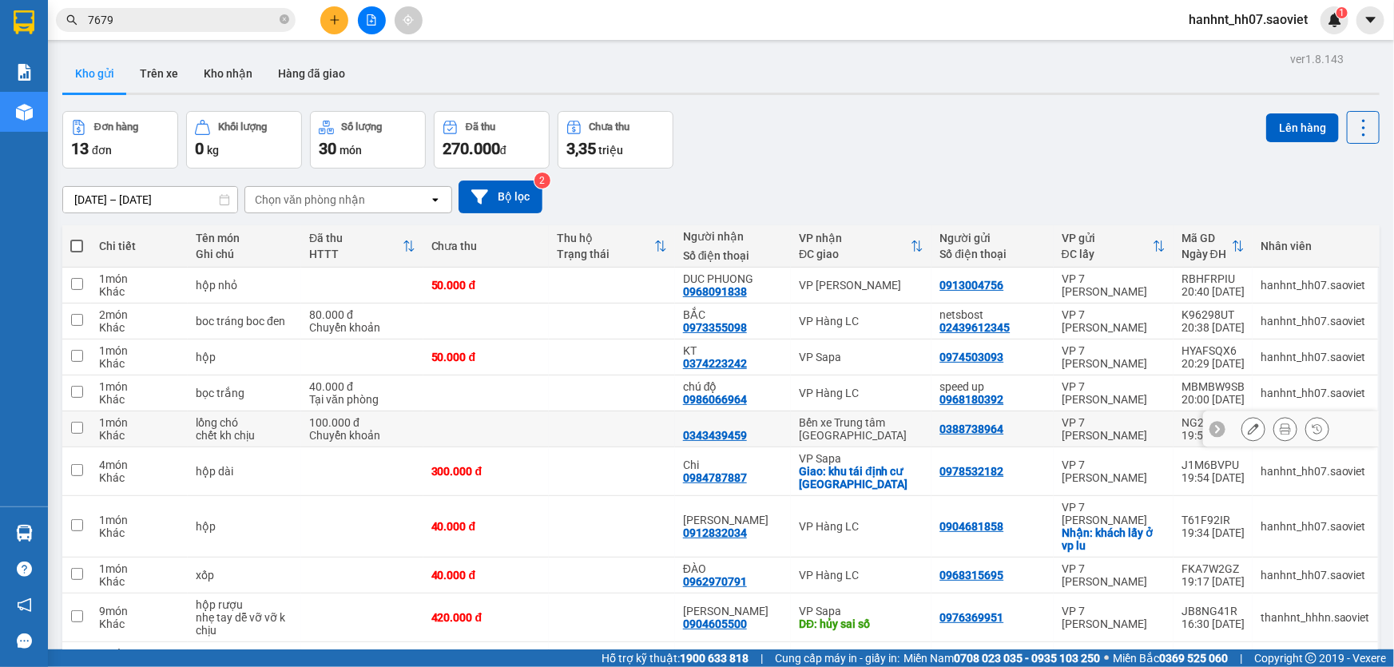
scroll to position [213, 0]
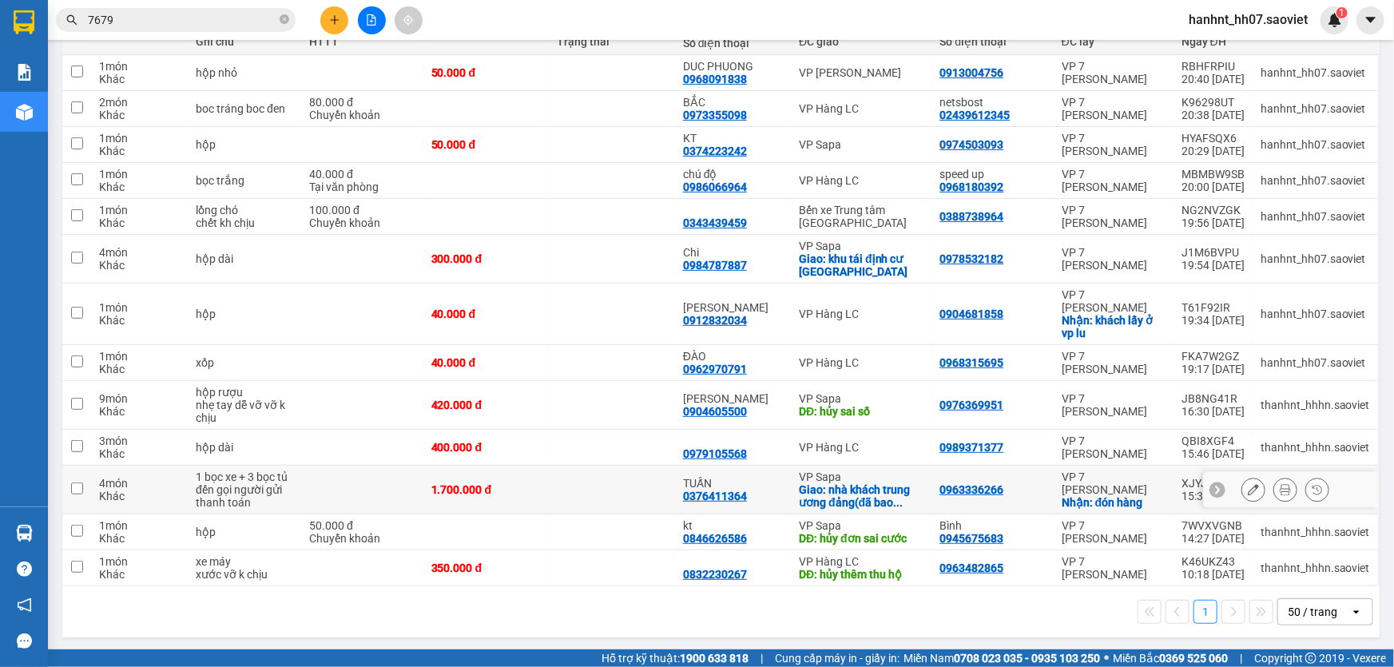
click at [601, 491] on td at bounding box center [612, 490] width 126 height 49
checkbox input "true"
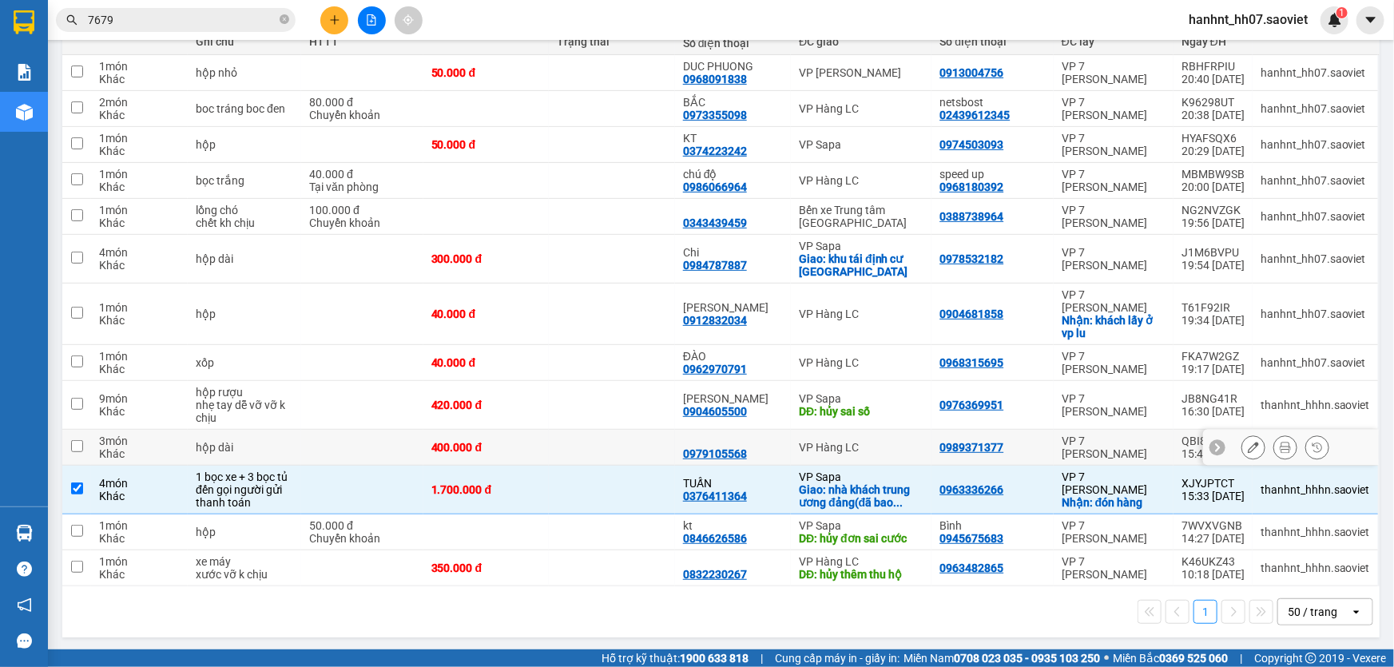
click at [613, 447] on td at bounding box center [612, 448] width 126 height 36
checkbox input "true"
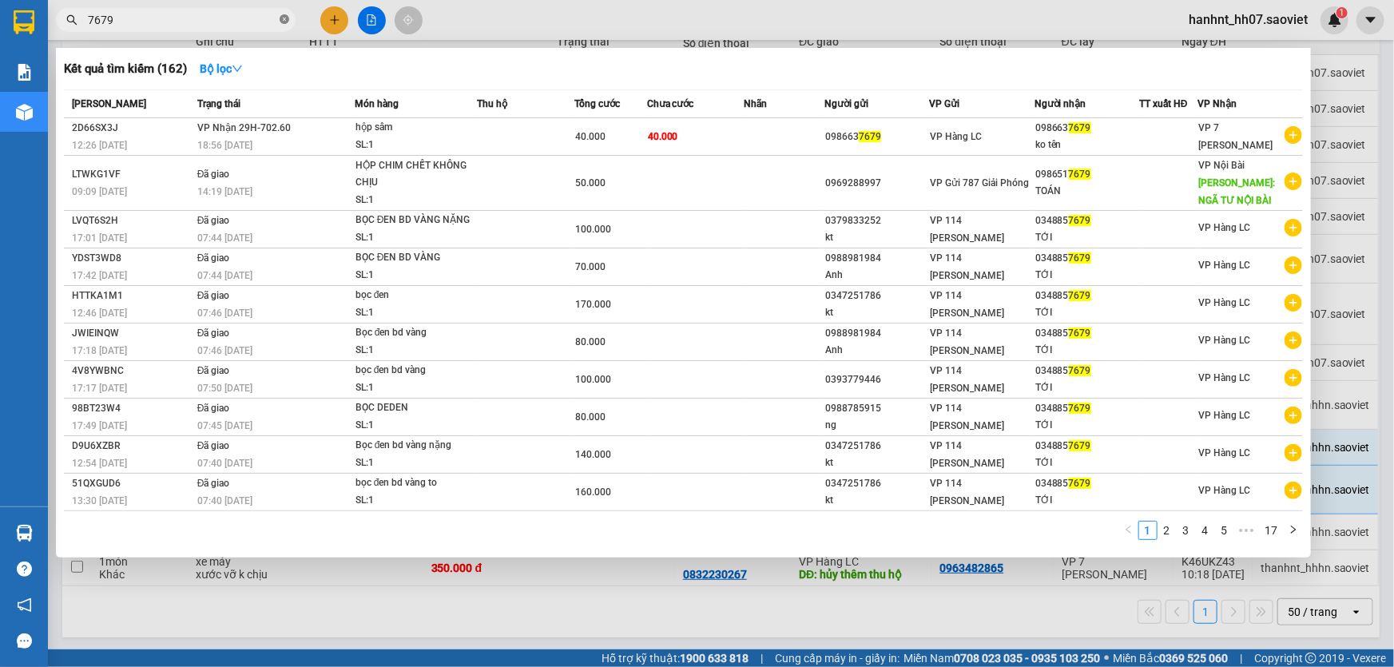
click at [282, 21] on icon "close-circle" at bounding box center [285, 19] width 10 height 10
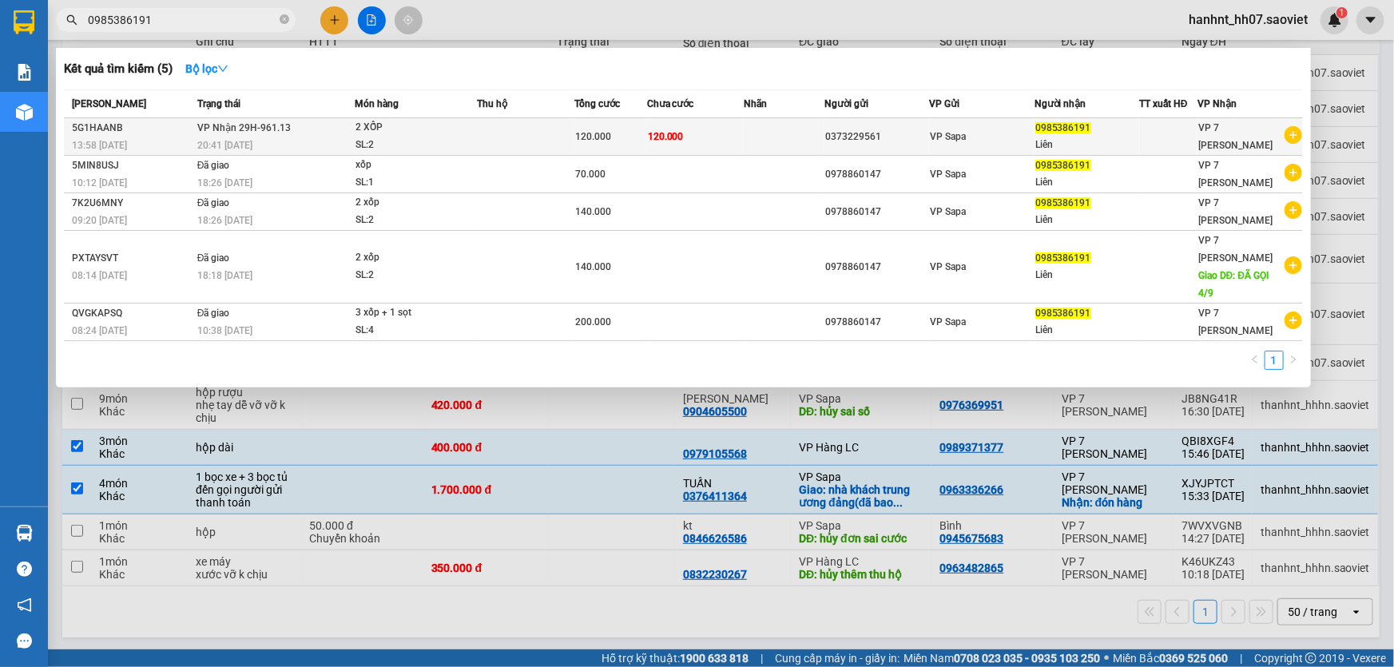
type input "0985386191"
click at [535, 129] on td at bounding box center [525, 137] width 97 height 38
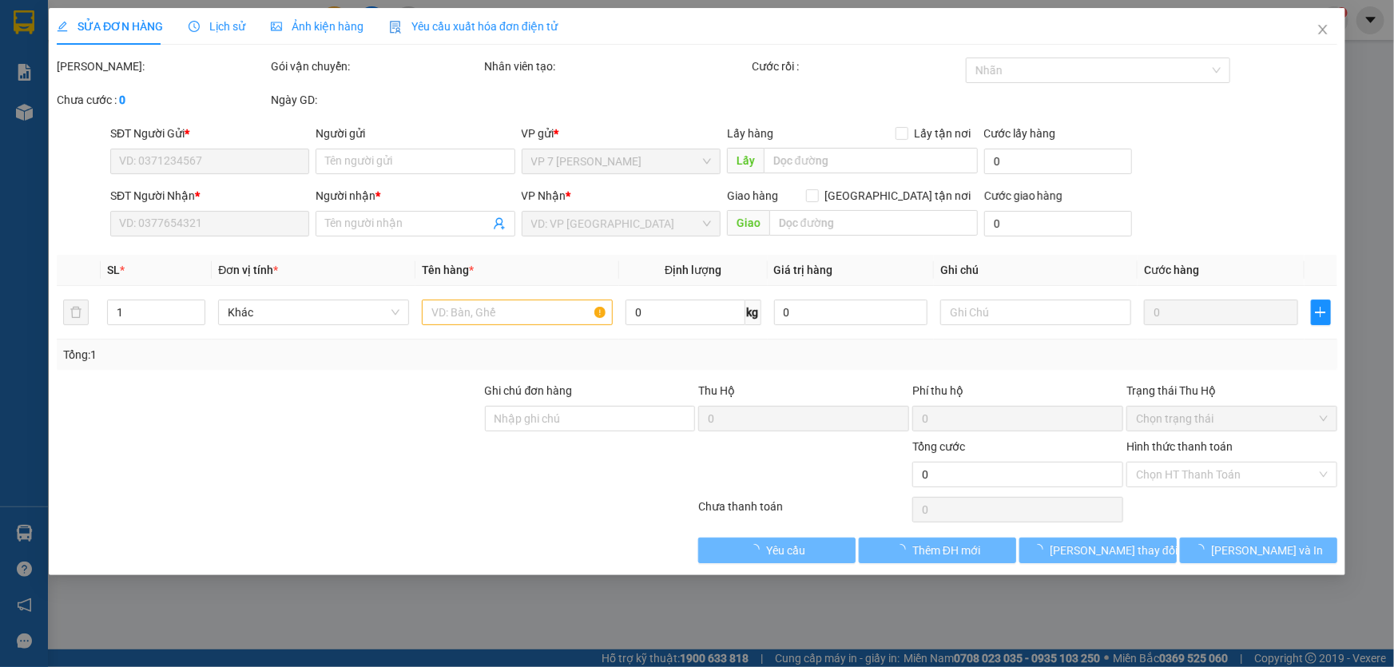
type input "0373229561"
type input "0985386191"
type input "Liên"
type input "120.000"
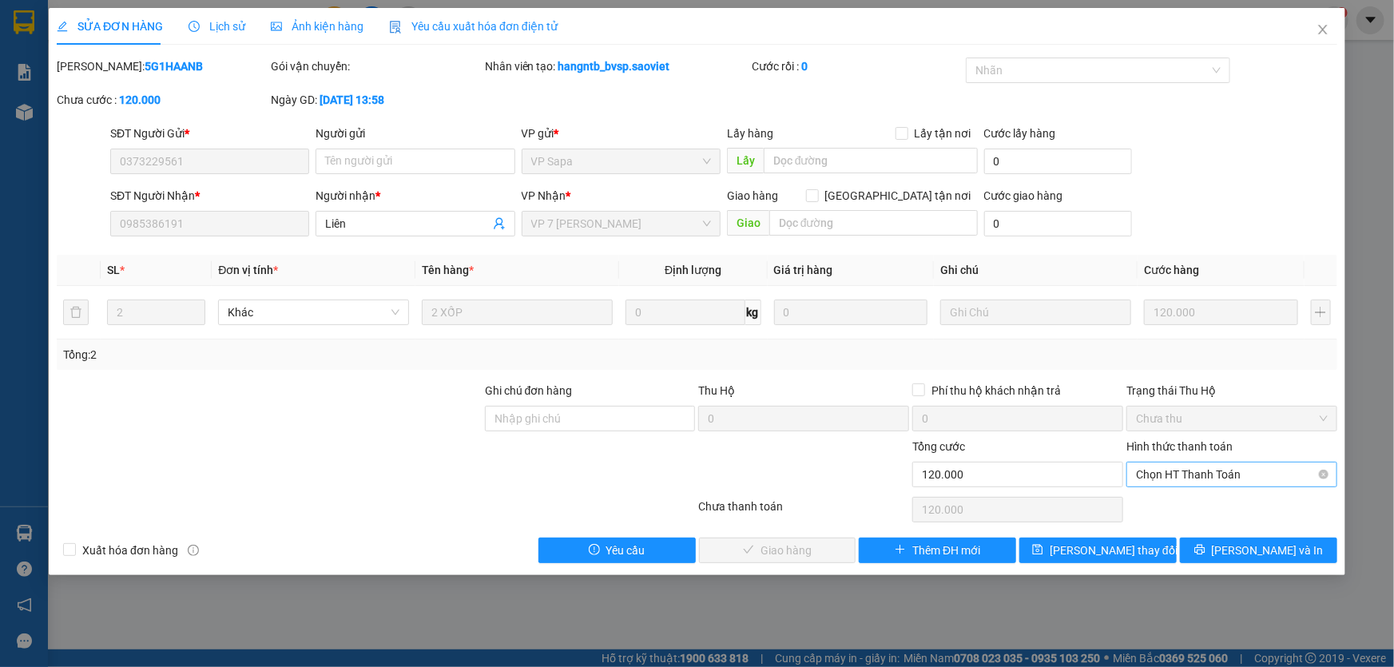
click at [1238, 470] on span "Chọn HT Thanh Toán" at bounding box center [1232, 475] width 192 height 24
click at [1212, 525] on div "Chuyển khoản" at bounding box center [1232, 532] width 192 height 18
type input "0"
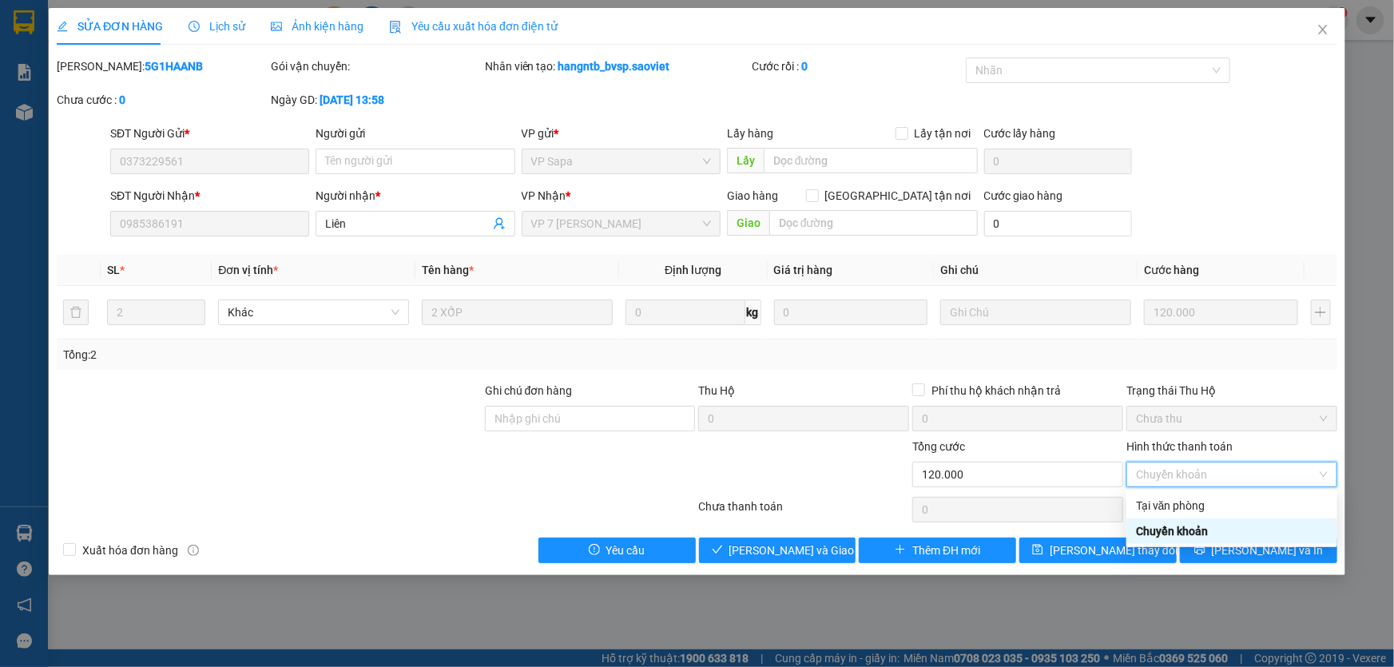
click at [1151, 527] on div "Chuyển khoản" at bounding box center [1232, 532] width 192 height 18
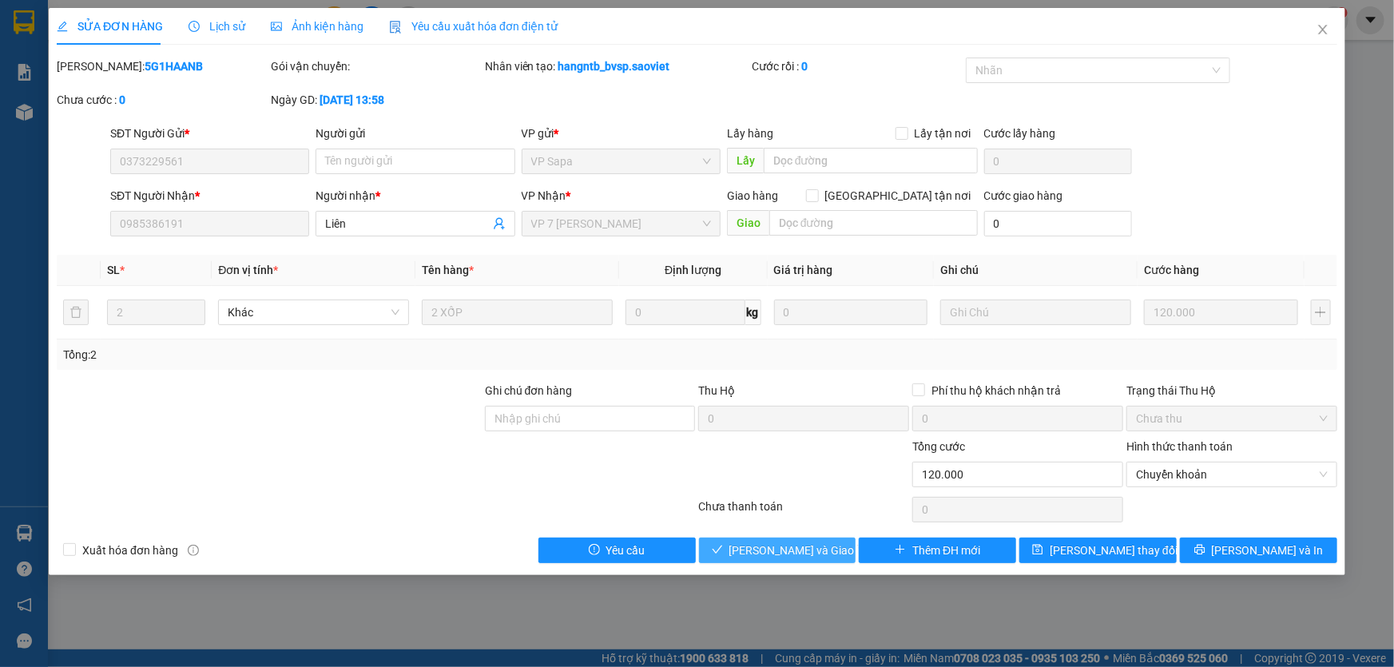
click at [793, 543] on span "Lưu và Giao hàng" at bounding box center [805, 551] width 153 height 18
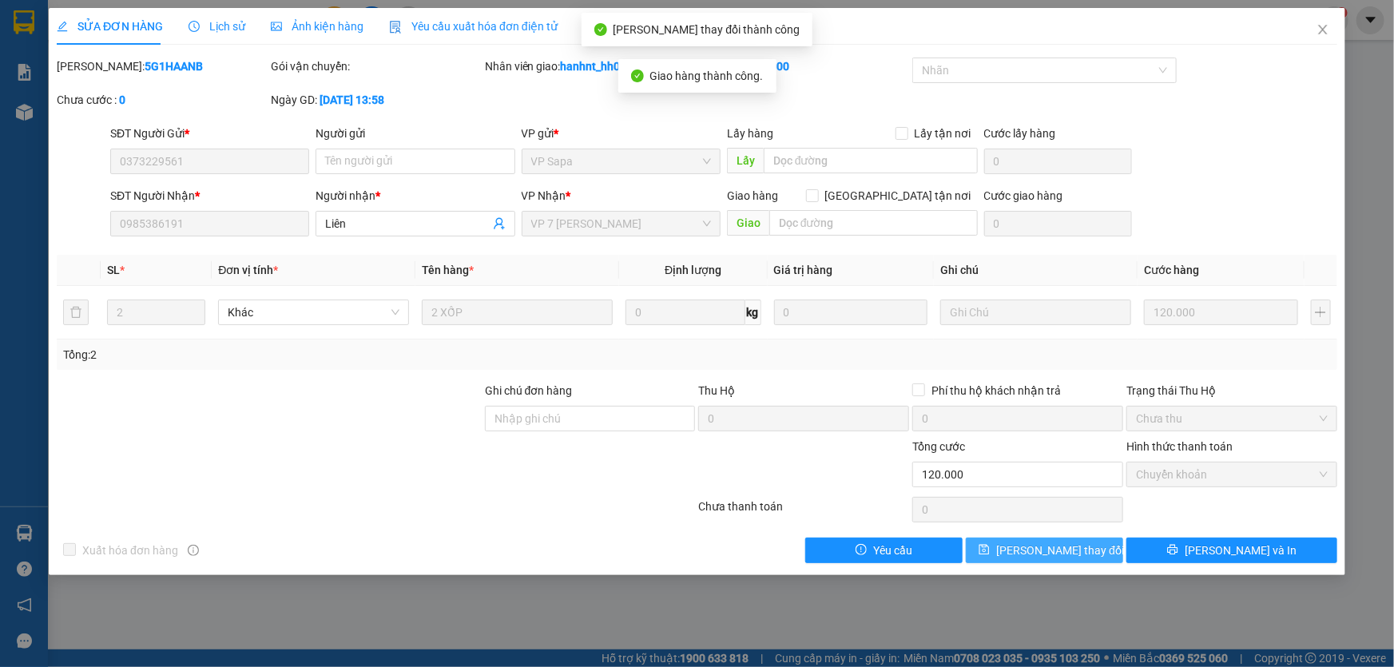
click at [995, 550] on button "Lưu thay đổi" at bounding box center [1044, 551] width 157 height 26
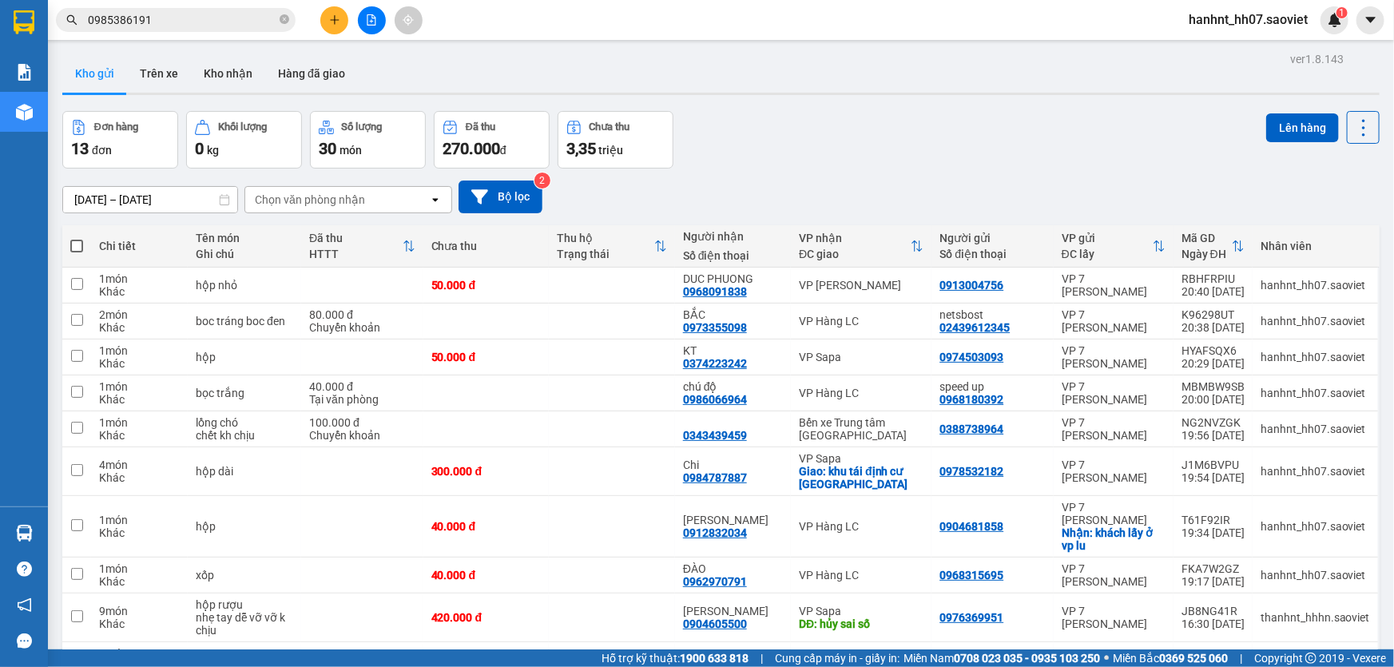
click at [167, 19] on input "0985386191" at bounding box center [182, 20] width 189 height 18
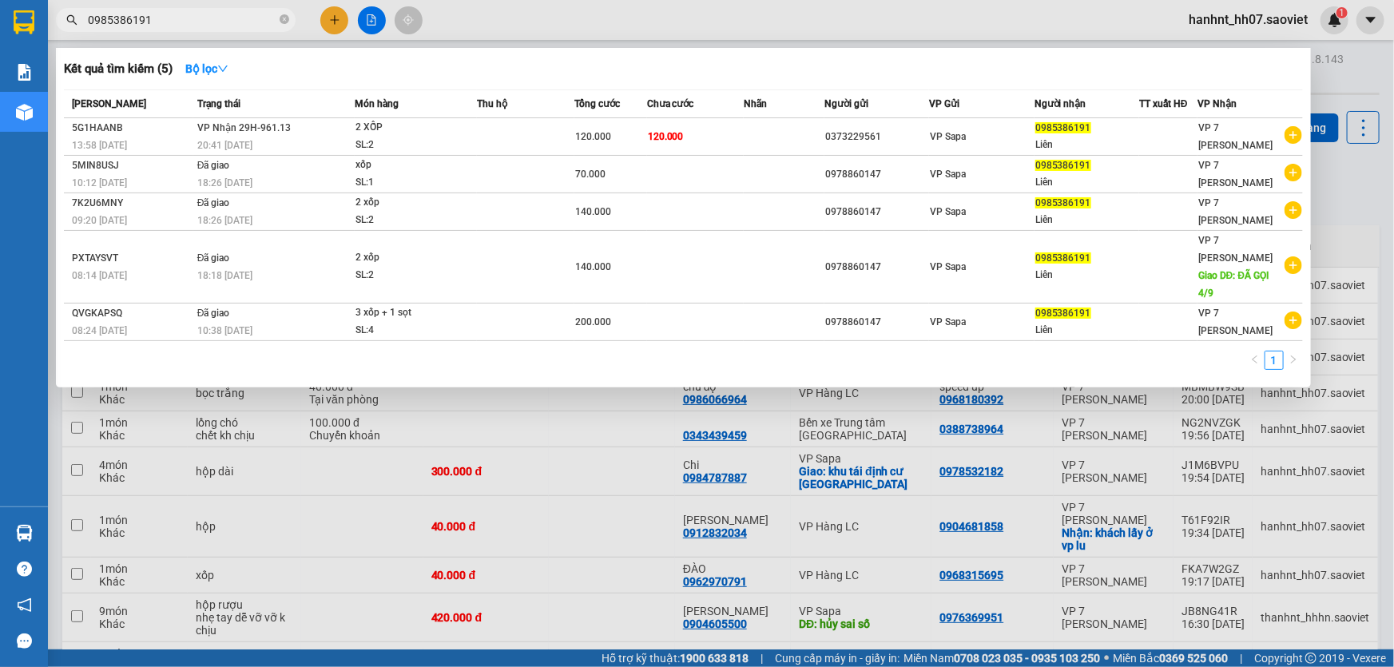
click at [170, 19] on input "0985386191" at bounding box center [182, 20] width 189 height 18
click at [172, 18] on input "0985386191" at bounding box center [182, 20] width 189 height 18
click at [318, 18] on div at bounding box center [697, 333] width 1394 height 667
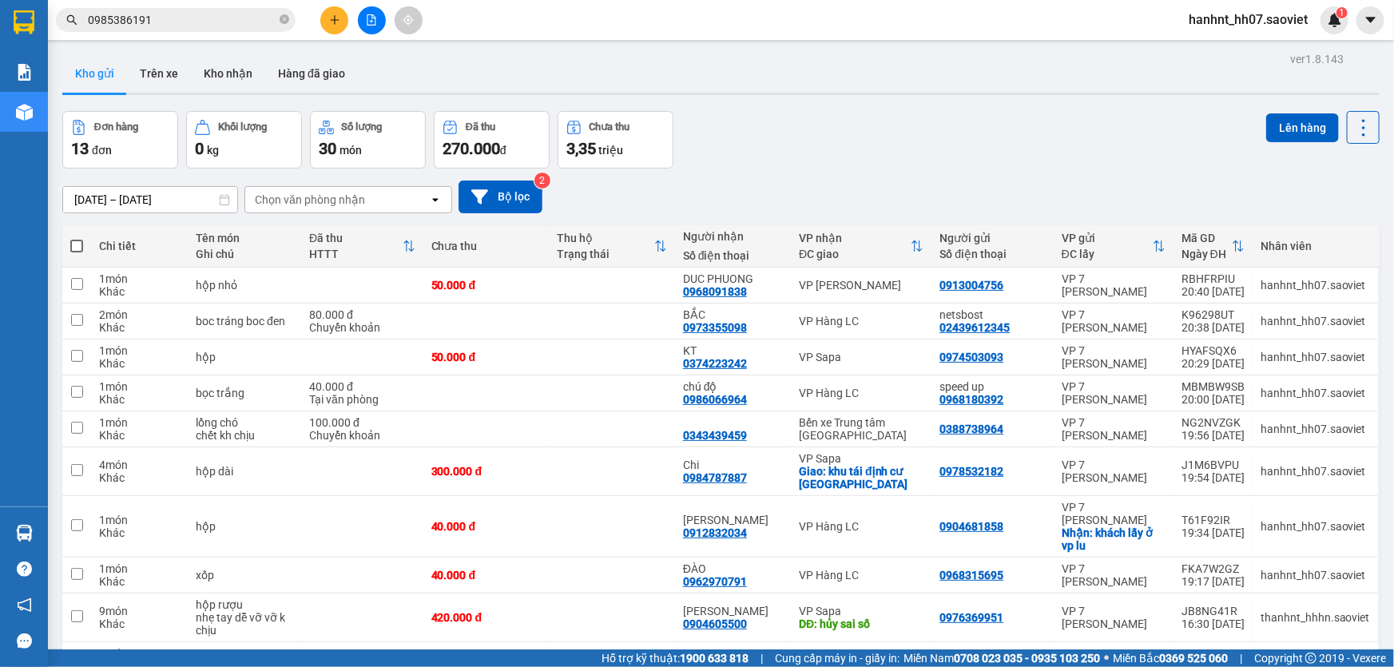
click at [336, 22] on icon "plus" at bounding box center [334, 19] width 11 height 11
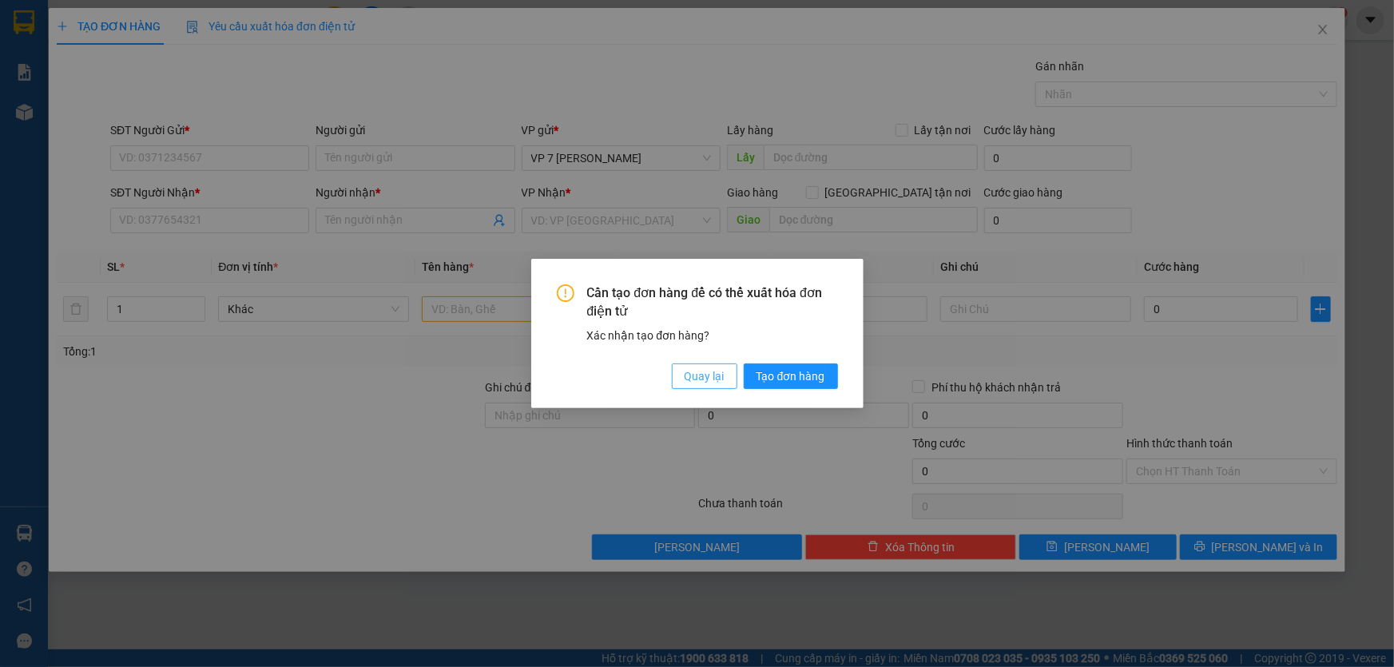
click at [697, 381] on span "Quay lại" at bounding box center [705, 377] width 40 height 18
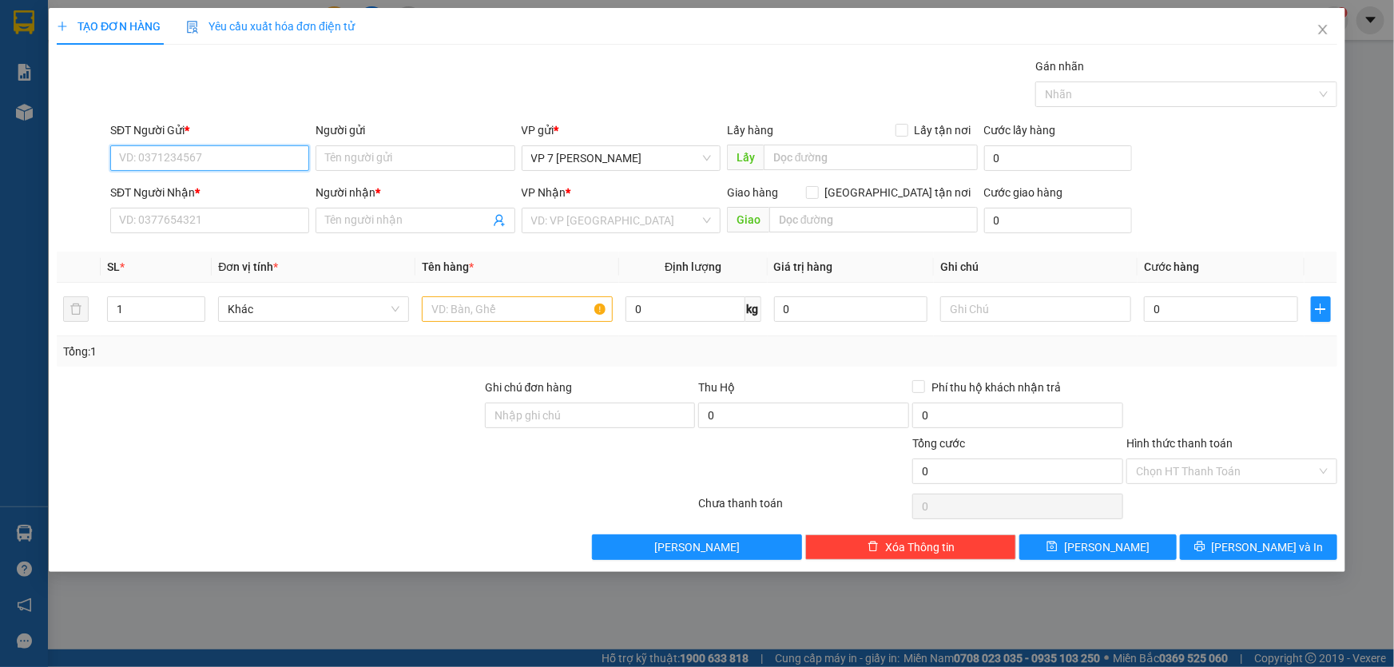
click at [125, 161] on input "SĐT Người Gửi *" at bounding box center [209, 158] width 199 height 26
type input "0338567343"
click at [167, 184] on div "0338567343" at bounding box center [210, 190] width 180 height 18
type input "0912032879"
type input "LƯU"
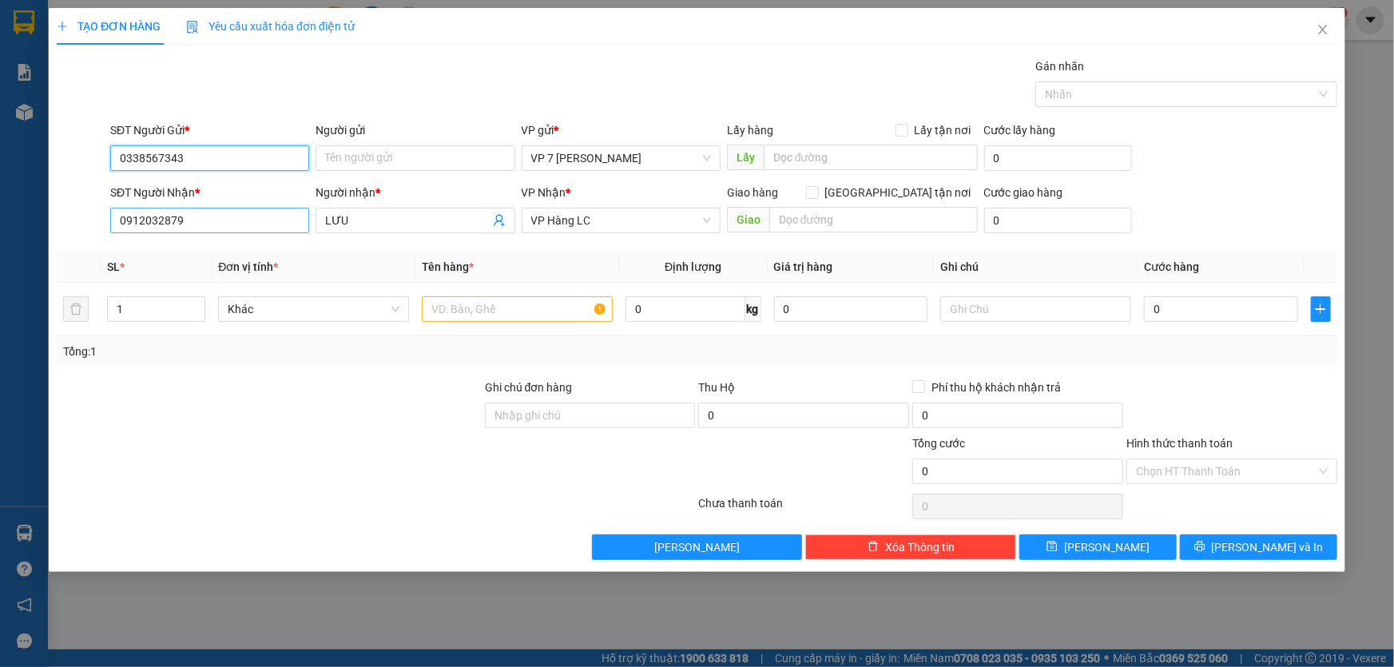
type input "0338567343"
click at [230, 221] on input "0912032879" at bounding box center [209, 221] width 199 height 26
type input "0857029101"
click at [173, 253] on div "0857029101 - kt" at bounding box center [210, 253] width 180 height 18
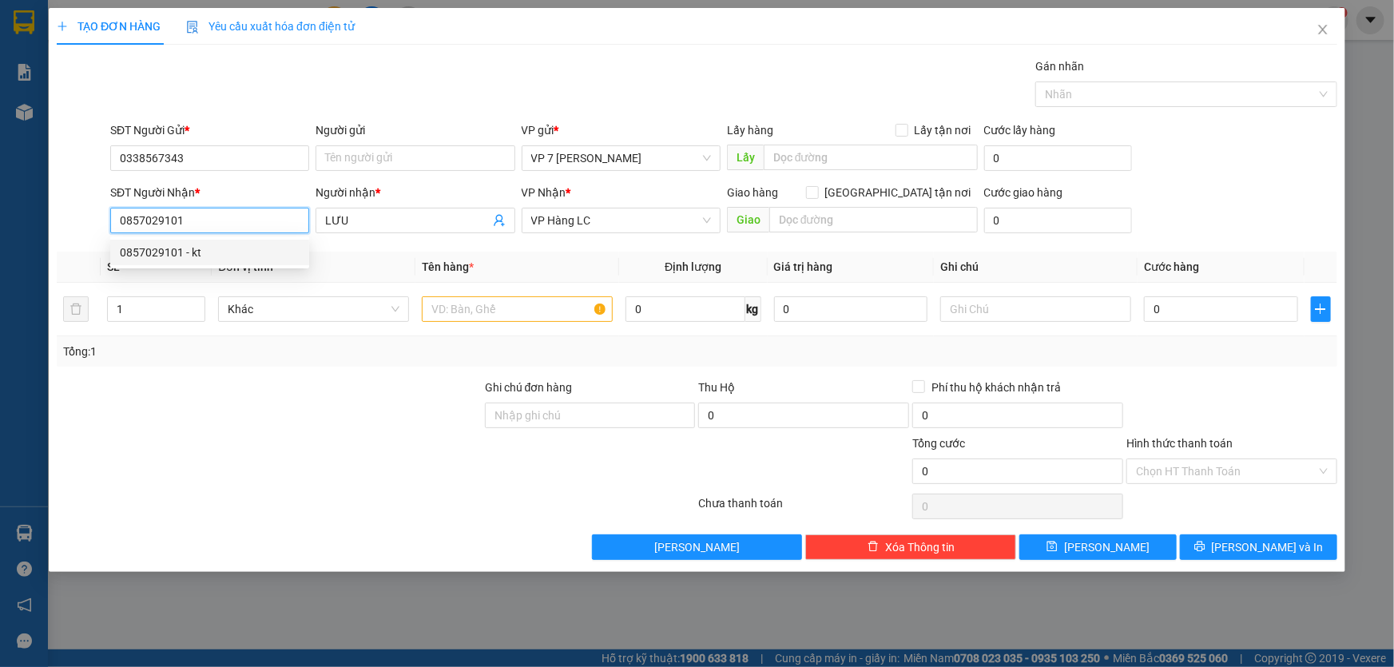
type input "kt"
type input "0857029101"
click at [475, 320] on input "text" at bounding box center [517, 309] width 191 height 26
click at [486, 315] on input "text" at bounding box center [517, 309] width 191 height 26
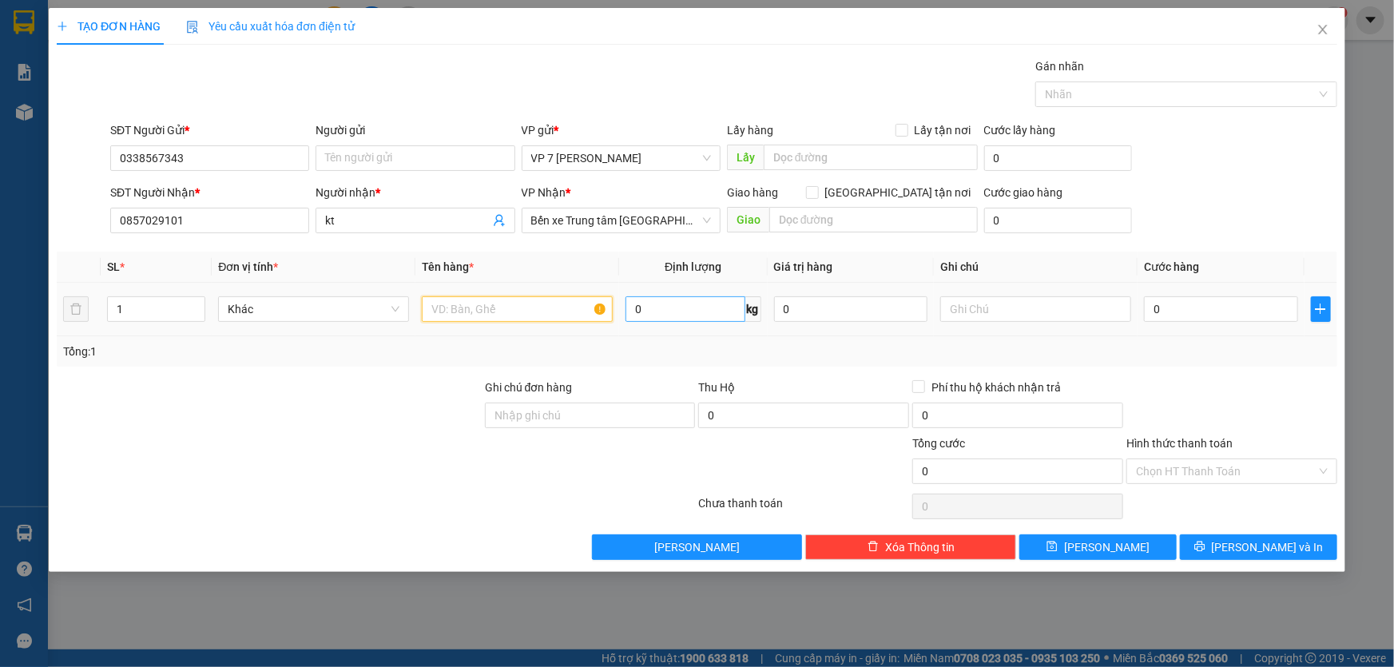
type input "o"
type input "ô"
type input "ộ"
click at [1197, 312] on input "0" at bounding box center [1221, 309] width 154 height 26
click at [497, 310] on input "hộp hoa" at bounding box center [517, 309] width 191 height 26
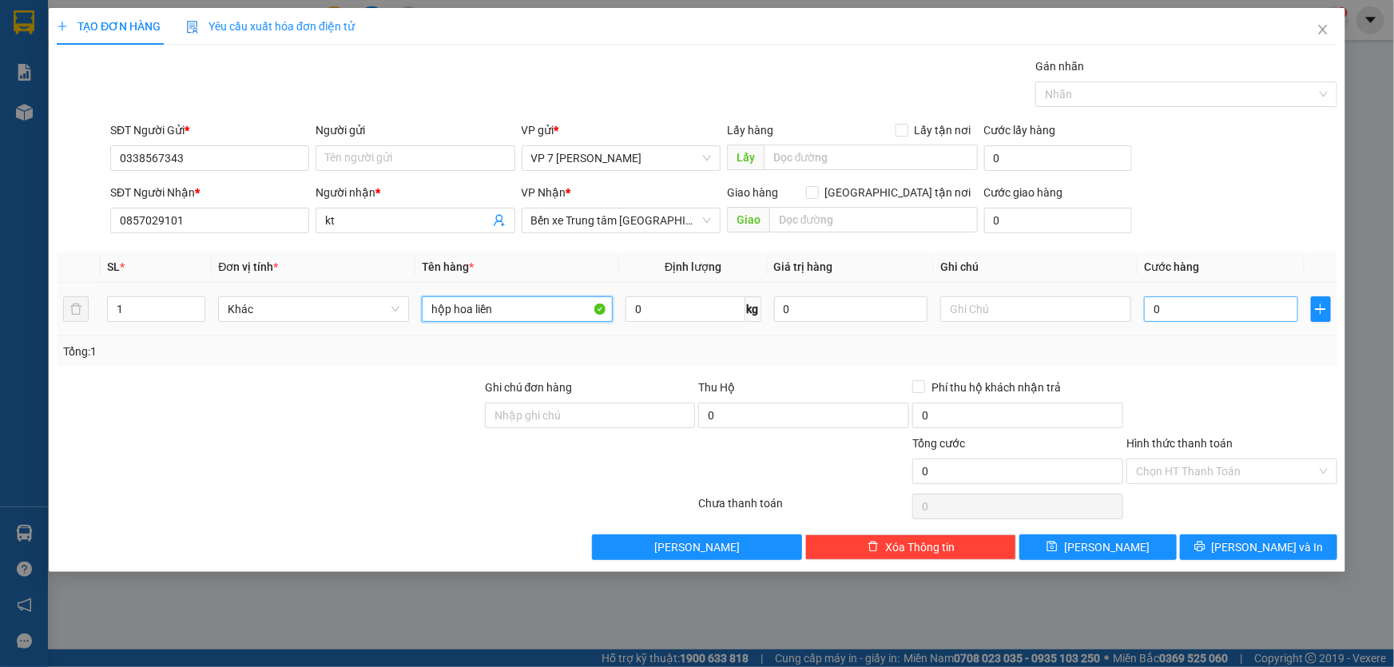
type input "hộp hoa liền"
click at [1180, 312] on input "0" at bounding box center [1221, 309] width 154 height 26
type input "6"
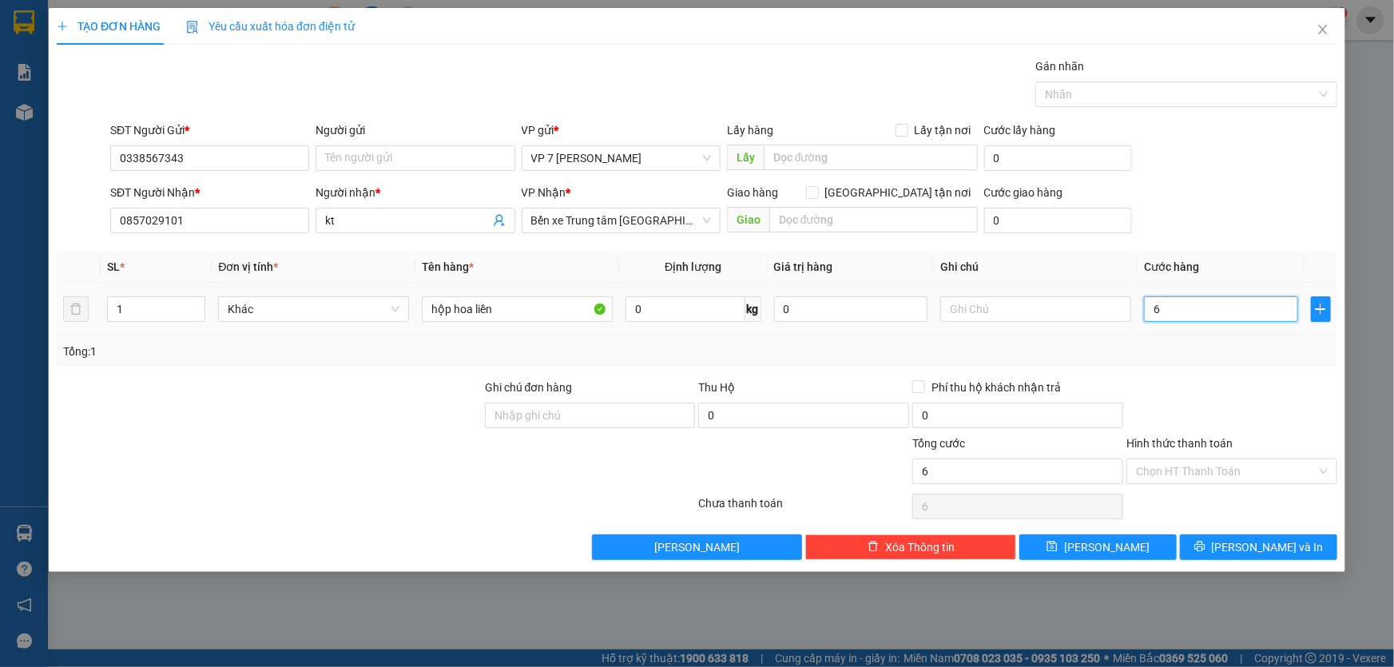
type input "60"
type input "60.000"
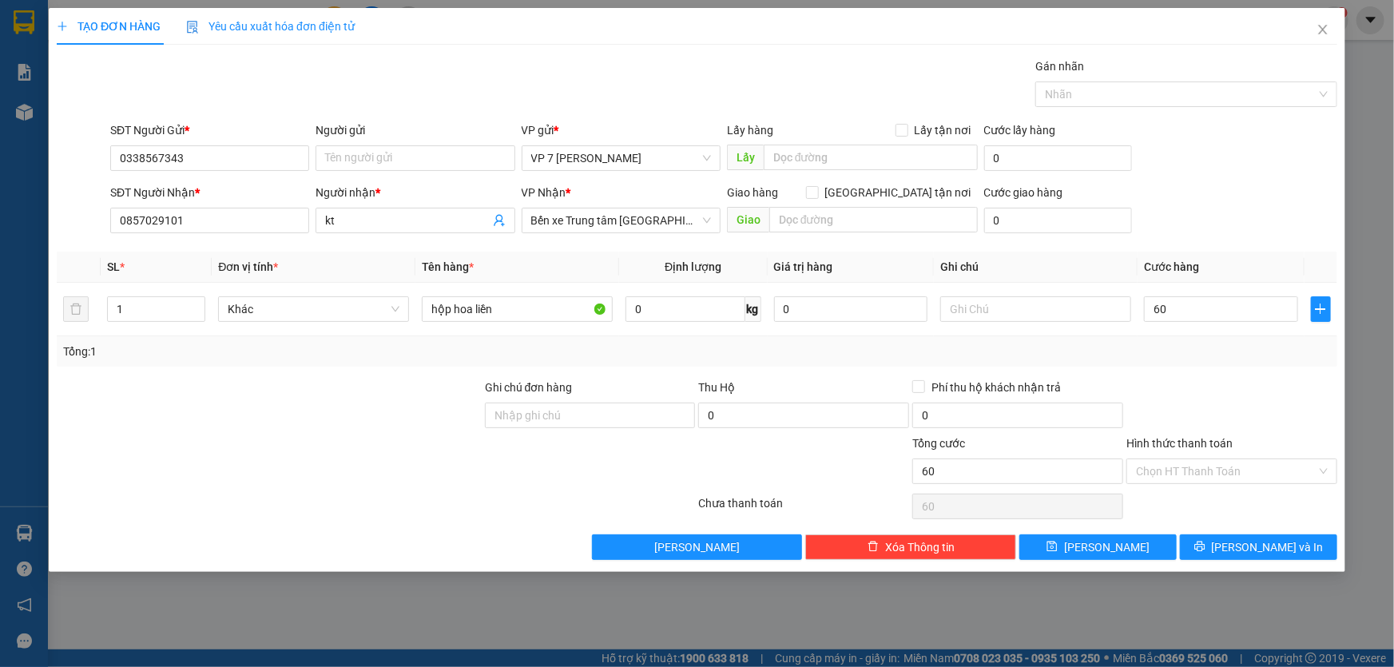
type input "60.000"
click at [1262, 420] on div at bounding box center [1232, 407] width 214 height 56
click at [1278, 539] on span "Lưu và In" at bounding box center [1268, 548] width 112 height 18
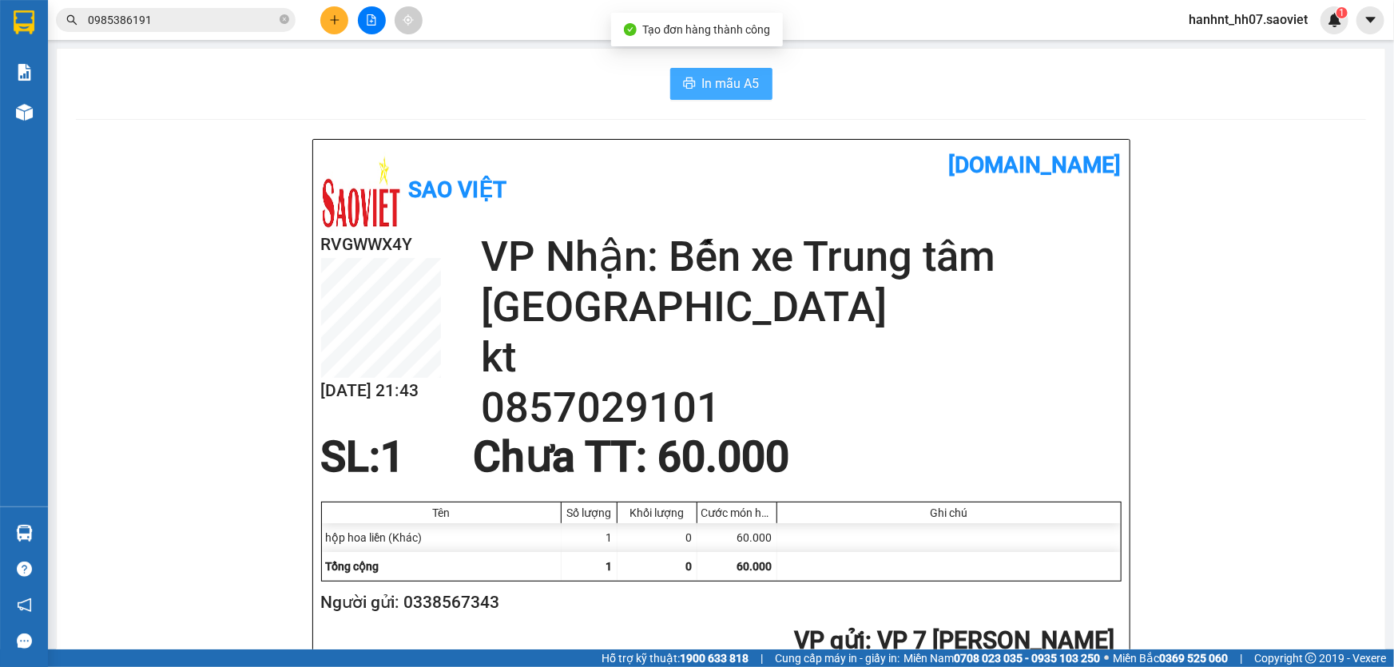
click at [707, 80] on span "In mẫu A5" at bounding box center [731, 84] width 58 height 20
click at [495, 0] on div "Kết quả tìm kiếm ( 5 ) Bộ lọc Mã ĐH Trạng thái Món hàng Thu hộ Tổng cước Chưa c…" at bounding box center [697, 20] width 1394 height 40
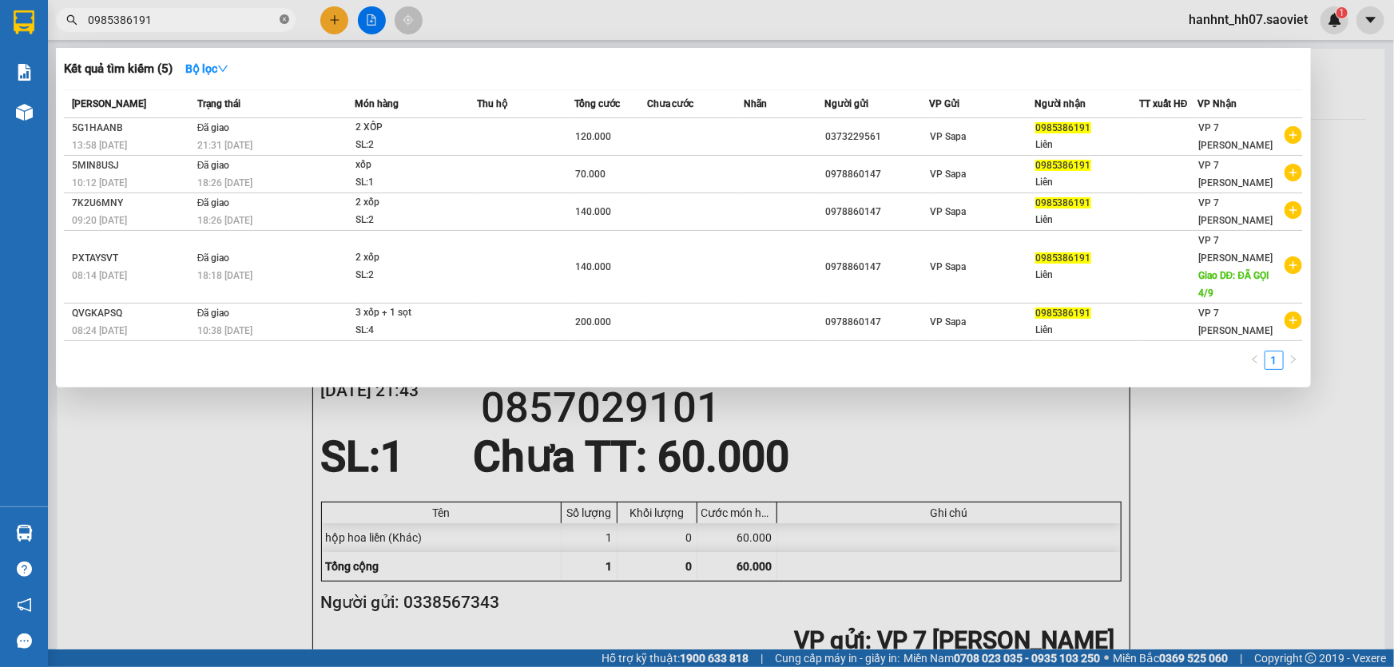
click at [284, 22] on icon "close-circle" at bounding box center [285, 19] width 10 height 10
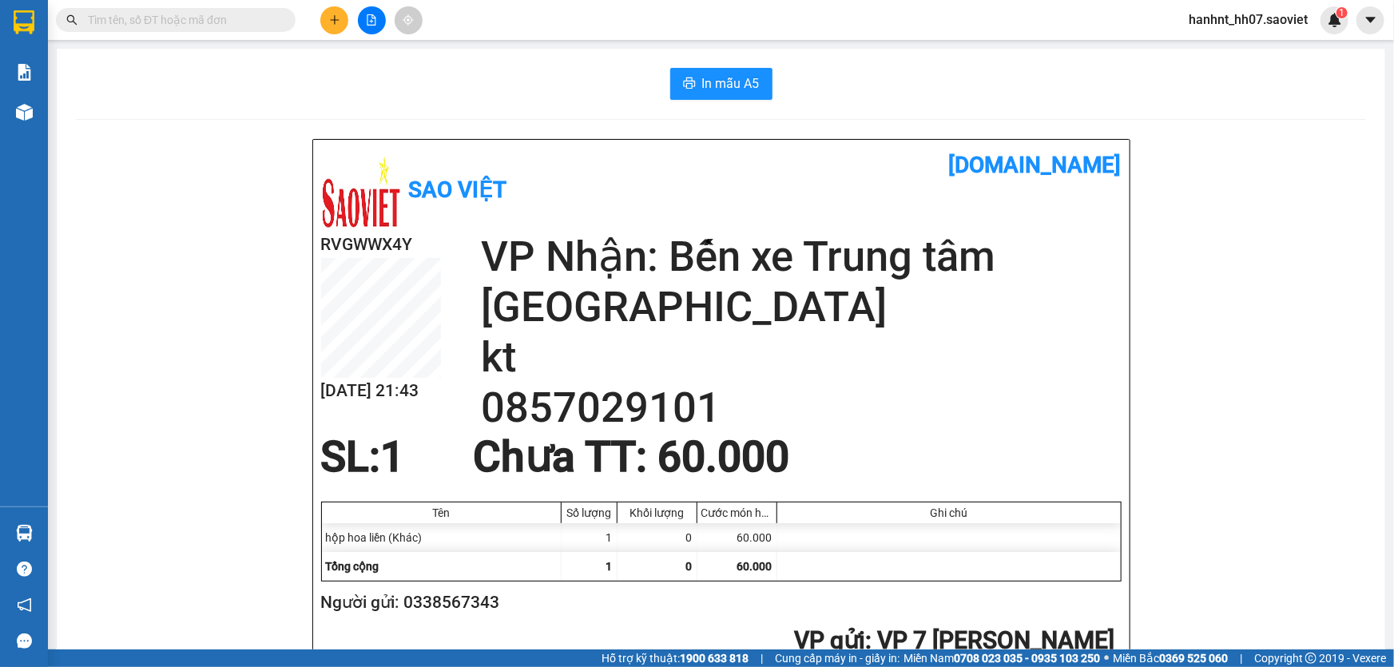
click at [187, 19] on input "text" at bounding box center [182, 20] width 189 height 18
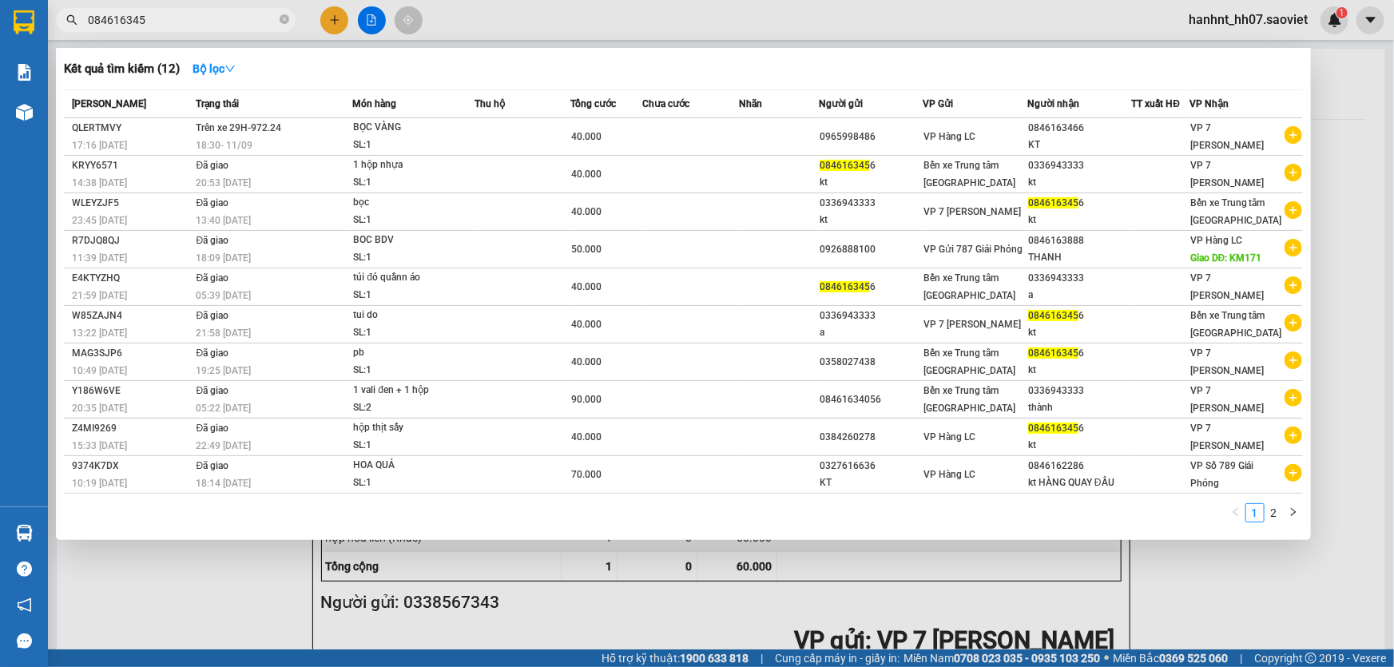
type input "0846163456"
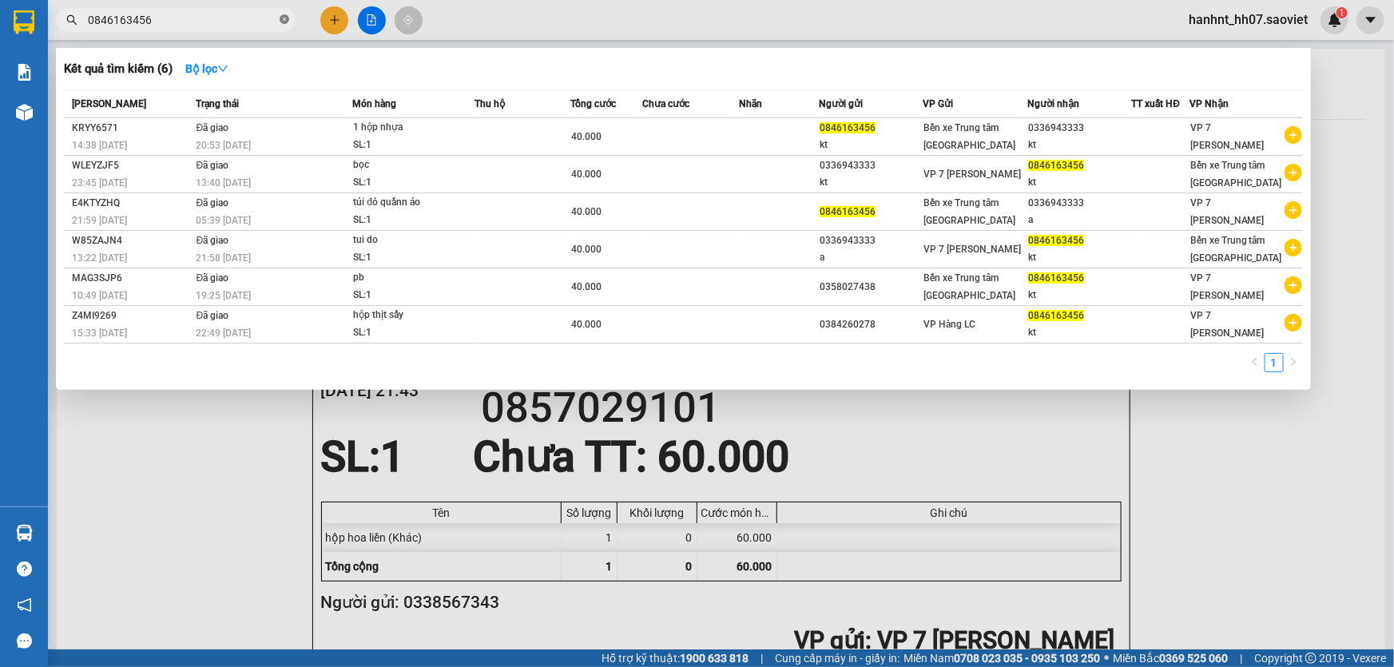
click at [286, 19] on icon "close-circle" at bounding box center [285, 19] width 10 height 10
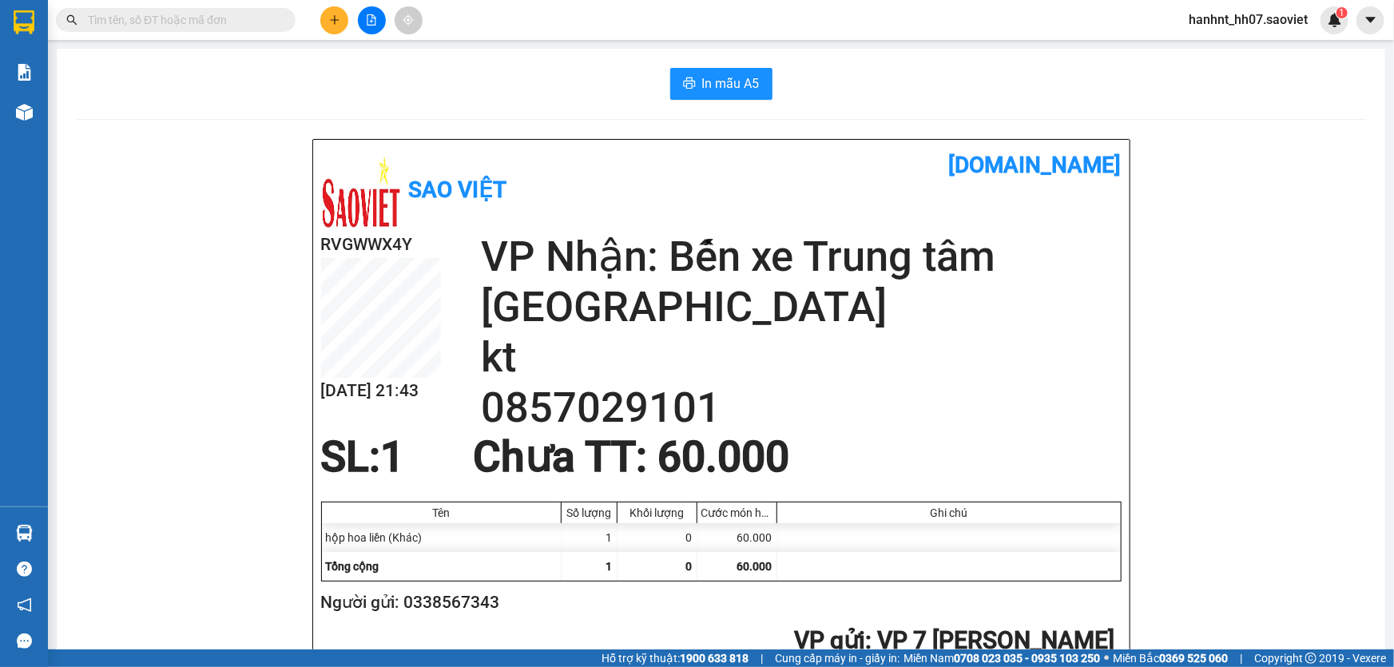
click at [246, 19] on input "text" at bounding box center [182, 20] width 189 height 18
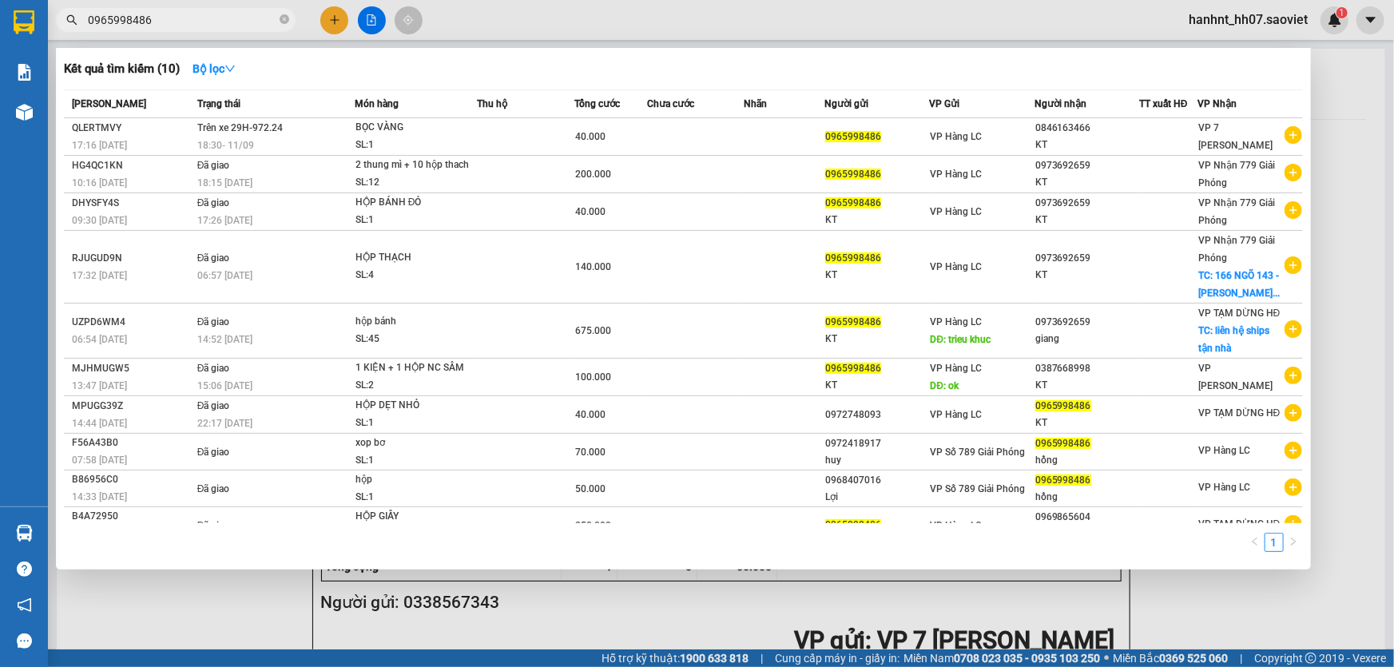
type input "0965998486"
click at [288, 18] on icon "close-circle" at bounding box center [285, 19] width 10 height 10
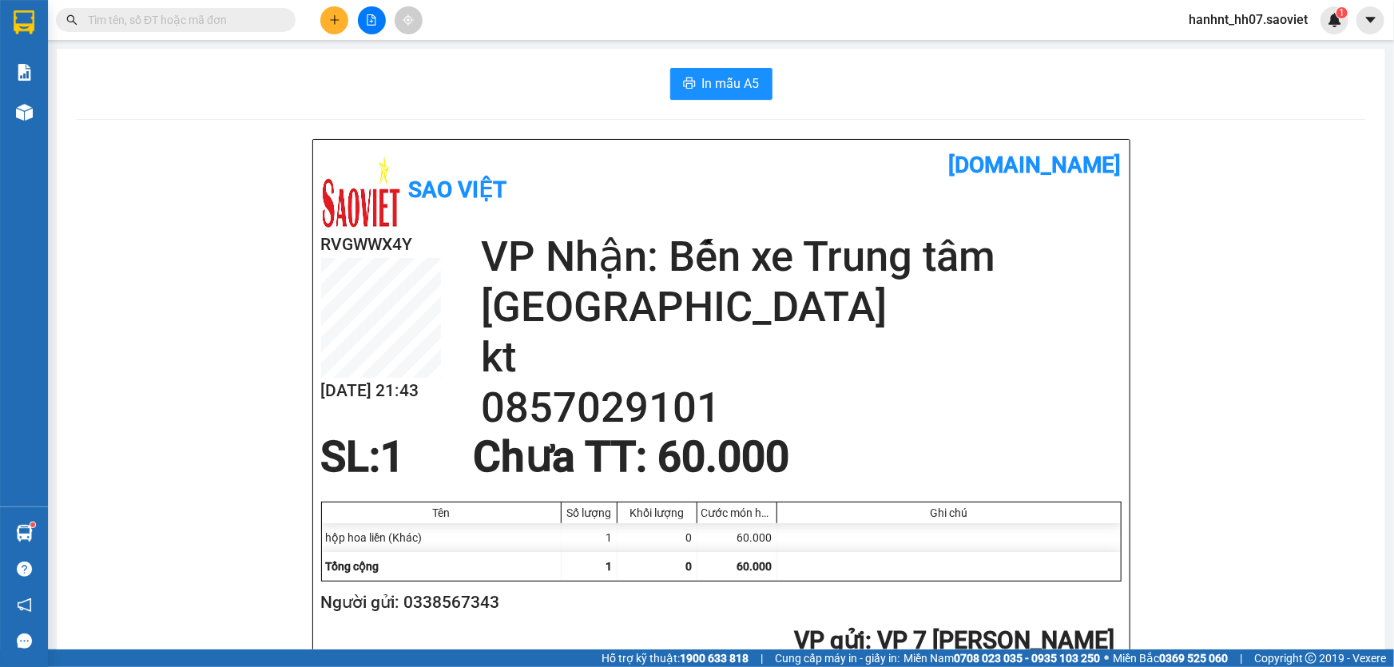
click at [219, 22] on input "text" at bounding box center [182, 20] width 189 height 18
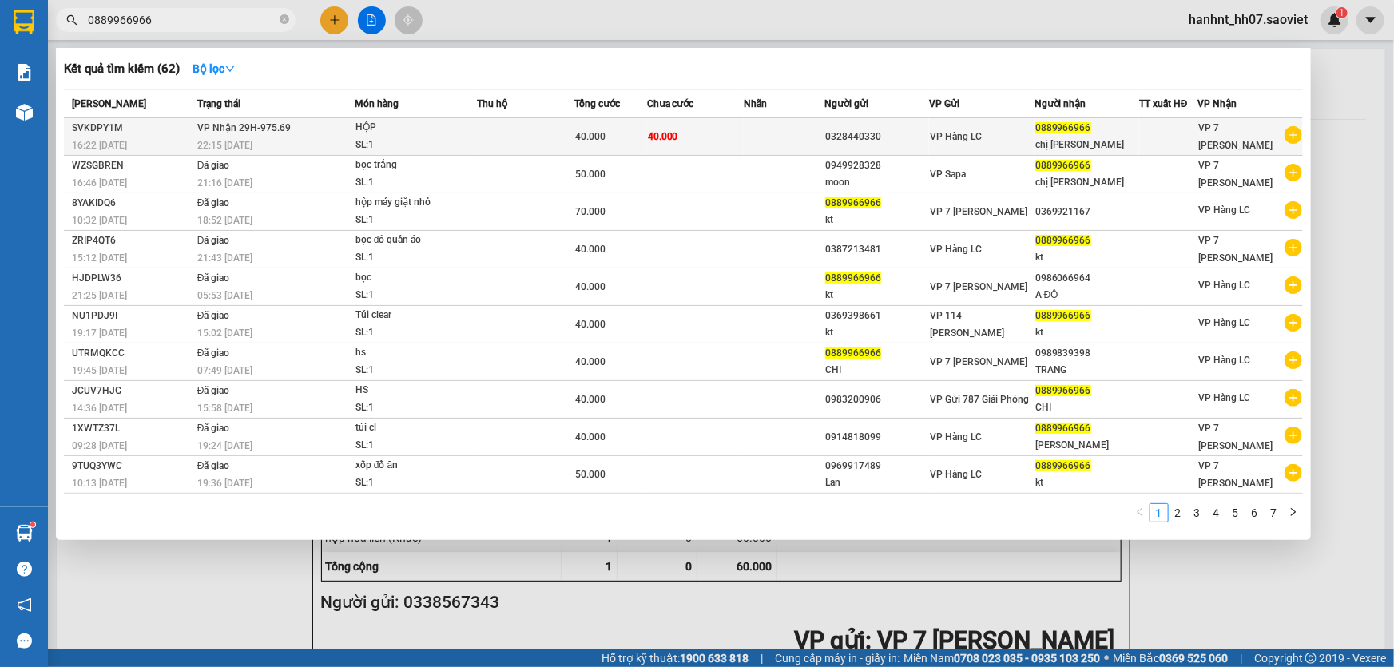
type input "0889966966"
click at [1071, 135] on div "0889966966" at bounding box center [1086, 128] width 103 height 17
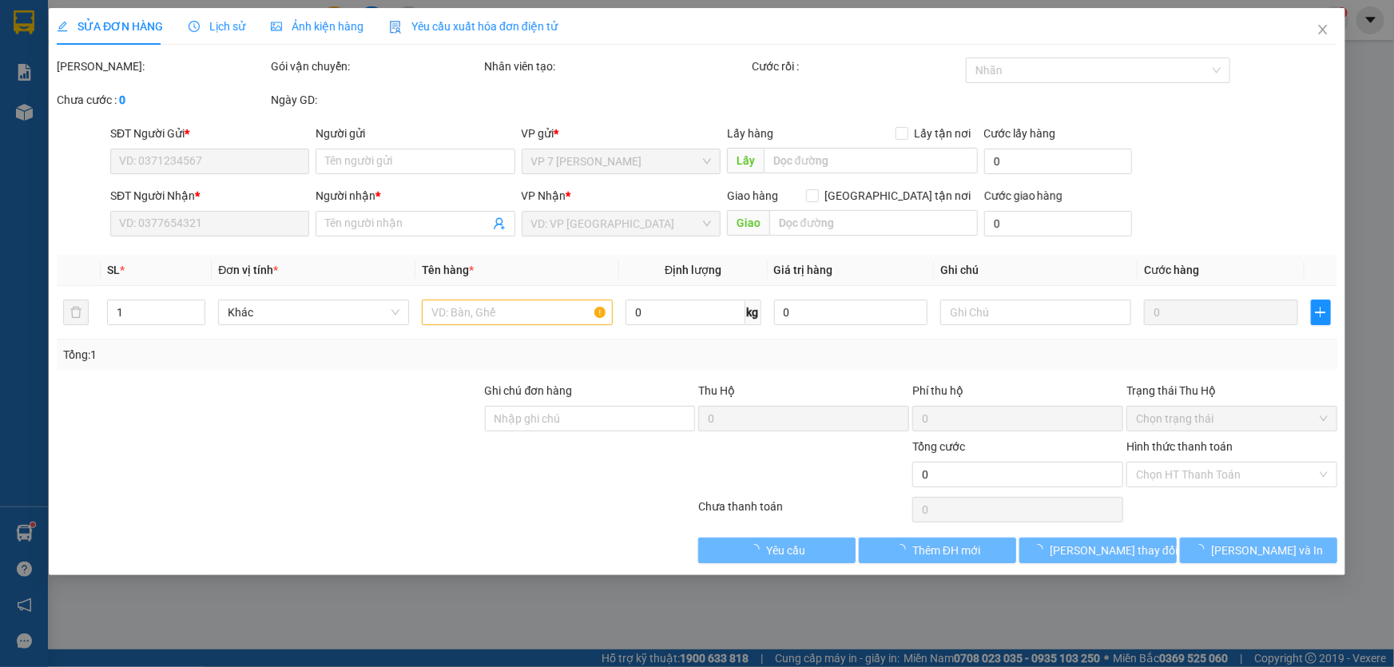
type input "0328440330"
type input "0889966966"
type input "chị huệ chi"
type input "40.000"
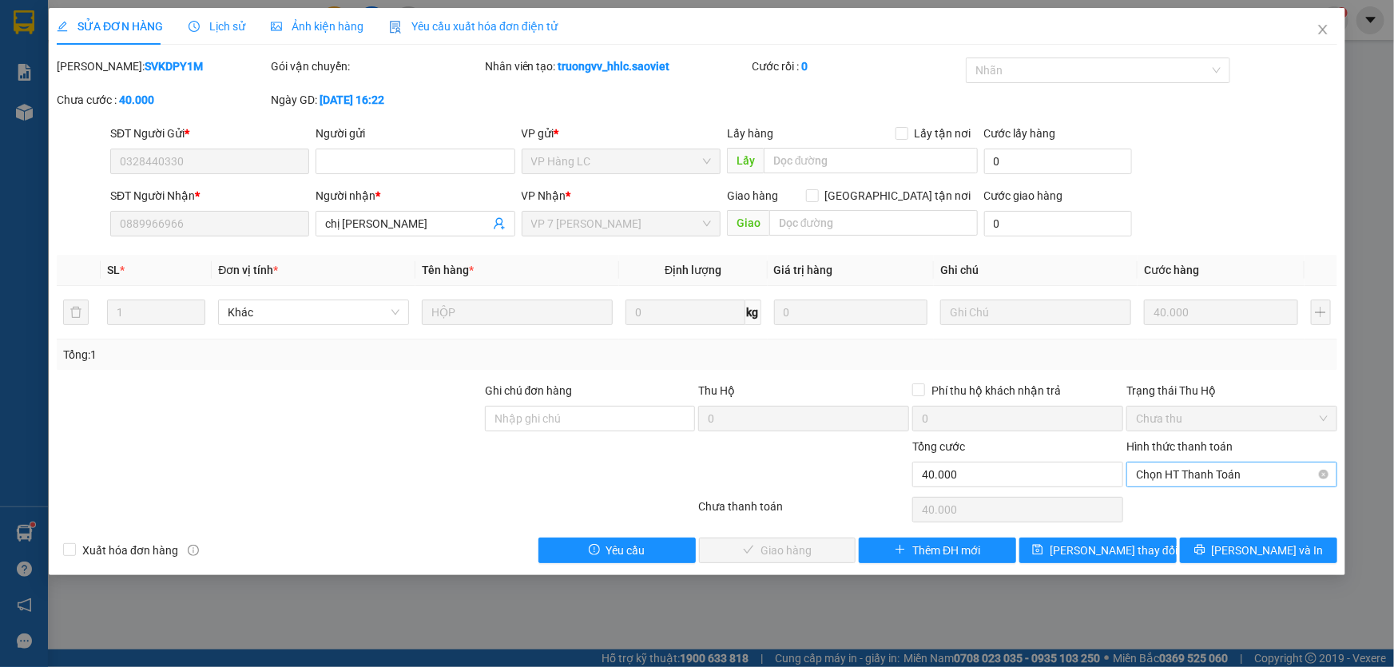
click at [1196, 473] on span "Chọn HT Thanh Toán" at bounding box center [1232, 475] width 192 height 24
click at [1184, 532] on div "Chuyển khoản" at bounding box center [1232, 532] width 192 height 18
type input "0"
drag, startPoint x: 817, startPoint y: 559, endPoint x: 876, endPoint y: 576, distance: 62.2
click at [876, 576] on div "SỬA ĐƠN HÀNG Lịch sử Ảnh kiện hàng Yêu cầu xuất hóa đơn điện tử Total Paid Fee …" at bounding box center [697, 333] width 1394 height 667
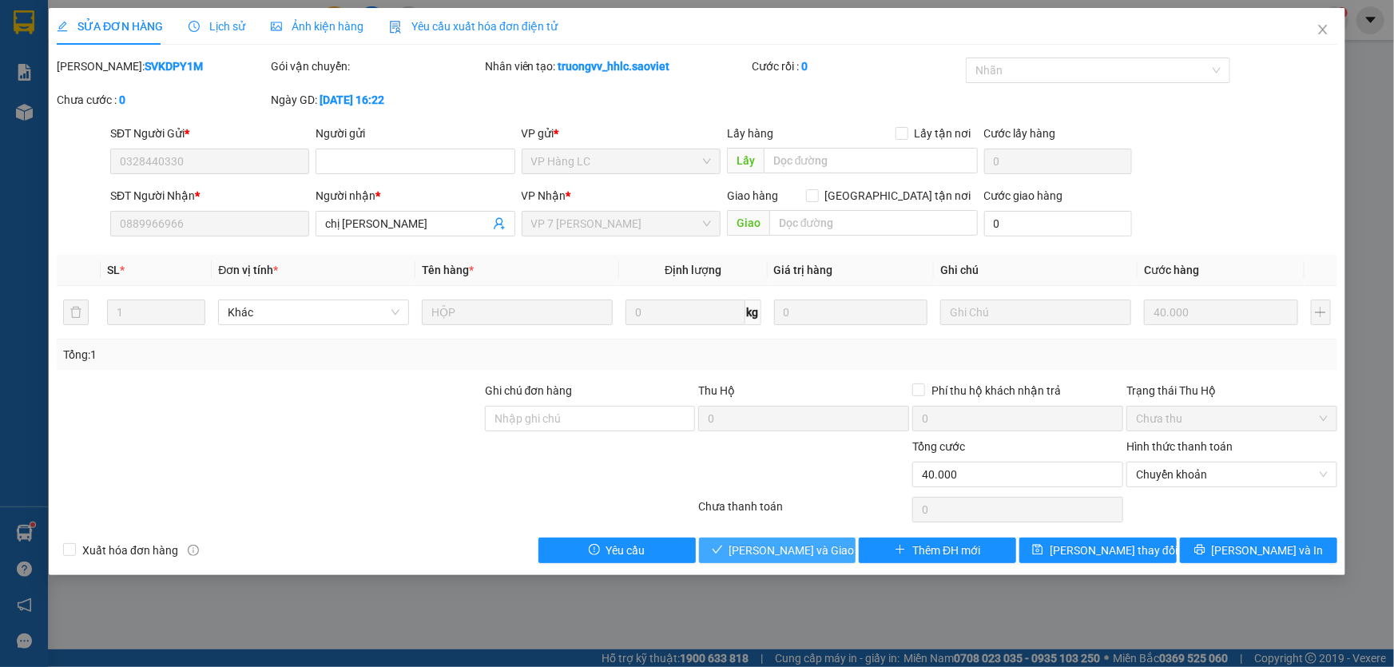
click at [789, 551] on span "Lưu và Giao hàng" at bounding box center [805, 551] width 153 height 18
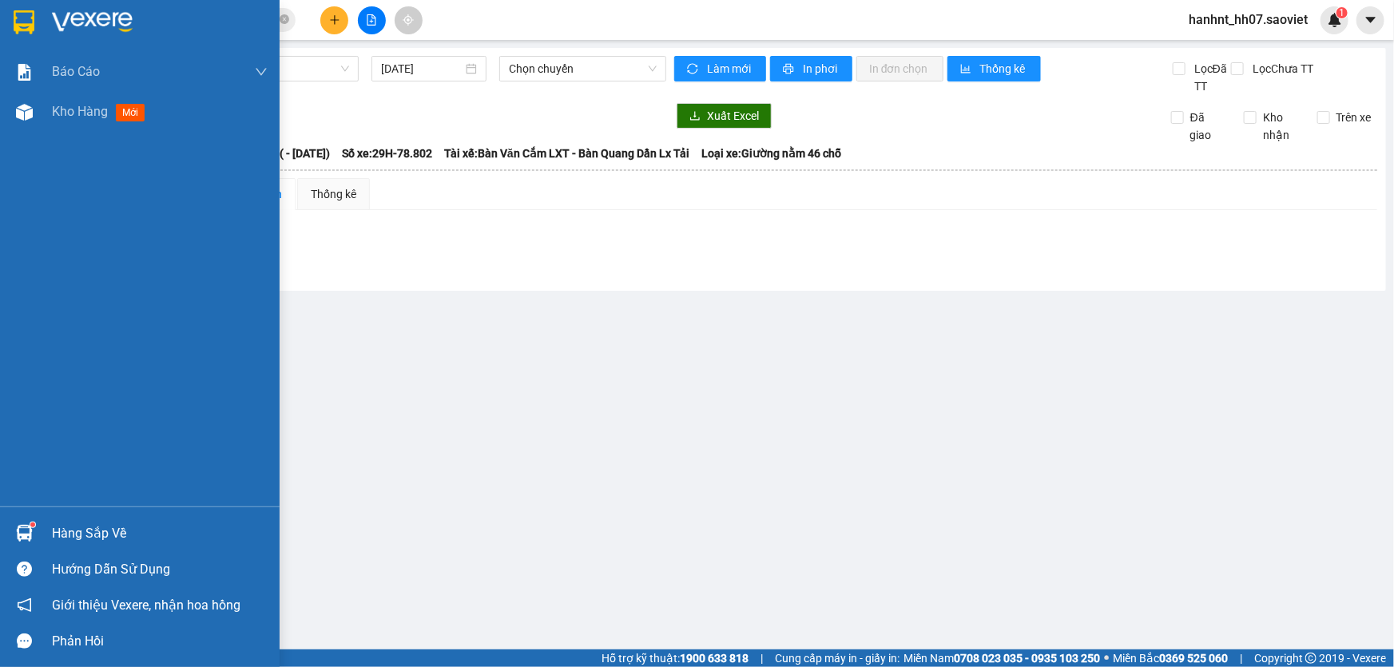
click at [69, 535] on div "Hàng sắp về" at bounding box center [160, 534] width 216 height 24
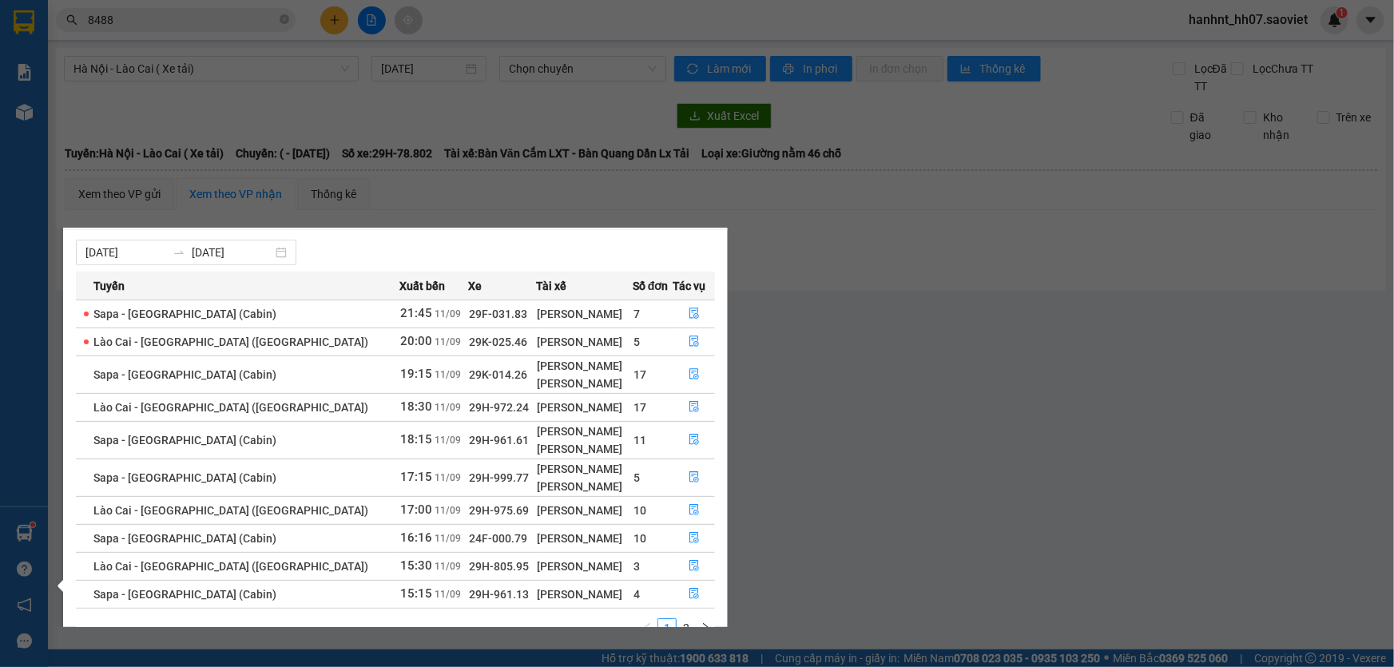
scroll to position [54, 0]
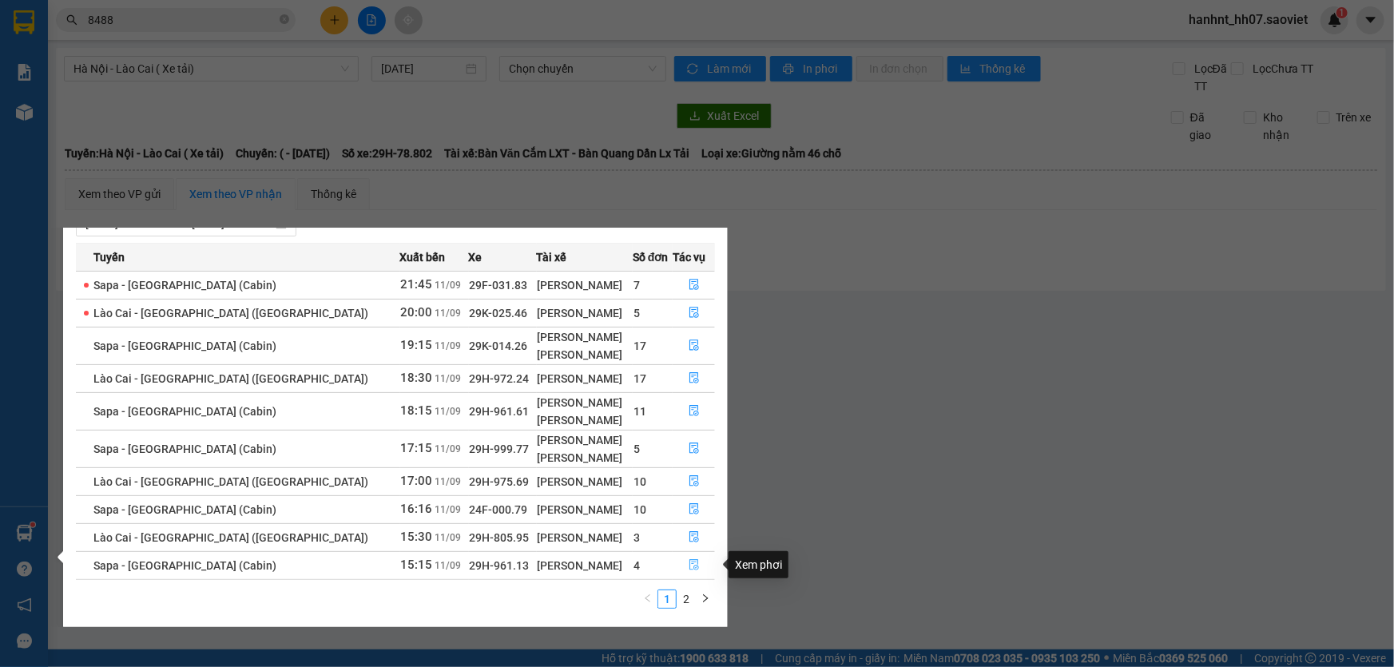
click at [689, 564] on icon "file-done" at bounding box center [694, 564] width 11 height 11
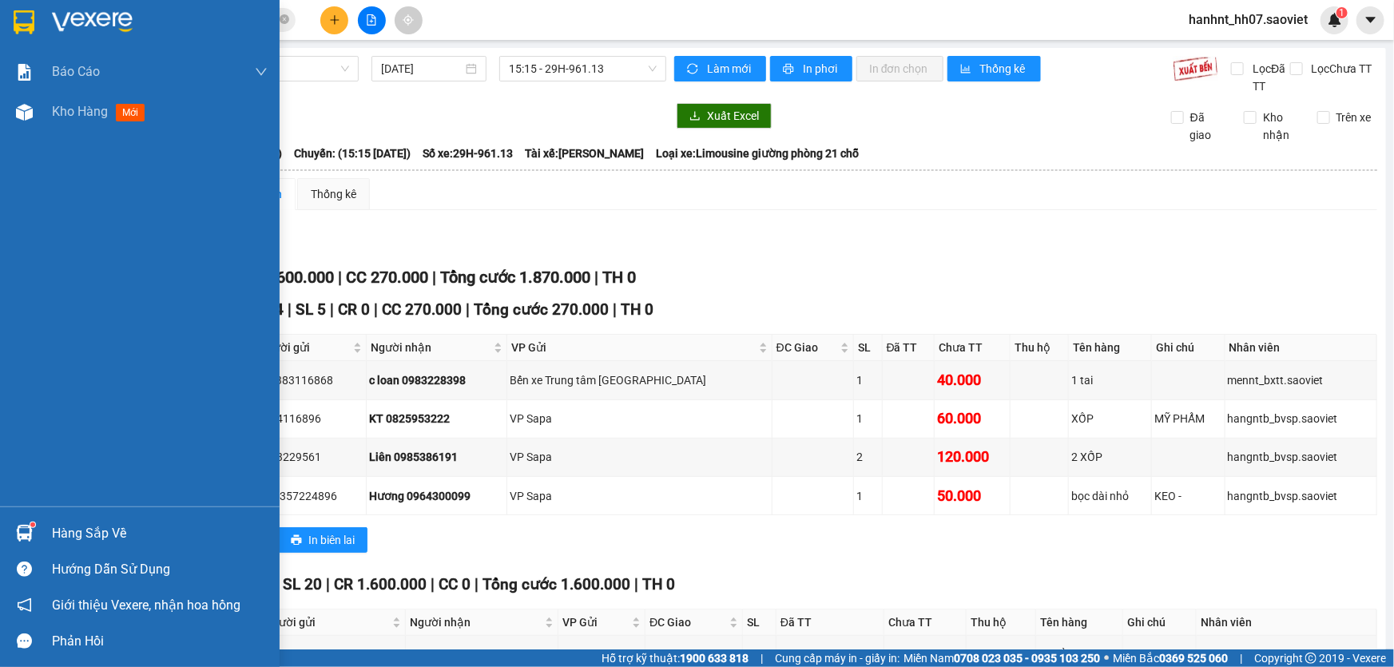
click at [127, 533] on div "Hàng sắp về" at bounding box center [160, 534] width 216 height 24
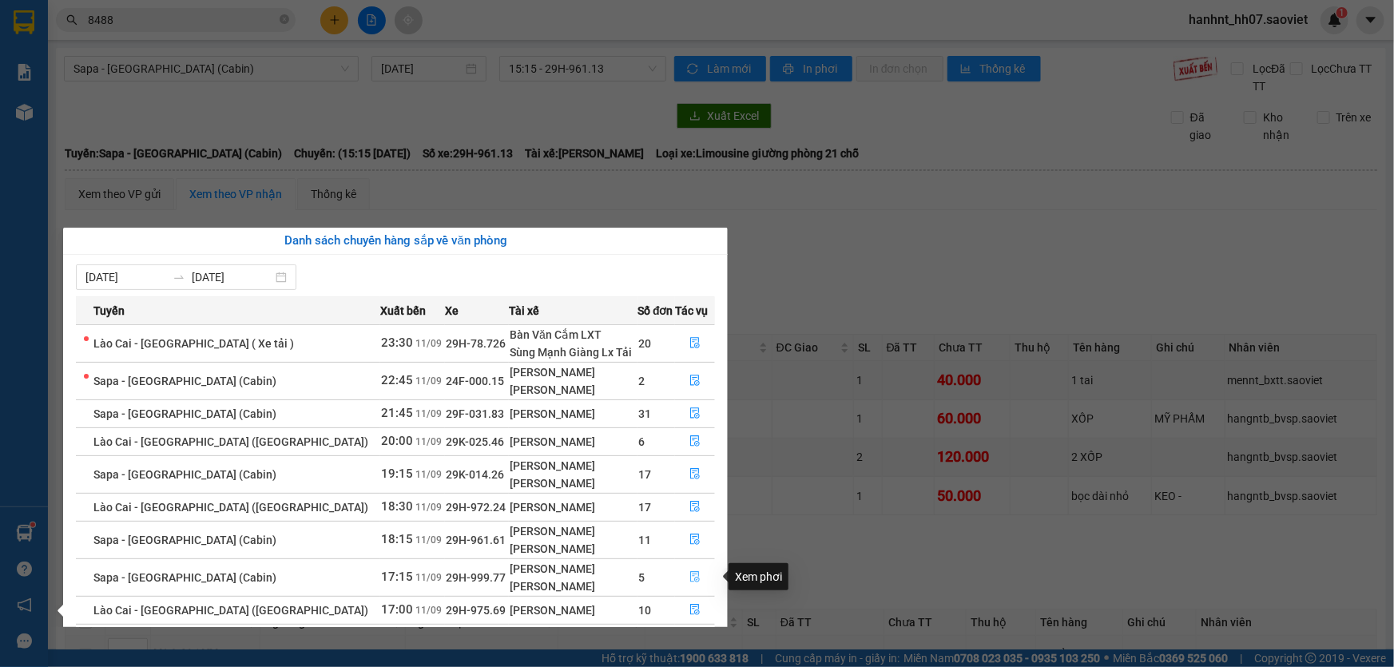
click at [690, 571] on icon "file-done" at bounding box center [695, 576] width 10 height 11
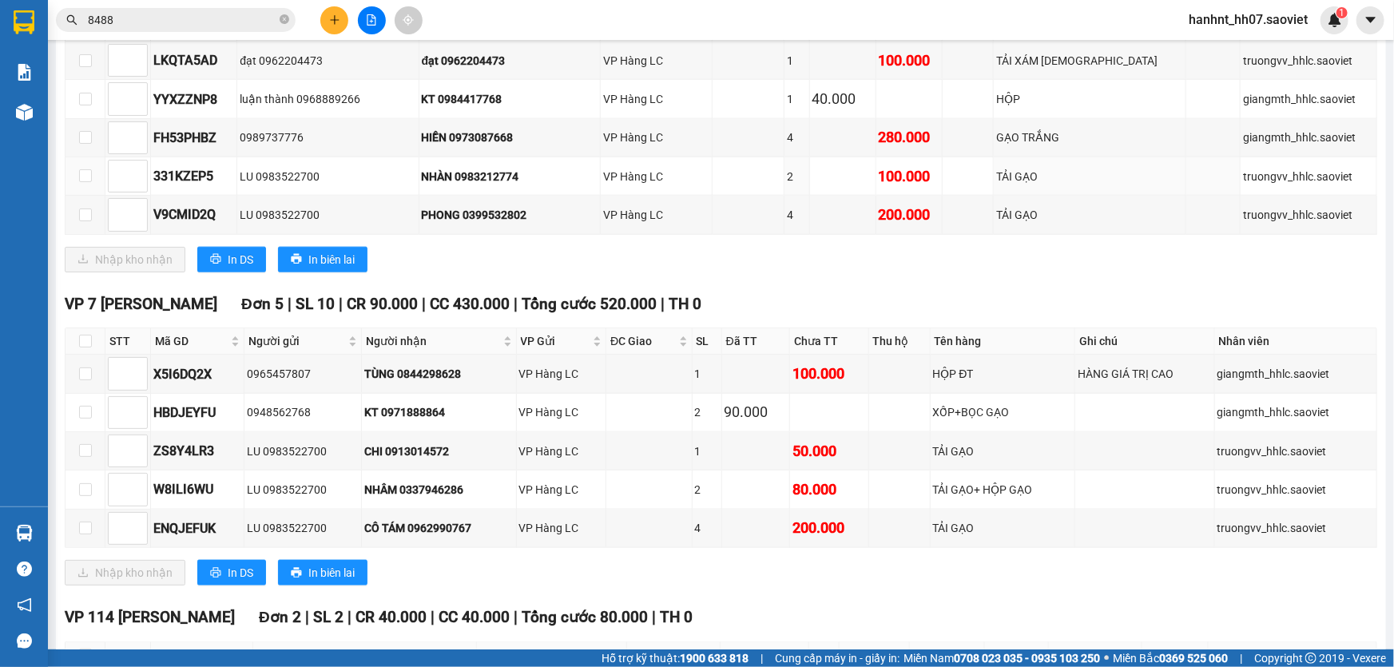
scroll to position [871, 0]
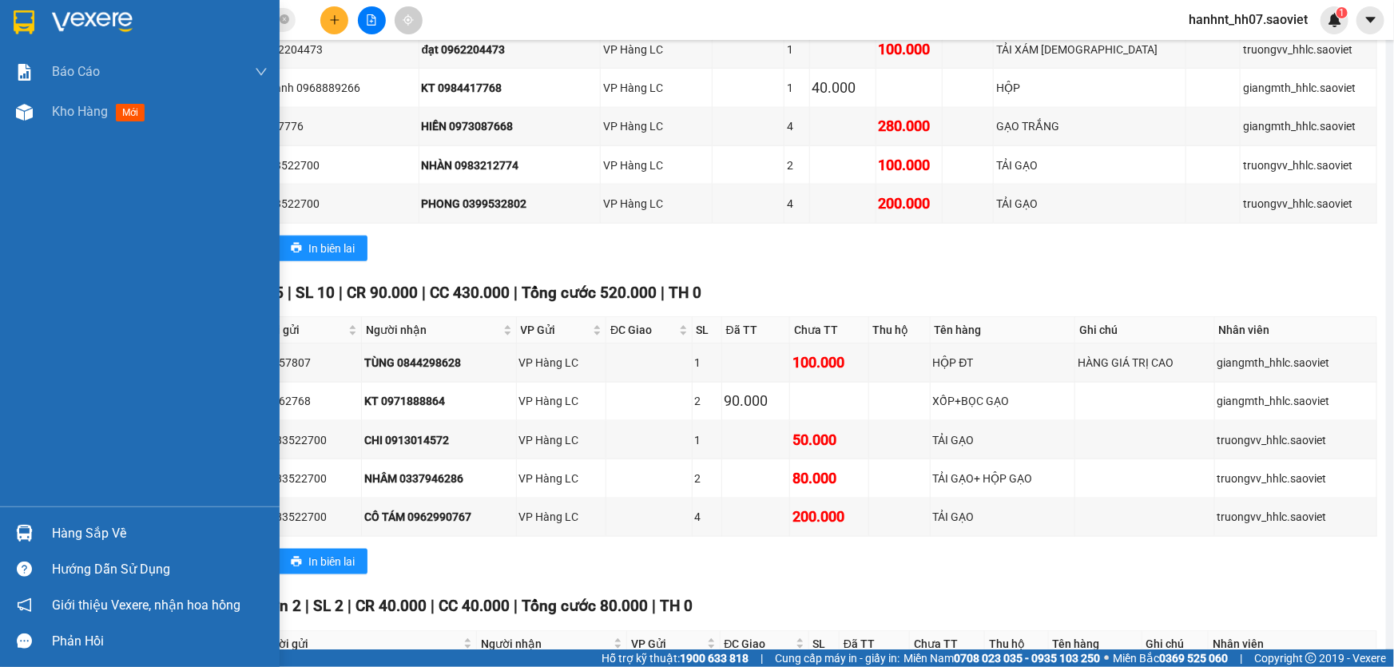
click at [78, 527] on div "Hàng sắp về" at bounding box center [160, 534] width 216 height 24
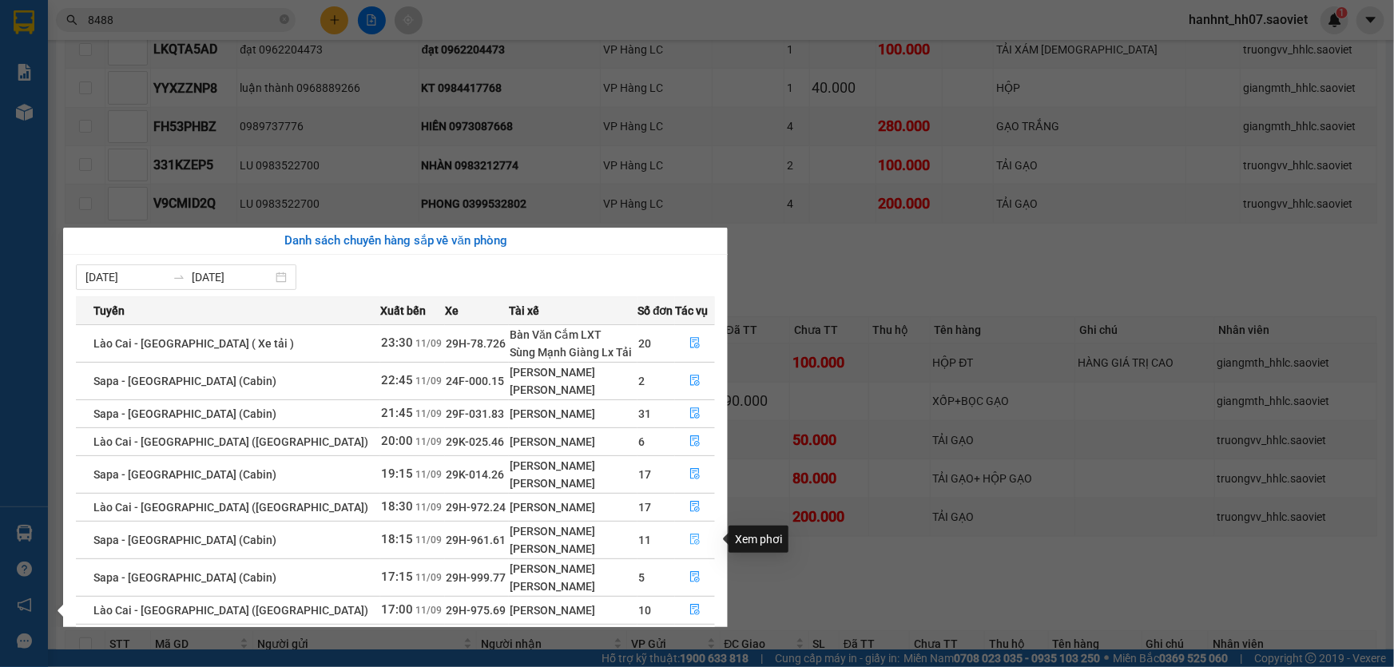
click at [690, 535] on icon "file-done" at bounding box center [695, 539] width 10 height 11
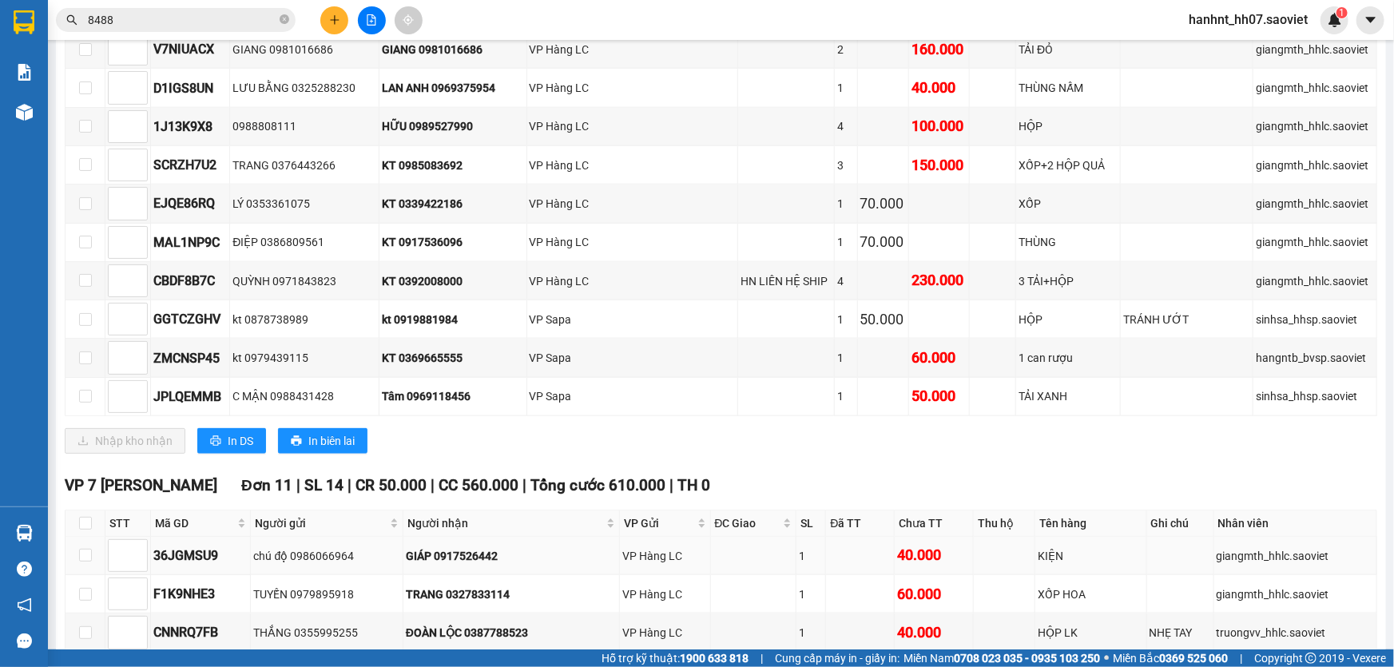
scroll to position [1089, 0]
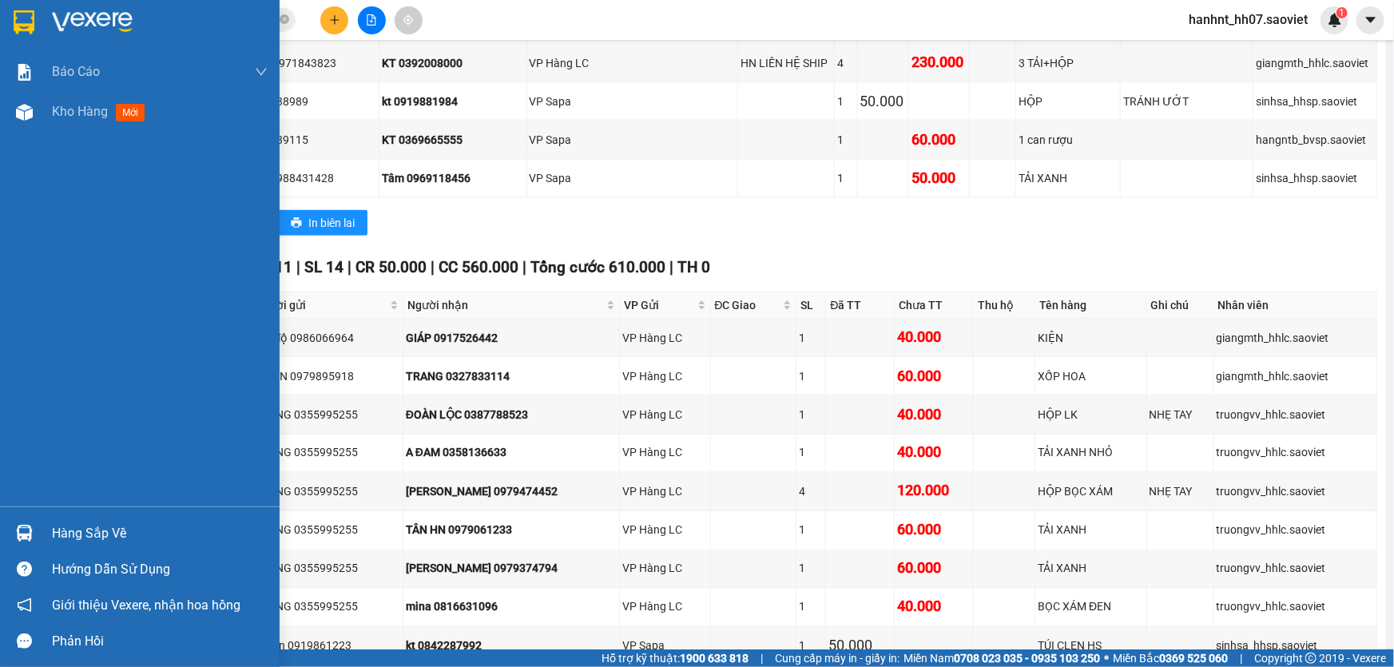
click at [72, 534] on div "Hàng sắp về" at bounding box center [160, 534] width 216 height 24
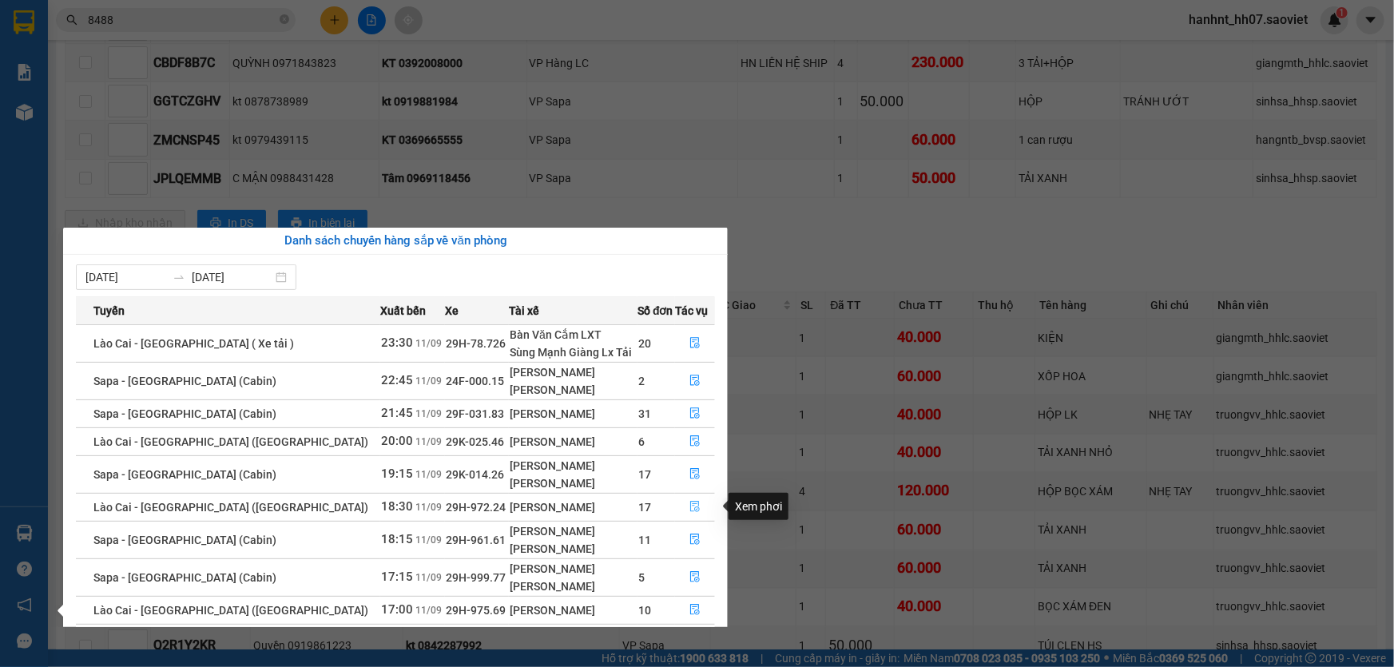
click at [690, 503] on icon "file-done" at bounding box center [695, 506] width 11 height 11
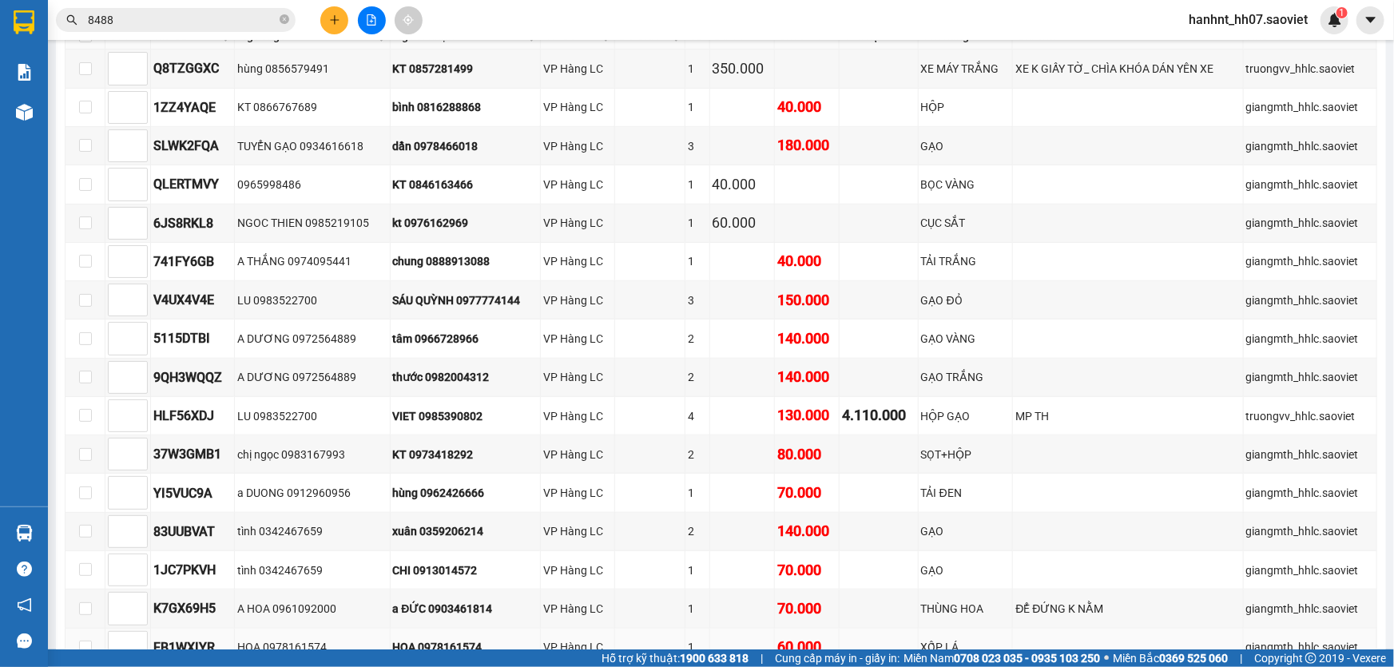
scroll to position [458, 0]
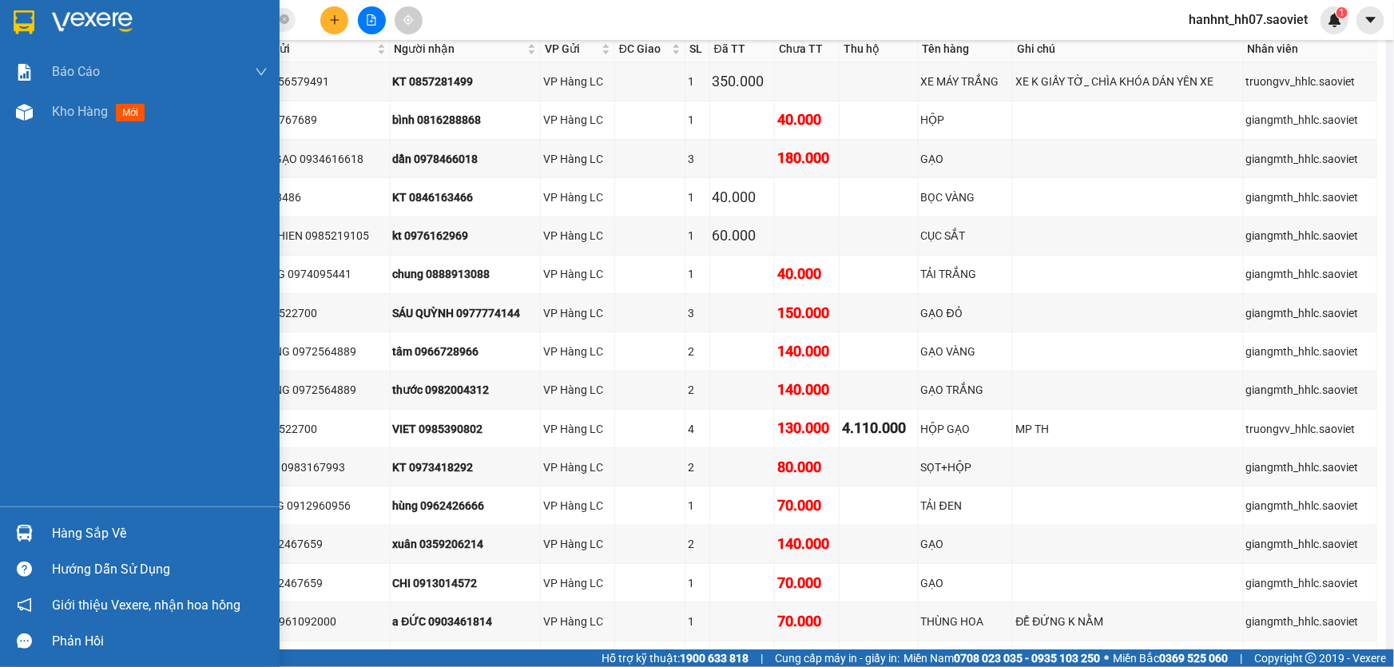
click at [47, 531] on div "Hàng sắp về" at bounding box center [140, 533] width 280 height 36
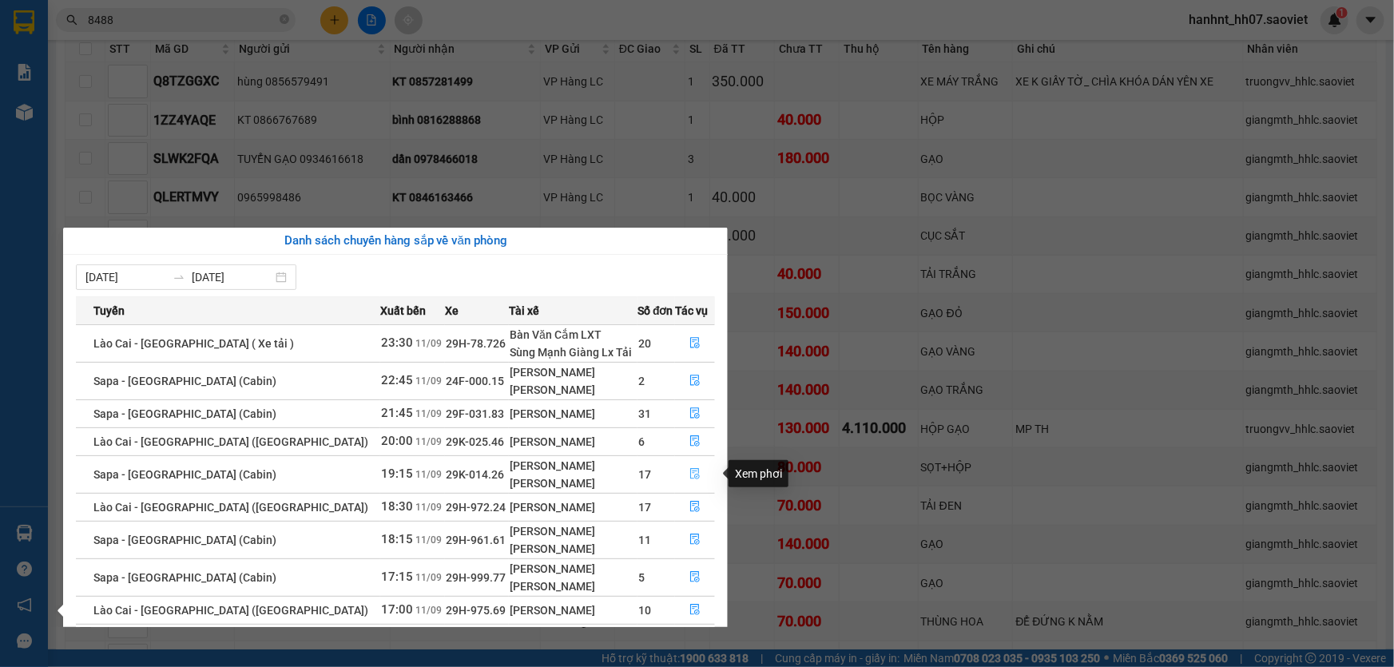
click at [690, 467] on button "button" at bounding box center [695, 475] width 38 height 26
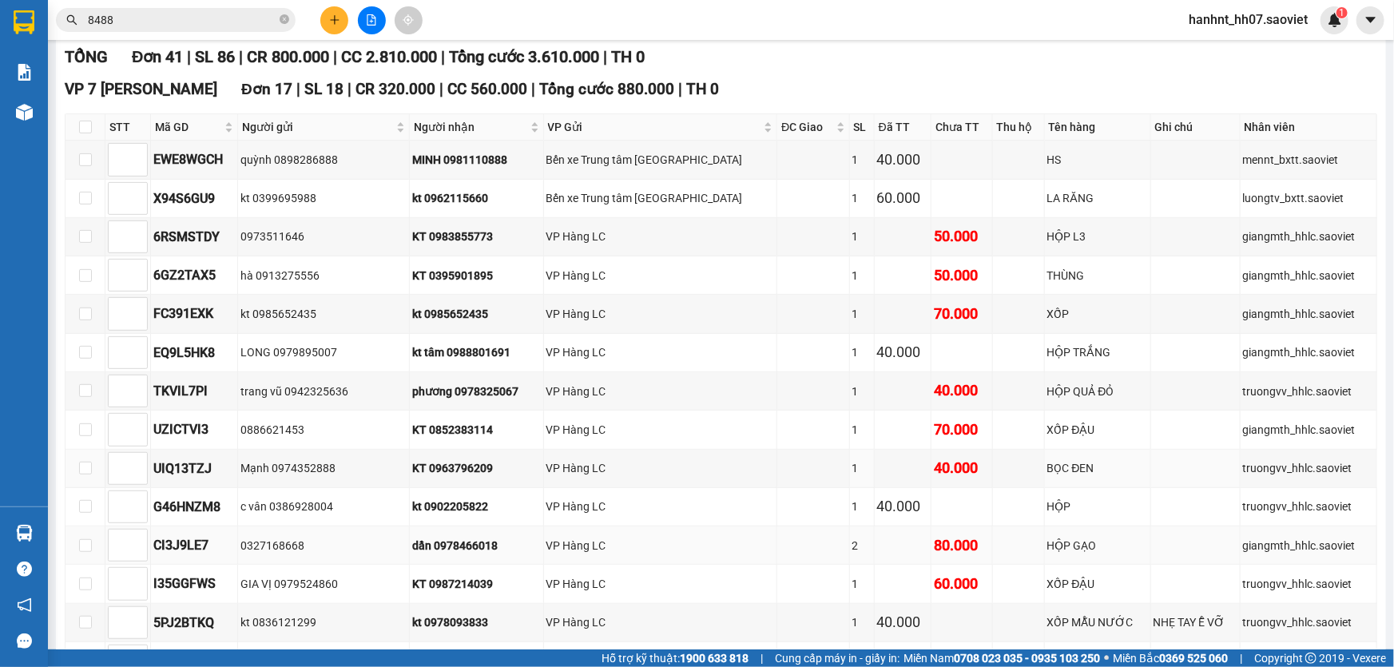
scroll to position [226, 0]
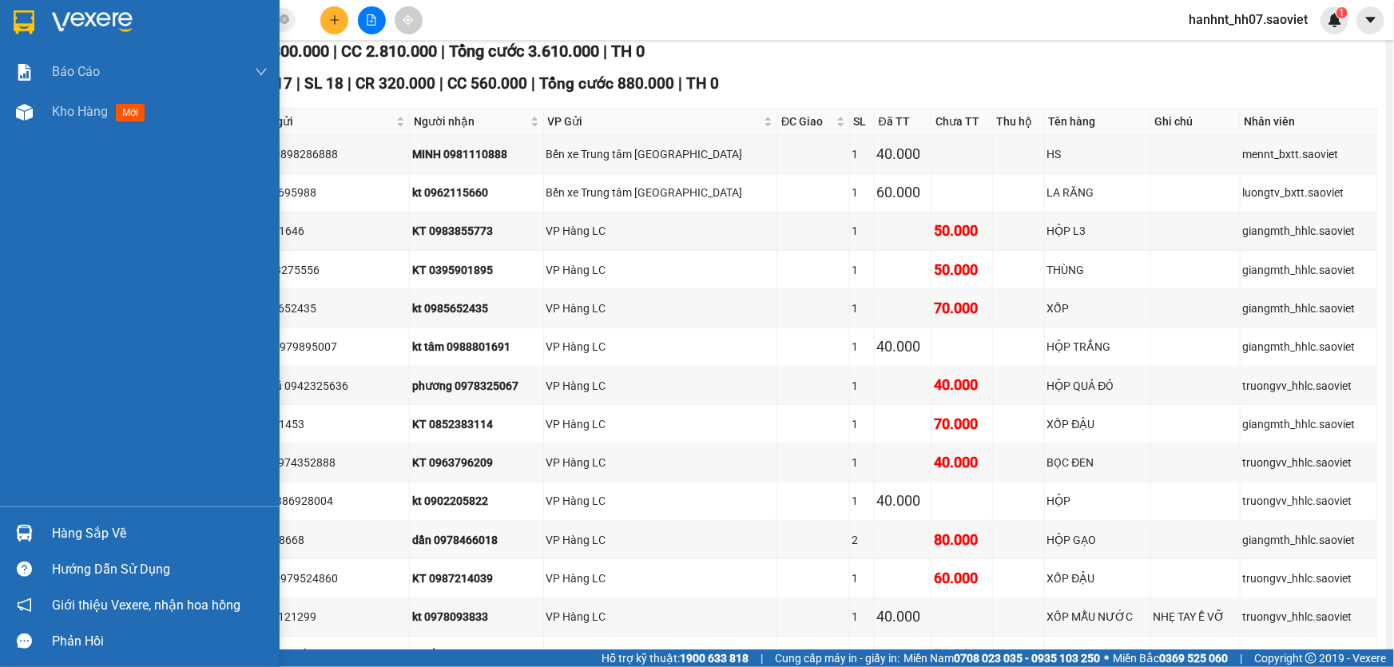
click at [58, 531] on div "Hàng sắp về" at bounding box center [160, 534] width 216 height 24
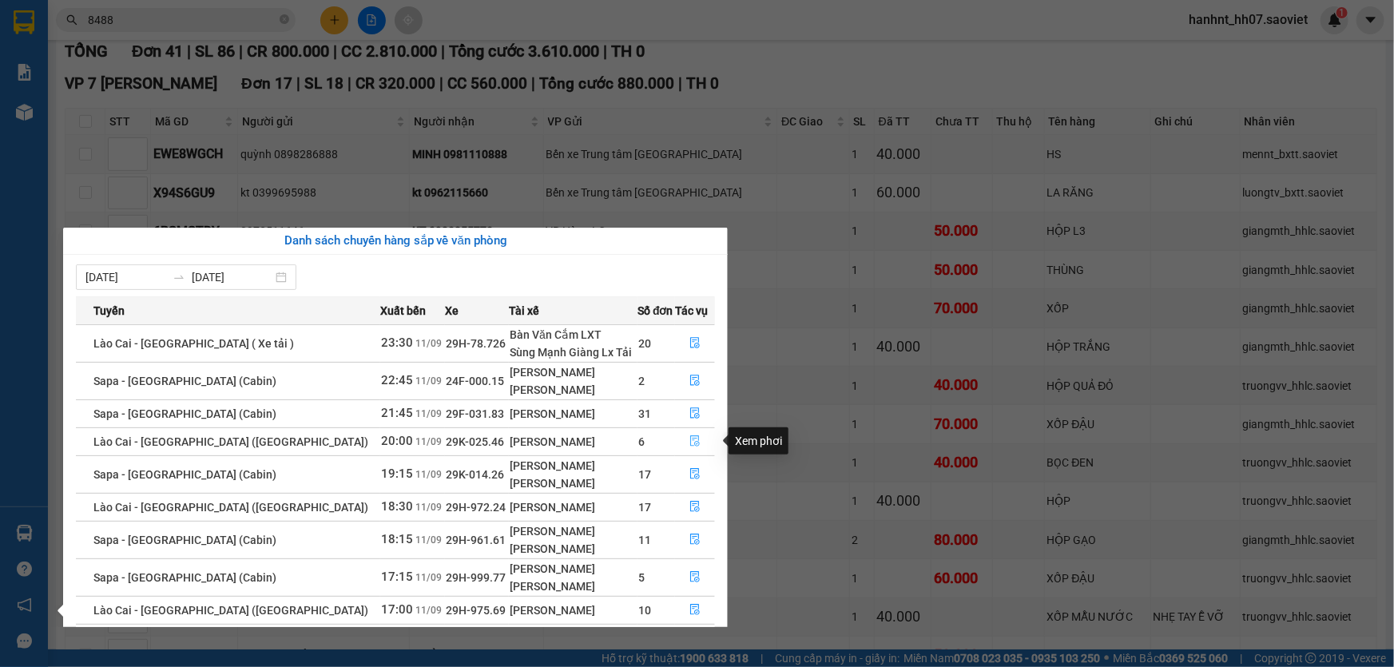
click at [690, 437] on icon "file-done" at bounding box center [695, 440] width 11 height 11
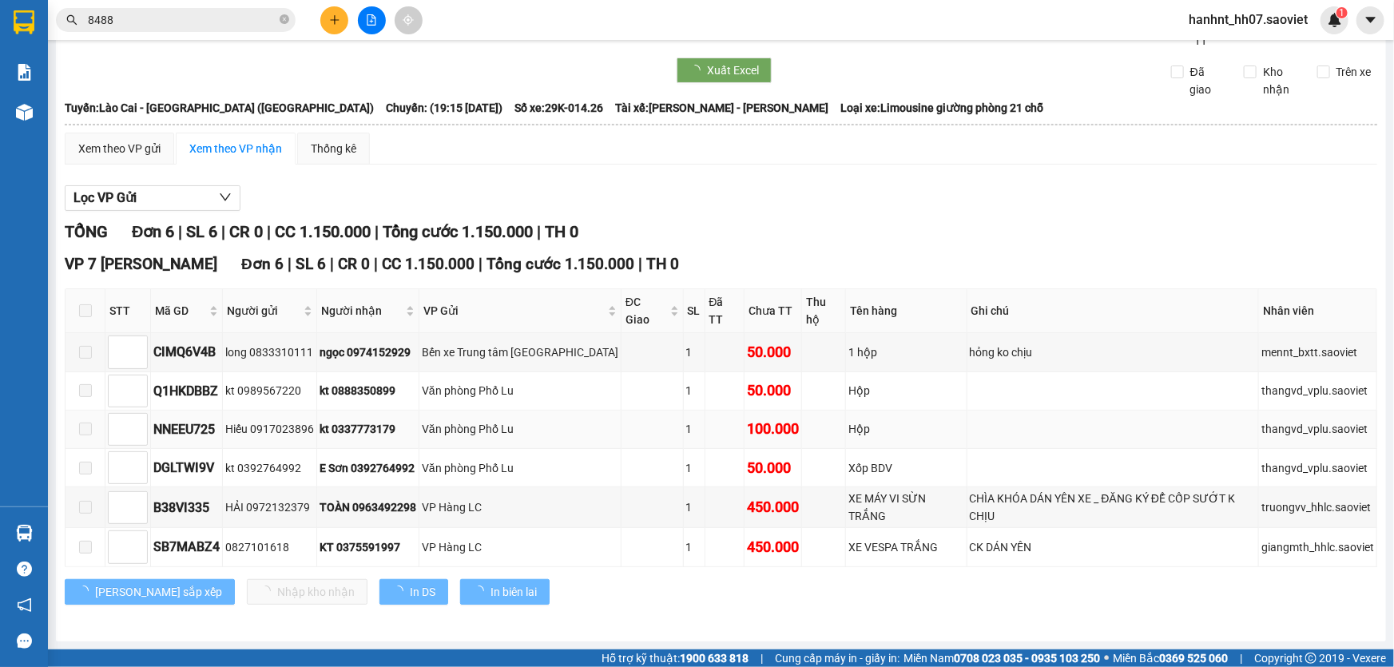
scroll to position [23, 0]
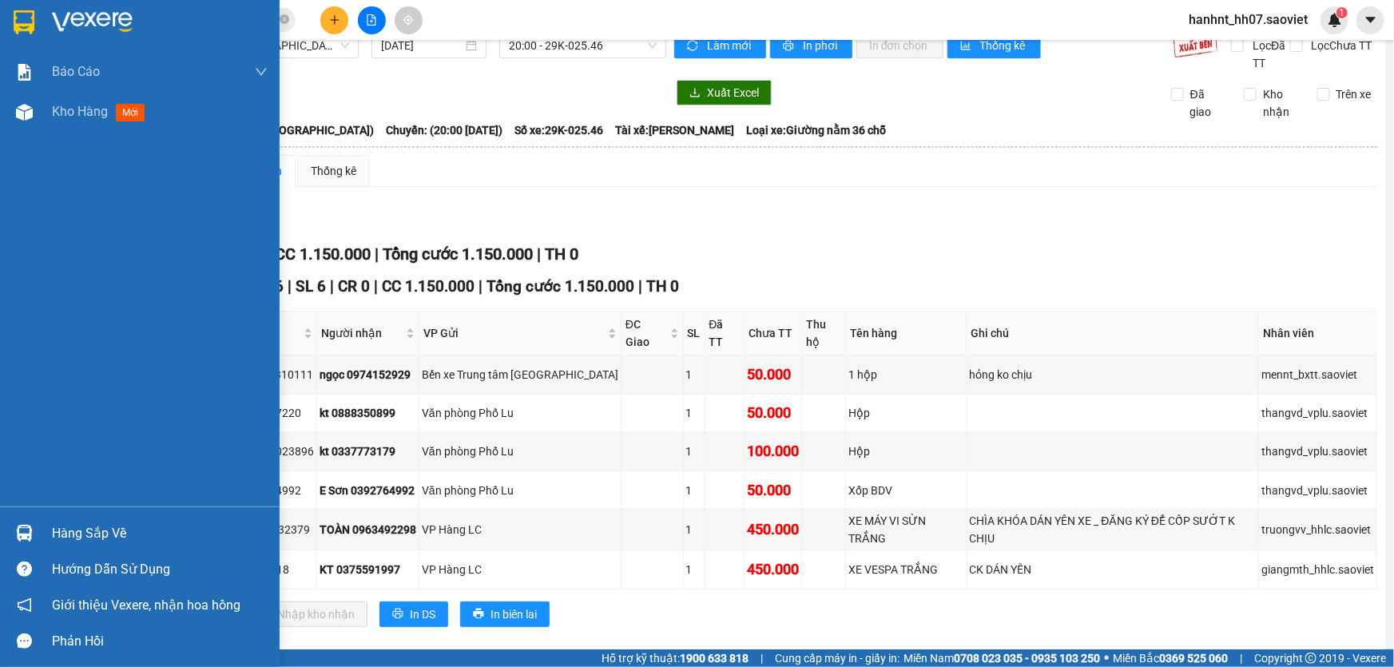
click at [82, 533] on div "Hàng sắp về" at bounding box center [160, 534] width 216 height 24
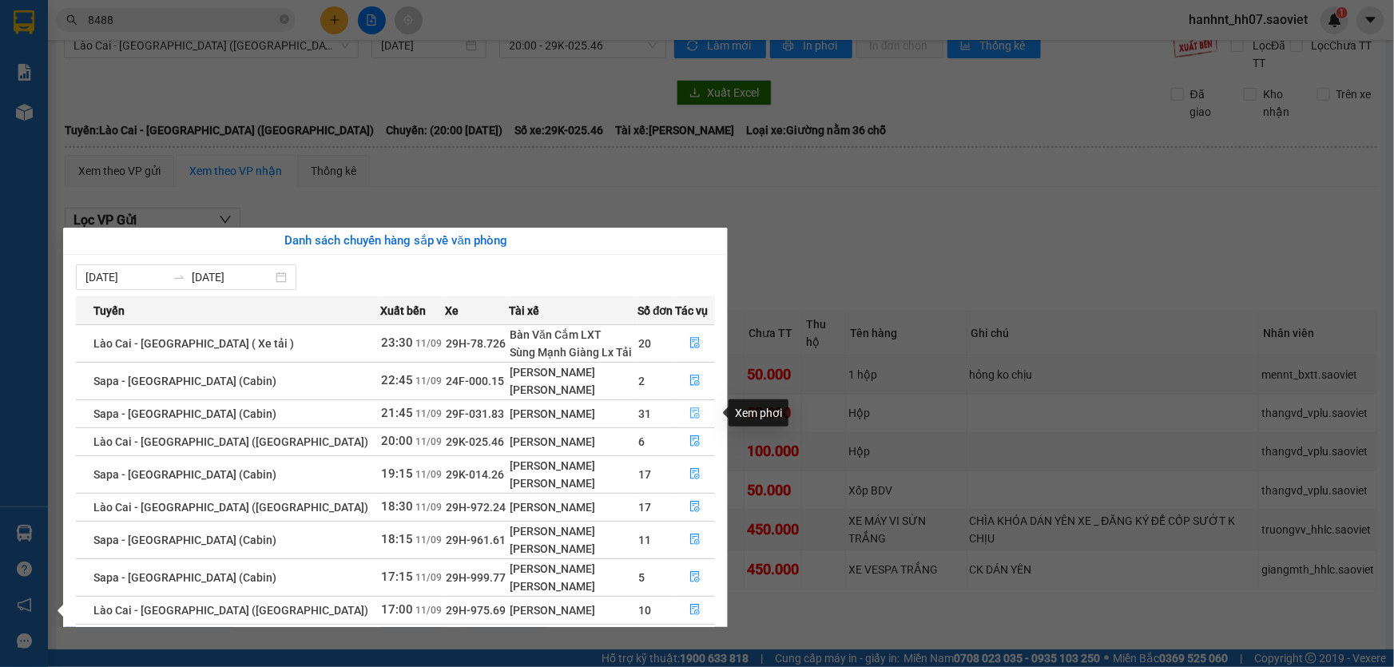
click at [690, 415] on icon "file-done" at bounding box center [695, 412] width 10 height 11
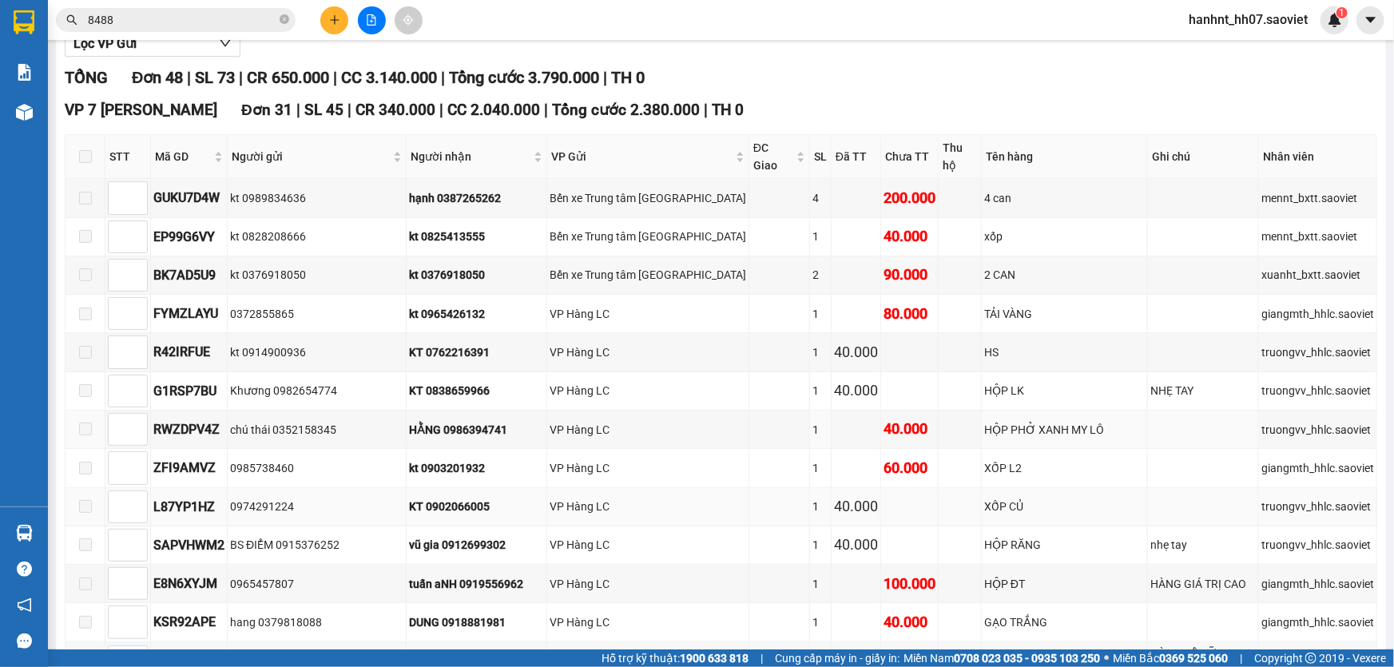
scroll to position [226, 0]
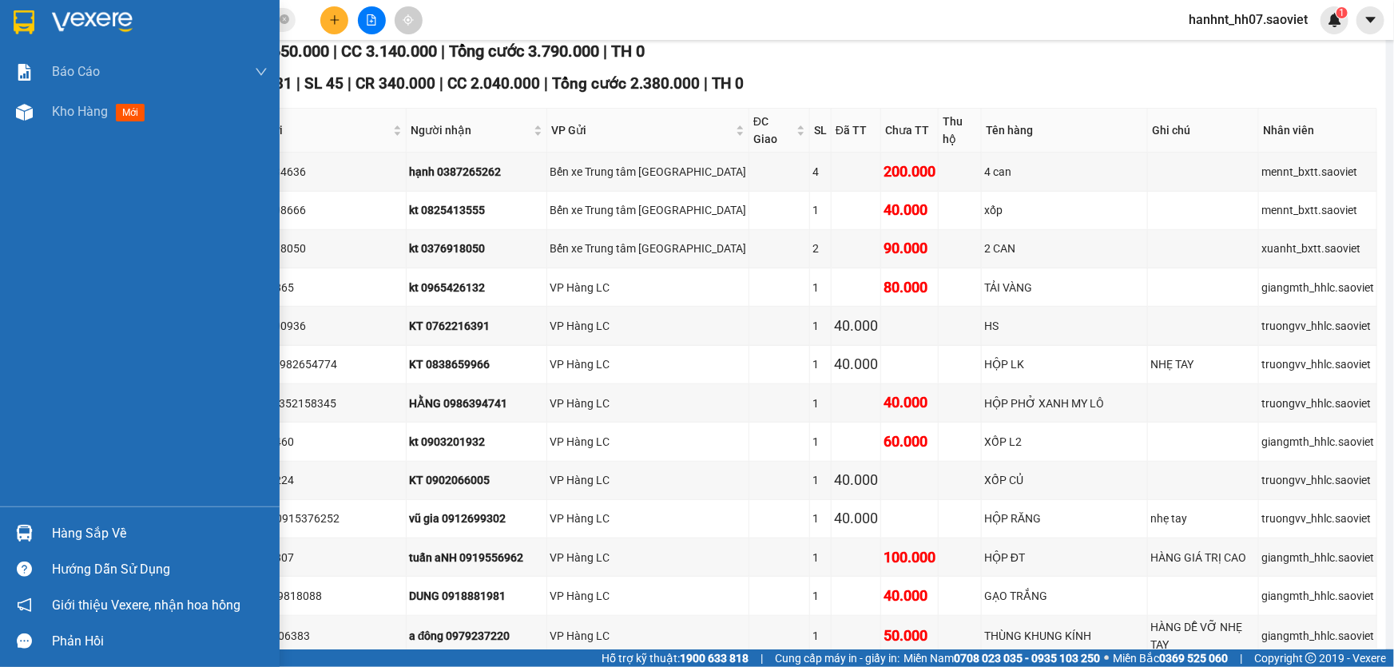
click at [78, 525] on div "Hàng sắp về" at bounding box center [160, 534] width 216 height 24
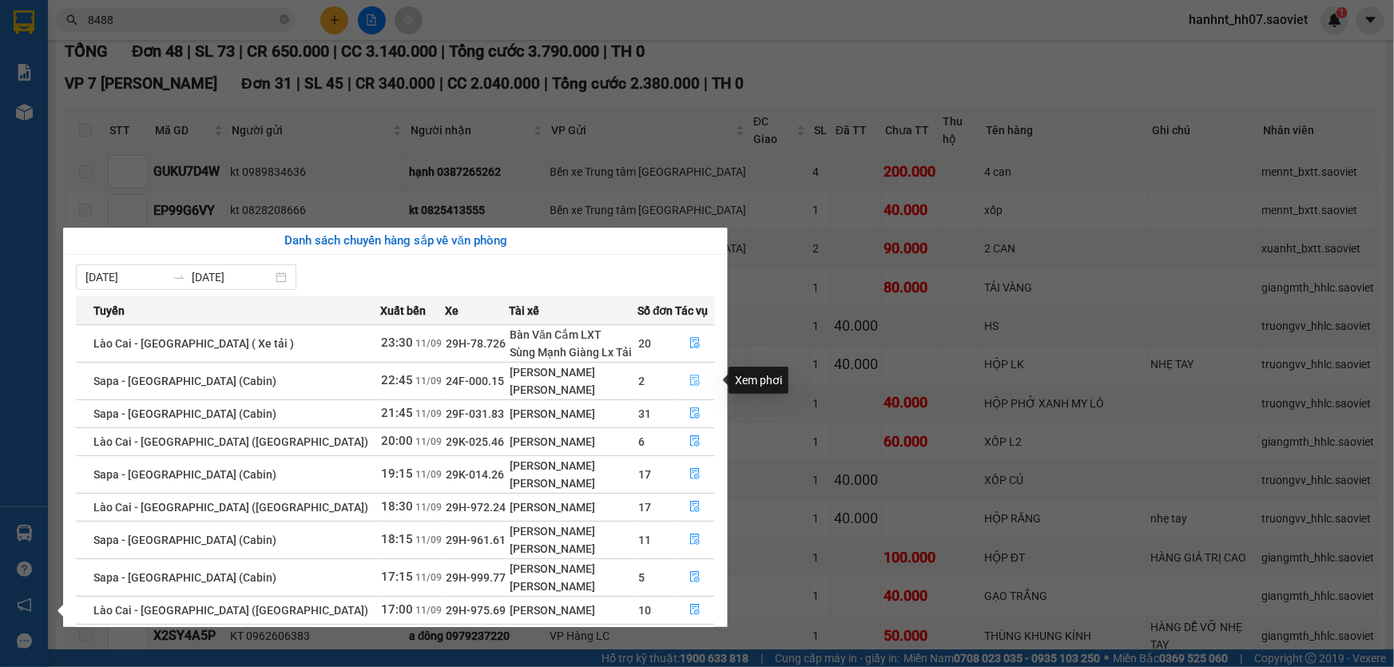
click at [690, 375] on icon "file-done" at bounding box center [695, 380] width 10 height 11
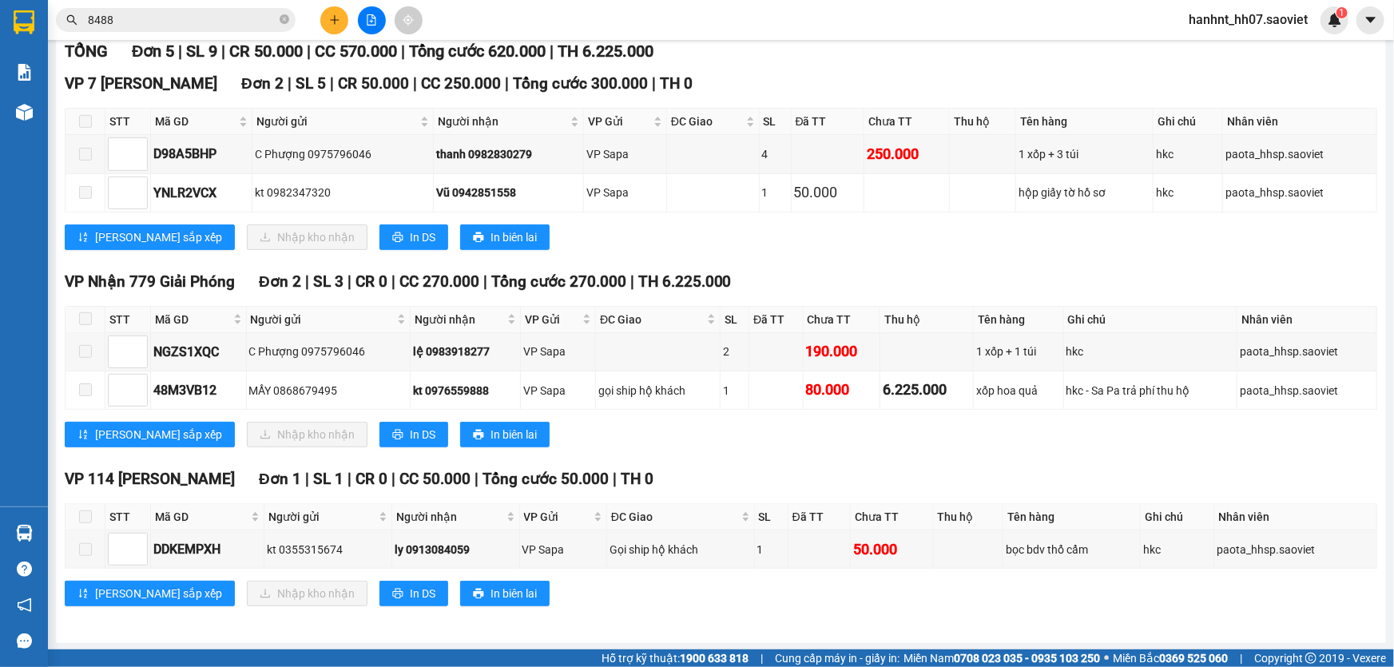
scroll to position [225, 0]
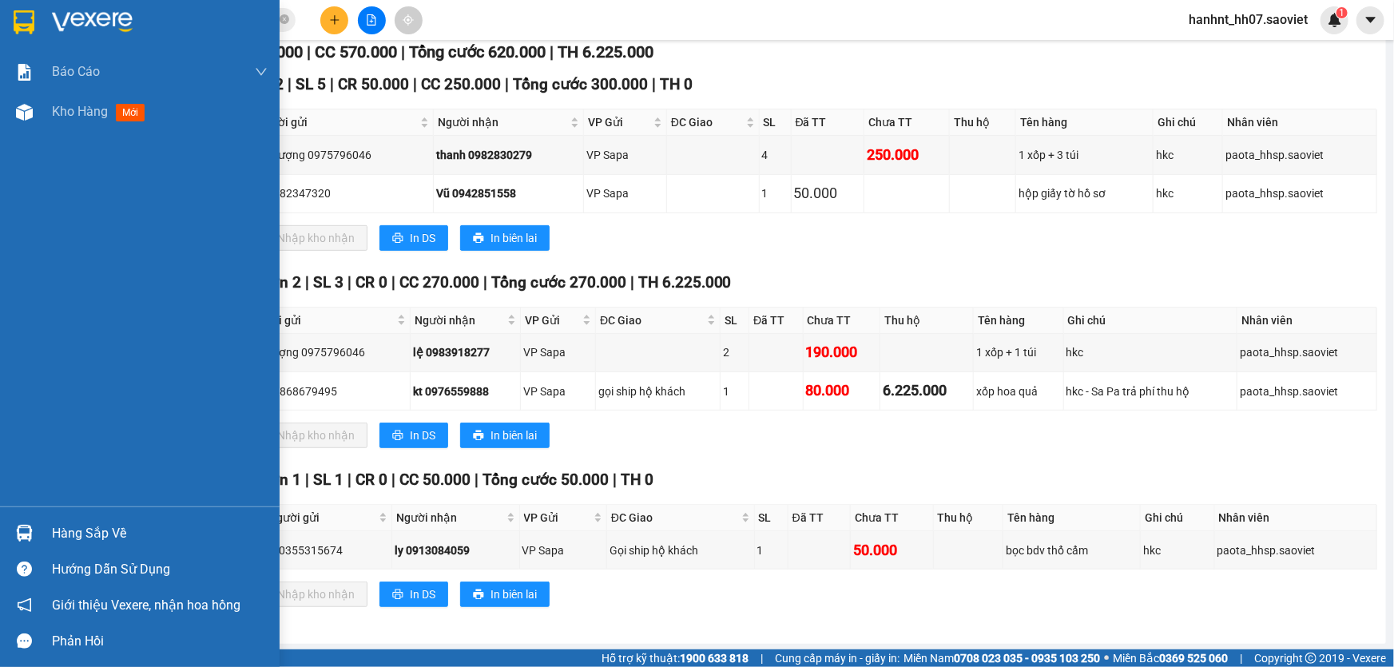
click at [66, 532] on div "Hàng sắp về" at bounding box center [160, 534] width 216 height 24
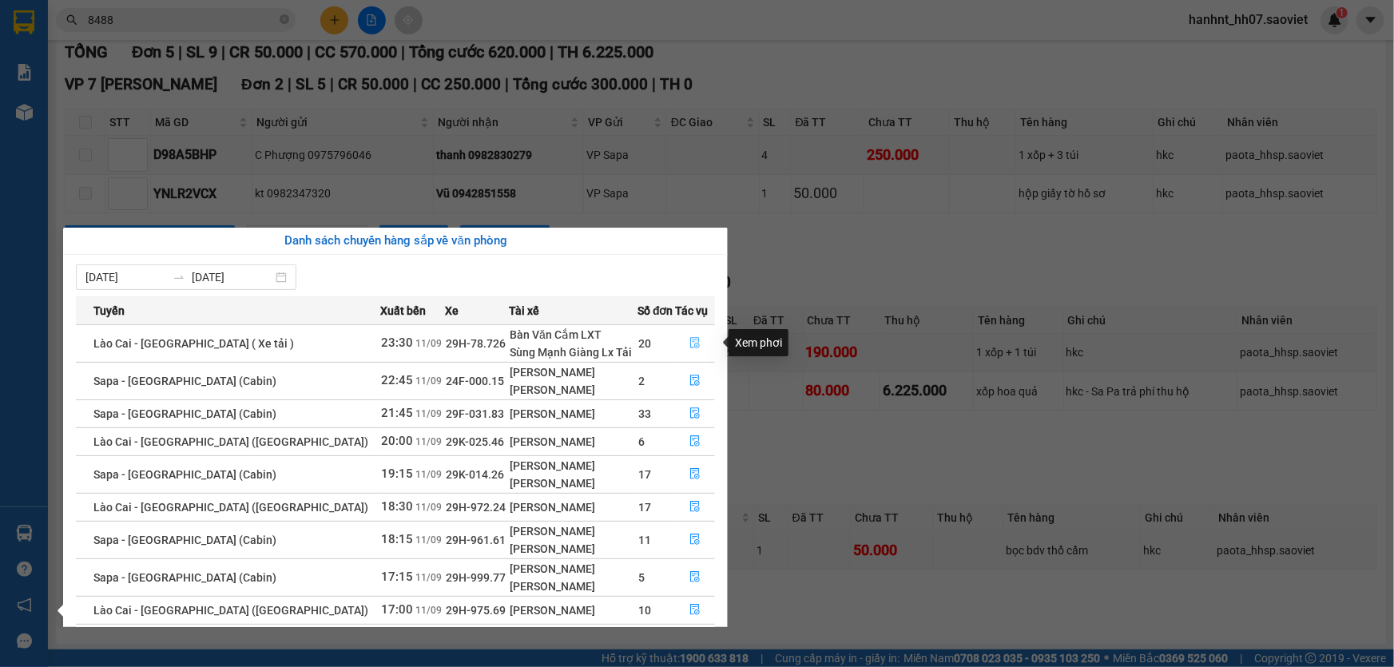
click at [690, 337] on icon "file-done" at bounding box center [695, 342] width 10 height 11
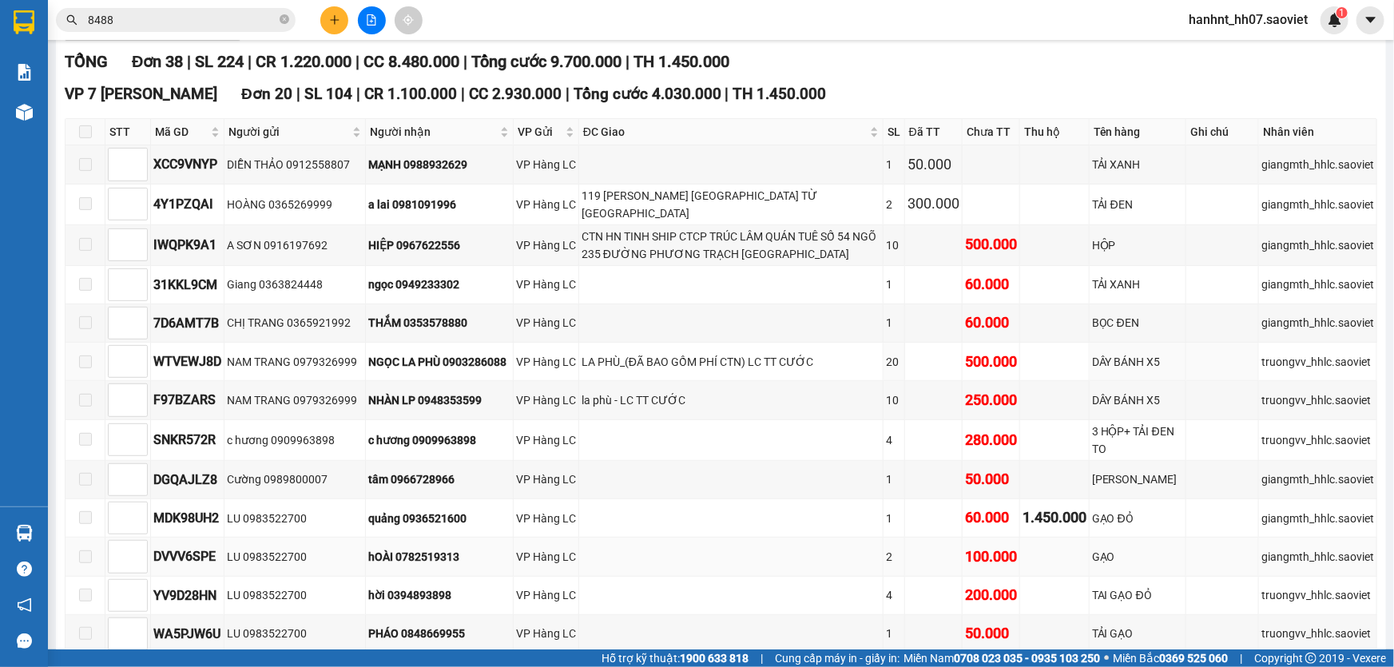
scroll to position [226, 0]
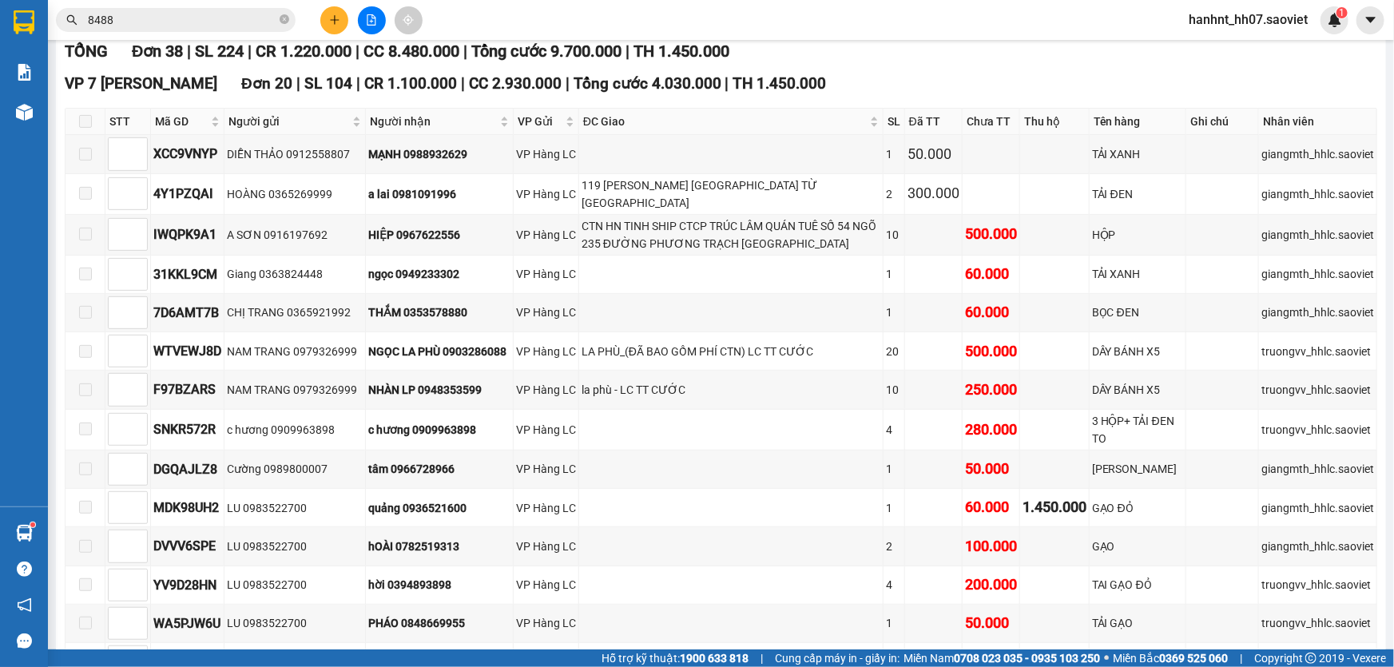
click at [191, 20] on input "8488" at bounding box center [182, 20] width 189 height 18
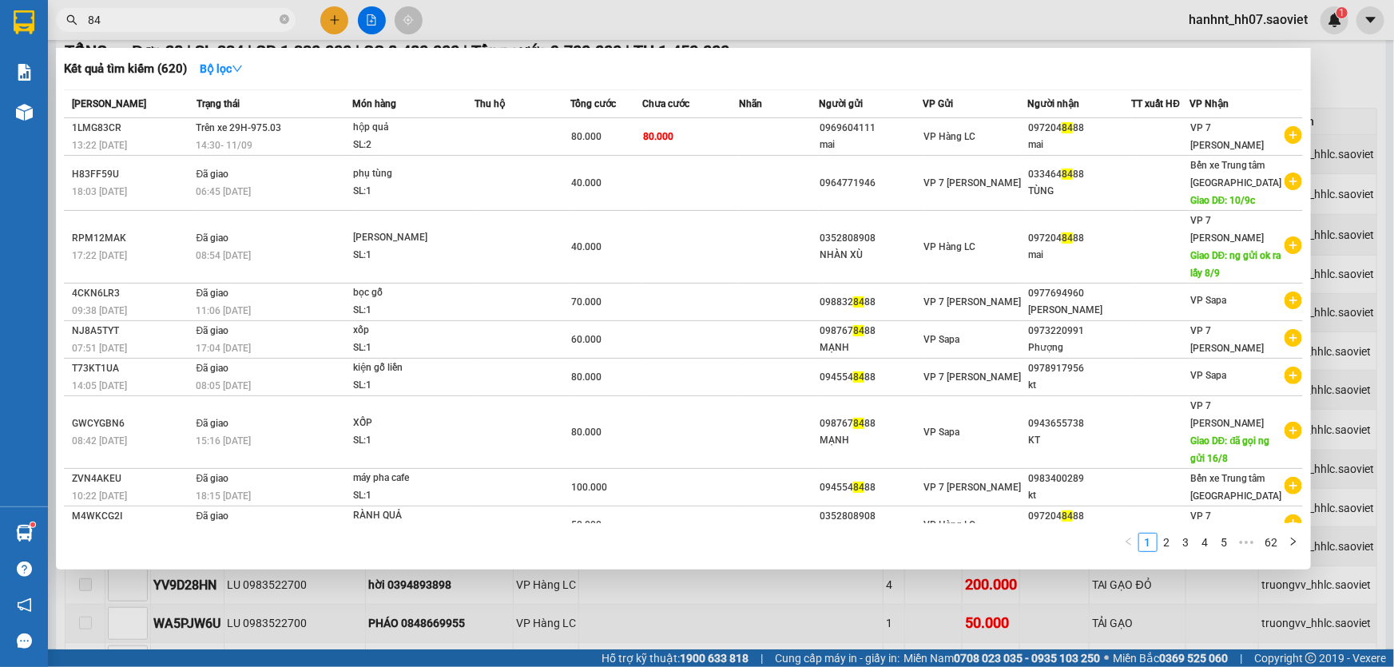
type input "8"
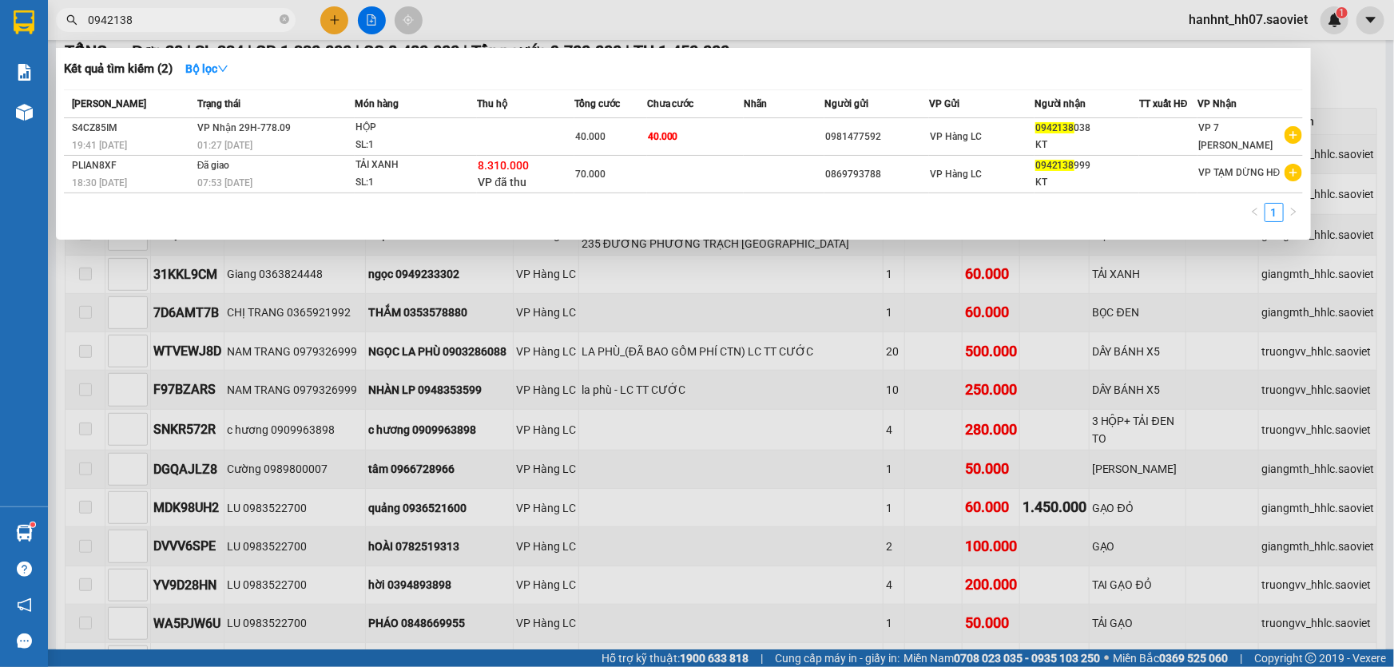
type input "0942138"
